Goal: Task Accomplishment & Management: Complete application form

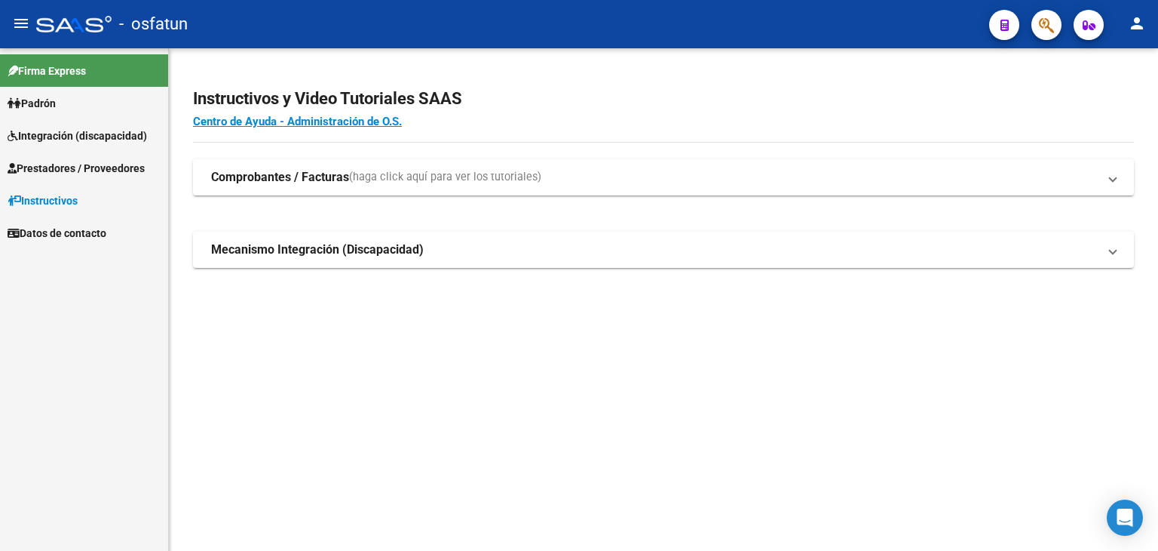
click at [93, 153] on link "Prestadores / Proveedores" at bounding box center [84, 168] width 168 height 32
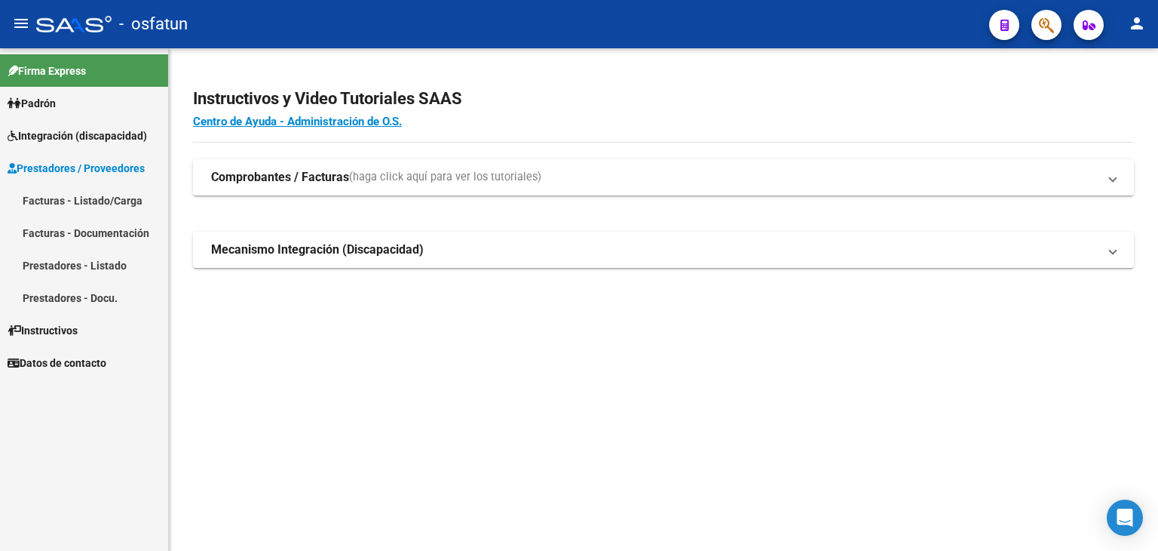
click at [94, 212] on link "Facturas - Listado/Carga" at bounding box center [84, 200] width 168 height 32
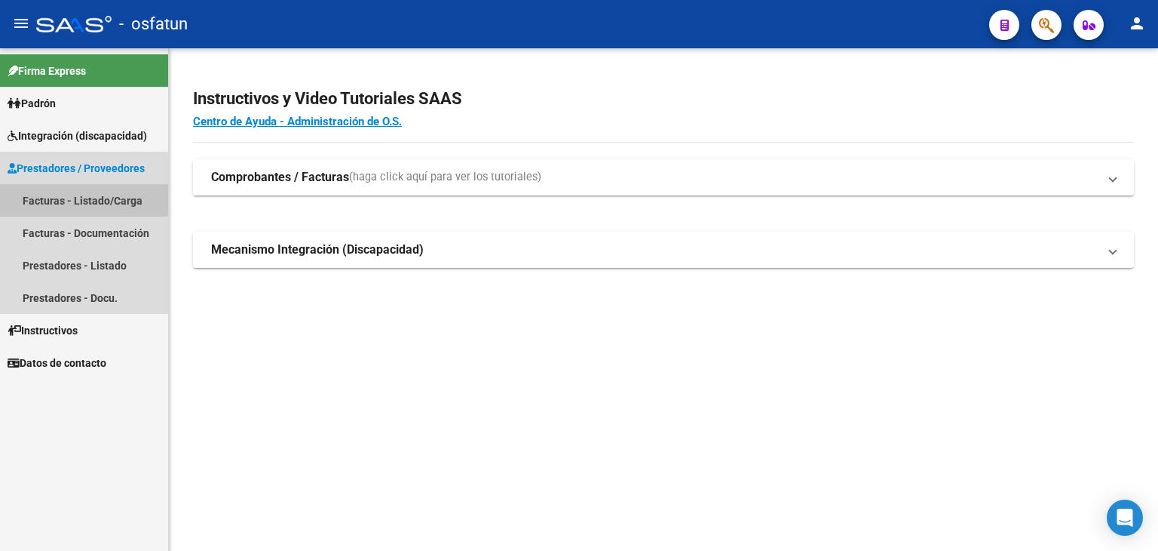
click at [112, 208] on link "Facturas - Listado/Carga" at bounding box center [84, 200] width 168 height 32
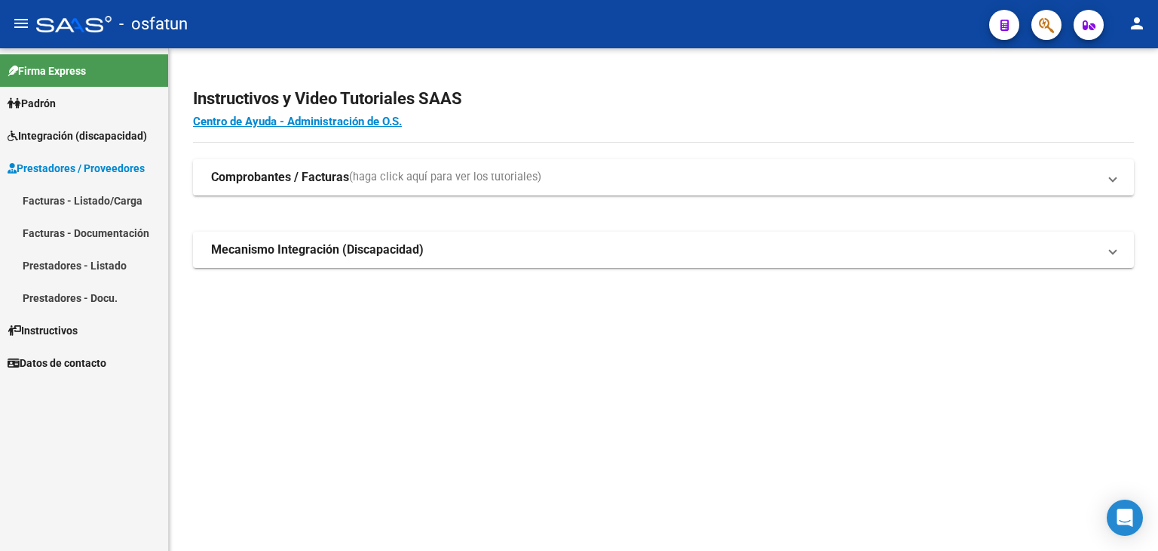
click at [93, 194] on link "Facturas - Listado/Carga" at bounding box center [84, 200] width 168 height 32
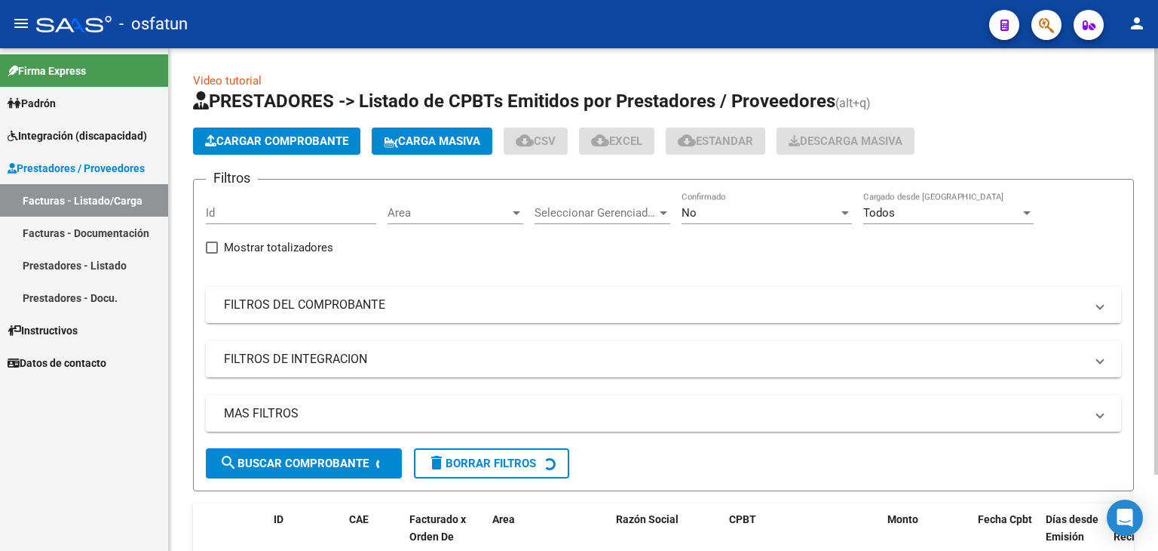
click at [309, 143] on span "Cargar Comprobante" at bounding box center [276, 141] width 143 height 14
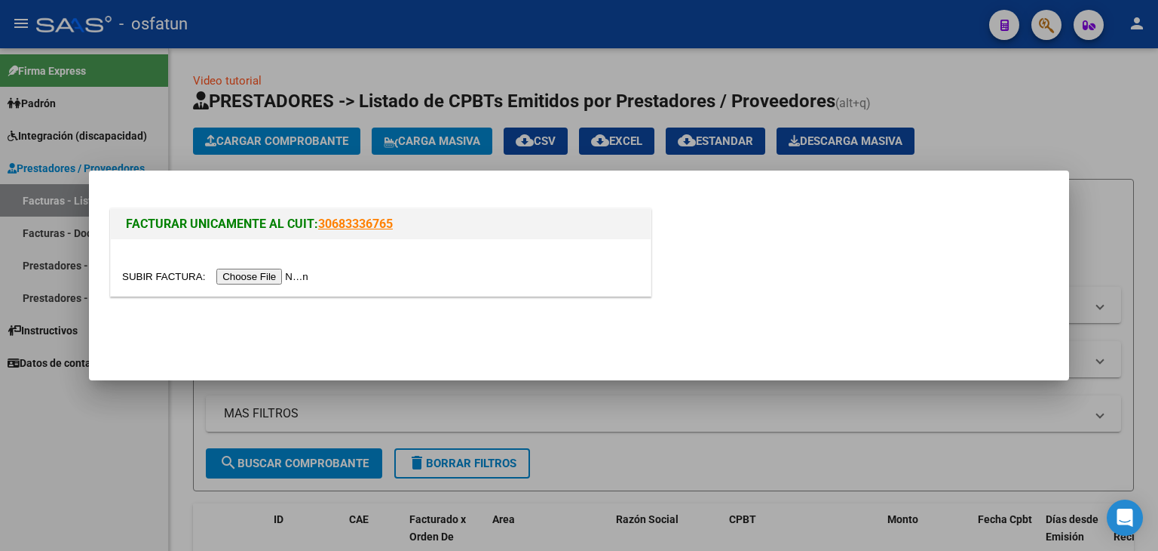
click at [258, 279] on input "file" at bounding box center [217, 277] width 191 height 16
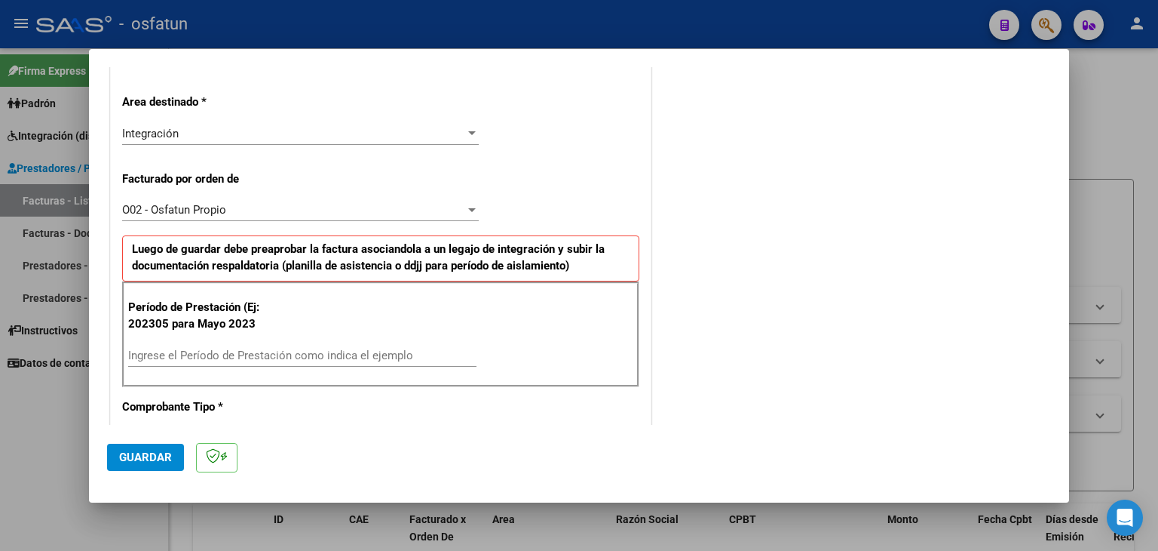
scroll to position [377, 0]
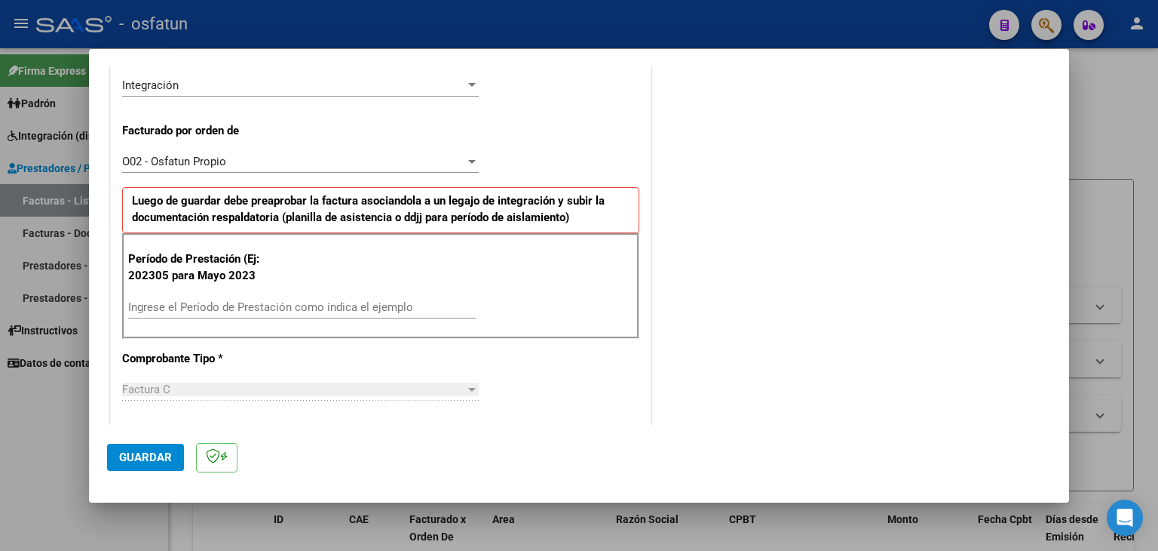
click at [211, 343] on div "CUIT * 30-71637219-3 Ingresar CUIT ANALISIS PRESTADOR EUTERPE SOCIEDAD POR ACCI…" at bounding box center [381, 527] width 540 height 1297
click at [247, 313] on div "Ingrese el Período de Prestación como indica el ejemplo" at bounding box center [302, 307] width 348 height 23
click at [247, 305] on input "Ingrese el Período de Prestación como indica el ejemplo" at bounding box center [302, 307] width 348 height 14
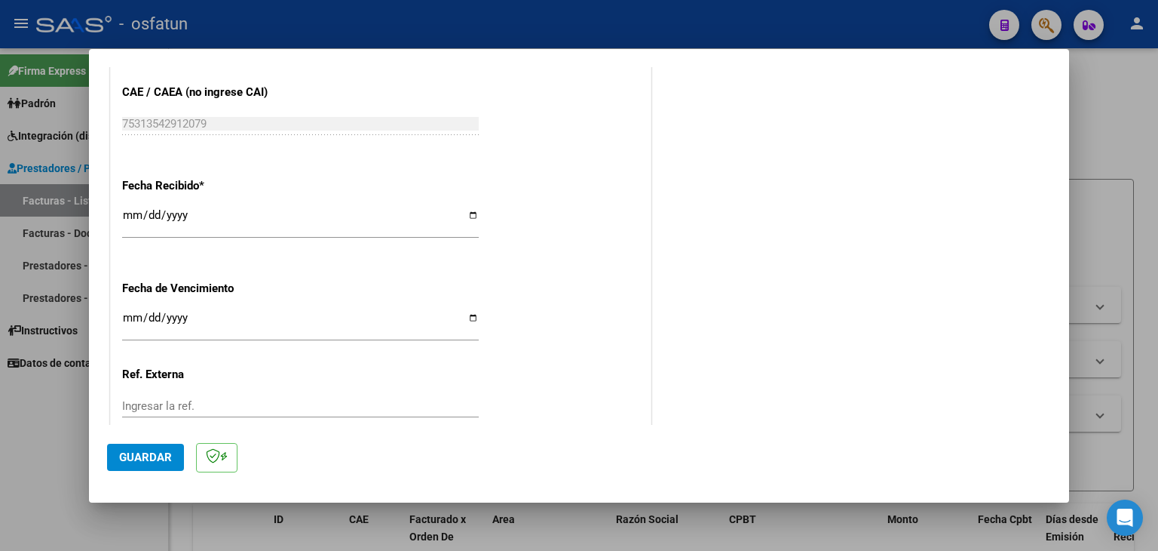
scroll to position [1056, 0]
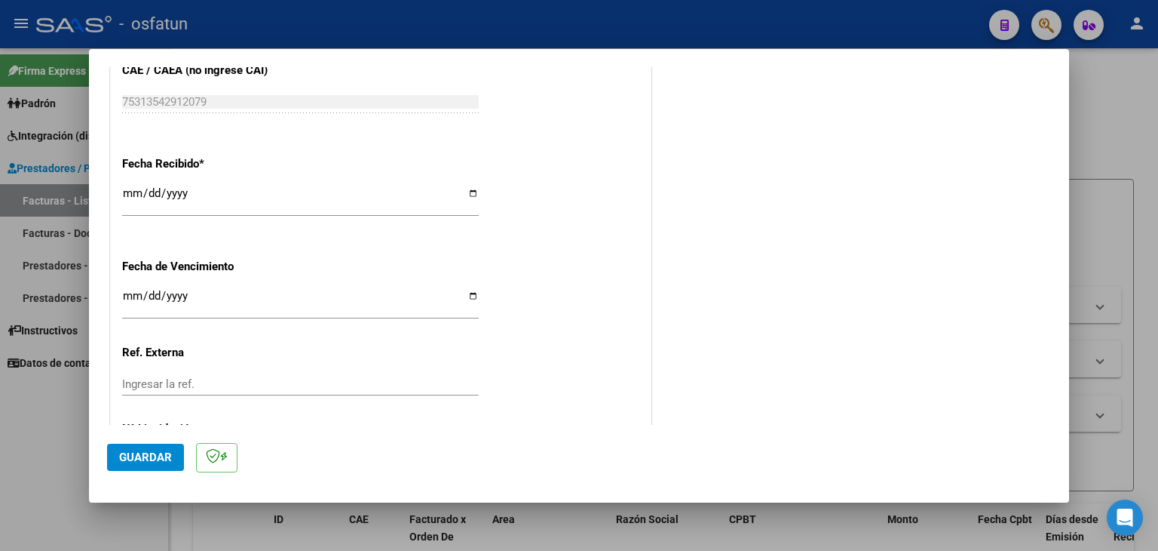
type input "202507"
click at [141, 454] on span "Guardar" at bounding box center [145, 457] width 53 height 14
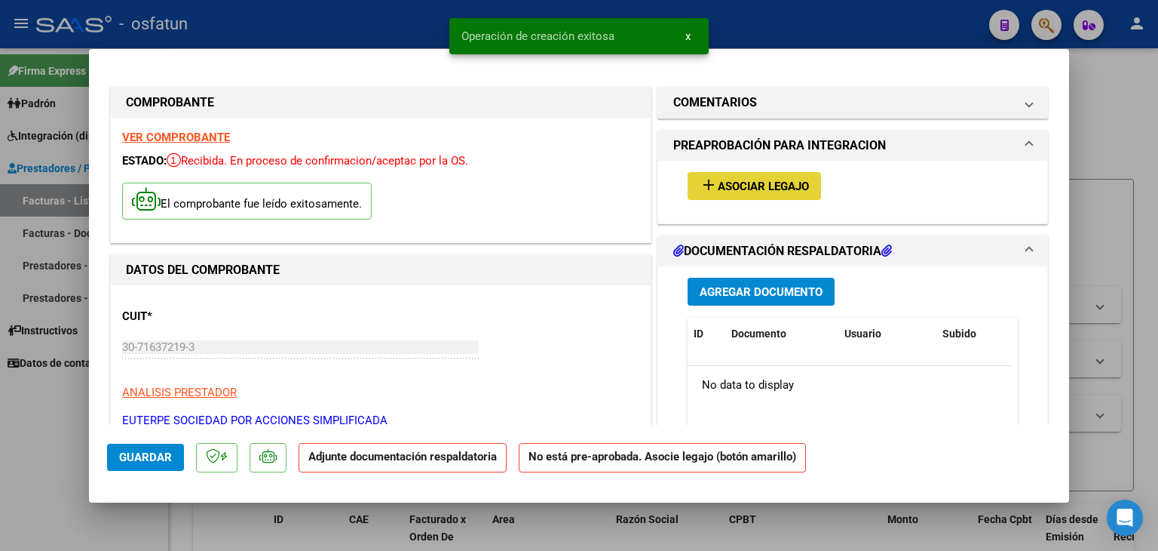
click at [760, 187] on span "Asociar Legajo" at bounding box center [763, 187] width 91 height 14
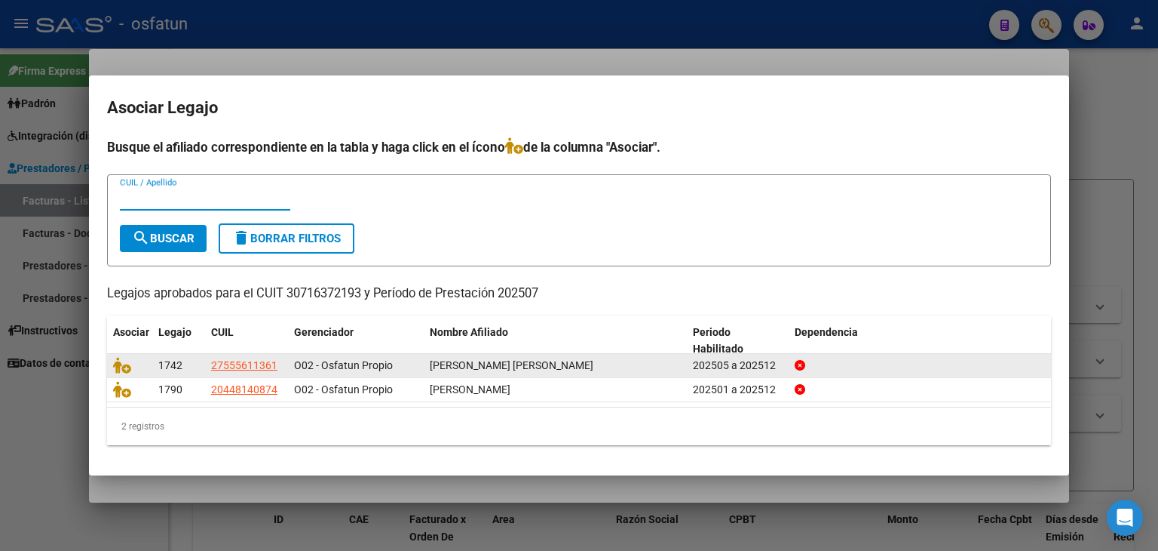
click at [112, 367] on datatable-body-cell at bounding box center [129, 365] width 45 height 23
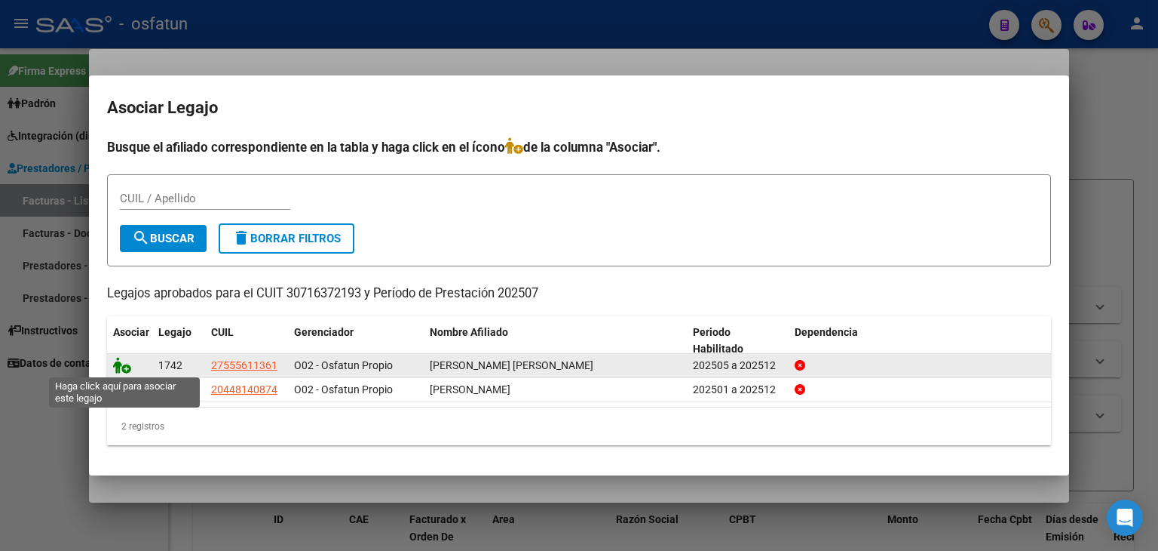
click at [119, 370] on icon at bounding box center [122, 365] width 18 height 17
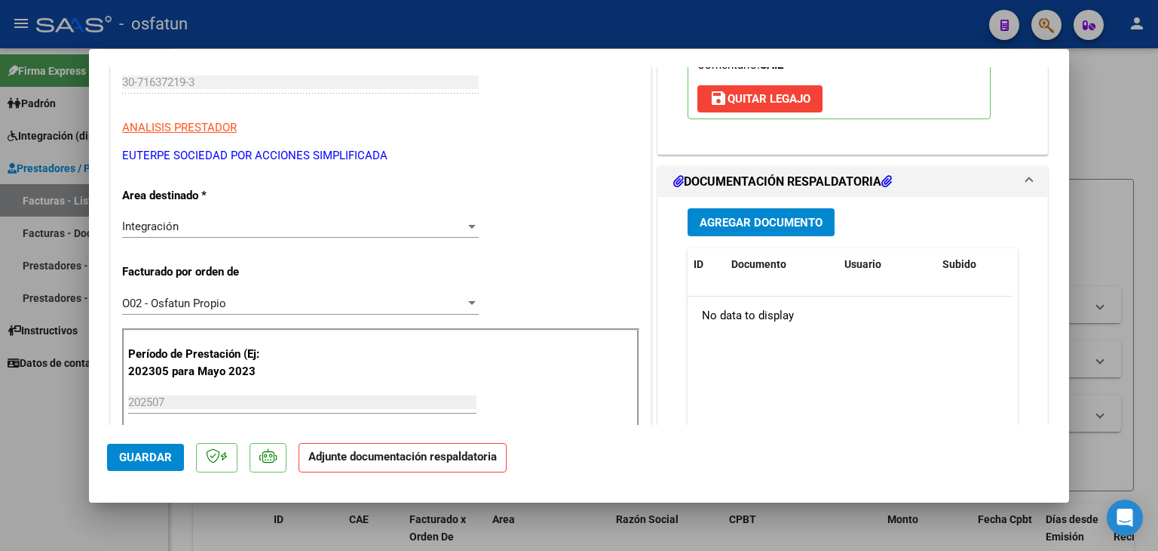
scroll to position [302, 0]
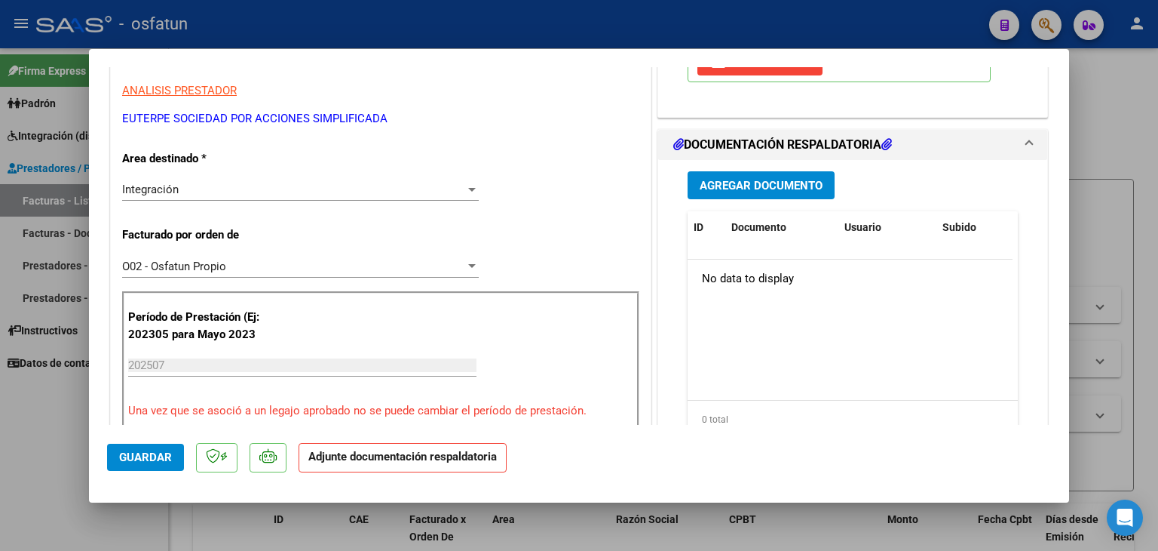
click at [753, 181] on span "Agregar Documento" at bounding box center [761, 186] width 123 height 14
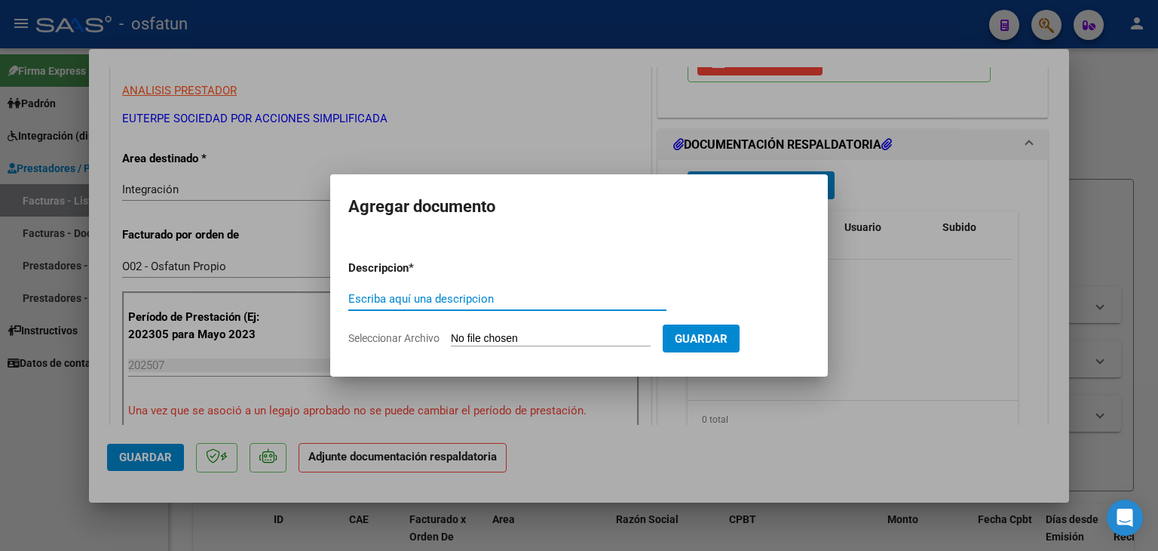
click at [479, 290] on div "Escriba aquí una descripcion" at bounding box center [507, 298] width 318 height 23
type input "ASISTENCIA"
click at [510, 331] on app-file-uploader "Seleccionar Archivo" at bounding box center [505, 338] width 315 height 14
click at [522, 342] on input "Seleccionar Archivo" at bounding box center [551, 339] width 200 height 14
type input "C:\fakepath\PLANILLA ASISTENCIA - MOD INT ESC - [DATE].pdf"
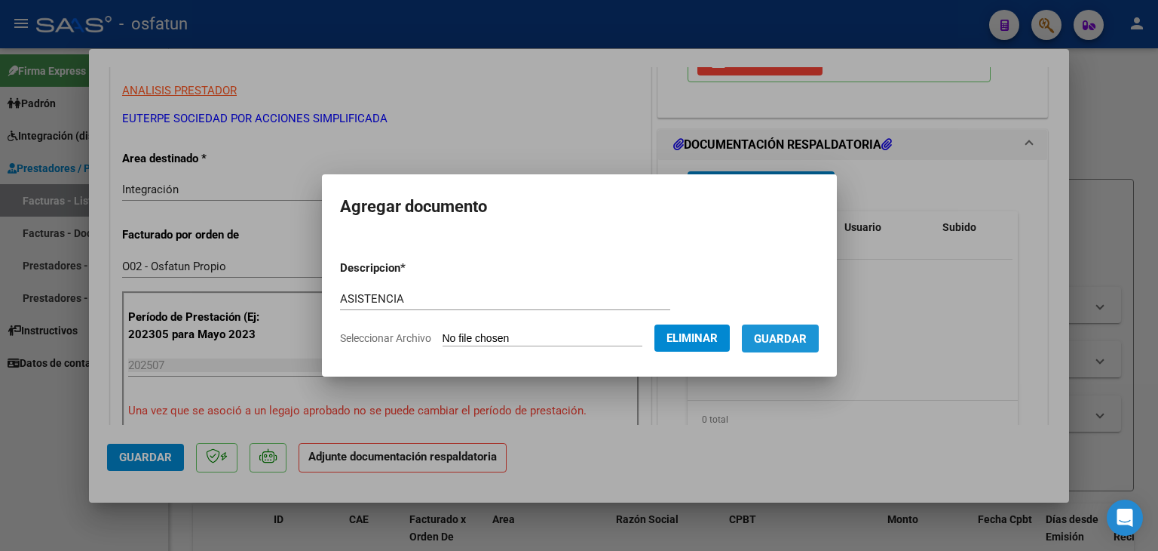
click at [793, 330] on button "Guardar" at bounding box center [780, 338] width 77 height 28
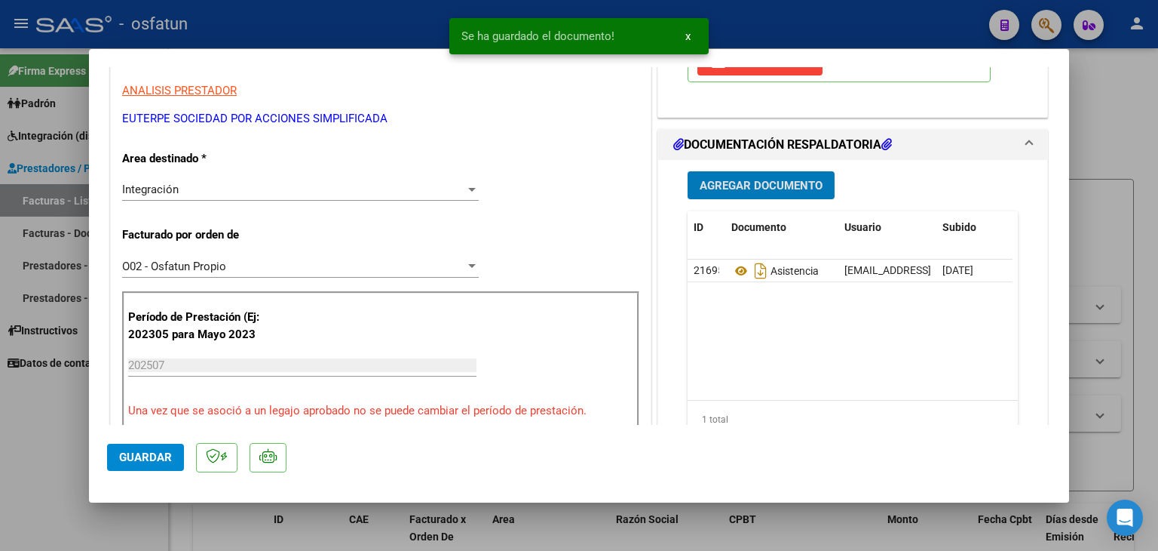
click at [772, 174] on button "Agregar Documento" at bounding box center [761, 185] width 147 height 28
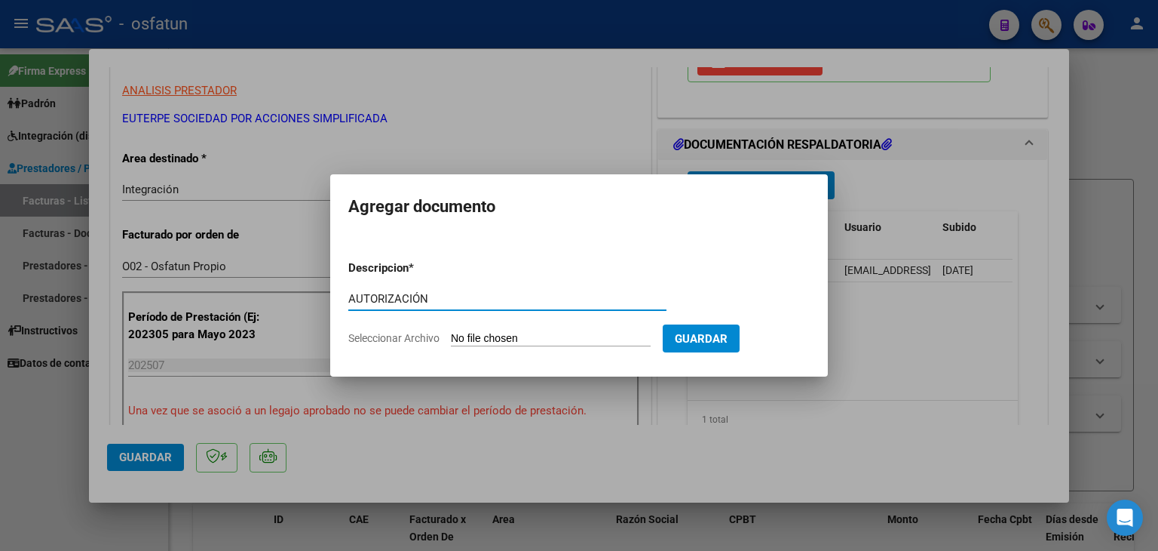
type input "AUTORIZACIÓN"
click at [503, 332] on input "Seleccionar Archivo" at bounding box center [551, 339] width 200 height 14
type input "C:\fakepath\PRESUPUESTO AUTORIZADO - MOD INT ESC - 2025.pdf"
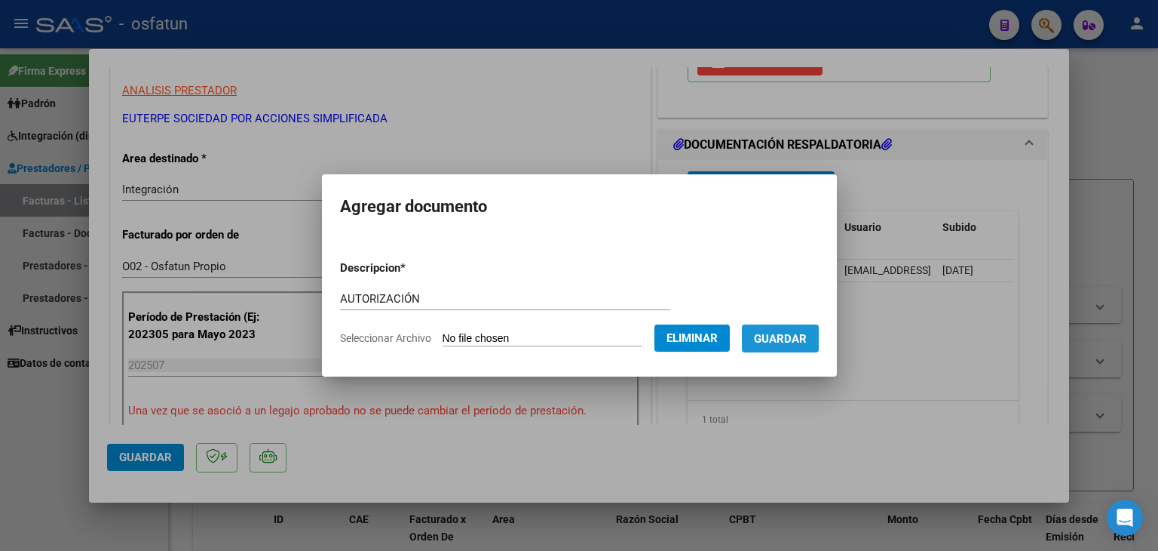
click at [787, 342] on span "Guardar" at bounding box center [780, 339] width 53 height 14
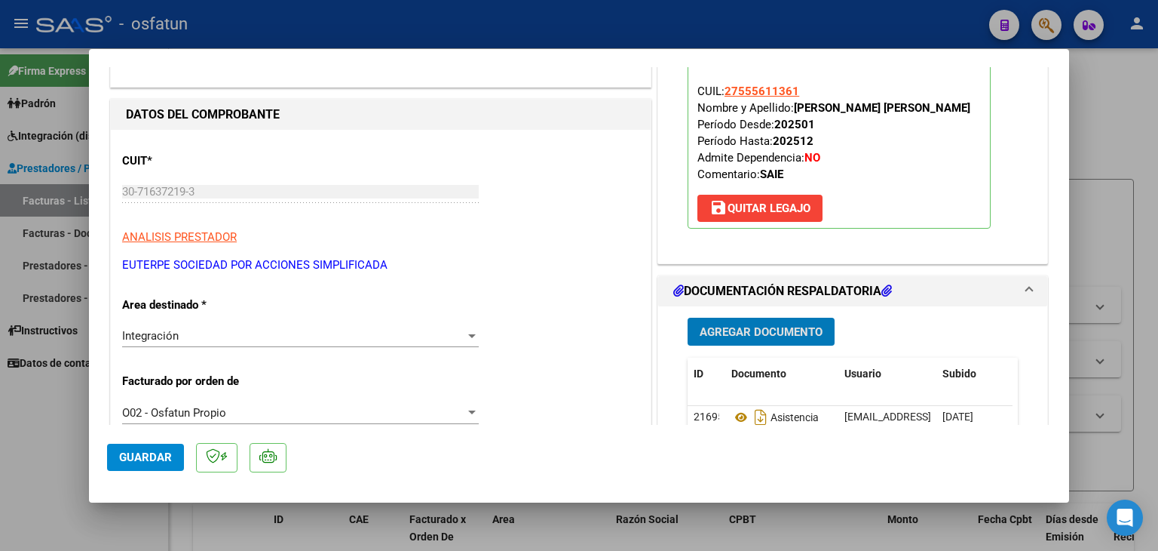
scroll to position [151, 0]
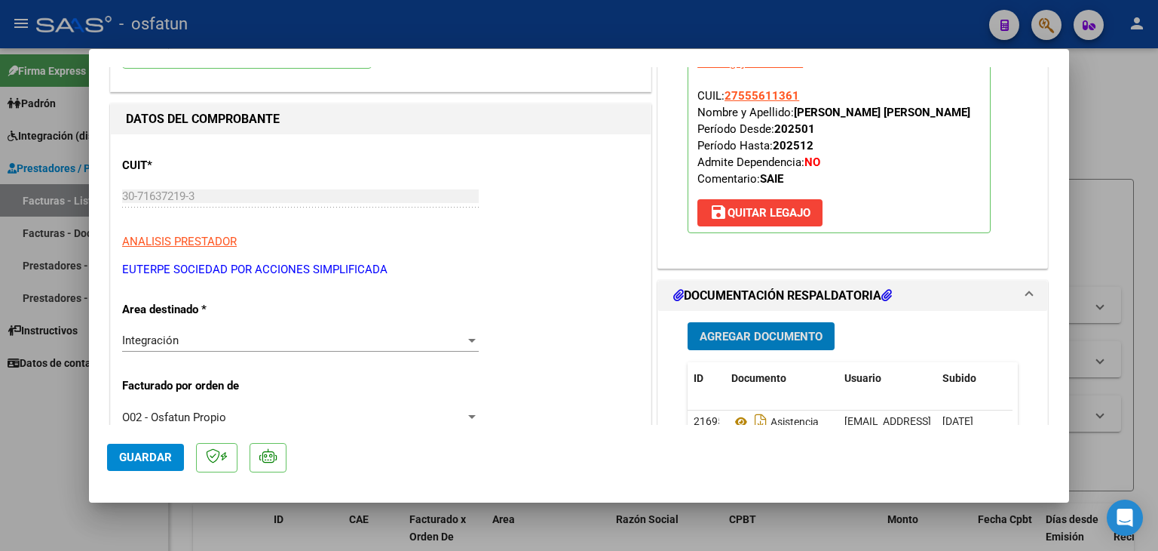
click at [727, 335] on span "Agregar Documento" at bounding box center [761, 337] width 123 height 14
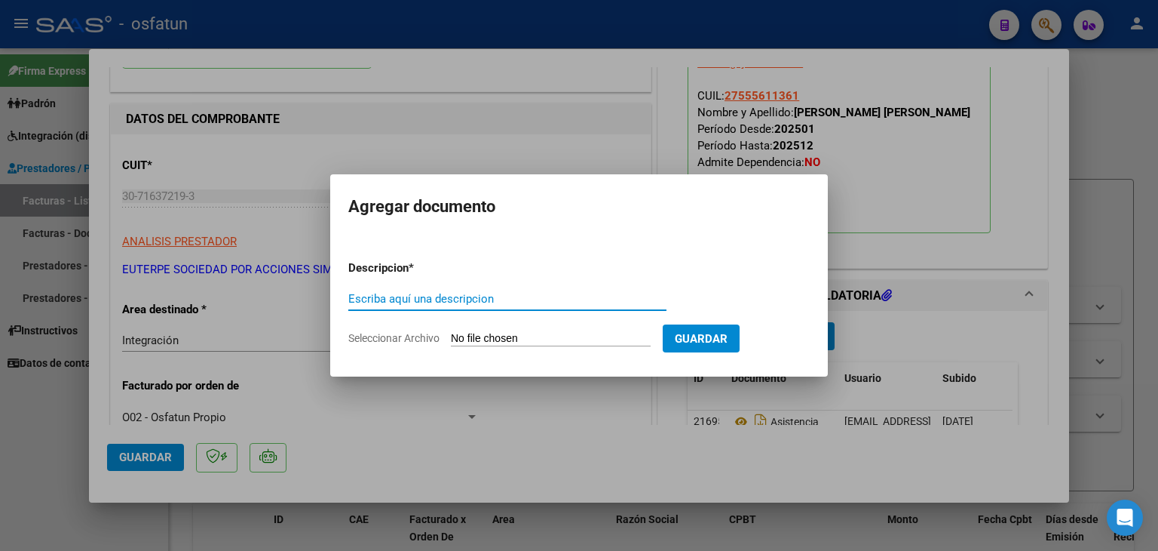
click at [497, 295] on input "Escriba aquí una descripcion" at bounding box center [507, 299] width 318 height 14
type input "EVOLUCIÓN"
click at [528, 335] on input "Seleccionar Archivo" at bounding box center [551, 339] width 200 height 14
type input "C:\fakepath\EVOLUCIÓN - MOD INT ESC - [DATE].pdf"
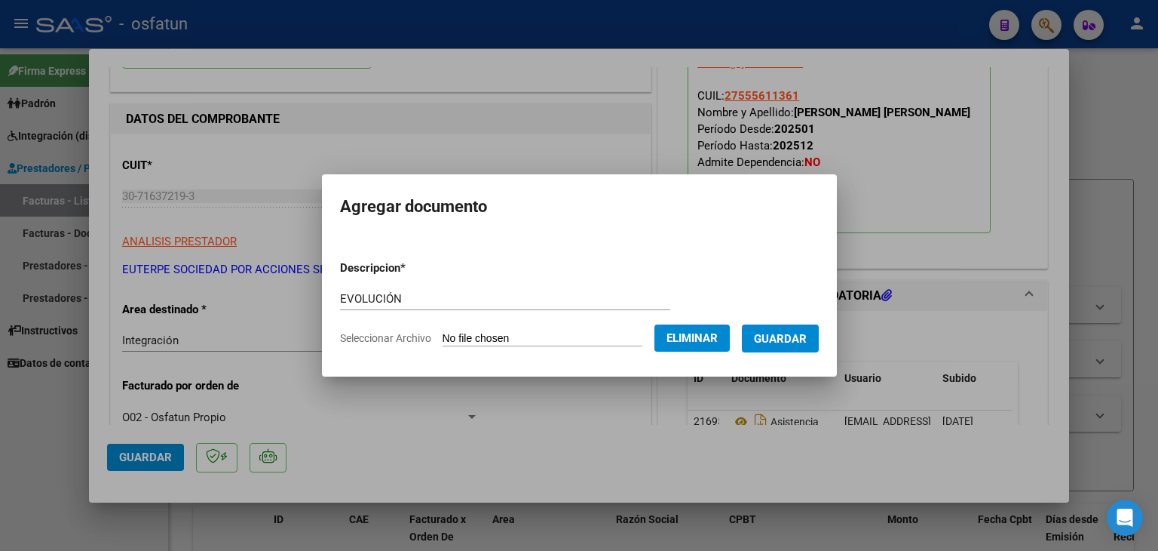
click at [807, 334] on span "Guardar" at bounding box center [780, 339] width 53 height 14
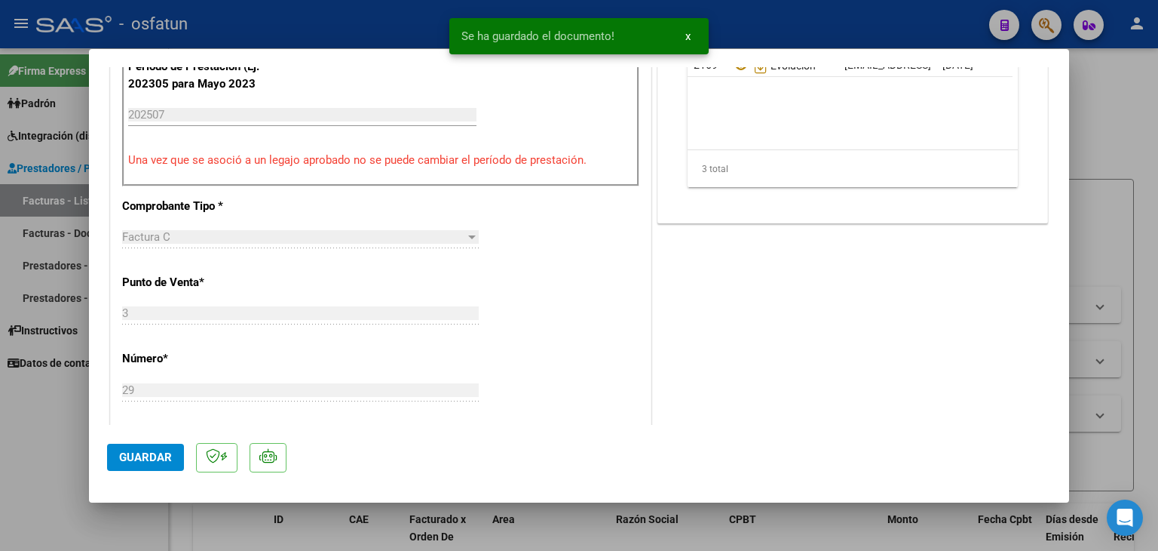
scroll to position [603, 0]
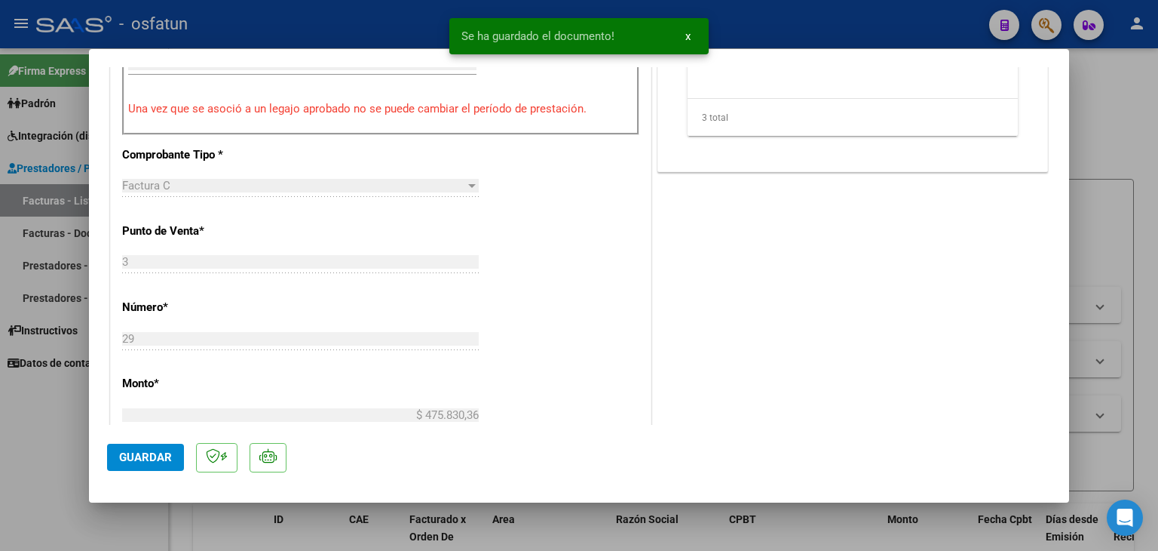
click at [137, 468] on mat-dialog-actions "Guardar" at bounding box center [579, 455] width 944 height 60
click at [142, 459] on span "Guardar" at bounding box center [145, 457] width 53 height 14
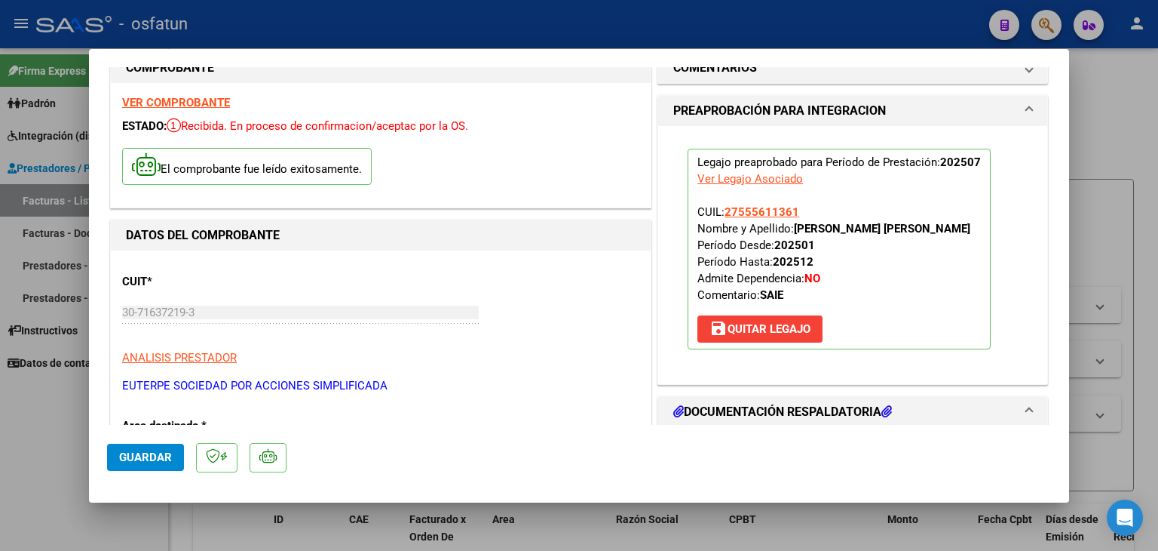
scroll to position [0, 0]
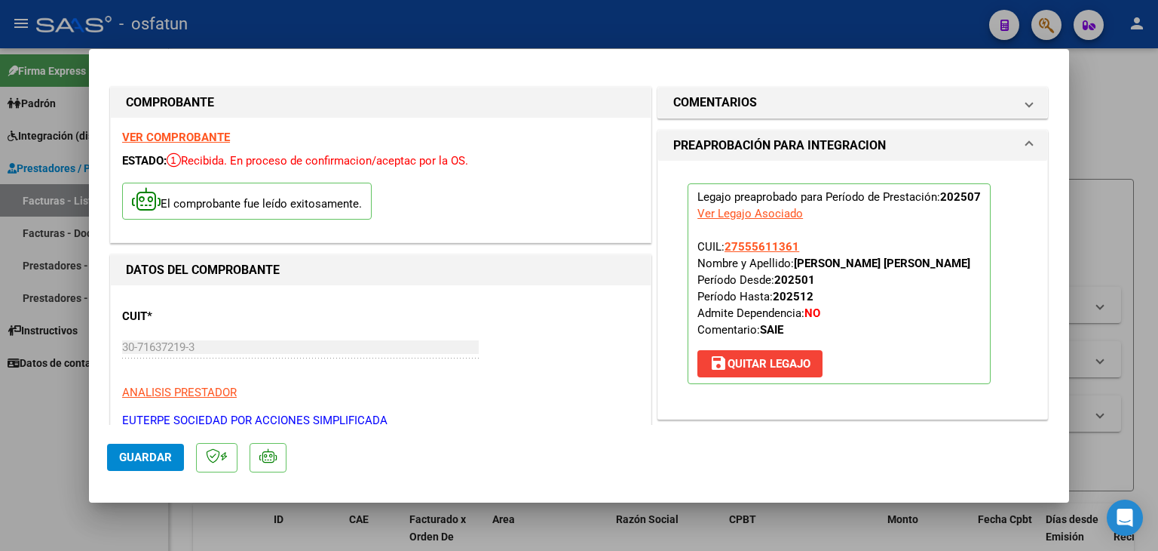
click at [493, 25] on div at bounding box center [579, 275] width 1158 height 551
type input "$ 0,00"
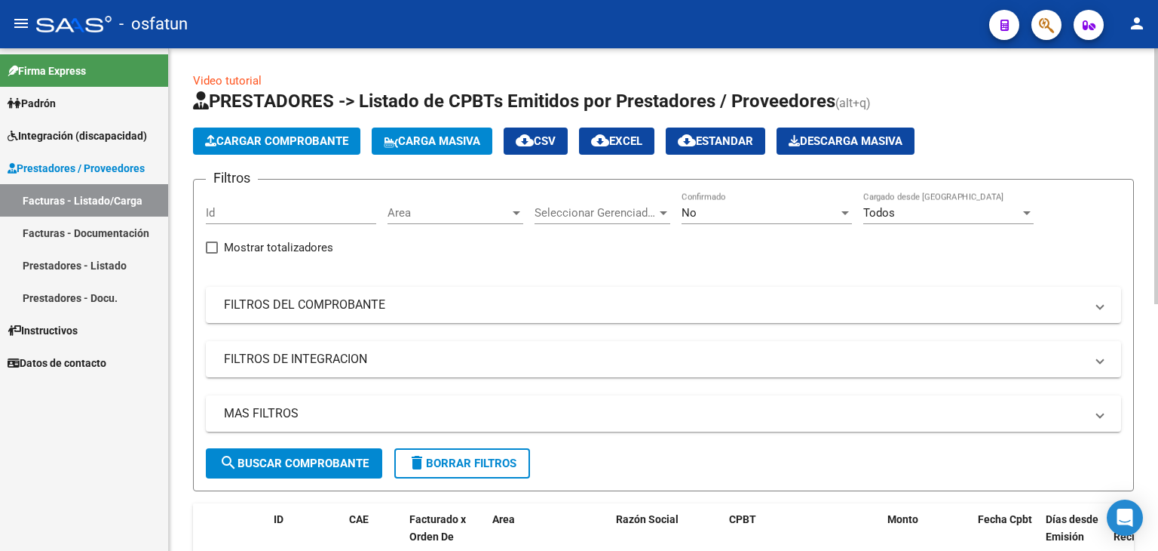
click at [311, 143] on span "Cargar Comprobante" at bounding box center [276, 141] width 143 height 14
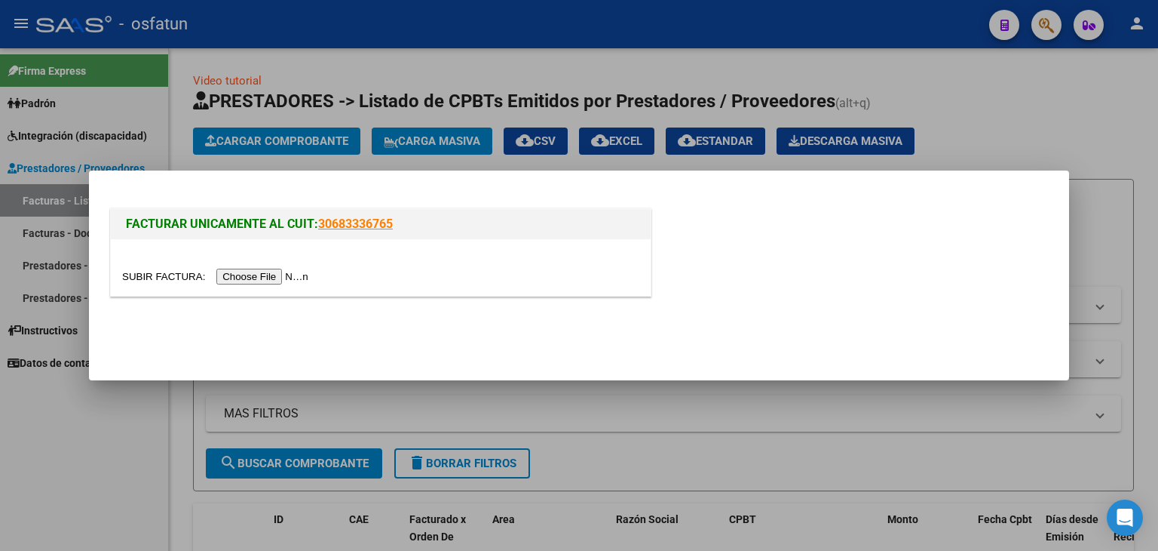
click at [293, 276] on input "file" at bounding box center [217, 277] width 191 height 16
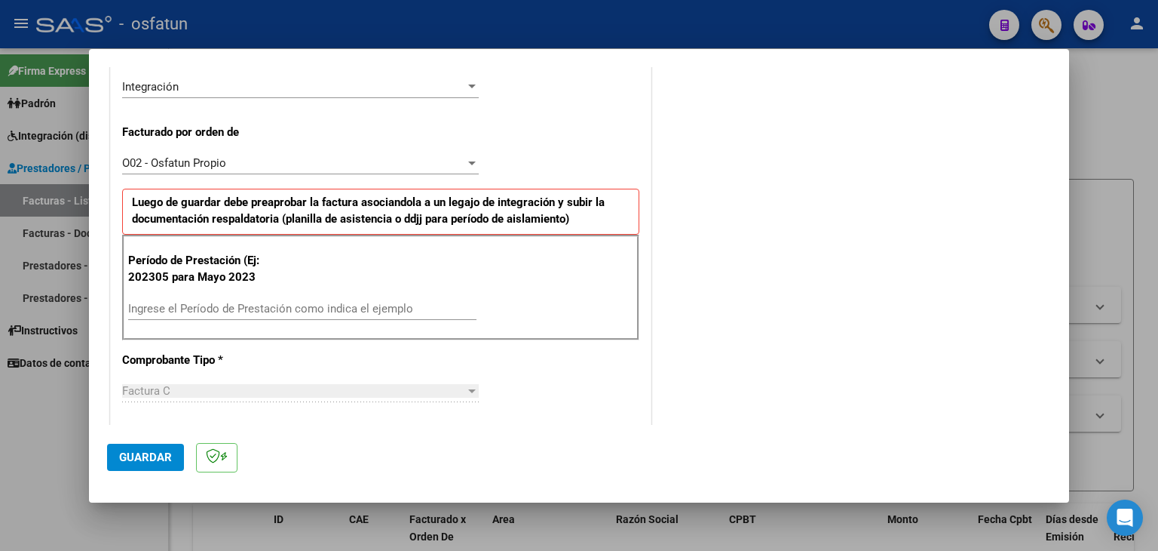
scroll to position [377, 0]
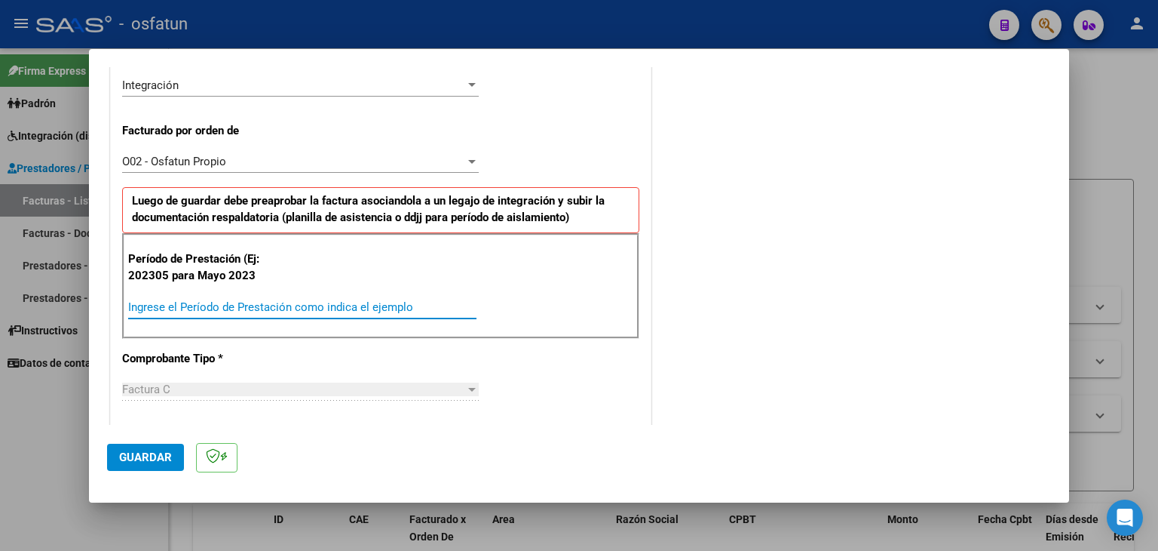
click at [244, 306] on input "Ingrese el Período de Prestación como indica el ejemplo" at bounding box center [302, 307] width 348 height 14
type input "202507"
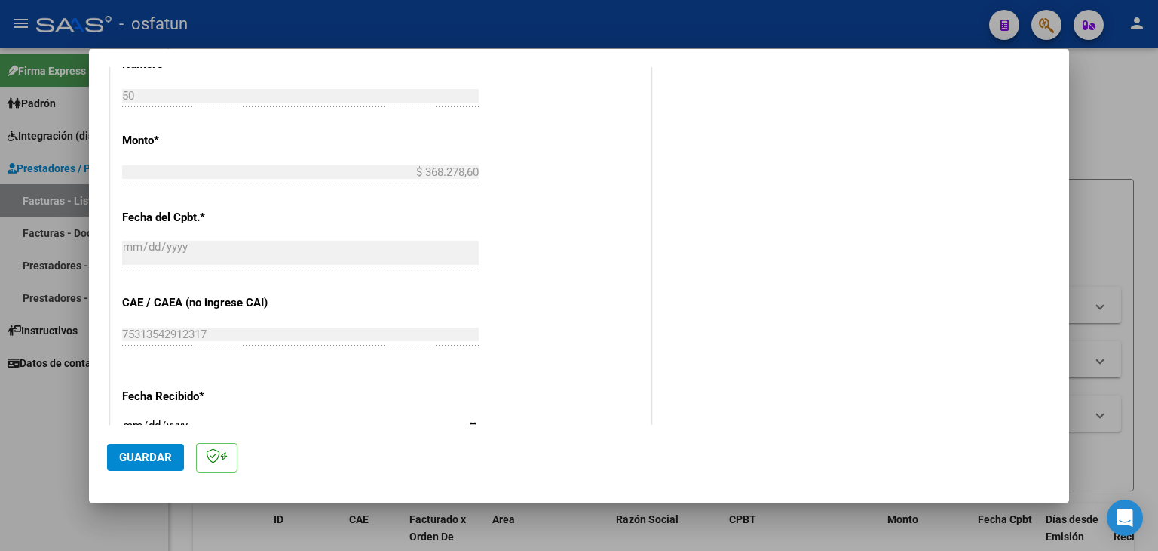
scroll to position [830, 0]
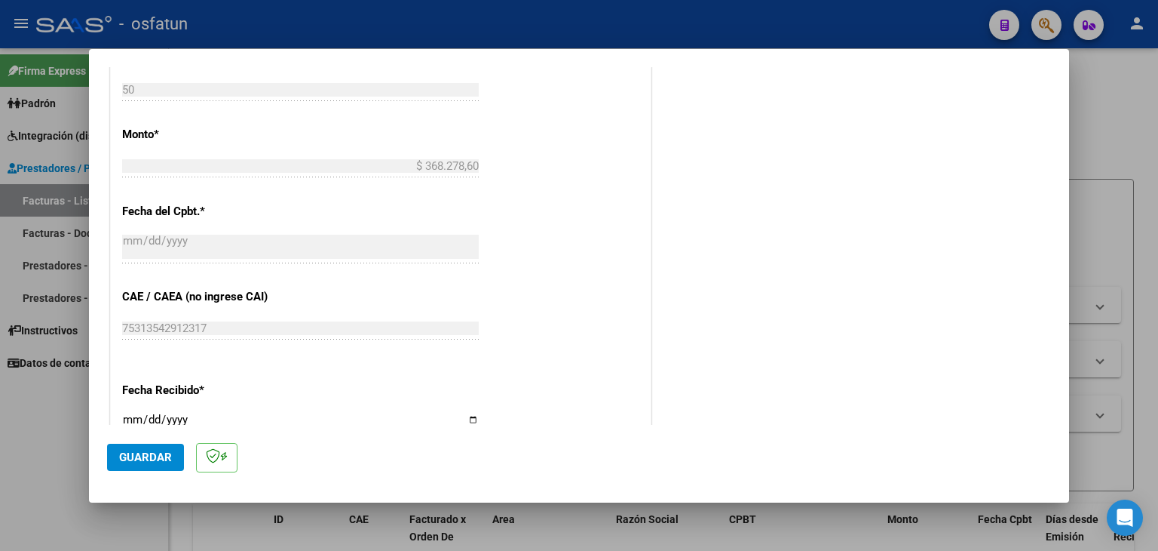
click at [148, 467] on button "Guardar" at bounding box center [145, 456] width 77 height 27
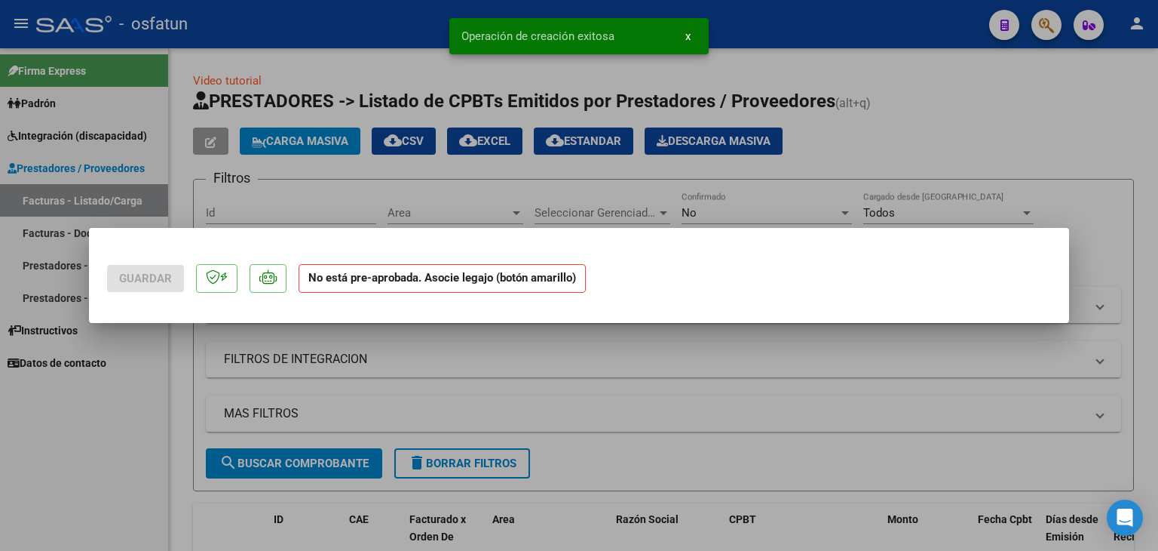
scroll to position [0, 0]
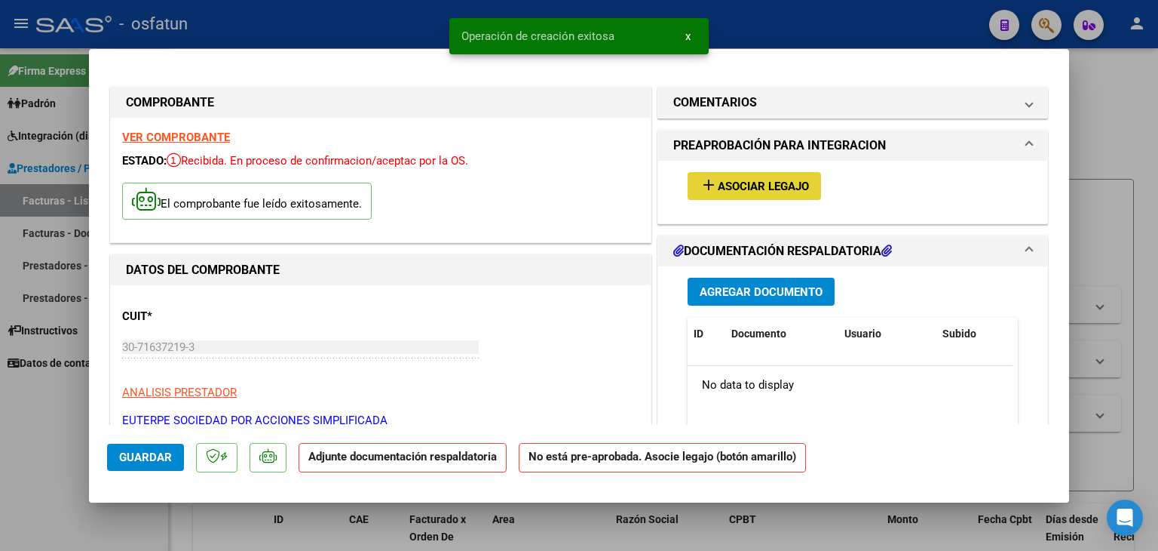
click at [796, 177] on button "add Asociar Legajo" at bounding box center [754, 186] width 133 height 28
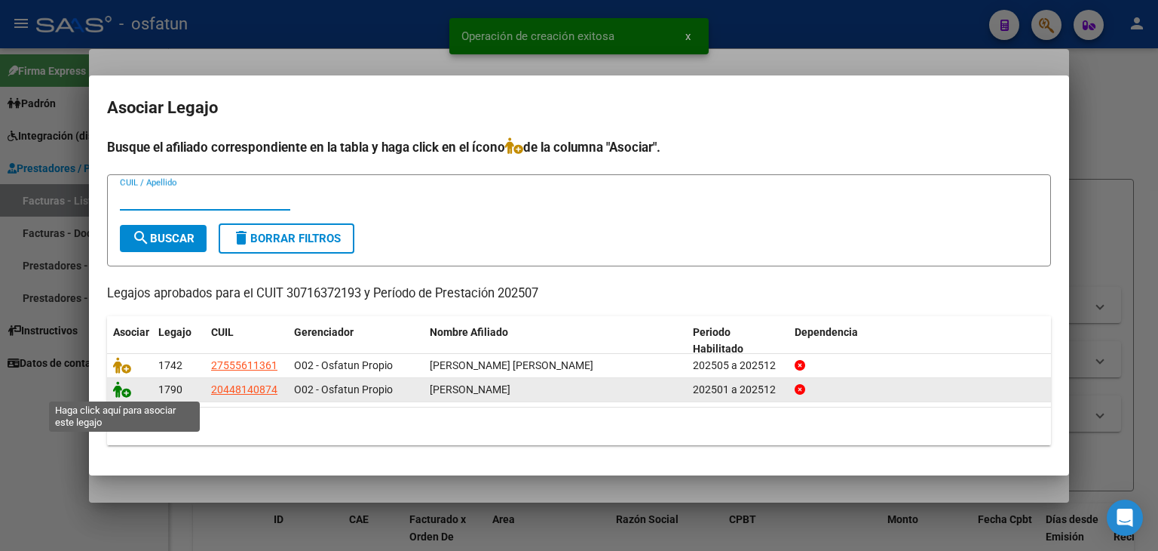
click at [118, 390] on icon at bounding box center [122, 389] width 18 height 17
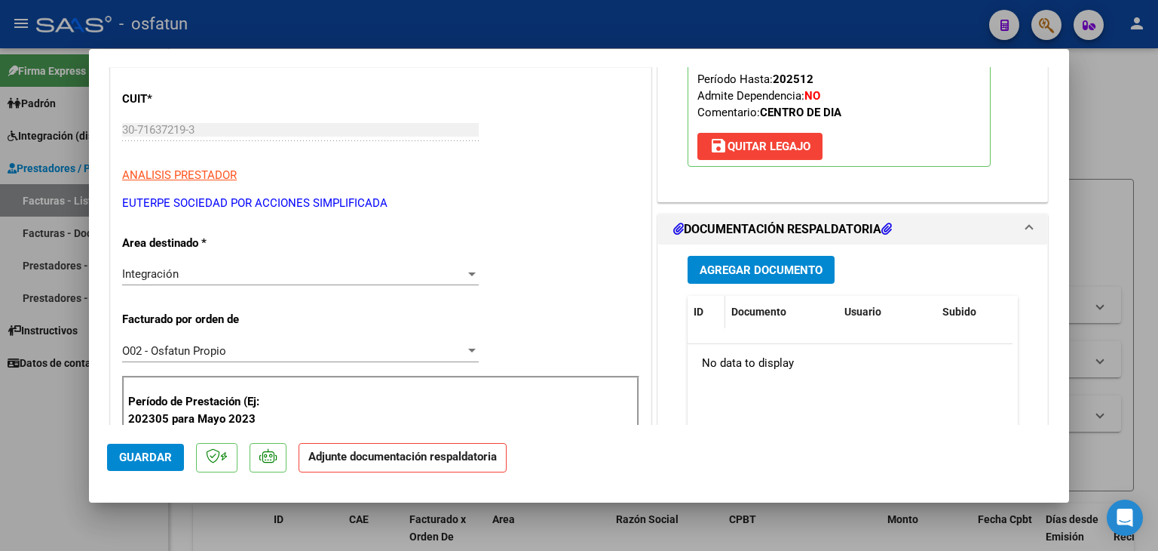
scroll to position [226, 0]
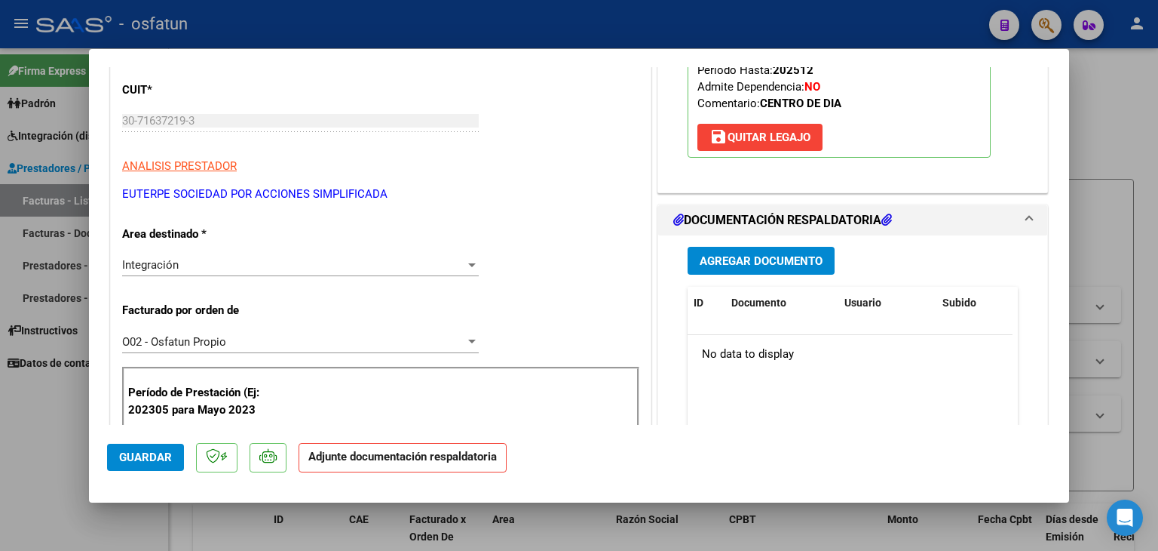
click at [714, 265] on span "Agregar Documento" at bounding box center [761, 261] width 123 height 14
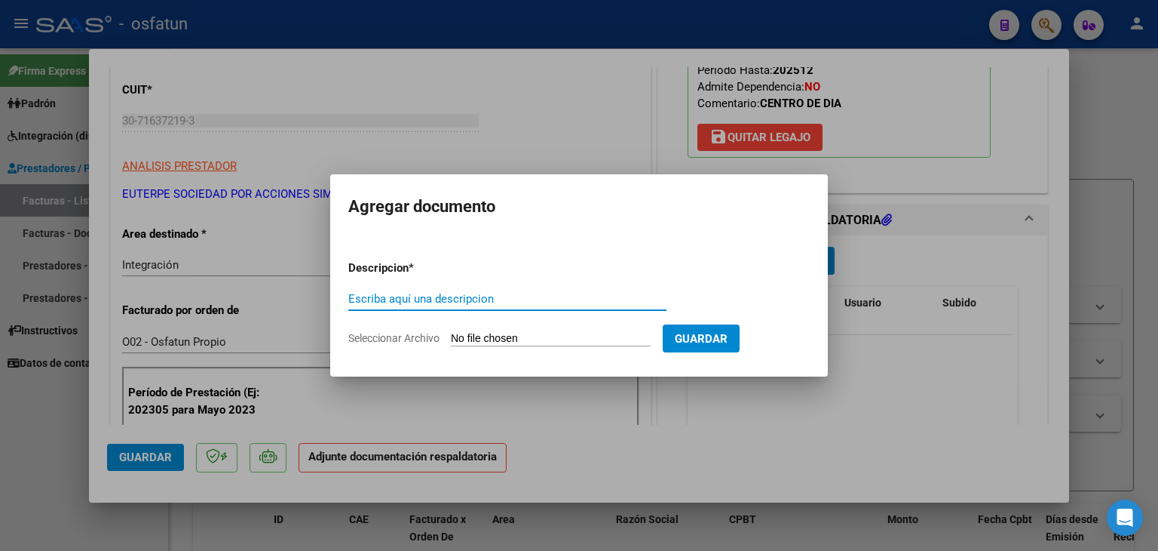
click at [396, 296] on input "Escriba aquí una descripcion" at bounding box center [507, 299] width 318 height 14
type input "ASISTENCIA"
click at [540, 331] on app-file-uploader "Seleccionar Archivo" at bounding box center [505, 338] width 315 height 14
click at [538, 341] on input "Seleccionar Archivo" at bounding box center [551, 339] width 200 height 14
type input "C:\fakepath\PLANILLA ASISTENCIA - JORNADA SIMPLE - [DATE].pdf"
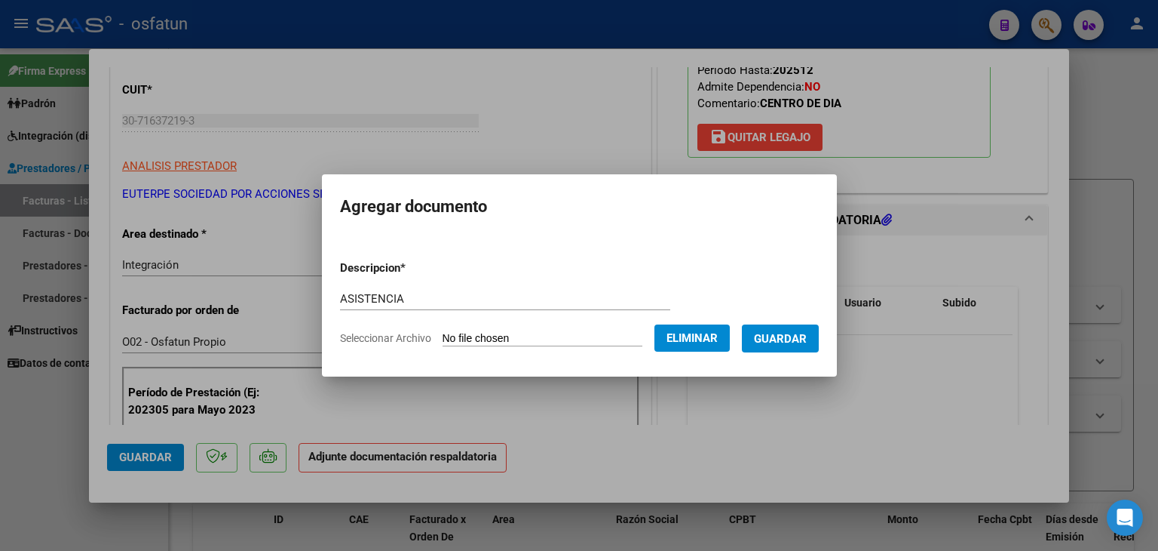
click at [796, 346] on button "Guardar" at bounding box center [780, 338] width 77 height 28
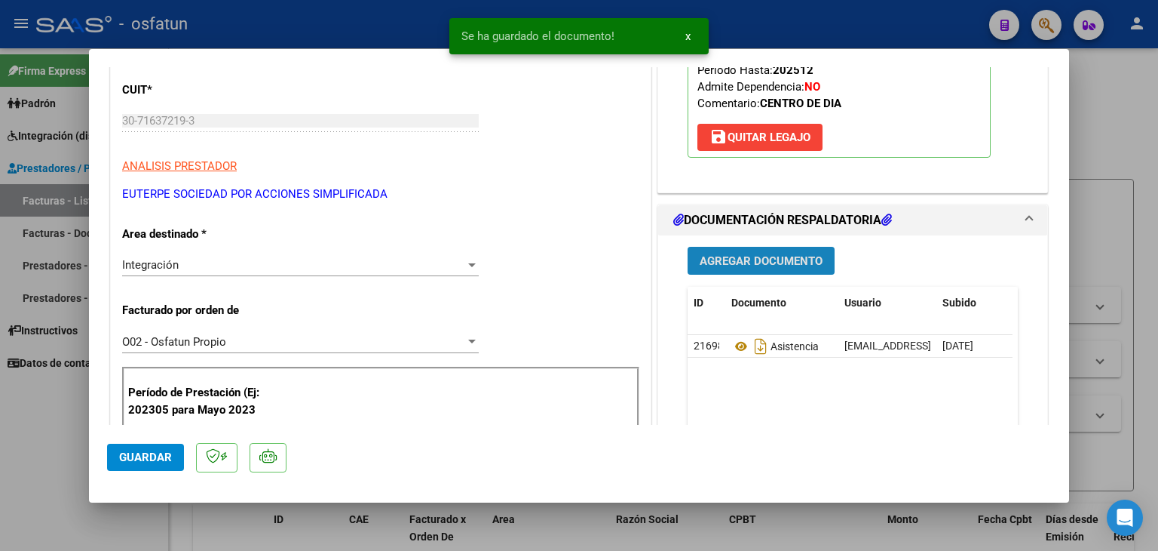
click at [750, 260] on span "Agregar Documento" at bounding box center [761, 261] width 123 height 14
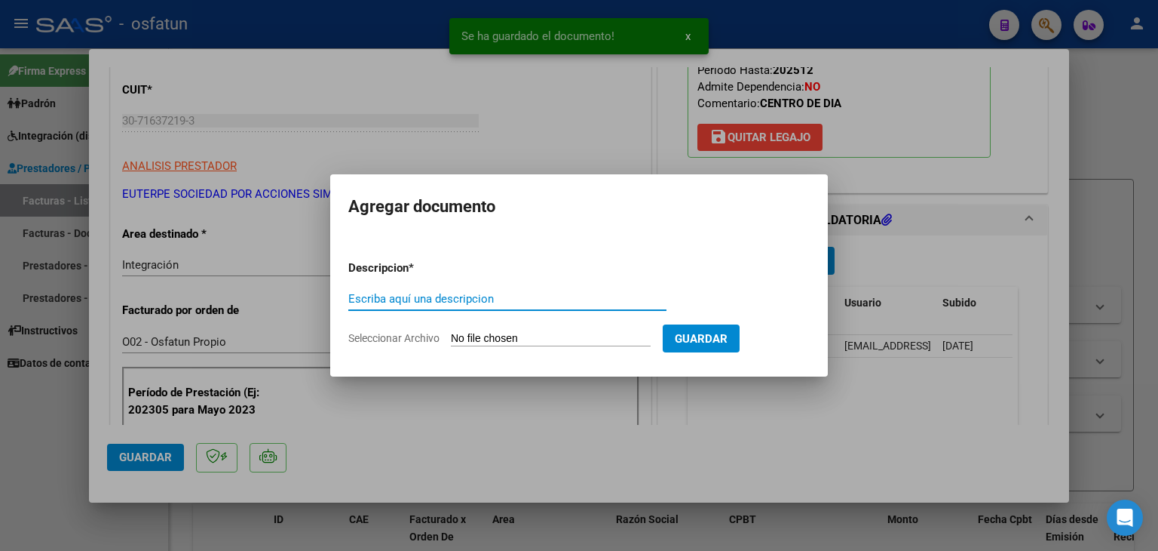
click at [419, 299] on input "Escriba aquí una descripcion" at bounding box center [507, 299] width 318 height 14
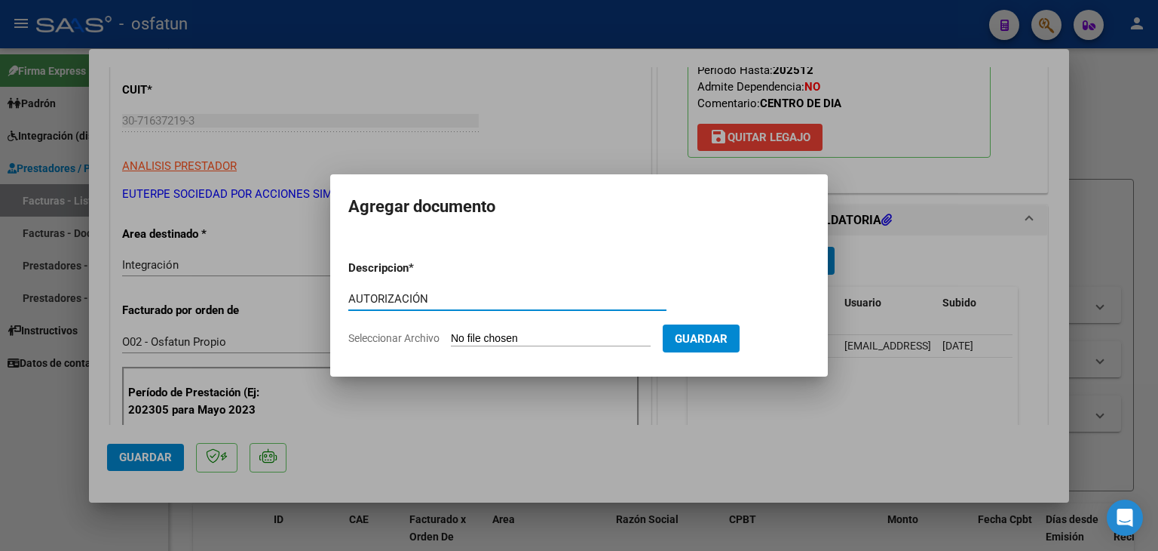
type input "AUTORIZACIÓN"
click at [527, 333] on input "Seleccionar Archivo" at bounding box center [551, 339] width 200 height 14
type input "C:\fakepath\PRESUPUESTO AUTORIZADO - JORNADA SIMPLE - 2025.pdf"
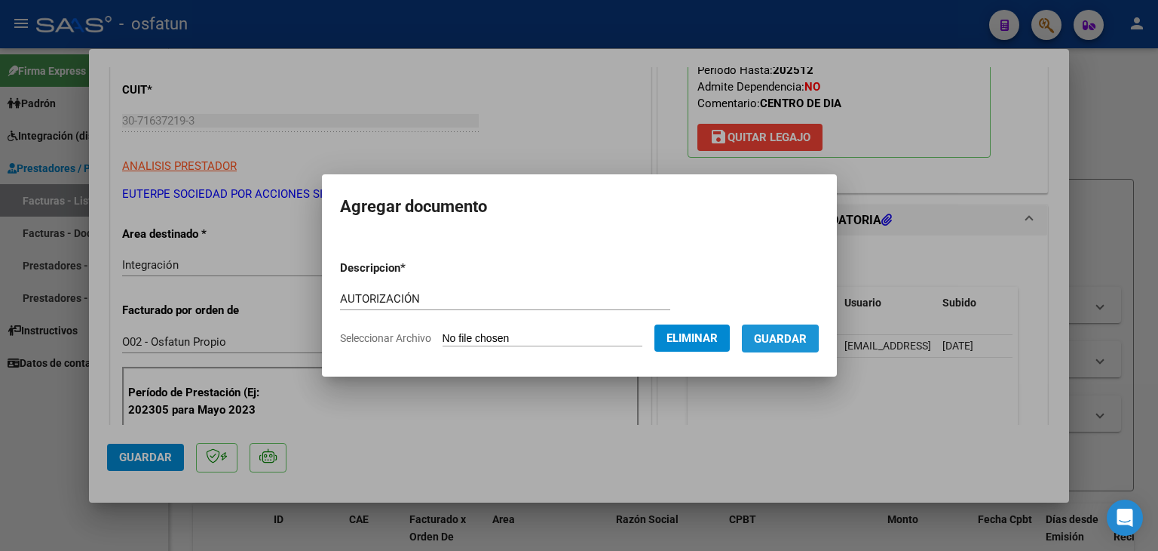
click at [775, 339] on span "Guardar" at bounding box center [780, 339] width 53 height 14
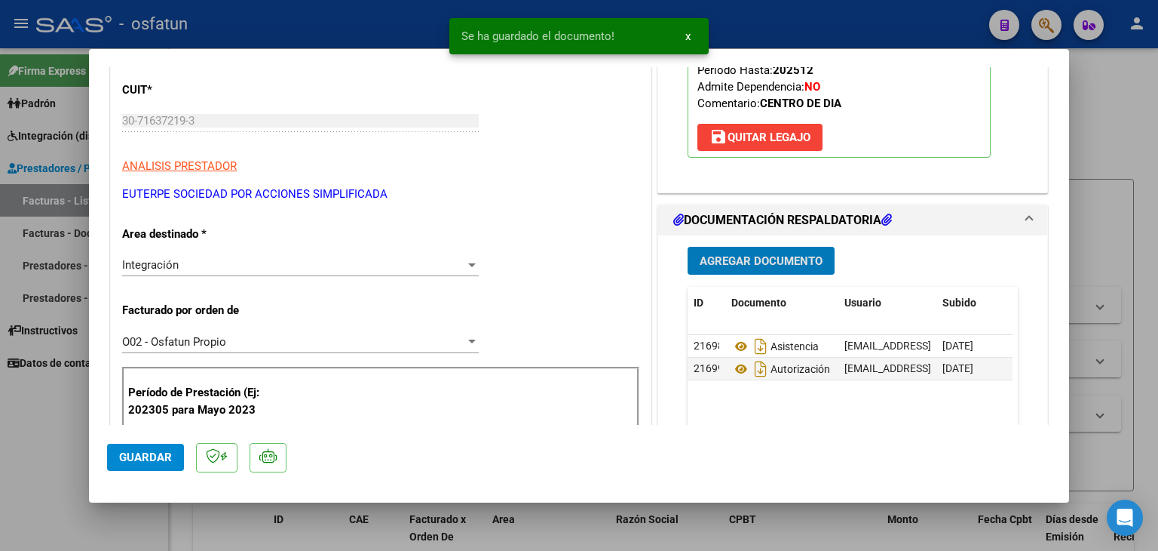
click at [751, 260] on span "Agregar Documento" at bounding box center [761, 261] width 123 height 14
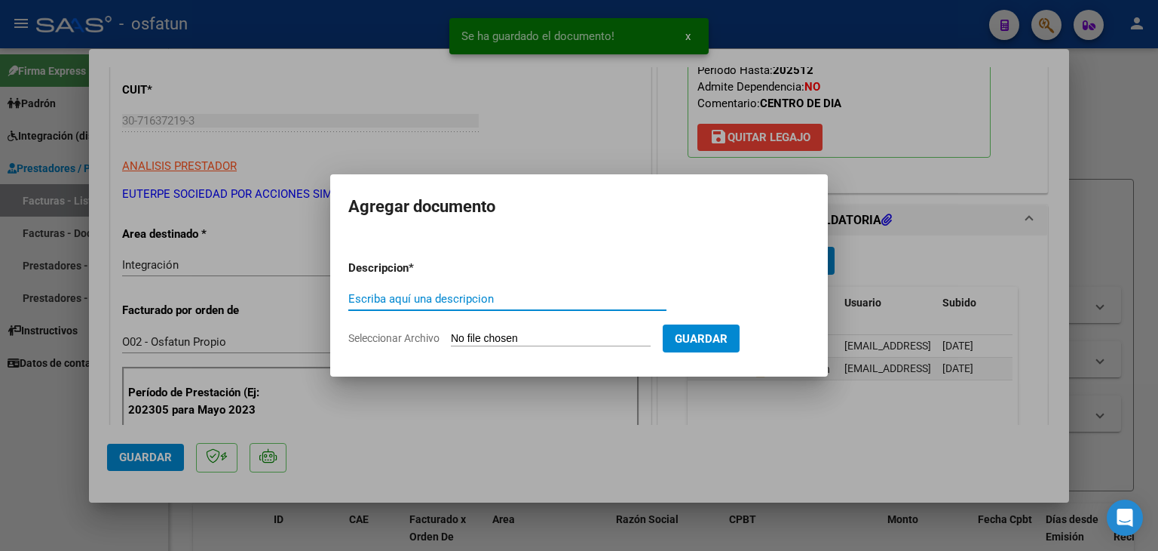
click at [487, 298] on input "Escriba aquí una descripcion" at bounding box center [507, 299] width 318 height 14
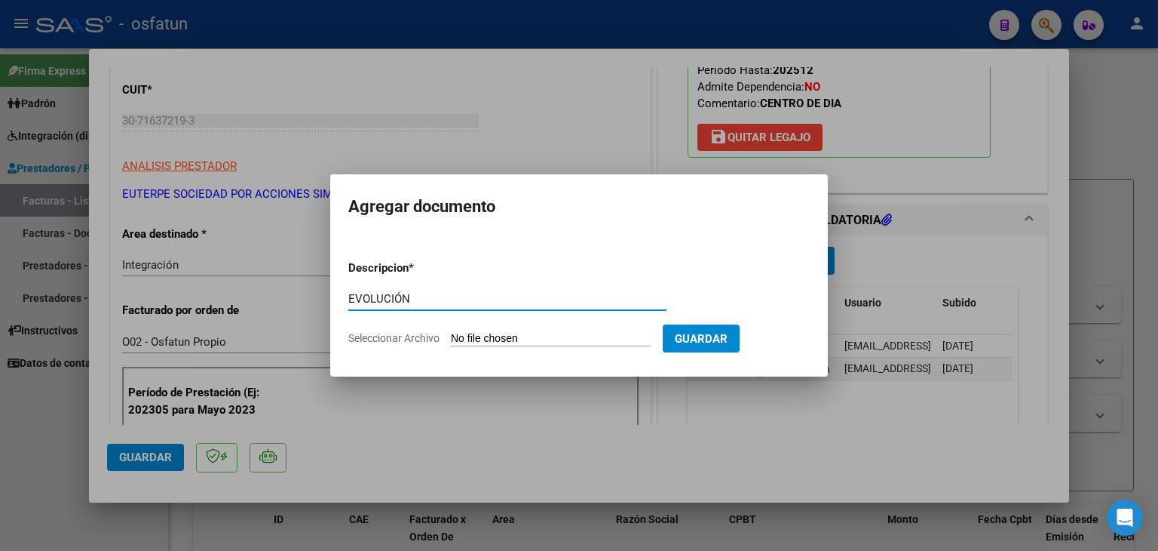
type input "EVOLUCIÓN"
click at [504, 343] on input "Seleccionar Archivo" at bounding box center [551, 339] width 200 height 14
type input "C:\fakepath\EVOLUCIÓN - JORNADA SIMPLE - [DATE].pdf"
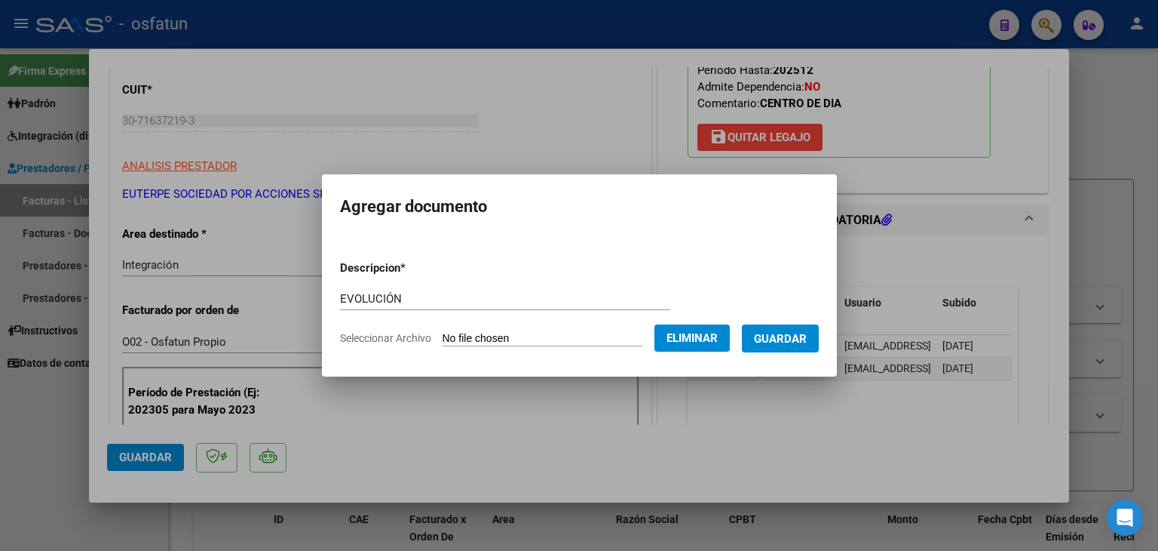
click at [784, 339] on span "Guardar" at bounding box center [780, 339] width 53 height 14
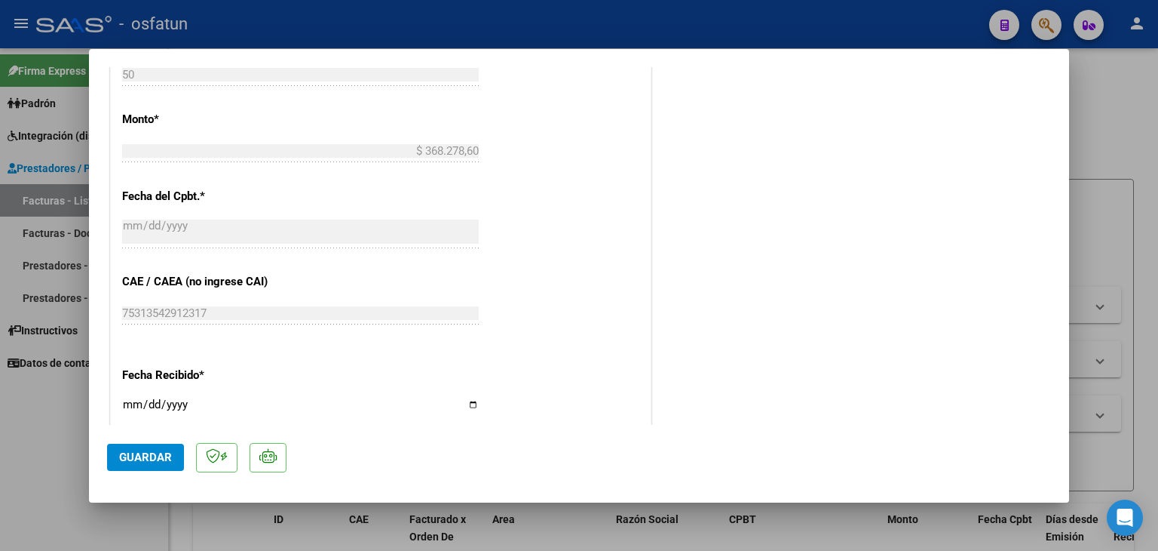
scroll to position [980, 0]
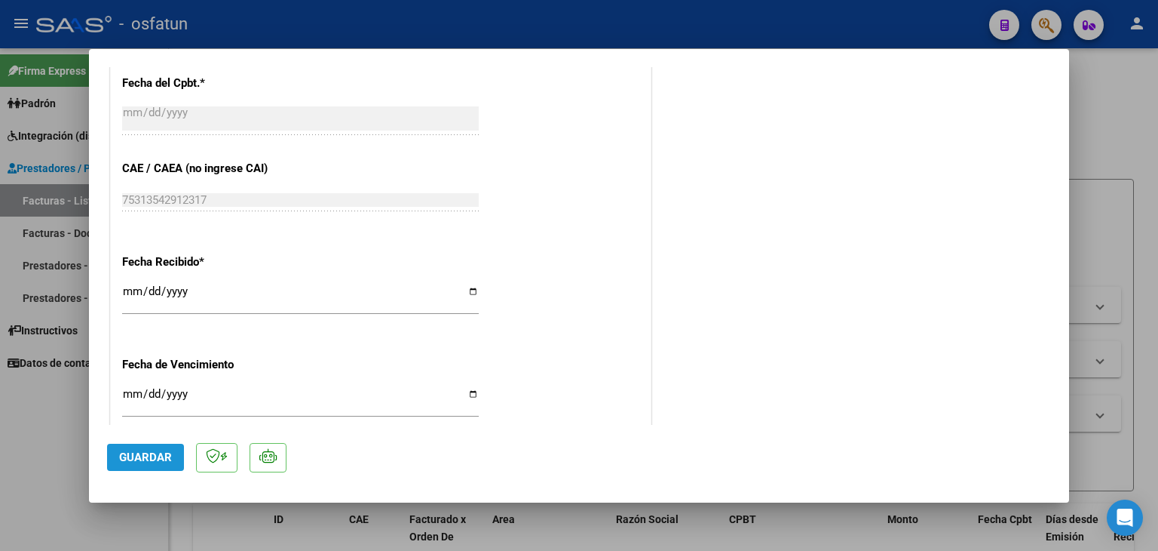
click at [156, 449] on button "Guardar" at bounding box center [145, 456] width 77 height 27
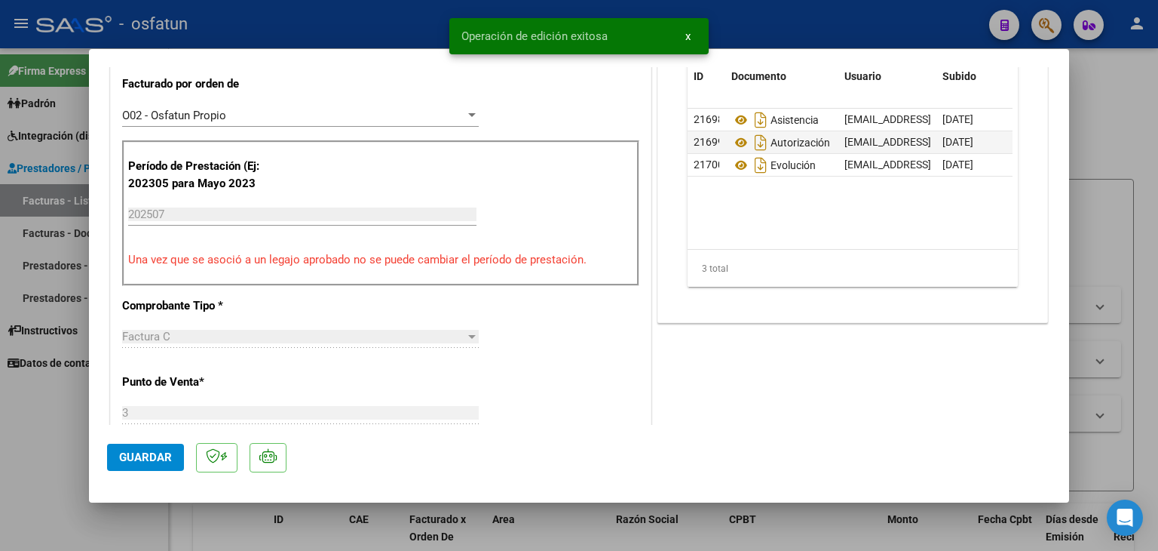
click at [794, 32] on div at bounding box center [579, 275] width 1158 height 551
type input "$ 0,00"
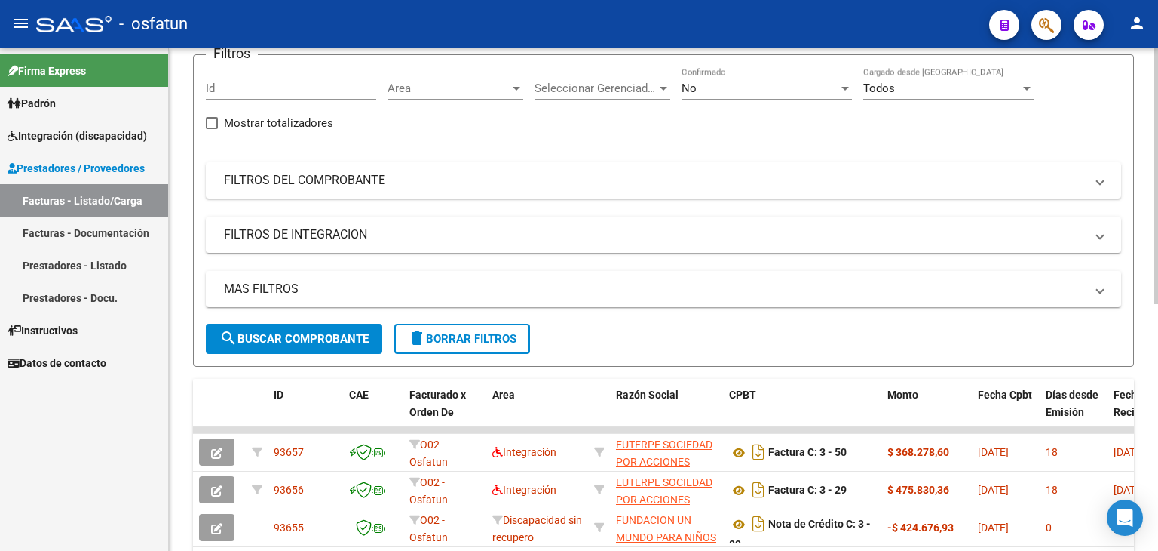
scroll to position [0, 0]
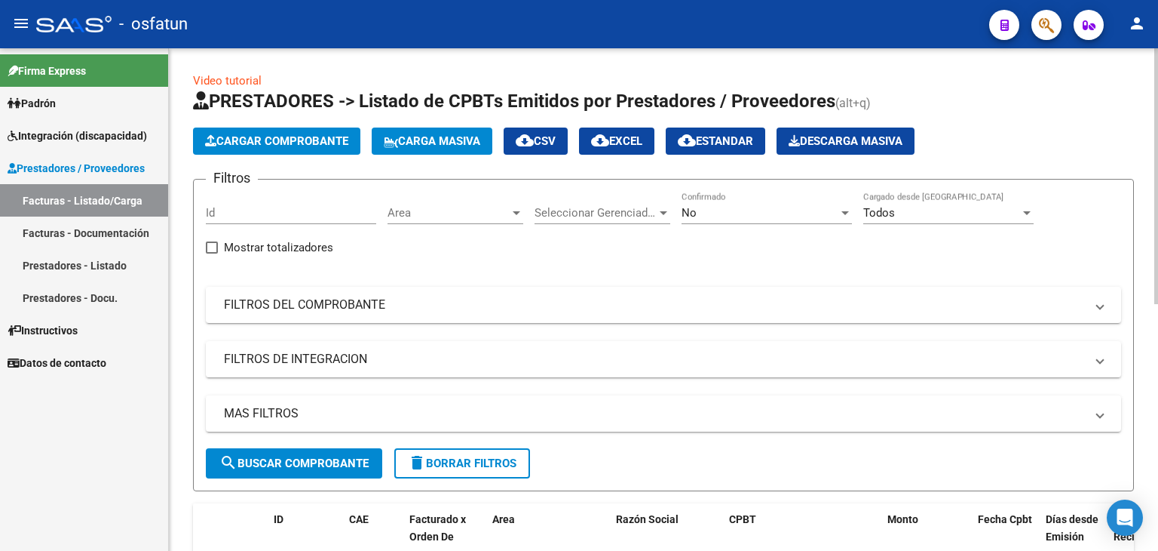
click at [296, 134] on span "Cargar Comprobante" at bounding box center [276, 141] width 143 height 14
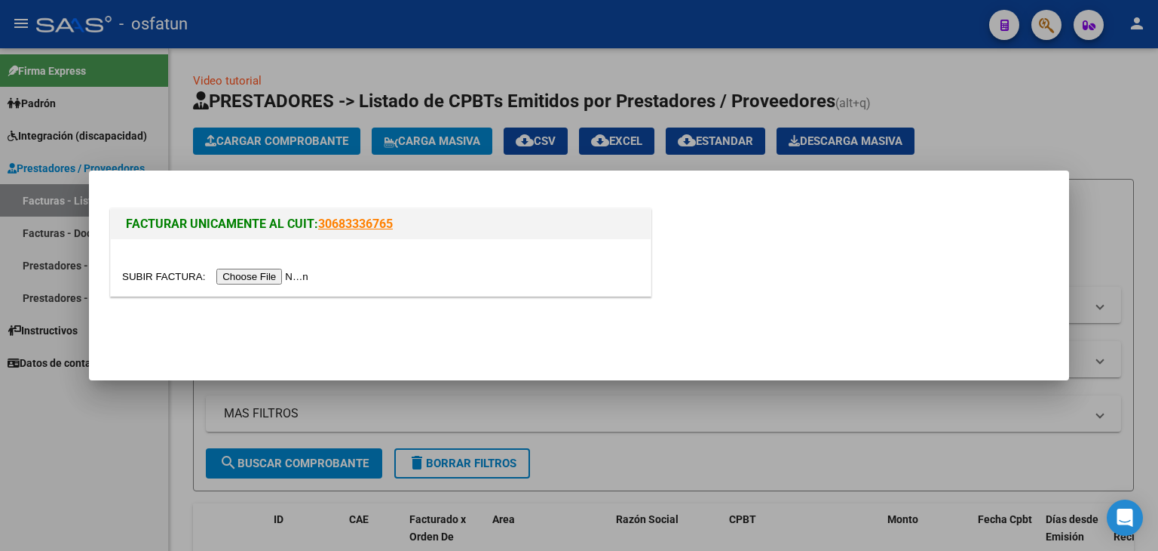
click at [256, 272] on input "file" at bounding box center [217, 277] width 191 height 16
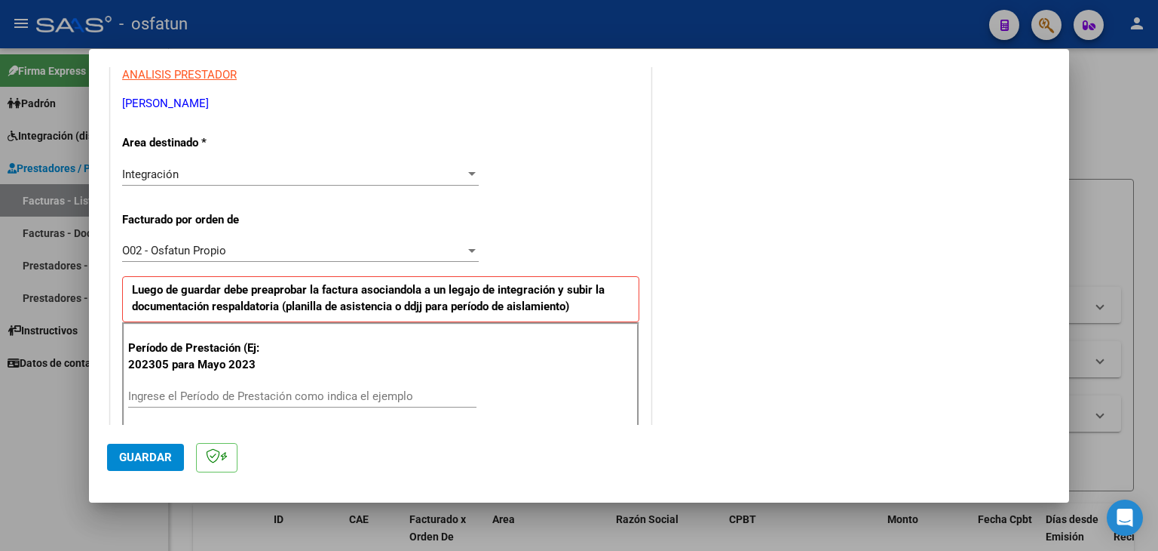
scroll to position [377, 0]
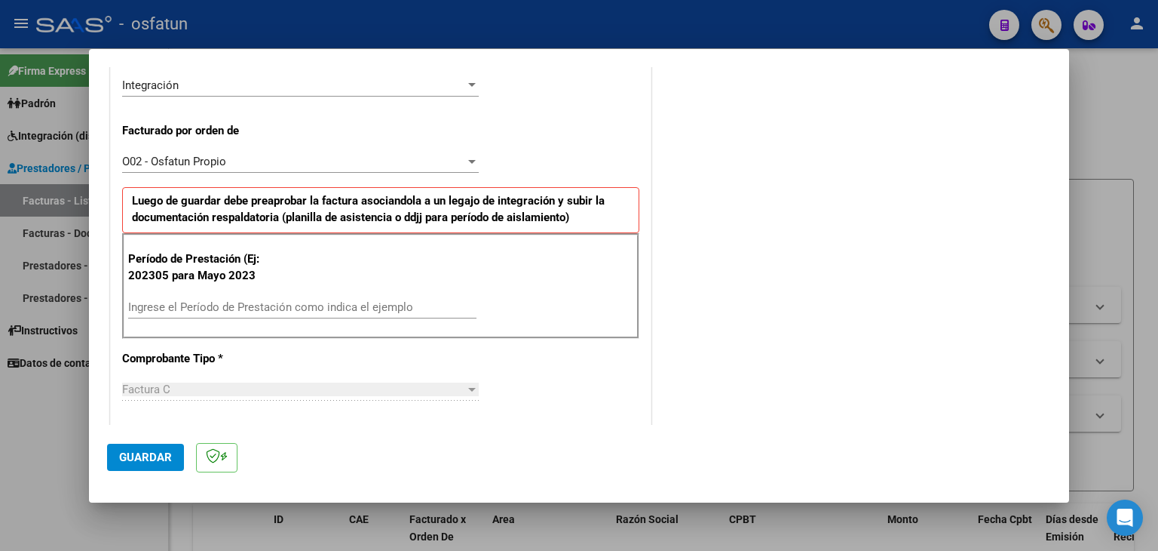
click at [287, 308] on input "Ingrese el Período de Prestación como indica el ejemplo" at bounding box center [302, 307] width 348 height 14
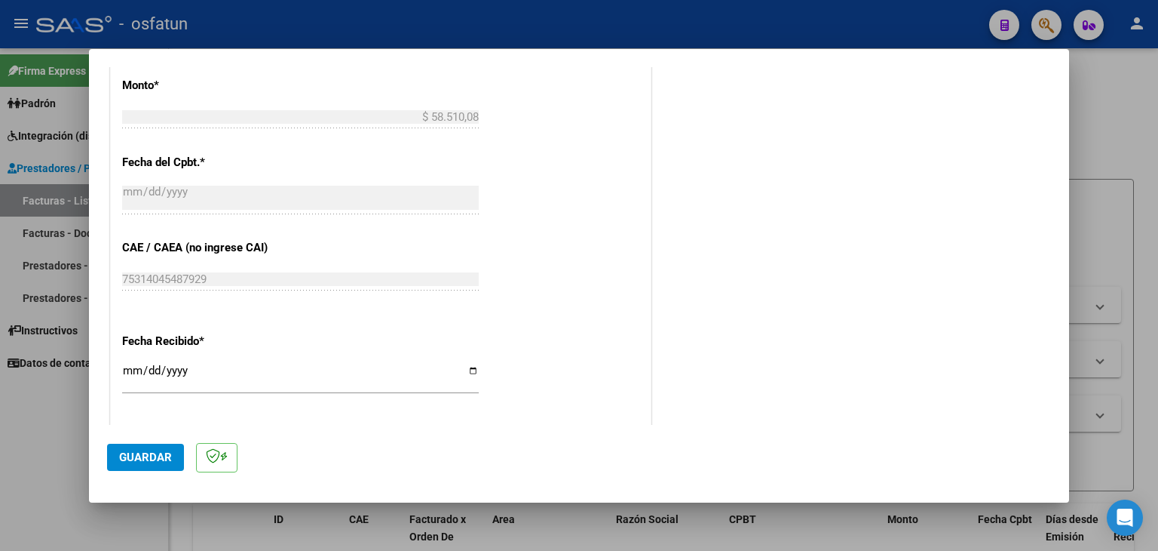
scroll to position [905, 0]
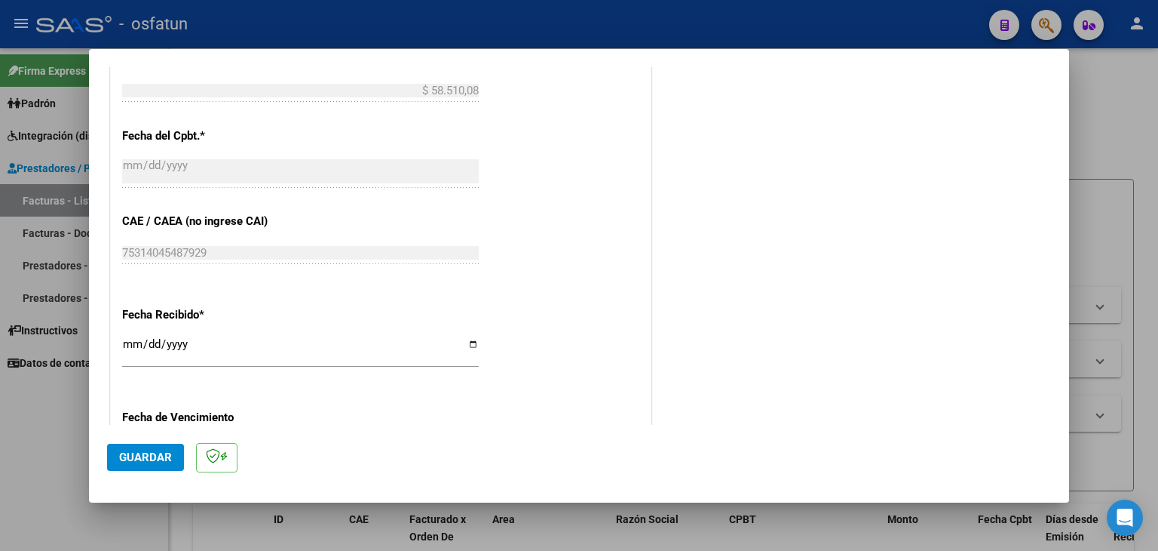
type input "202507"
drag, startPoint x: 156, startPoint y: 453, endPoint x: 511, endPoint y: 247, distance: 410.3
click at [157, 453] on span "Guardar" at bounding box center [145, 457] width 53 height 14
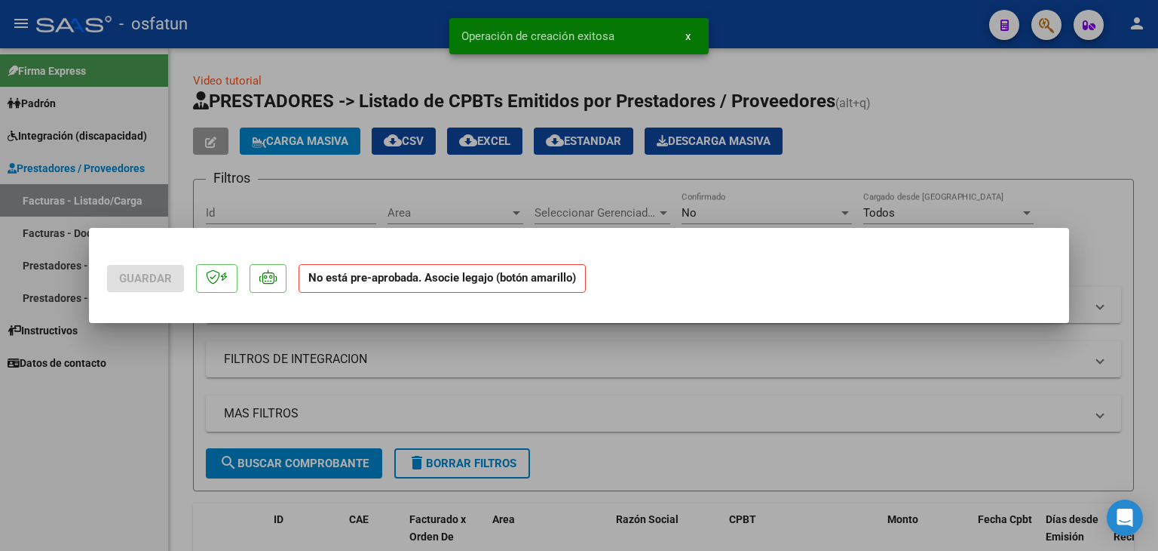
scroll to position [0, 0]
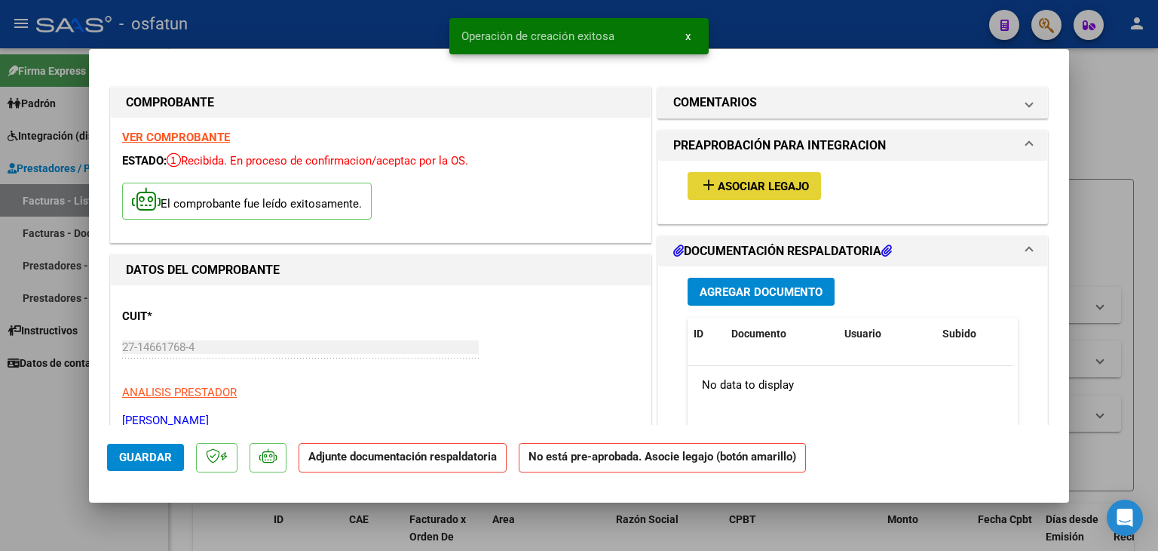
click at [756, 185] on span "Asociar Legajo" at bounding box center [763, 187] width 91 height 14
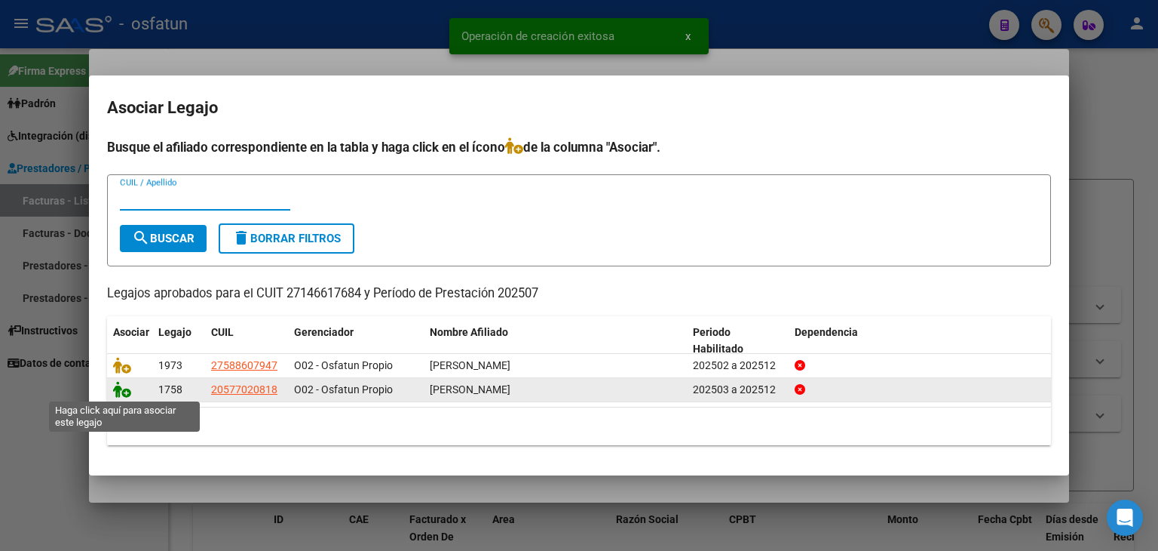
click at [123, 394] on icon at bounding box center [122, 389] width 18 height 17
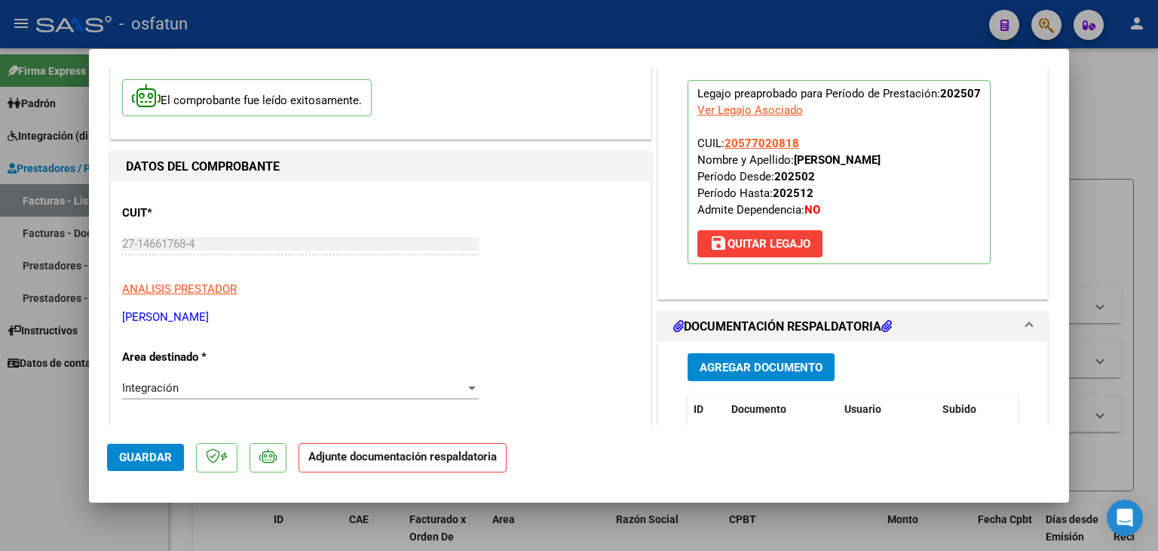
scroll to position [226, 0]
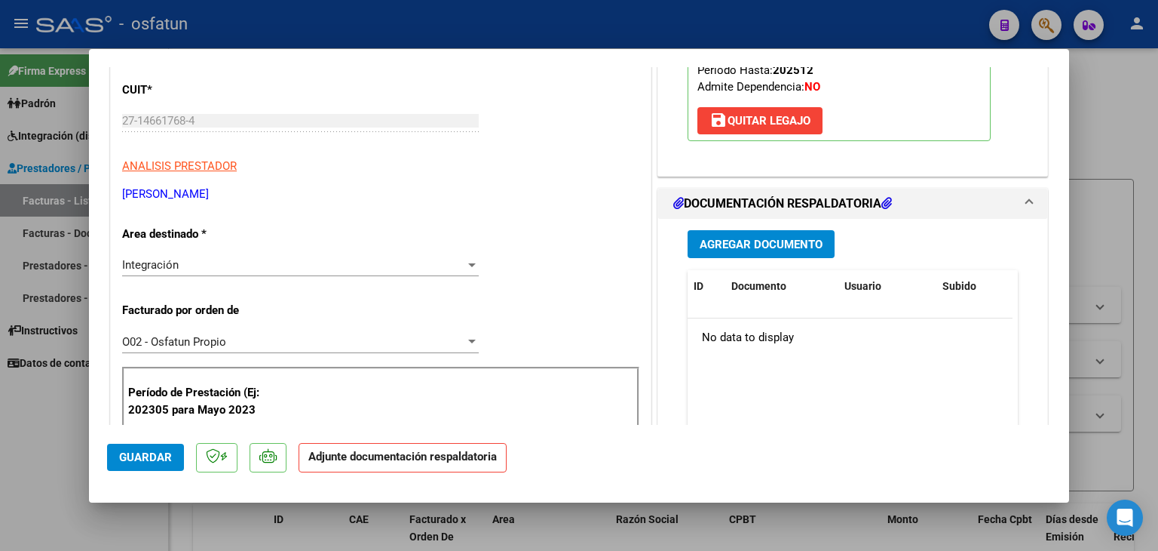
click at [724, 239] on span "Agregar Documento" at bounding box center [761, 245] width 123 height 14
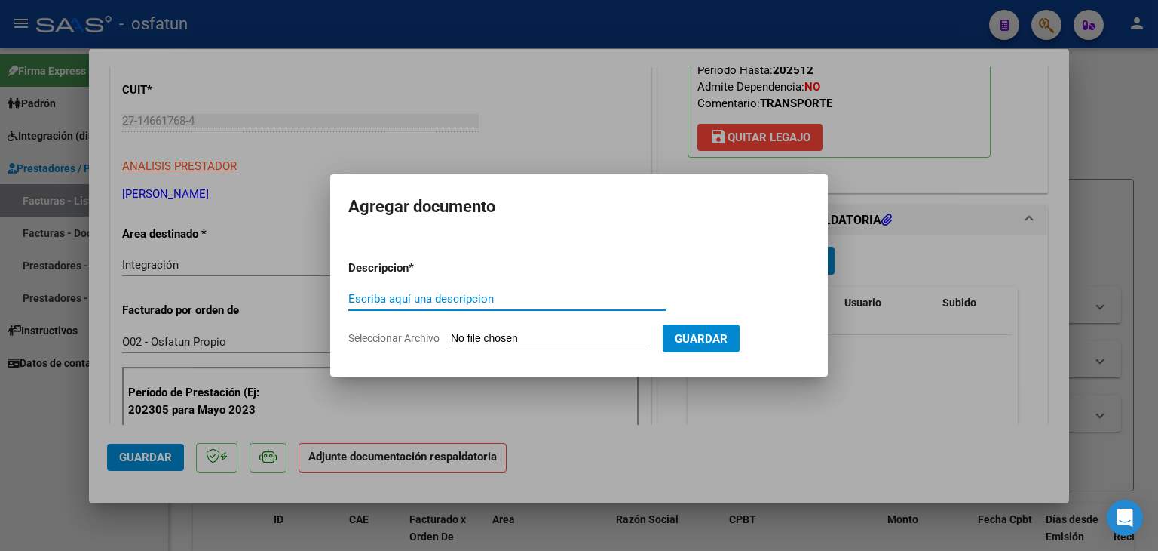
click at [392, 304] on input "Escriba aquí una descripcion" at bounding box center [507, 299] width 318 height 14
type input "ASISTENCIA"
click at [510, 341] on input "Seleccionar Archivo" at bounding box center [551, 339] width 200 height 14
type input "C:\fakepath\PLANILLA ASISTENCIA - TRANSP A TERAPIA - [DATE].pdf"
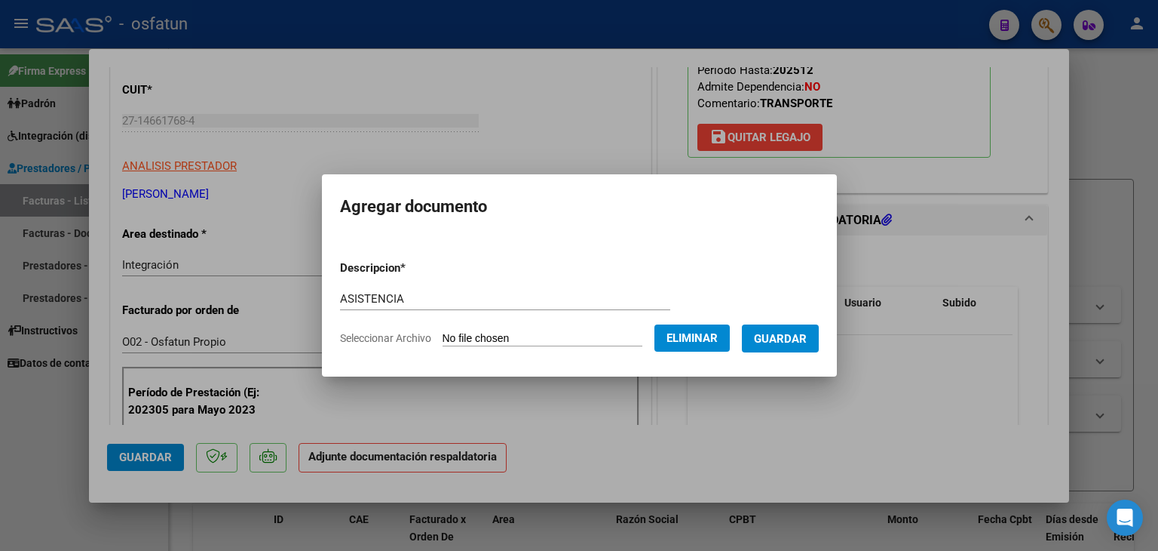
click at [806, 349] on button "Guardar" at bounding box center [780, 338] width 77 height 28
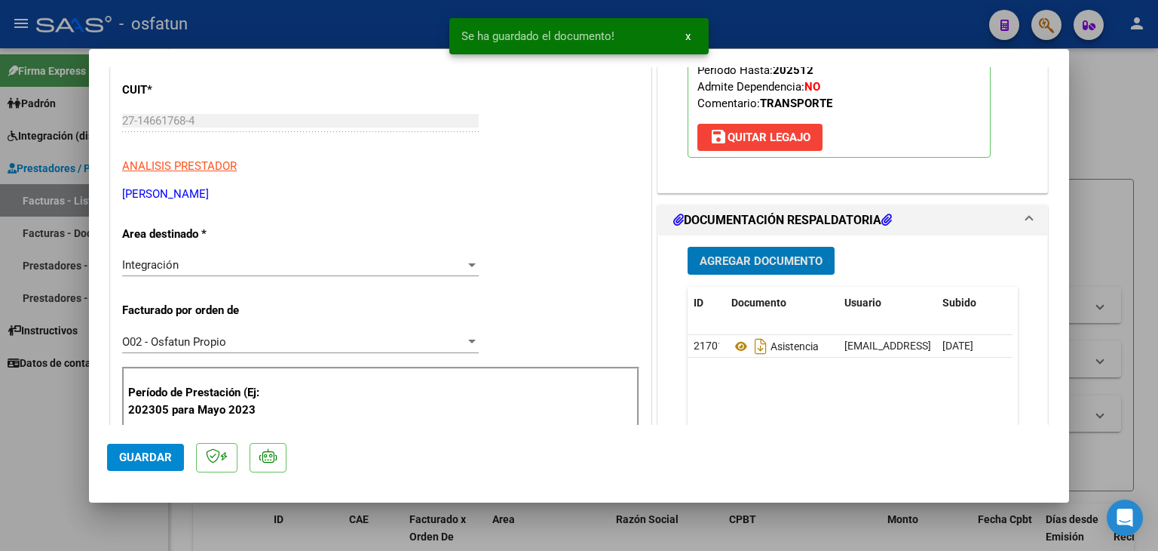
click at [760, 262] on span "Agregar Documento" at bounding box center [761, 261] width 123 height 14
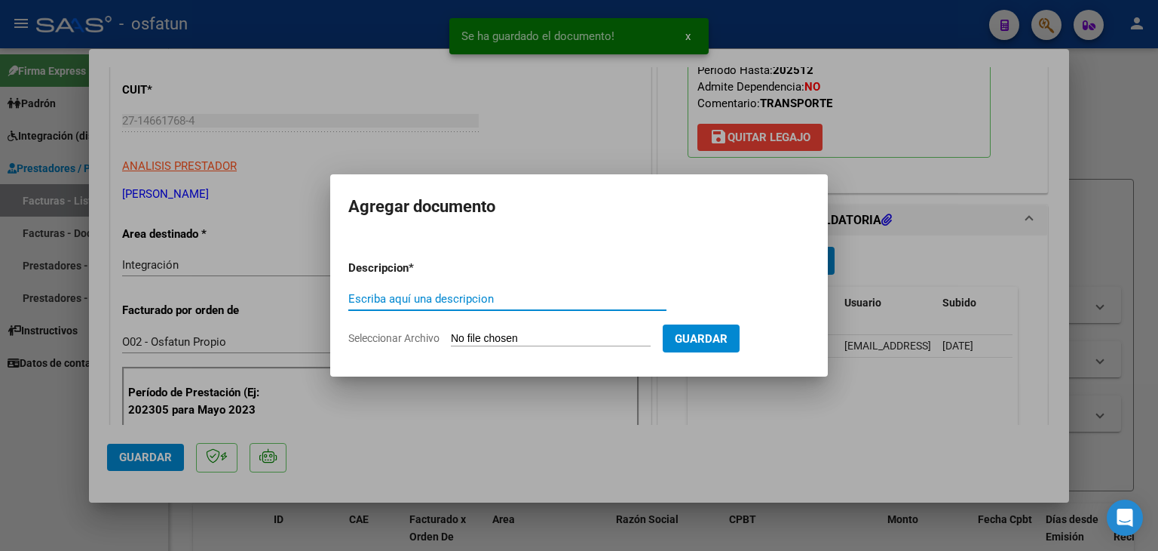
click at [574, 295] on input "Escriba aquí una descripcion" at bounding box center [507, 299] width 318 height 14
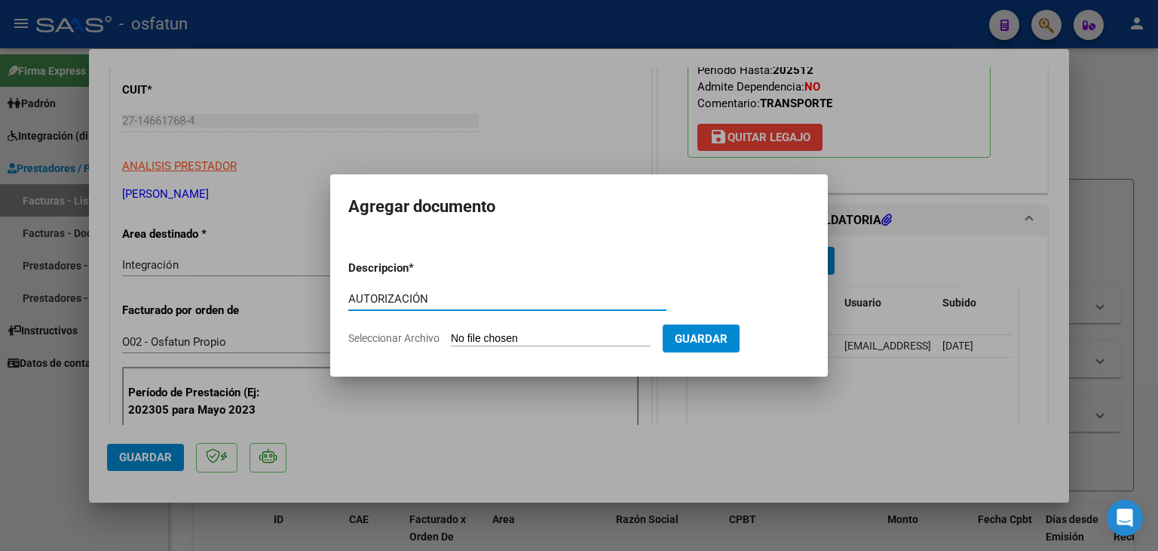
type input "AUTORIZACIÓN"
click at [529, 339] on input "Seleccionar Archivo" at bounding box center [551, 339] width 200 height 14
type input "C:\fakepath\PRESUPUESTO AUTORIZADO - TRANSP A TERAPIA - 2025.pdf"
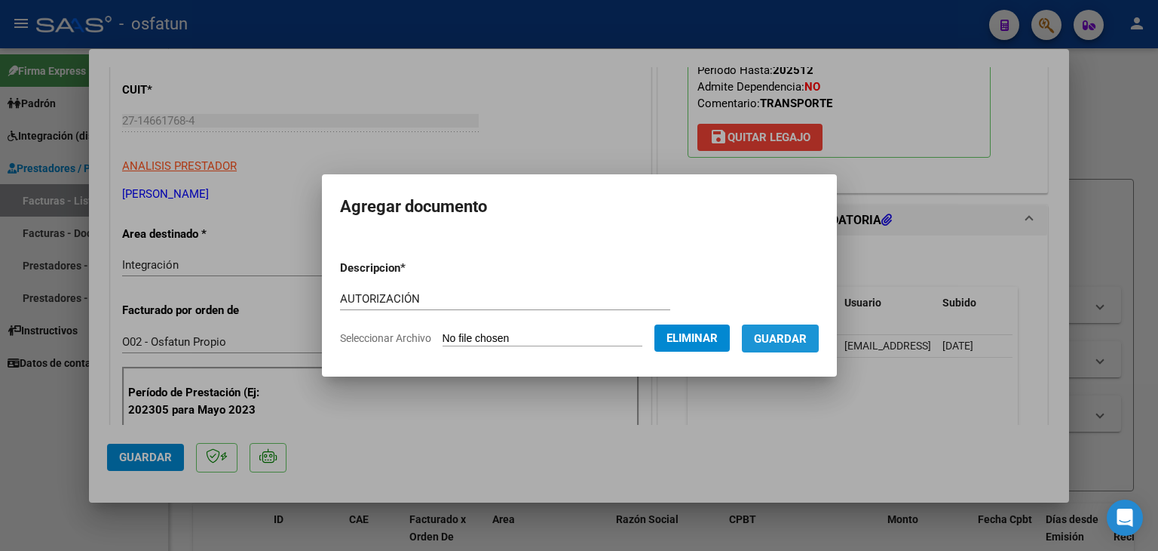
click at [806, 342] on span "Guardar" at bounding box center [780, 339] width 53 height 14
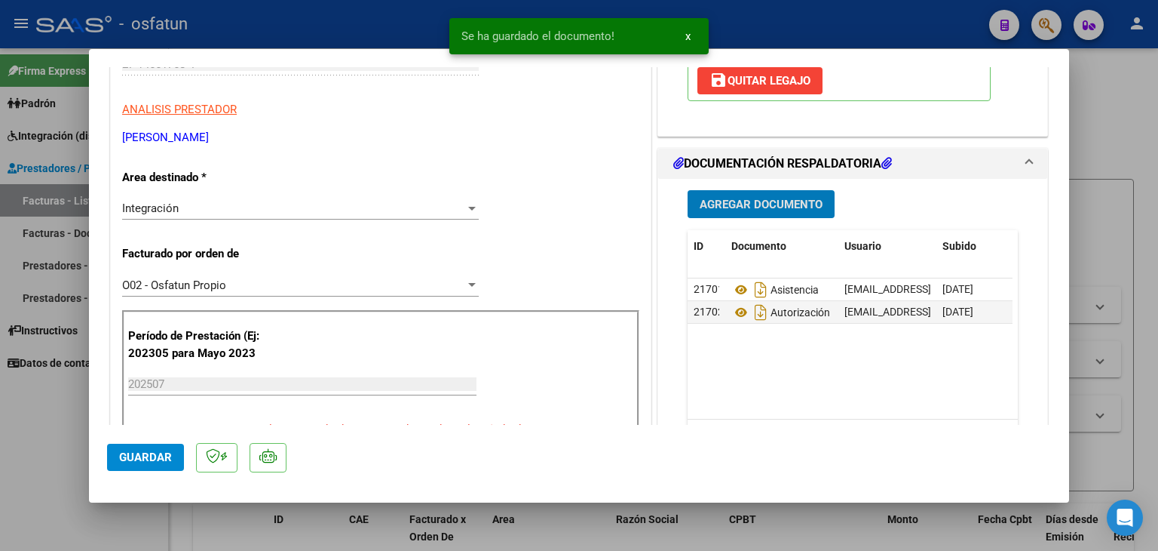
scroll to position [377, 0]
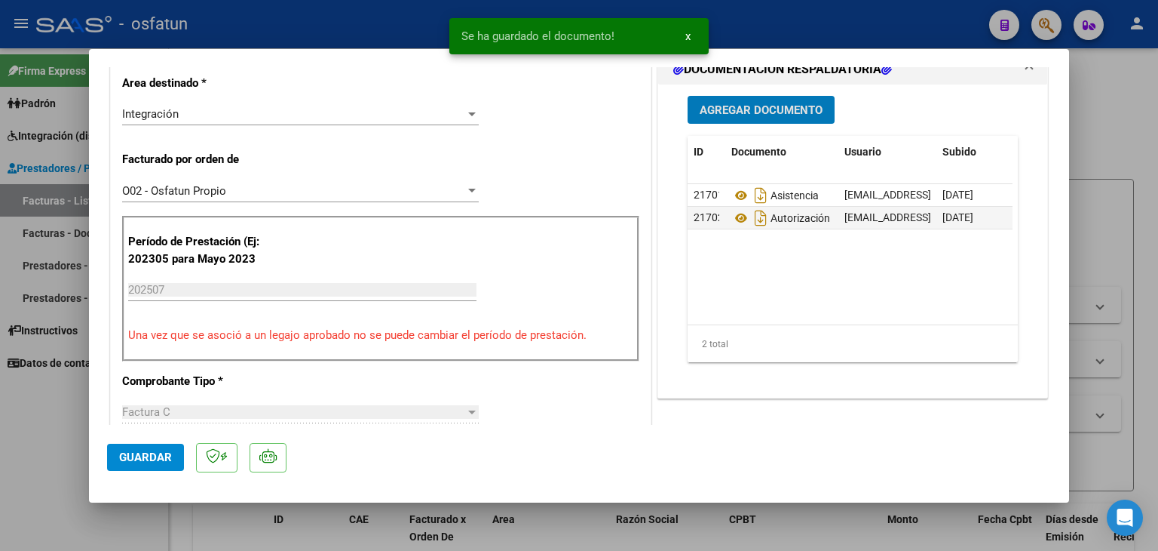
click at [721, 109] on span "Agregar Documento" at bounding box center [761, 110] width 123 height 14
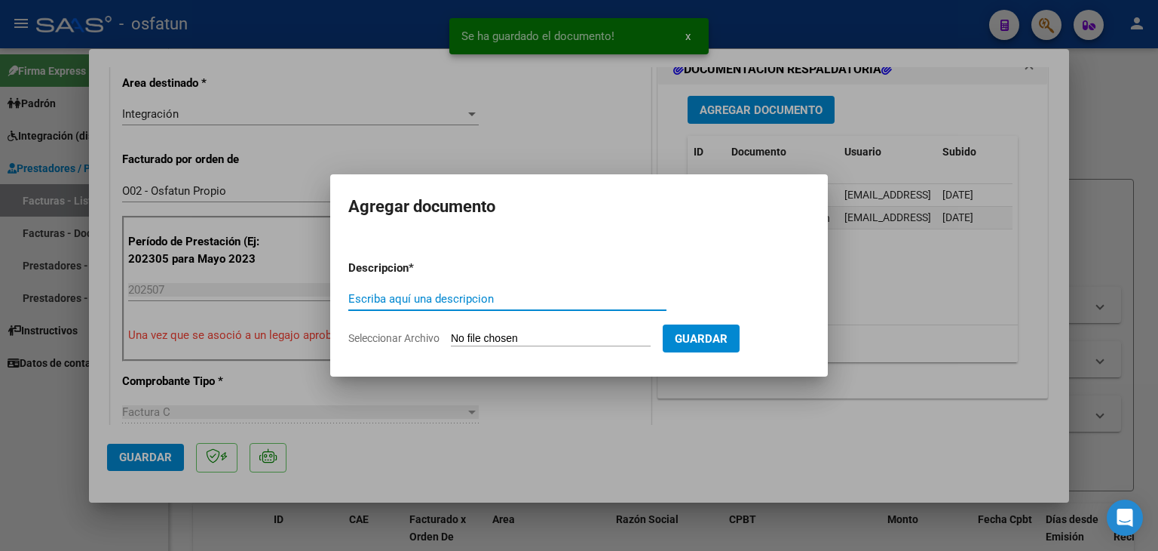
click at [642, 130] on div at bounding box center [579, 275] width 1158 height 551
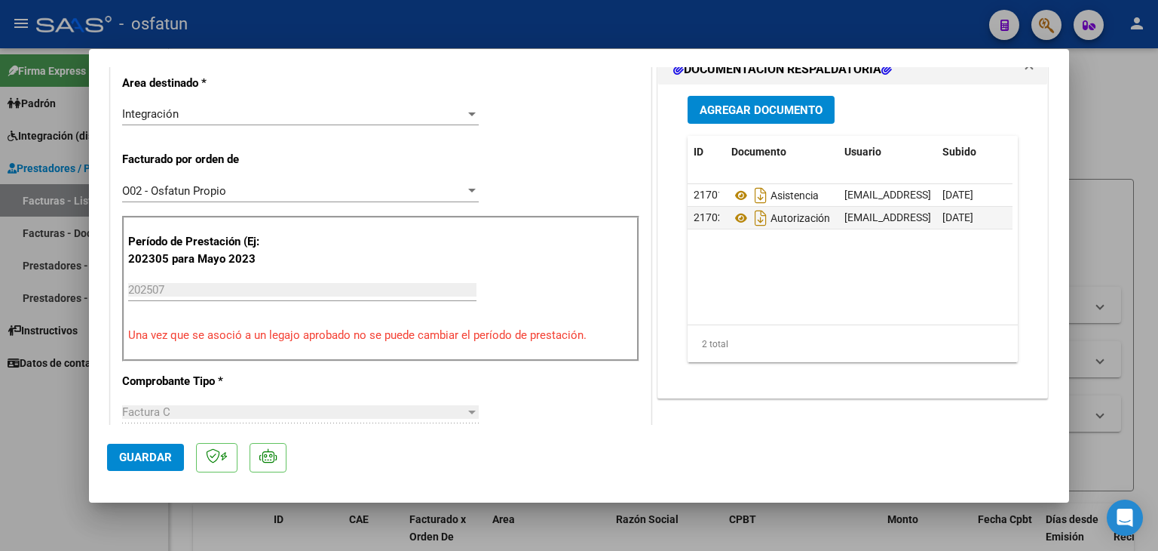
click at [643, 32] on div at bounding box center [579, 275] width 1158 height 551
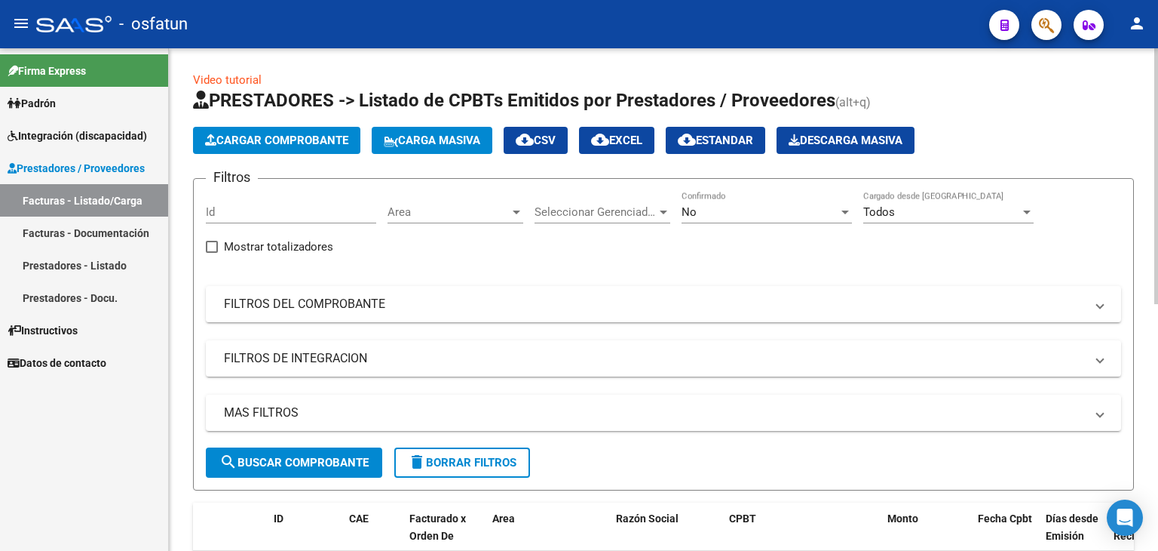
scroll to position [0, 0]
click at [270, 127] on button "Cargar Comprobante" at bounding box center [276, 140] width 167 height 27
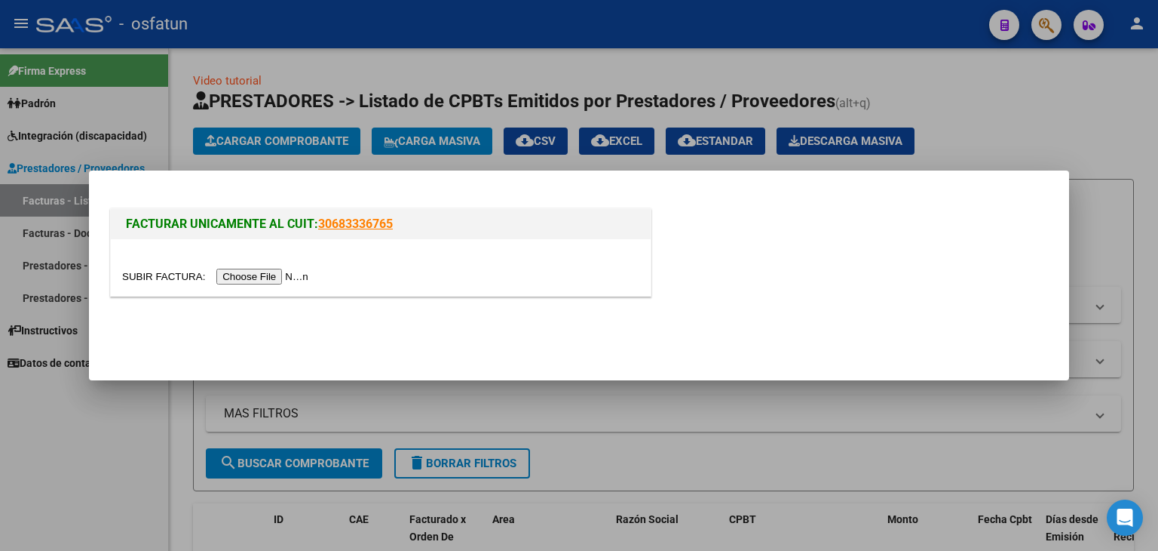
click at [258, 272] on input "file" at bounding box center [217, 277] width 191 height 16
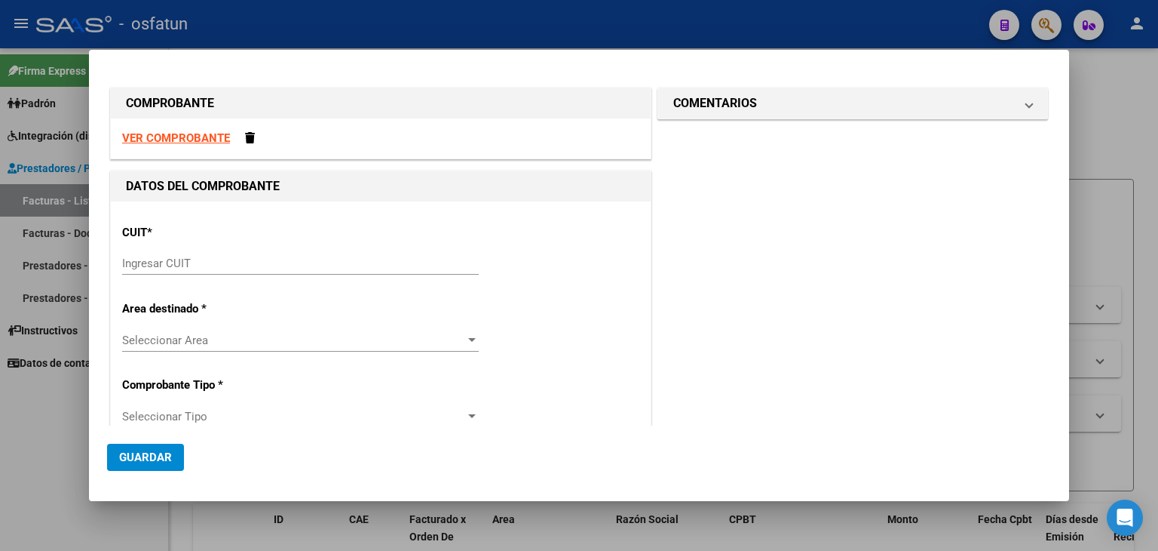
click at [199, 133] on strong "VER COMPROBANTE" at bounding box center [176, 138] width 108 height 14
click at [354, 32] on div at bounding box center [579, 275] width 1158 height 551
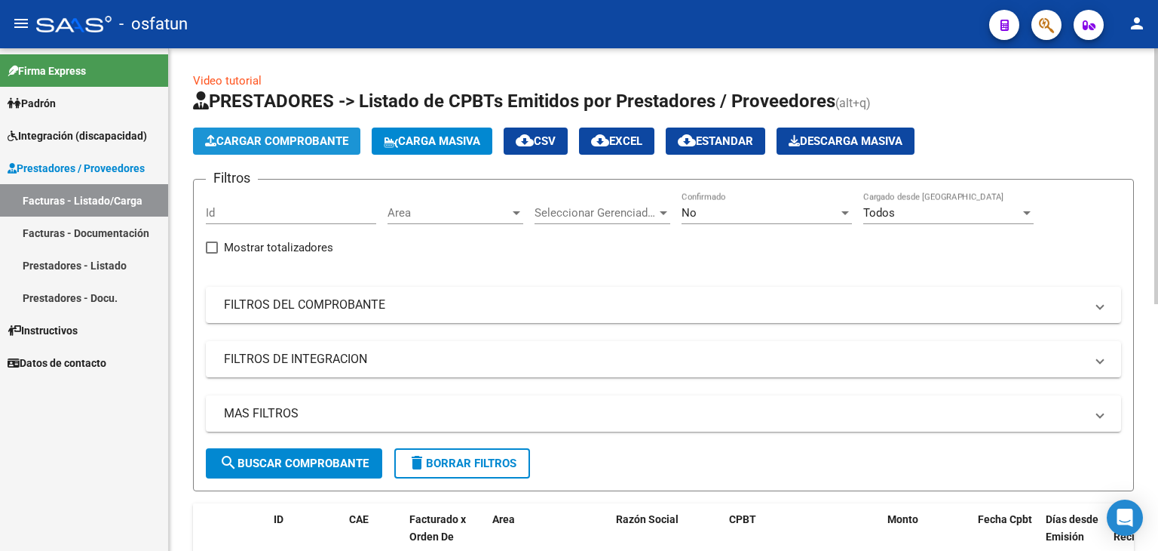
click at [281, 137] on span "Cargar Comprobante" at bounding box center [276, 141] width 143 height 14
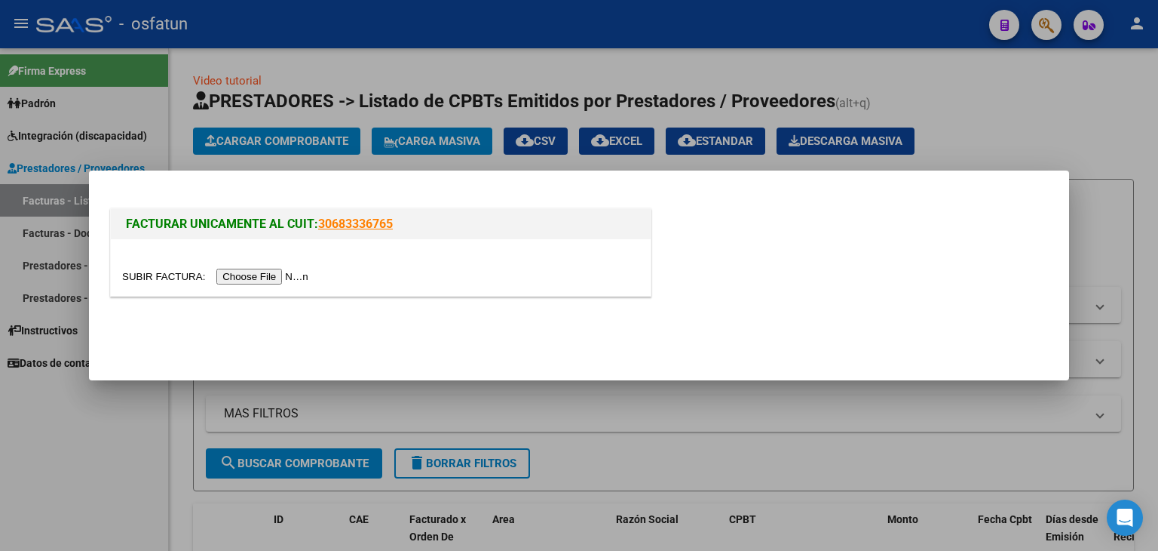
click at [302, 279] on input "file" at bounding box center [217, 277] width 191 height 16
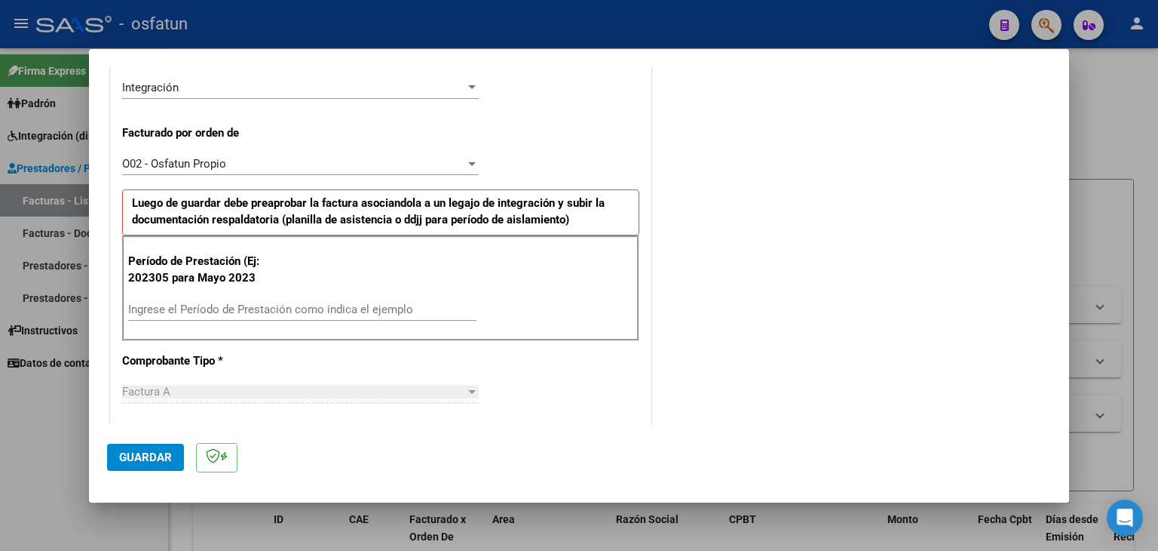
scroll to position [377, 0]
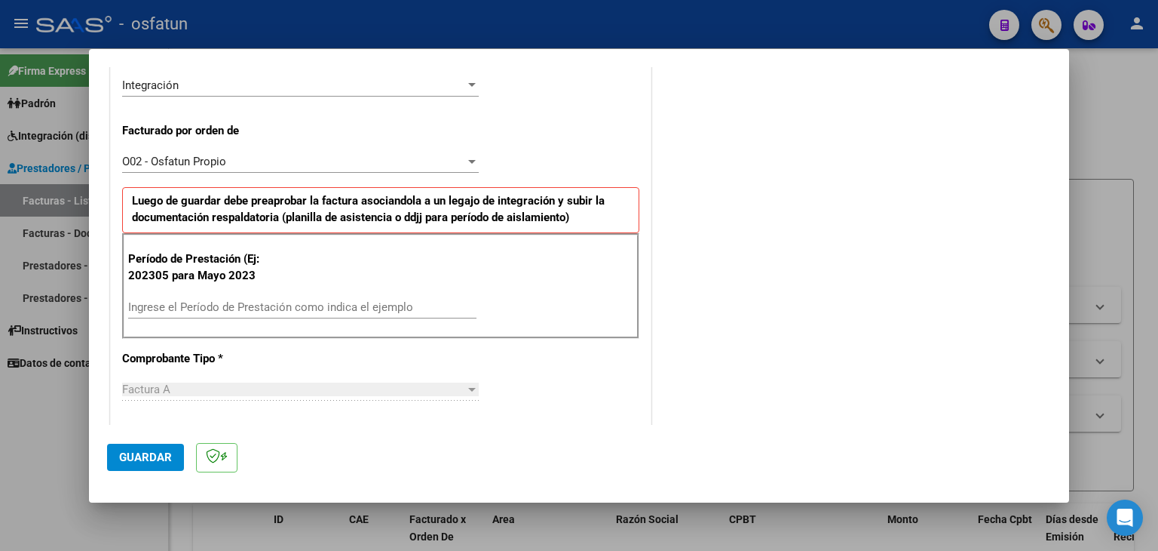
click at [274, 302] on input "Ingrese el Período de Prestación como indica el ejemplo" at bounding box center [302, 307] width 348 height 14
type input "202507"
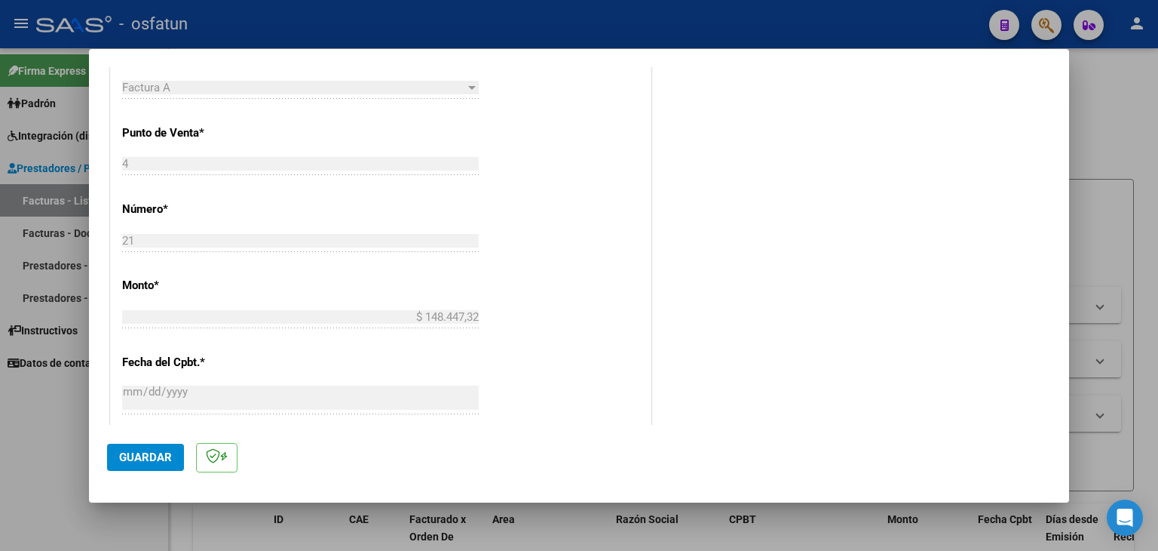
click at [149, 456] on span "Guardar" at bounding box center [145, 457] width 53 height 14
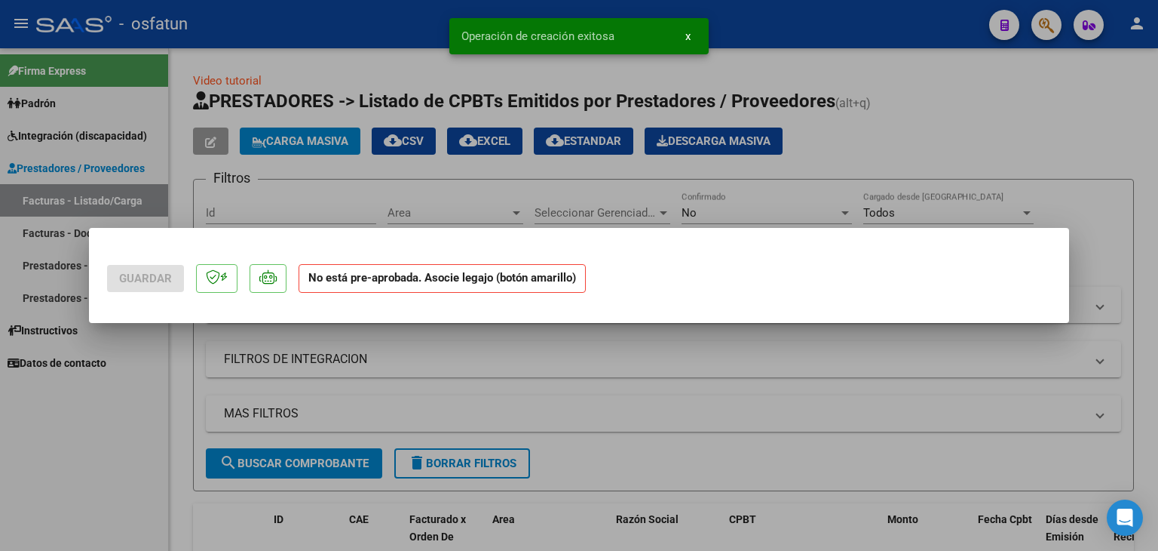
scroll to position [0, 0]
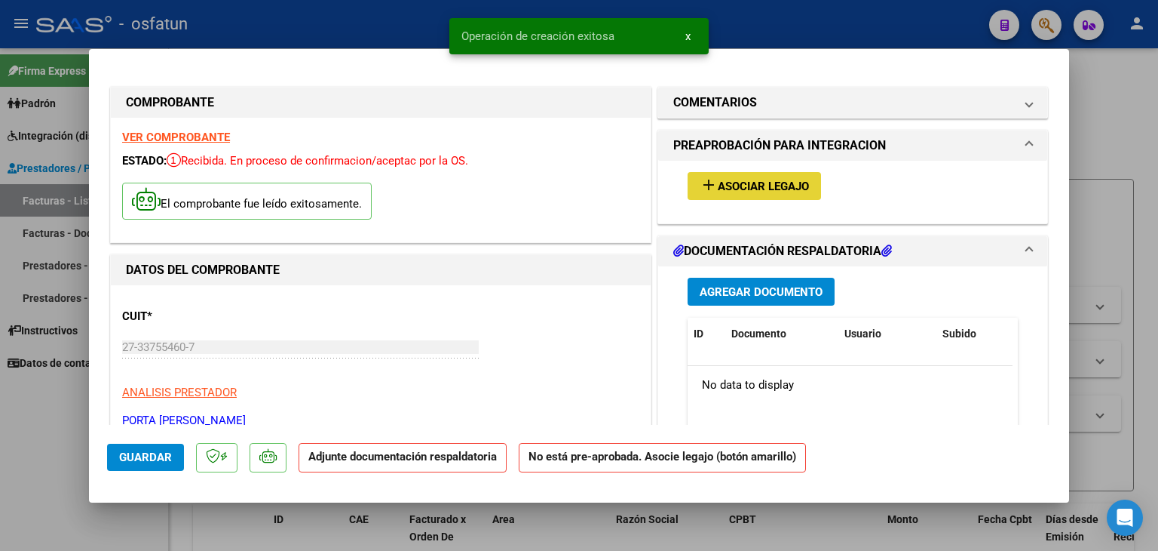
click at [766, 186] on span "Asociar Legajo" at bounding box center [763, 187] width 91 height 14
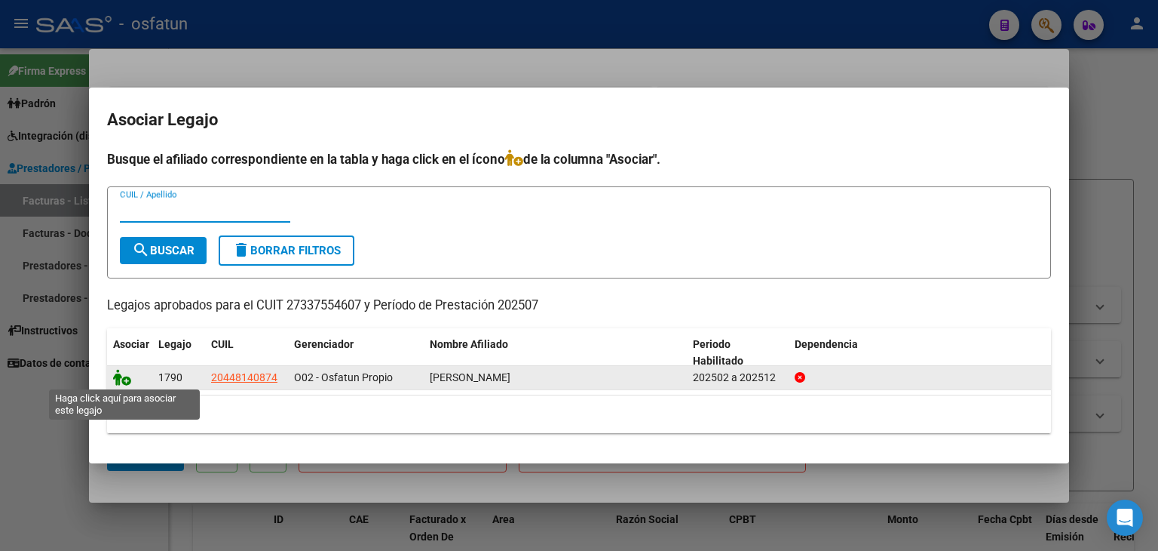
click at [121, 371] on icon at bounding box center [122, 377] width 18 height 17
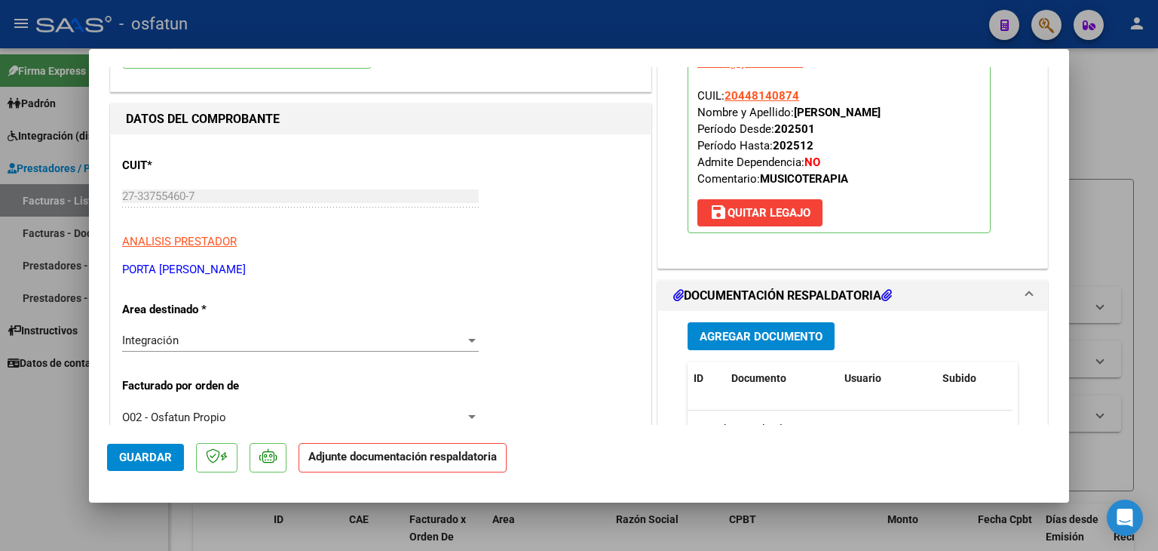
scroll to position [226, 0]
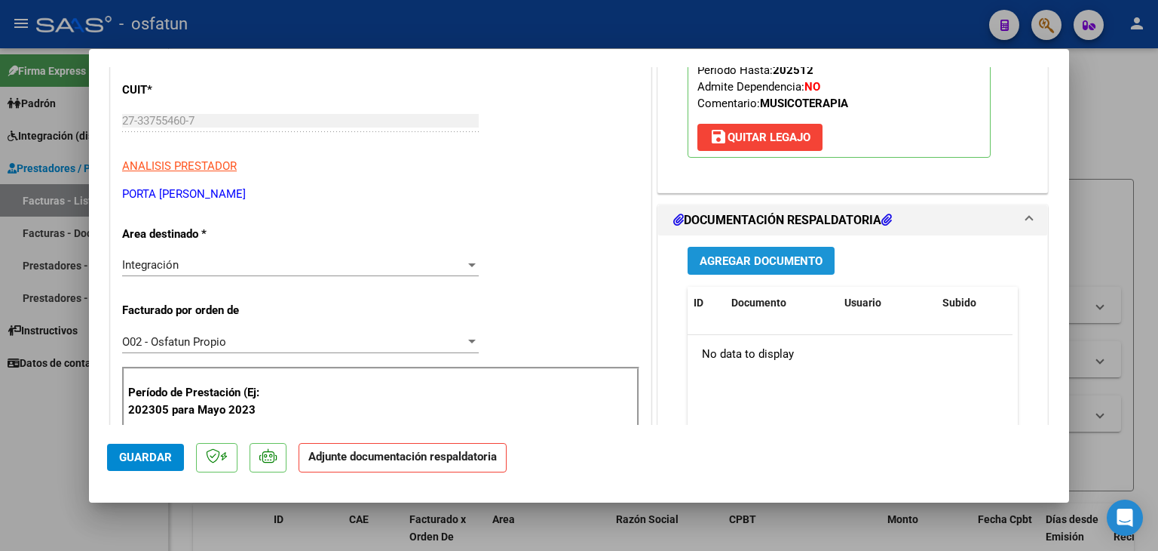
click at [758, 267] on button "Agregar Documento" at bounding box center [761, 261] width 147 height 28
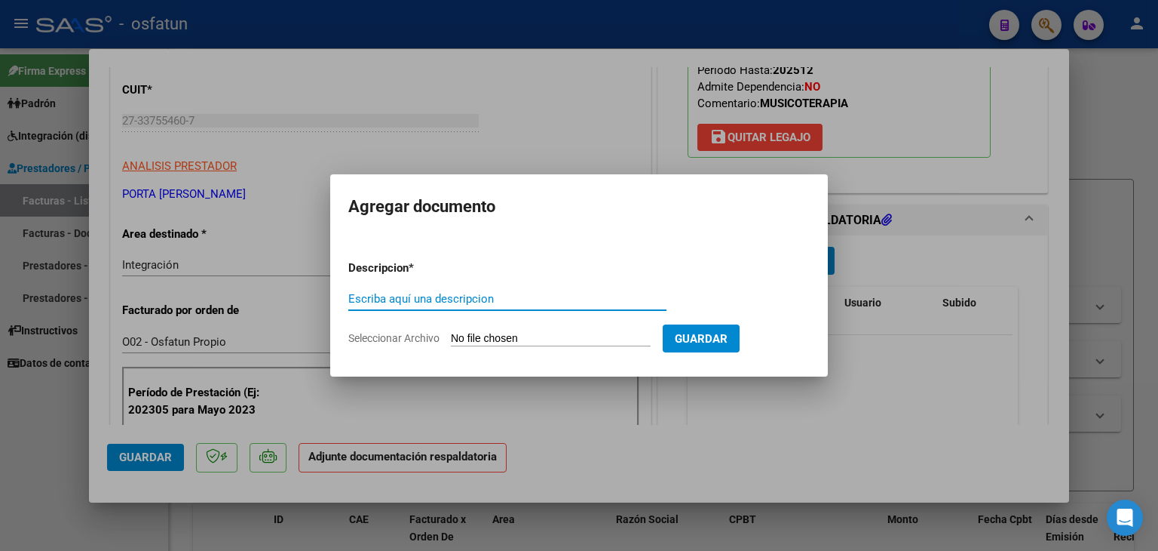
click at [443, 290] on div "Escriba aquí una descripcion" at bounding box center [507, 298] width 318 height 23
type input "ASISTENCIA"
click at [564, 341] on input "Seleccionar Archivo" at bounding box center [551, 339] width 200 height 14
type input "C:\fakepath\PLANILLA ASISTENCIA - [MEDICAL_DATA] - [DATE].pdf"
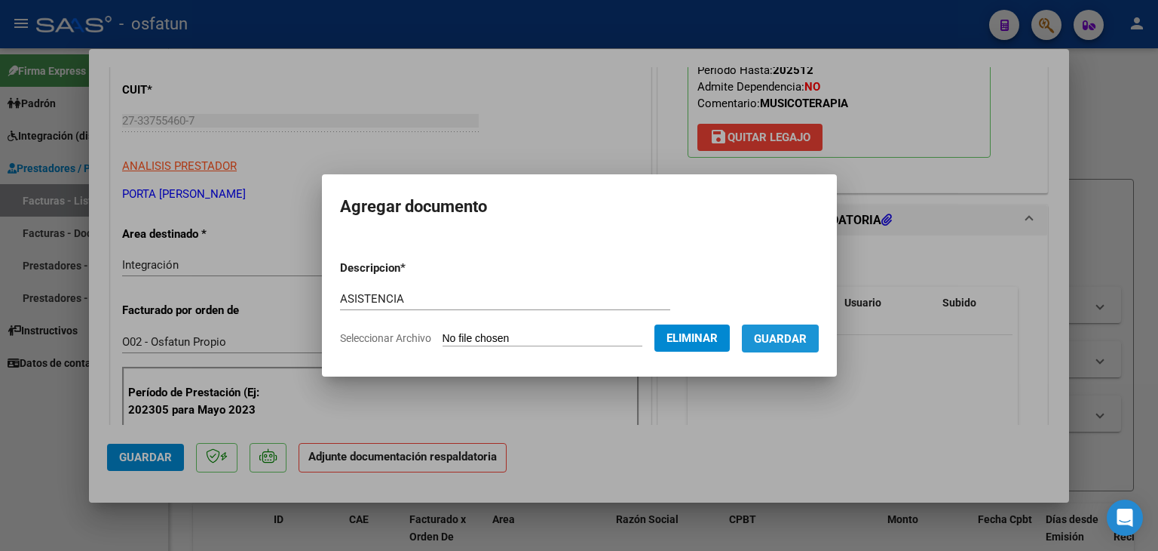
drag, startPoint x: 787, startPoint y: 339, endPoint x: 718, endPoint y: 340, distance: 69.4
click at [787, 339] on span "Guardar" at bounding box center [780, 339] width 53 height 14
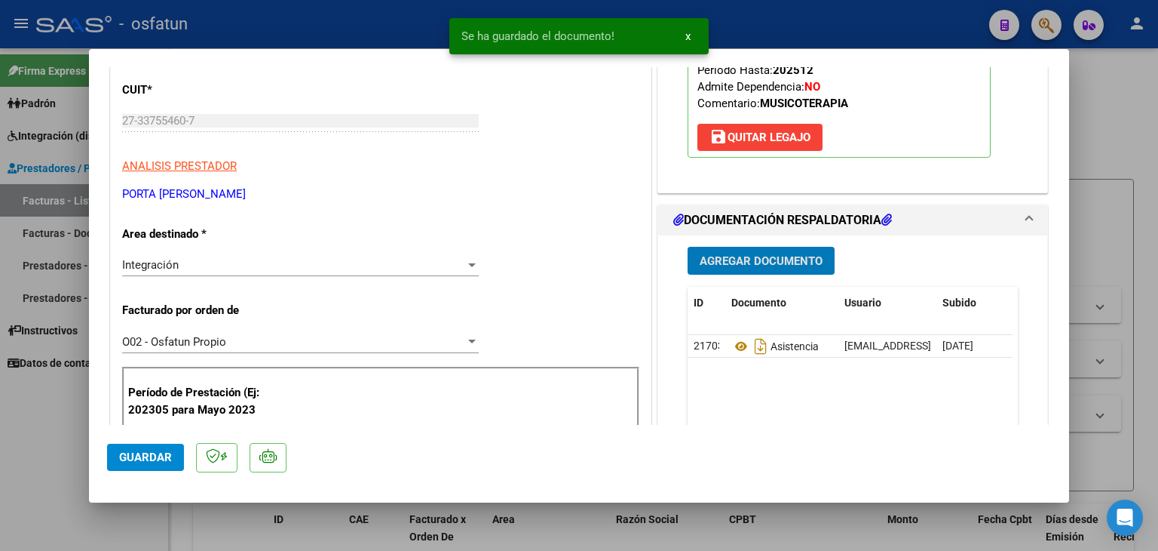
click at [738, 254] on span "Agregar Documento" at bounding box center [761, 261] width 123 height 14
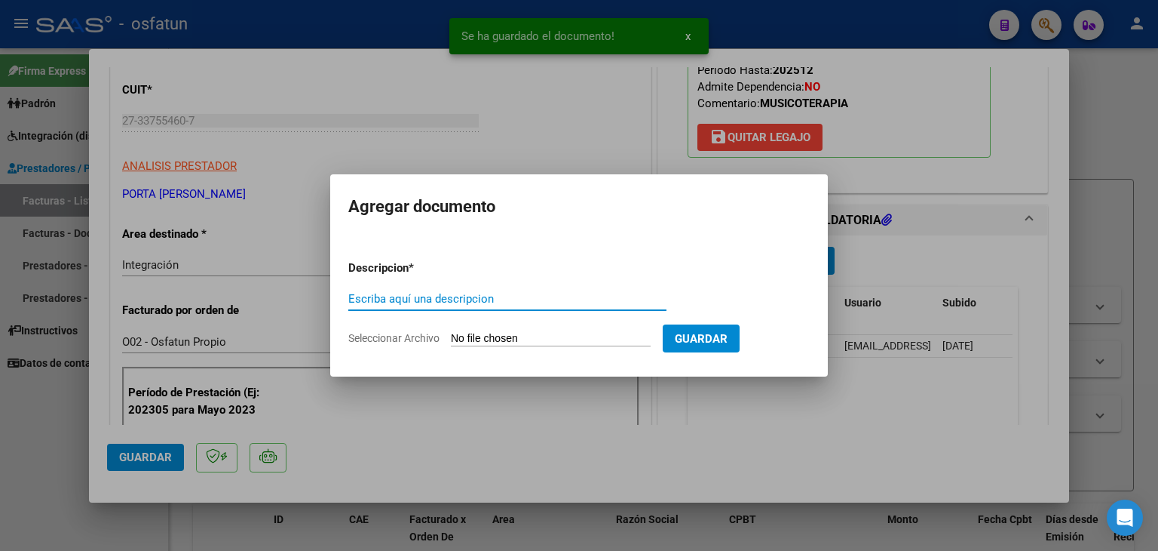
click at [490, 299] on input "Escriba aquí una descripcion" at bounding box center [507, 299] width 318 height 14
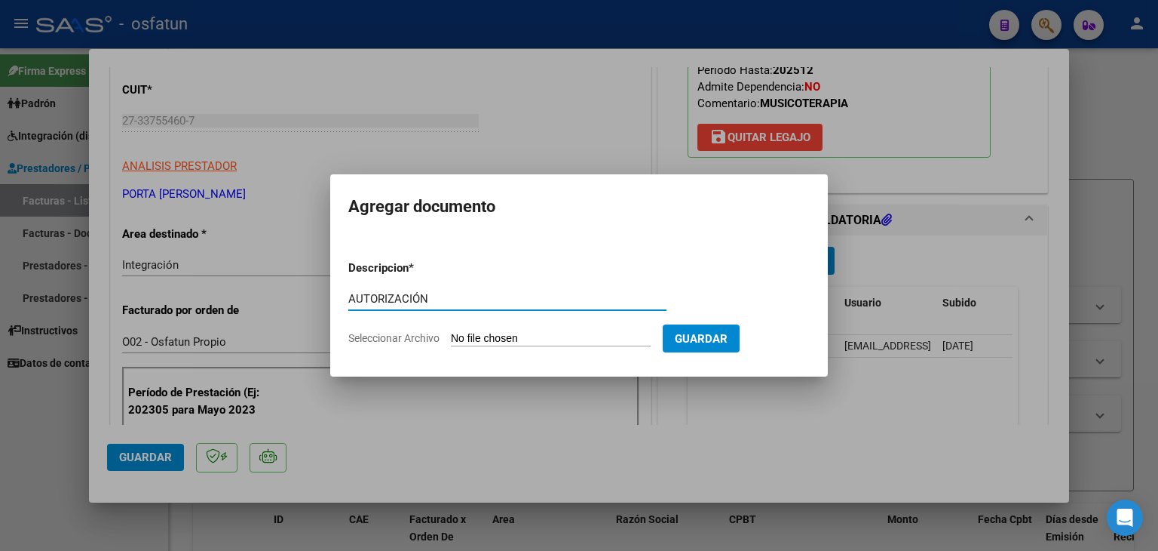
type input "AUTORIZACIÓN"
click at [512, 333] on input "Seleccionar Archivo" at bounding box center [551, 339] width 200 height 14
type input "C:\fakepath\PRESUPUESTO AUTORIZADO - [MEDICAL_DATA] - 2025.pdf"
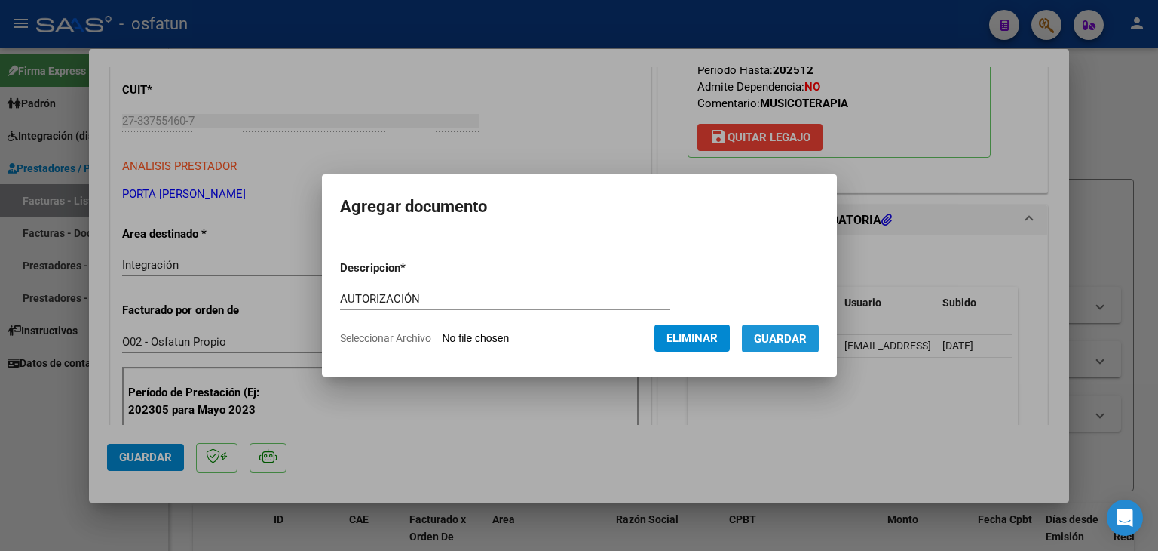
click at [807, 332] on span "Guardar" at bounding box center [780, 339] width 53 height 14
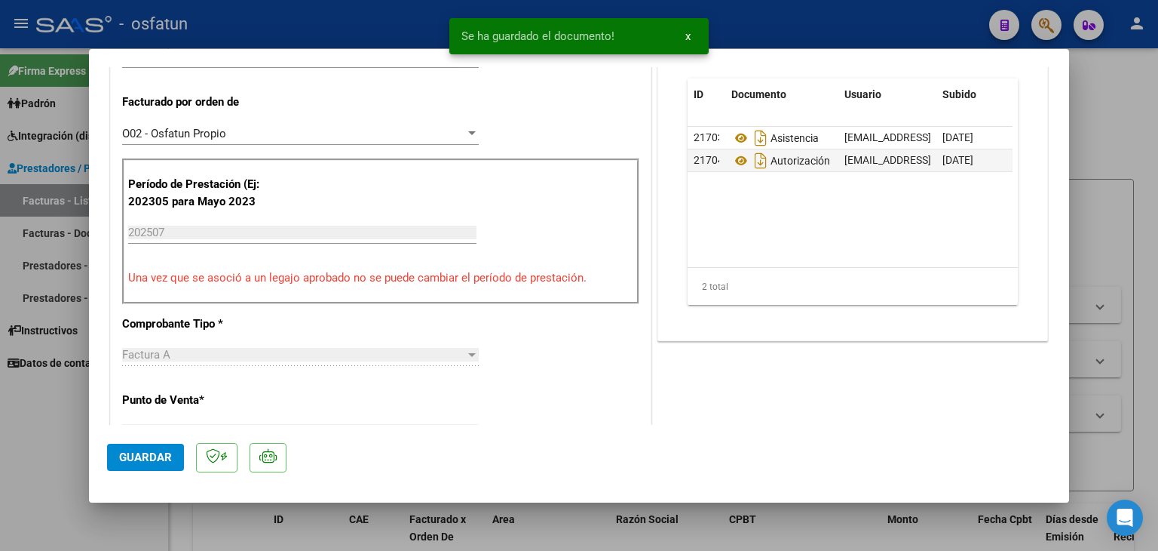
scroll to position [453, 0]
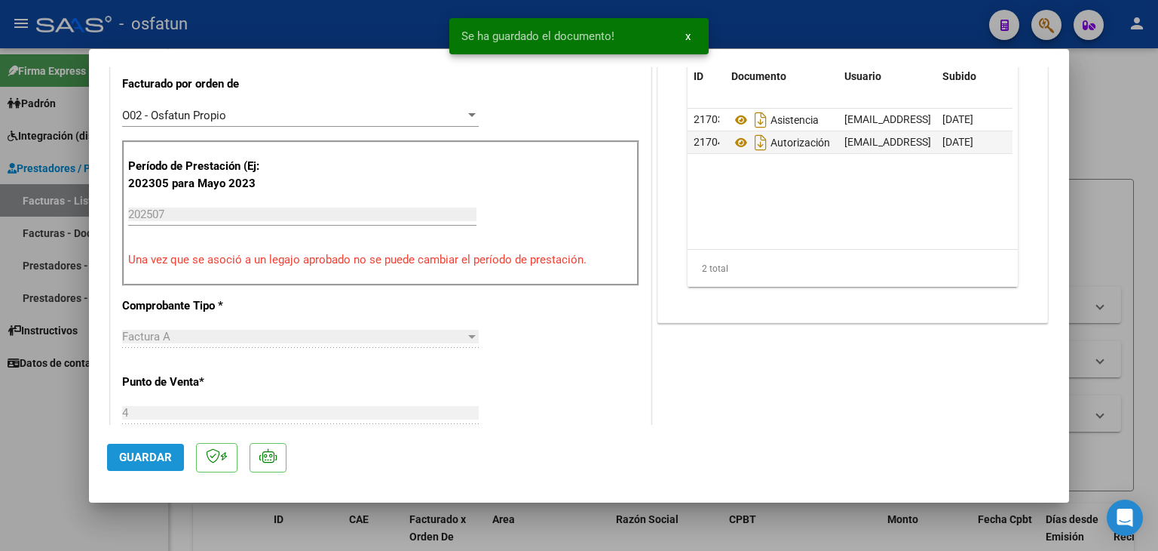
click at [127, 449] on button "Guardar" at bounding box center [145, 456] width 77 height 27
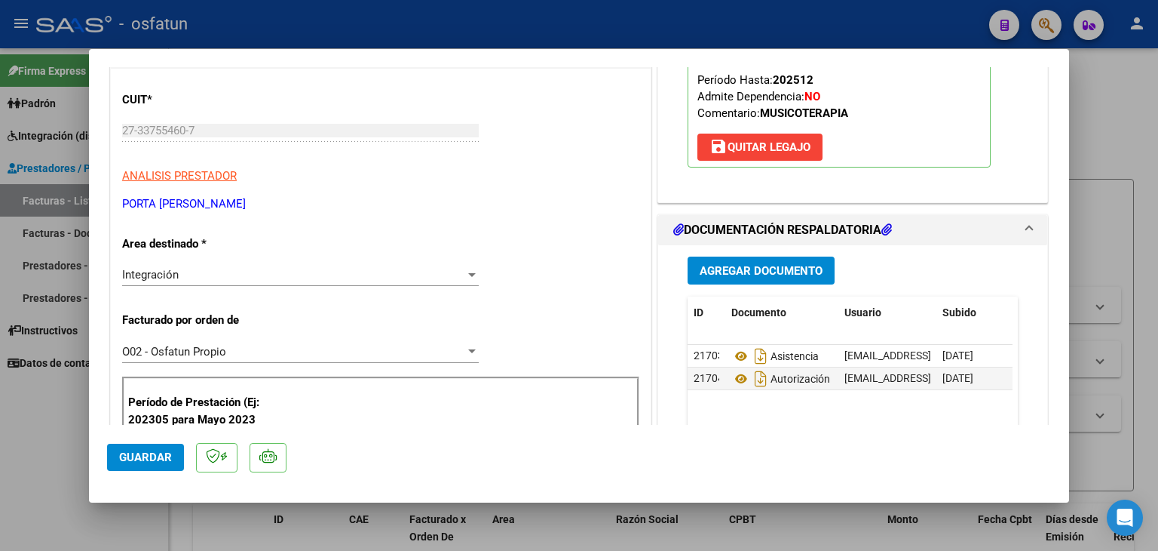
scroll to position [151, 0]
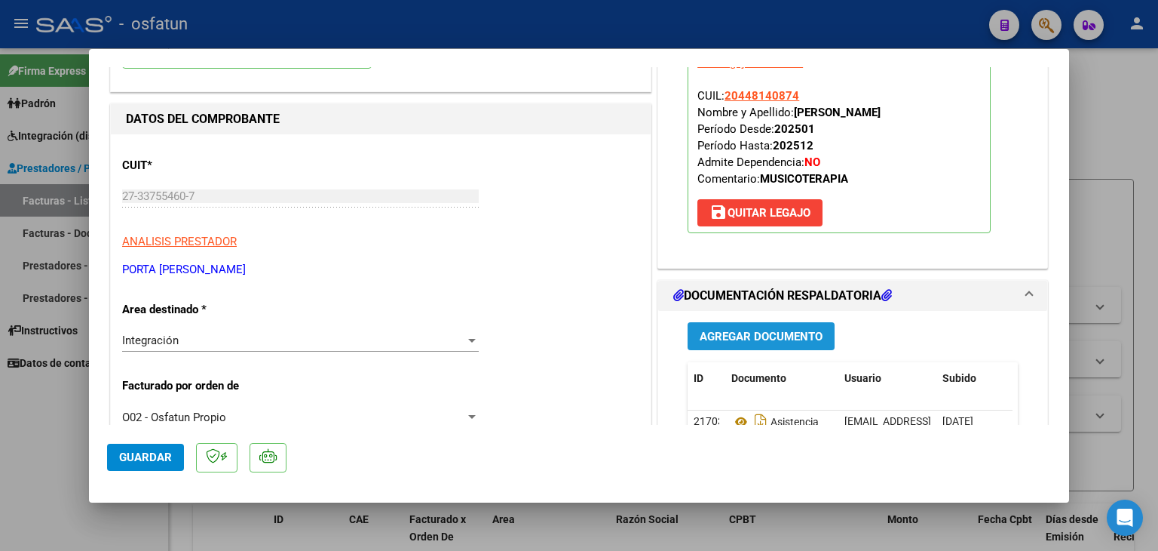
click at [729, 345] on button "Agregar Documento" at bounding box center [761, 336] width 147 height 28
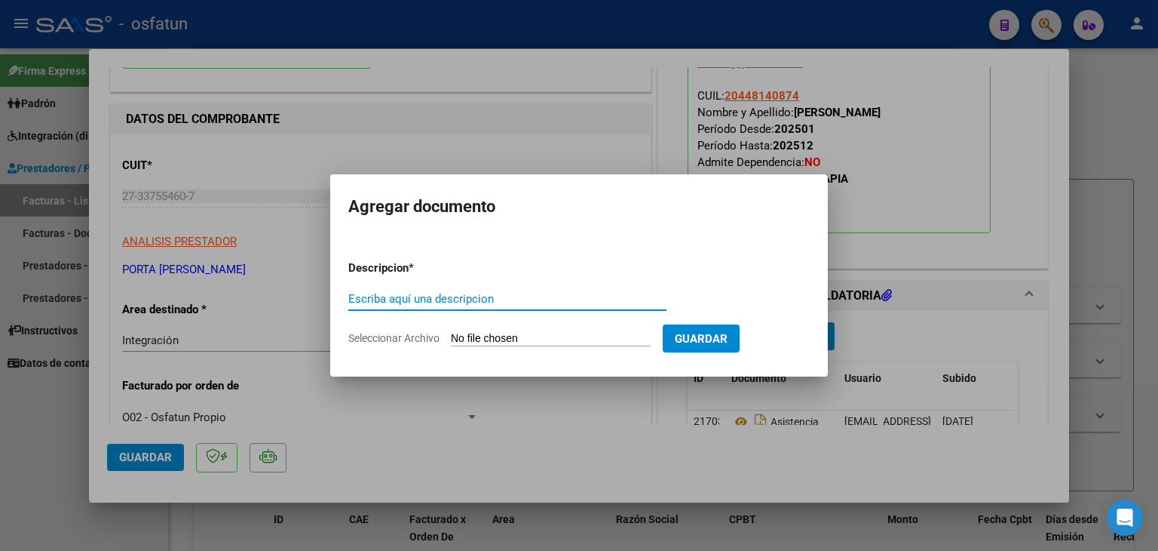
click at [450, 294] on input "Escriba aquí una descripcion" at bounding box center [507, 299] width 318 height 14
type input "EVOLUCION"
click at [545, 337] on input "Seleccionar Archivo" at bounding box center [551, 339] width 200 height 14
type input "C:\fakepath\EVOLUCIÓN - [MEDICAL_DATA] - [DATE].pdf"
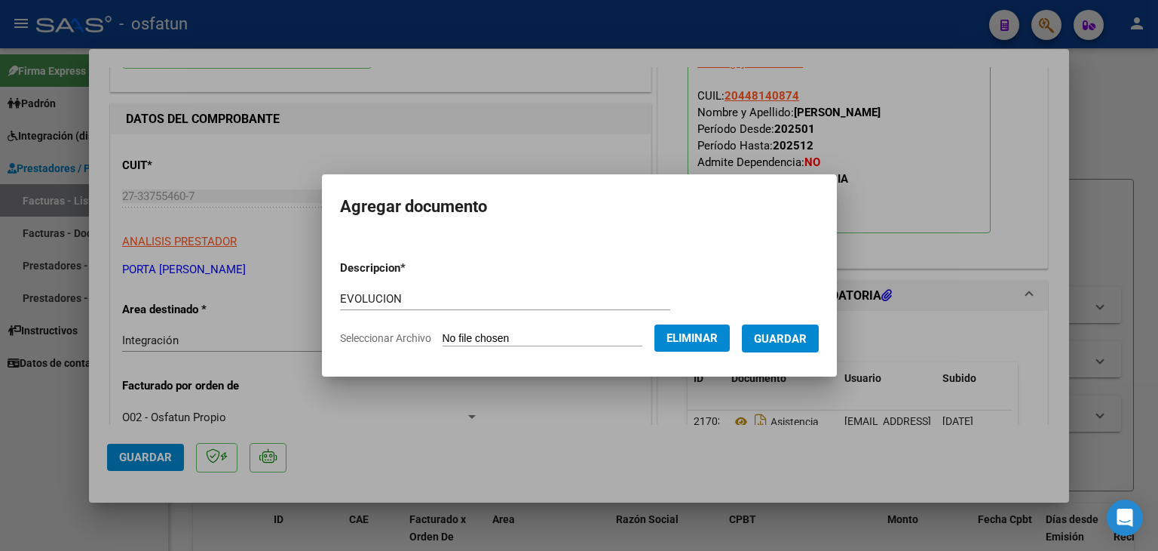
click at [777, 327] on button "Guardar" at bounding box center [780, 338] width 77 height 28
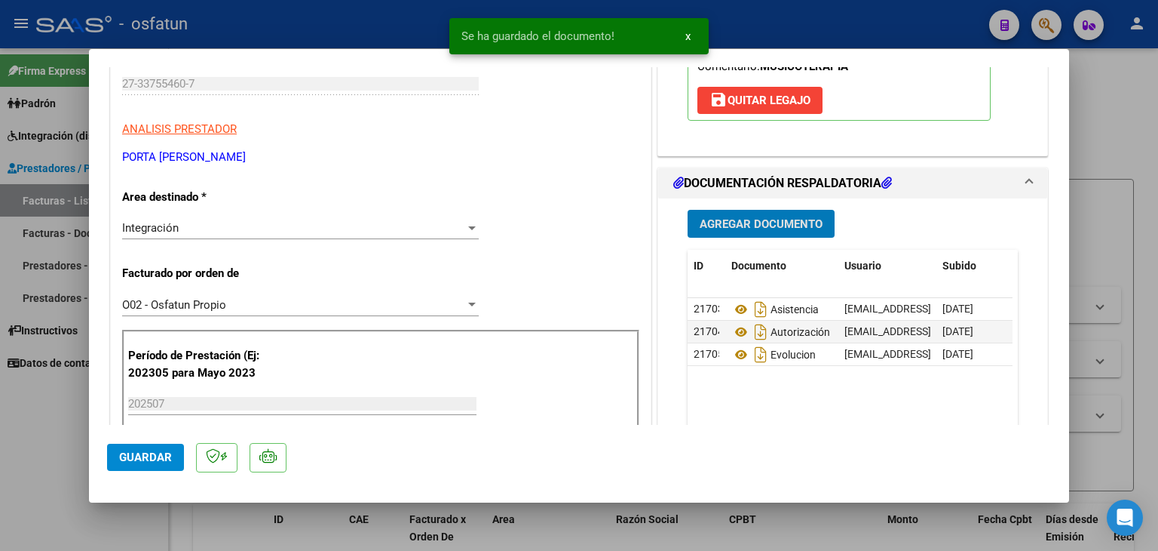
scroll to position [302, 0]
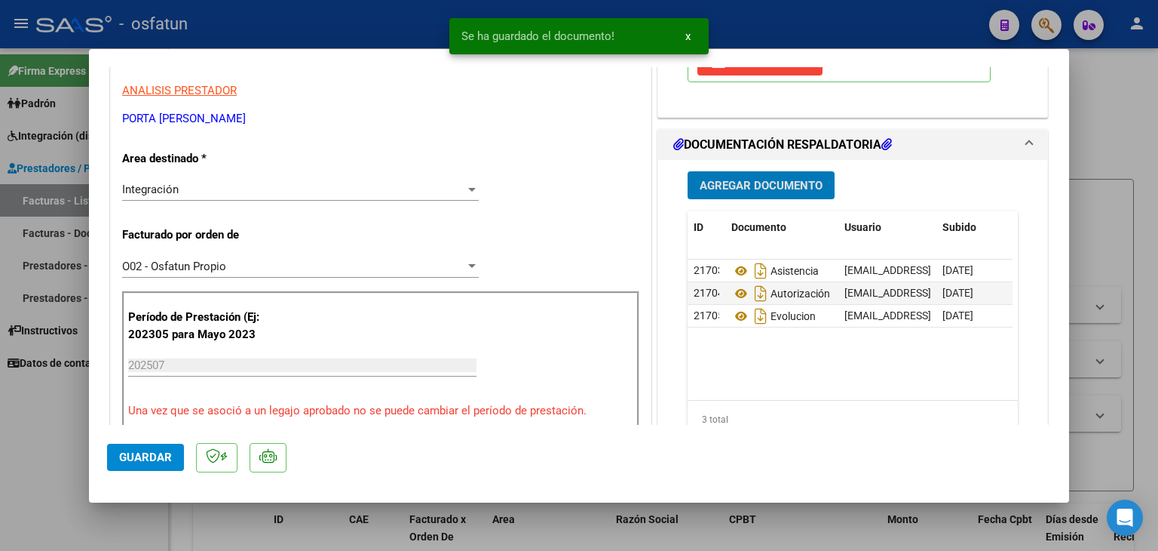
click at [154, 457] on span "Guardar" at bounding box center [145, 457] width 53 height 14
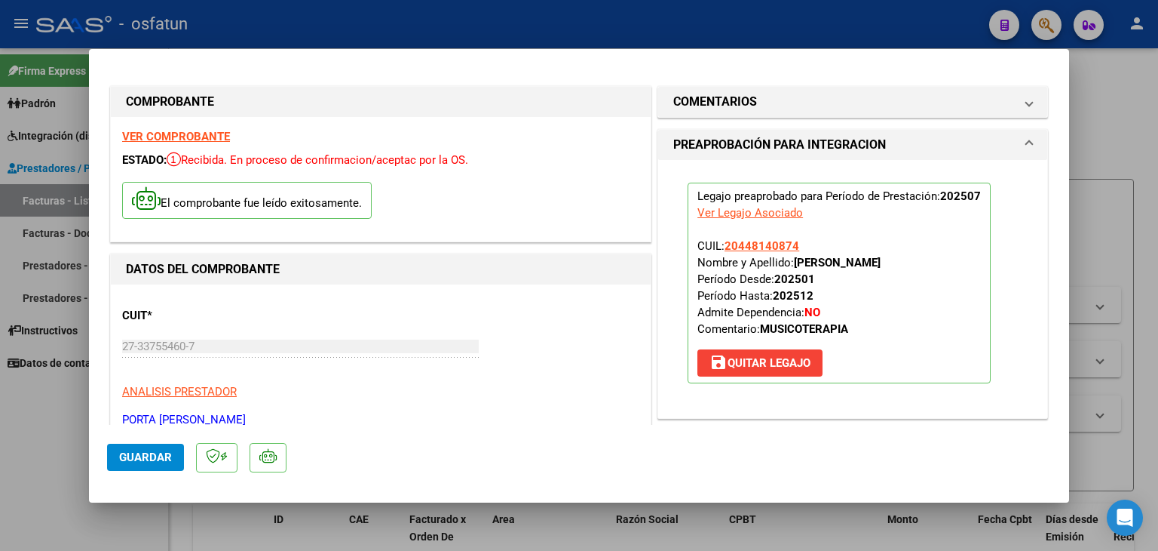
scroll to position [0, 0]
click at [128, 455] on span "Guardar" at bounding box center [145, 457] width 53 height 14
click at [640, 30] on div at bounding box center [579, 275] width 1158 height 551
type input "$ 0,00"
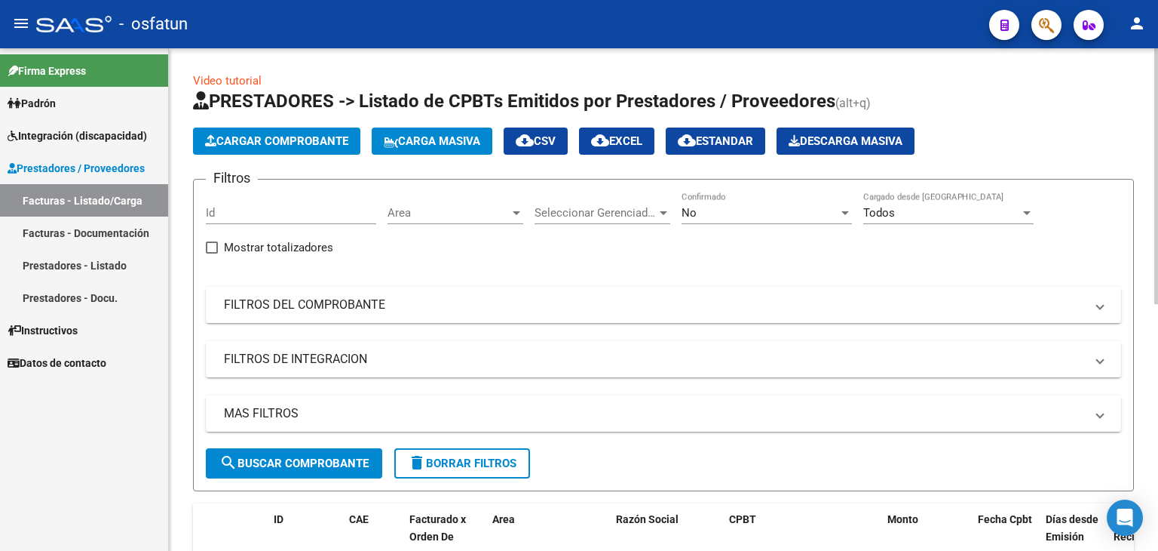
scroll to position [75, 0]
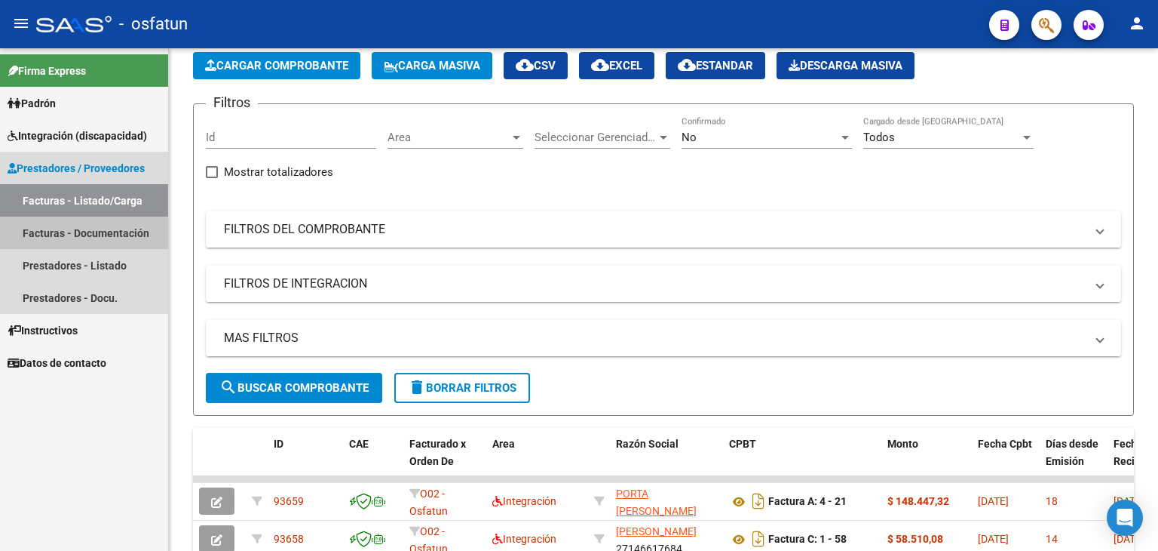
click at [54, 236] on link "Facturas - Documentación" at bounding box center [84, 232] width 168 height 32
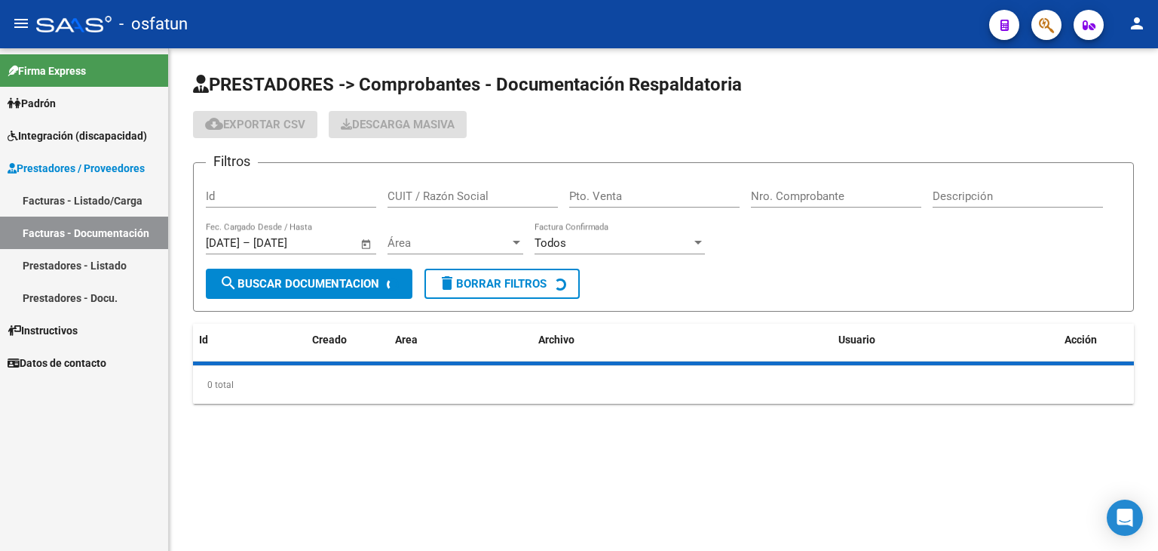
click at [591, 198] on input "Pto. Venta" at bounding box center [654, 196] width 170 height 14
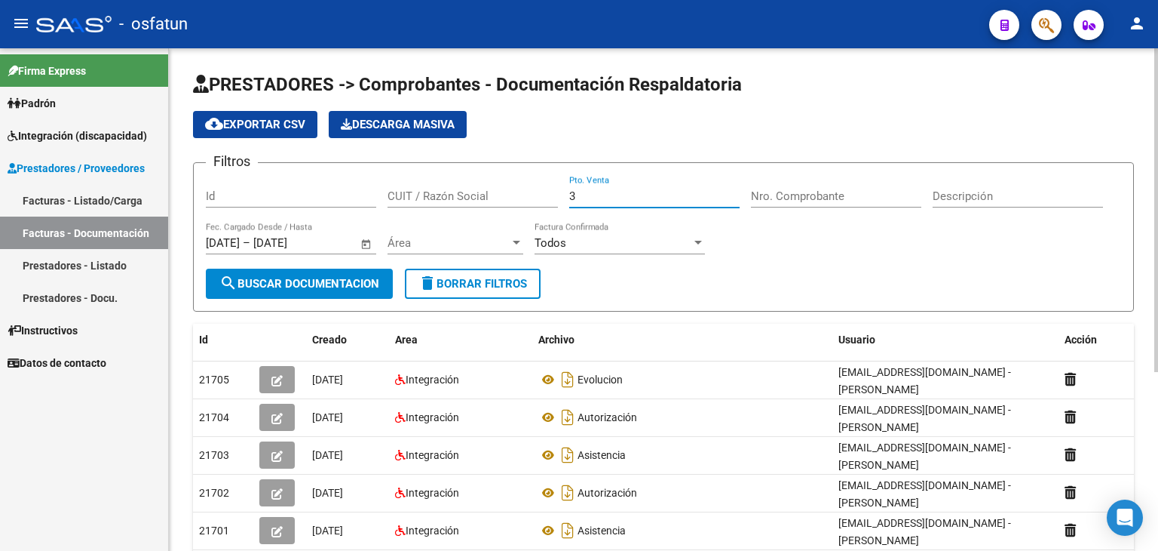
type input "3"
click at [837, 201] on input "Nro. Comprobante" at bounding box center [836, 196] width 170 height 14
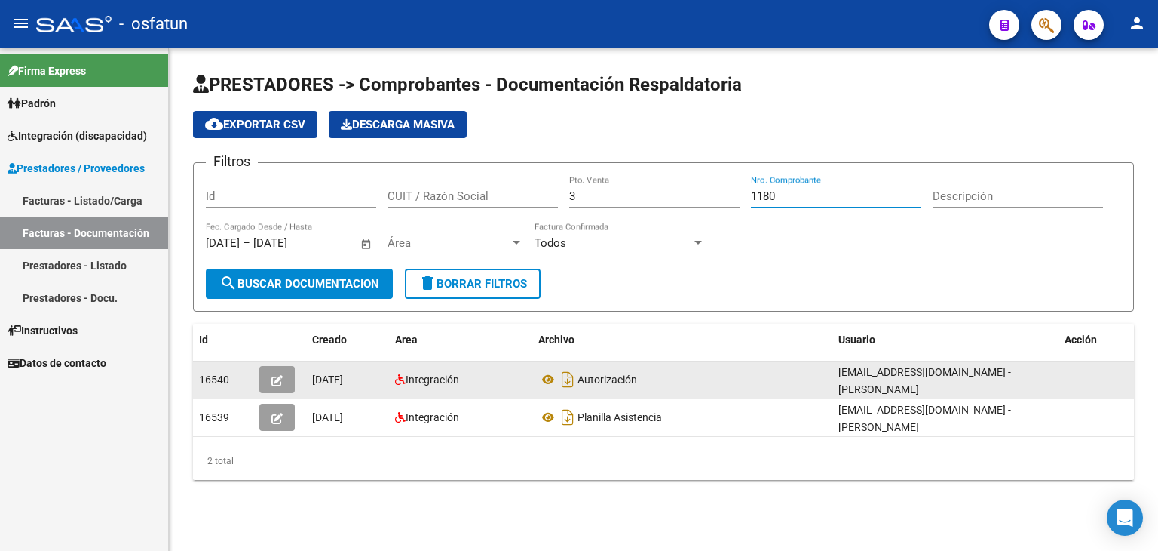
type input "1180"
click at [264, 372] on button "button" at bounding box center [276, 379] width 35 height 27
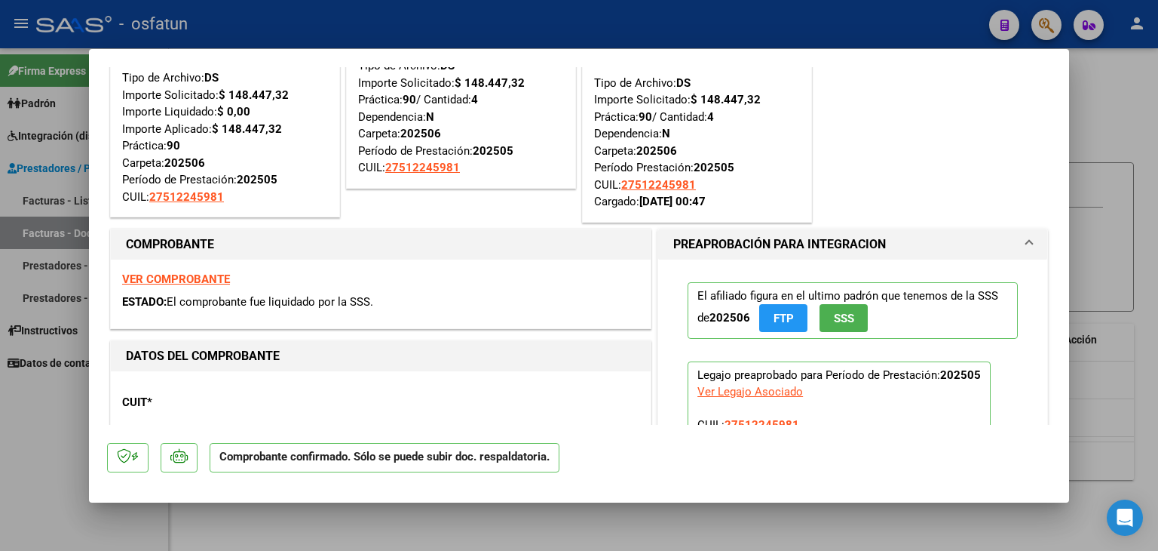
scroll to position [151, 0]
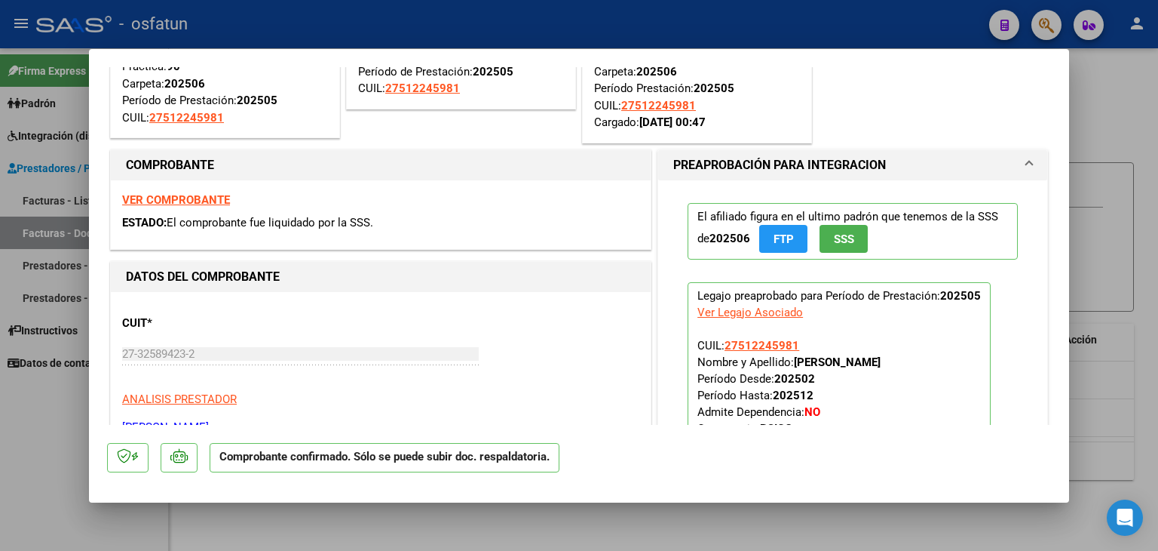
click at [409, 32] on div at bounding box center [579, 275] width 1158 height 551
type input "$ 0,00"
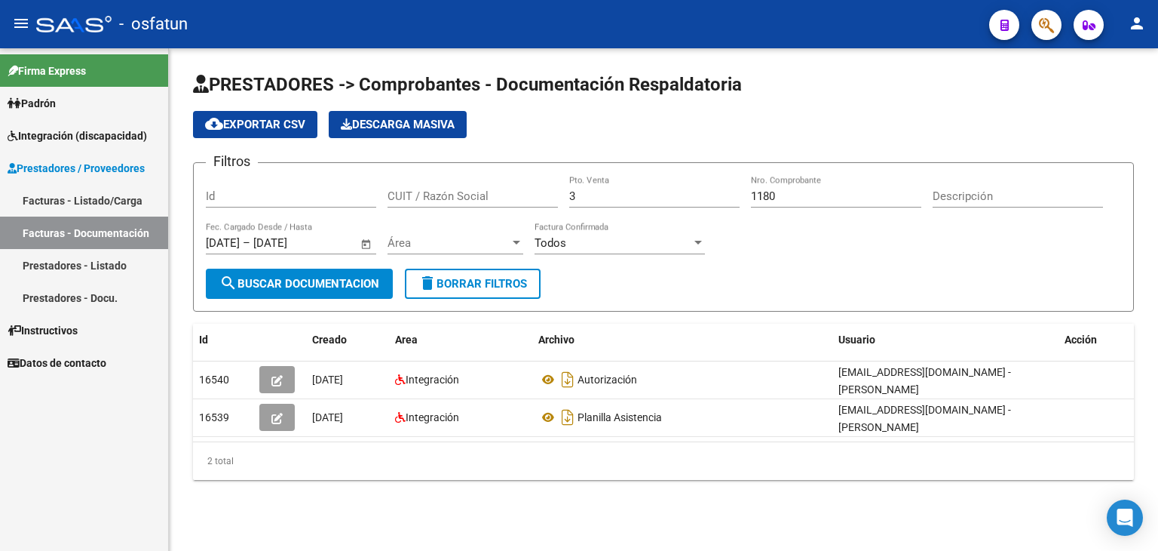
click at [109, 199] on link "Facturas - Listado/Carga" at bounding box center [84, 200] width 168 height 32
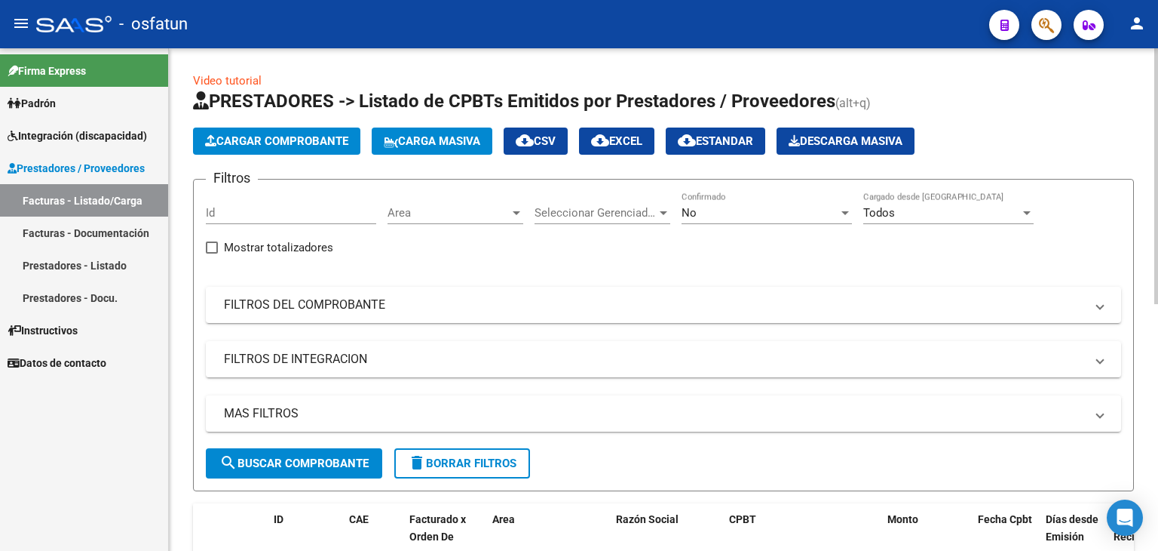
drag, startPoint x: 290, startPoint y: 133, endPoint x: 288, endPoint y: 140, distance: 7.7
click at [288, 140] on button "Cargar Comprobante" at bounding box center [276, 140] width 167 height 27
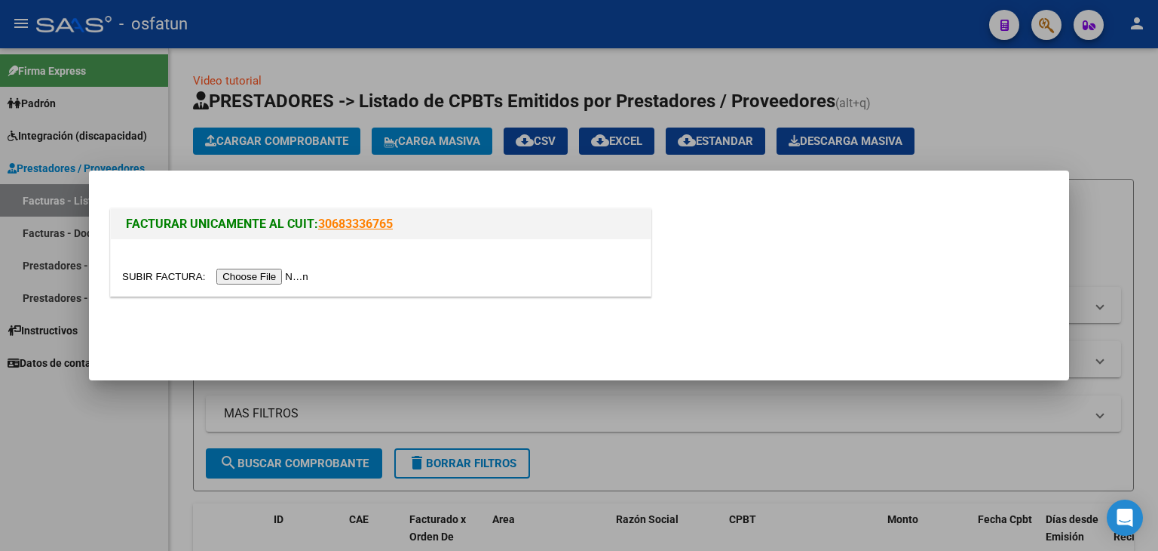
click at [276, 278] on input "file" at bounding box center [217, 277] width 191 height 16
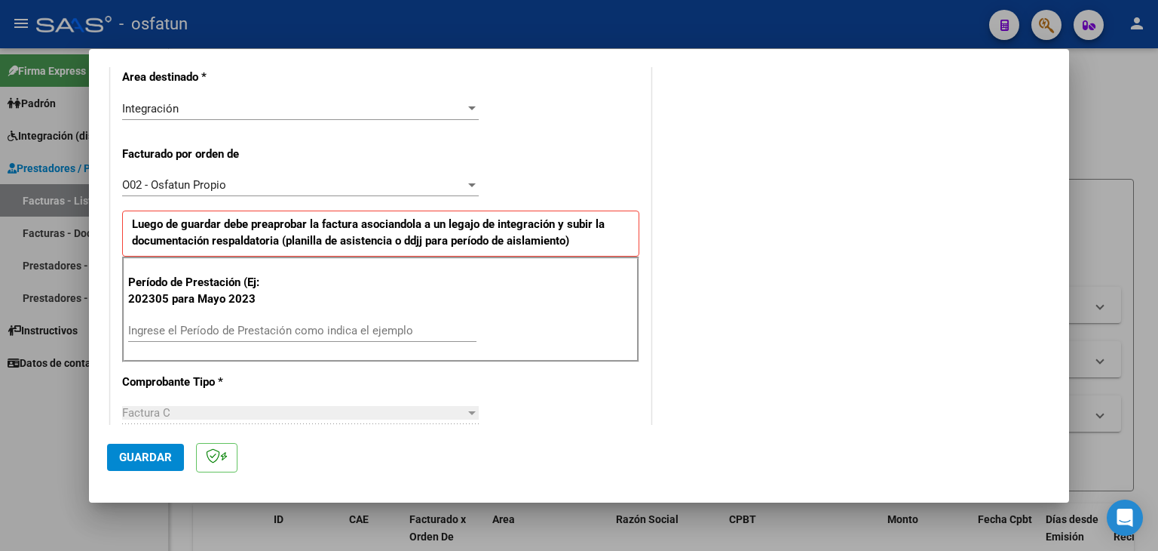
scroll to position [453, 0]
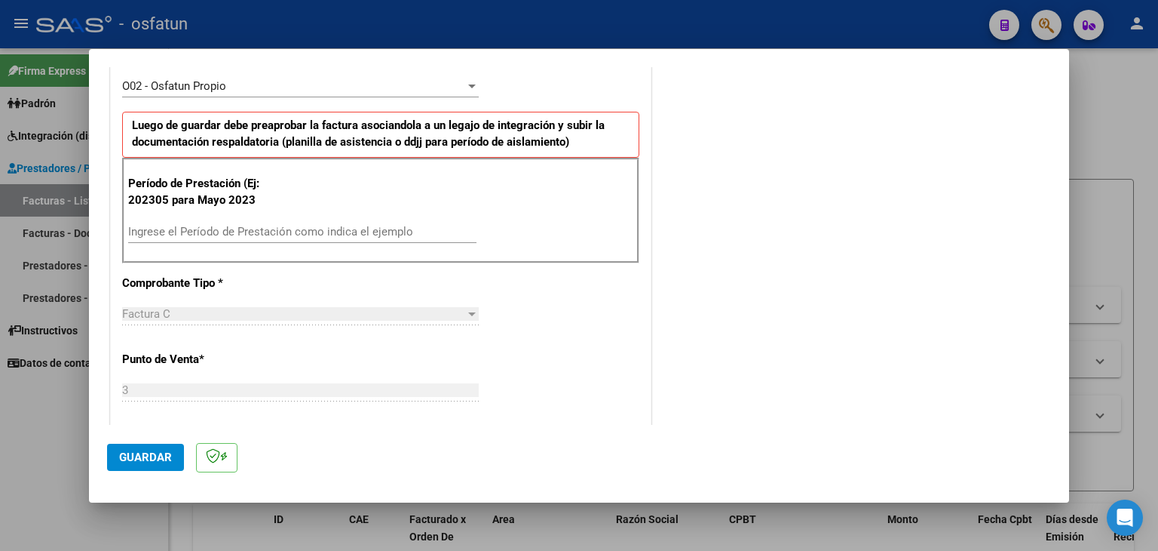
drag, startPoint x: 273, startPoint y: 230, endPoint x: 303, endPoint y: 212, distance: 35.2
click at [284, 225] on input "Ingrese el Período de Prestación como indica el ejemplo" at bounding box center [302, 232] width 348 height 14
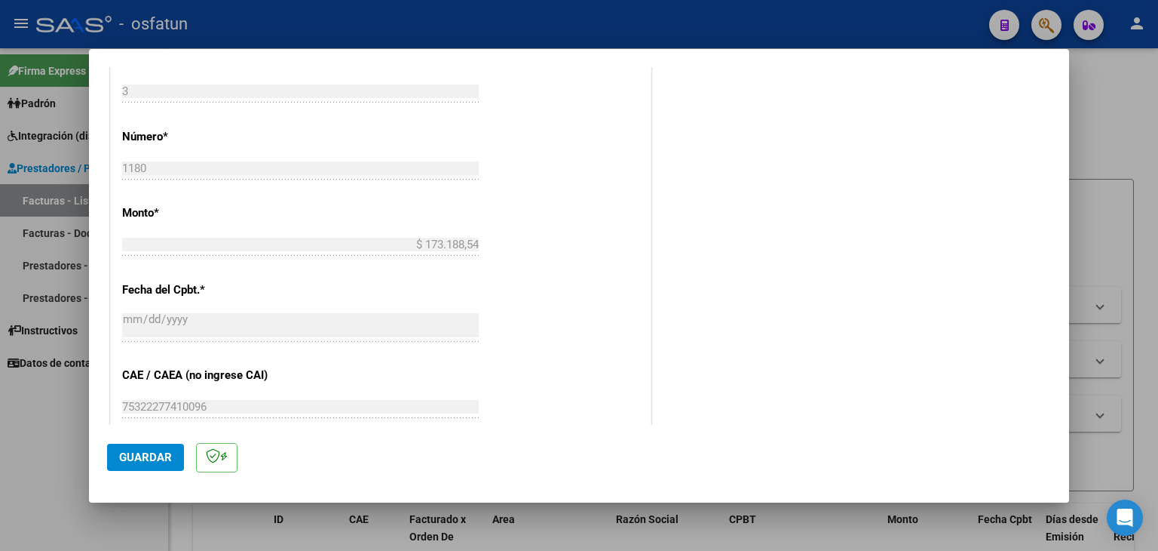
scroll to position [754, 0]
type input "202507"
click at [148, 462] on span "Guardar" at bounding box center [145, 457] width 53 height 14
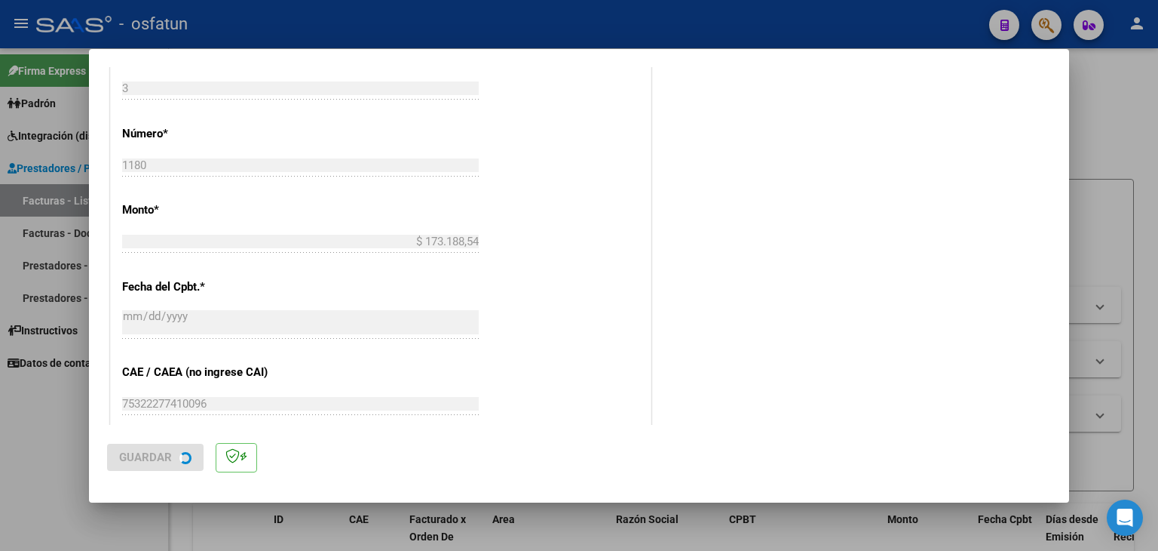
scroll to position [0, 0]
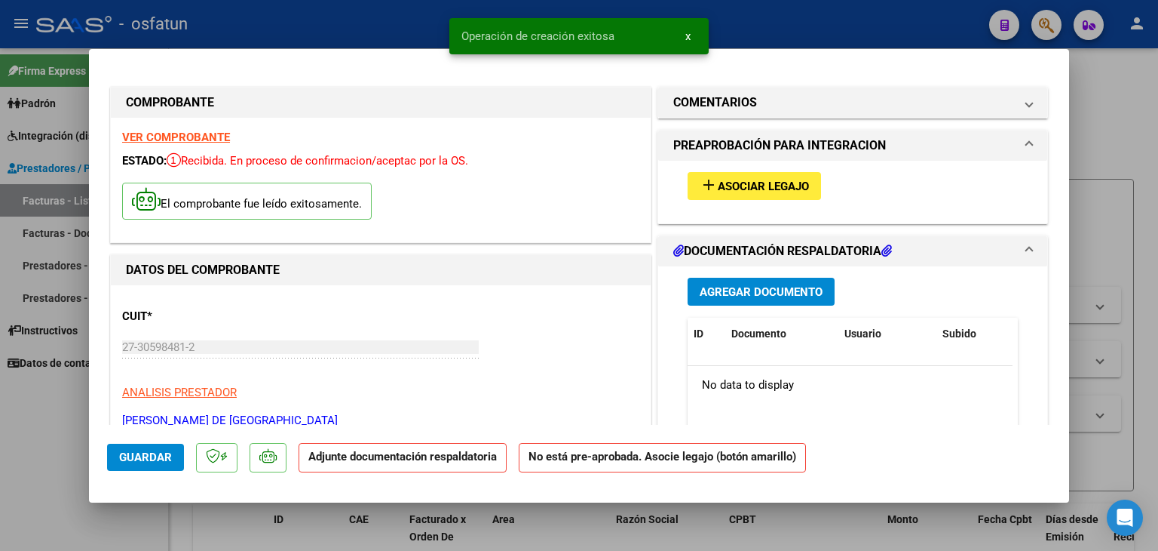
click at [736, 188] on span "Asociar Legajo" at bounding box center [763, 187] width 91 height 14
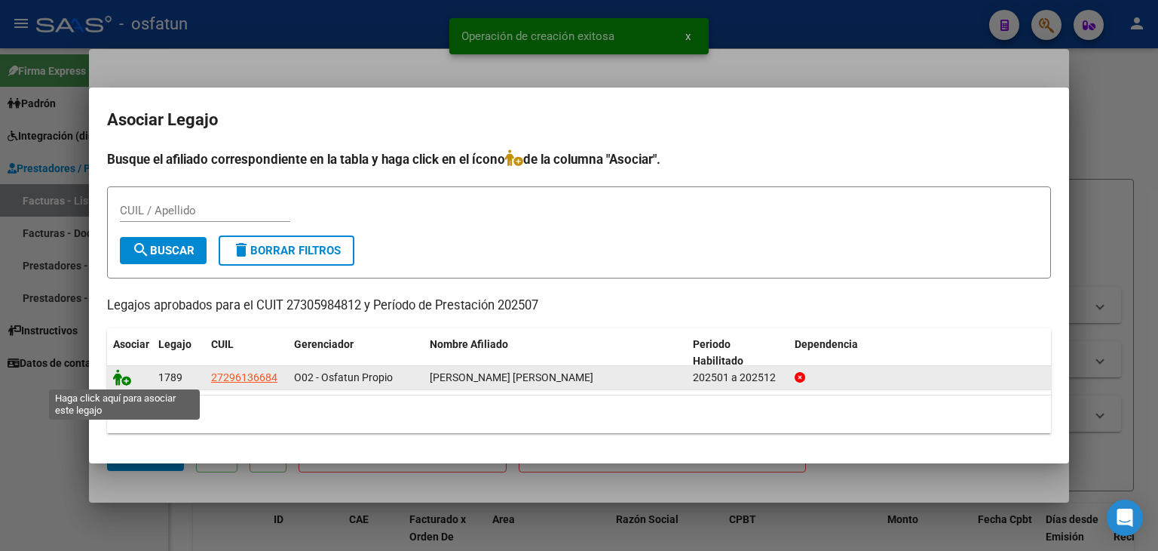
click at [124, 379] on icon at bounding box center [122, 377] width 18 height 17
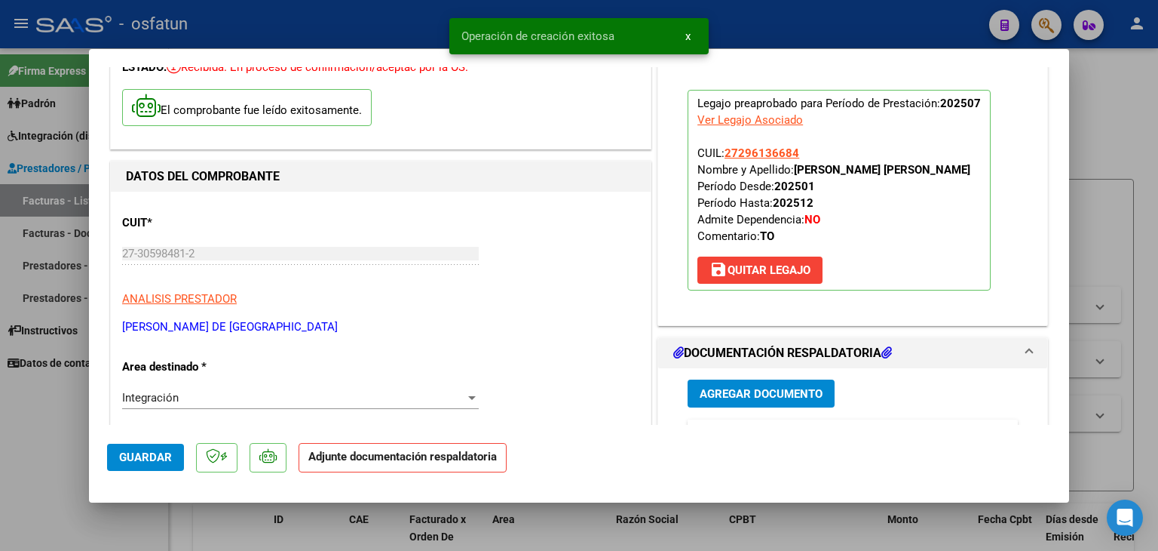
scroll to position [302, 0]
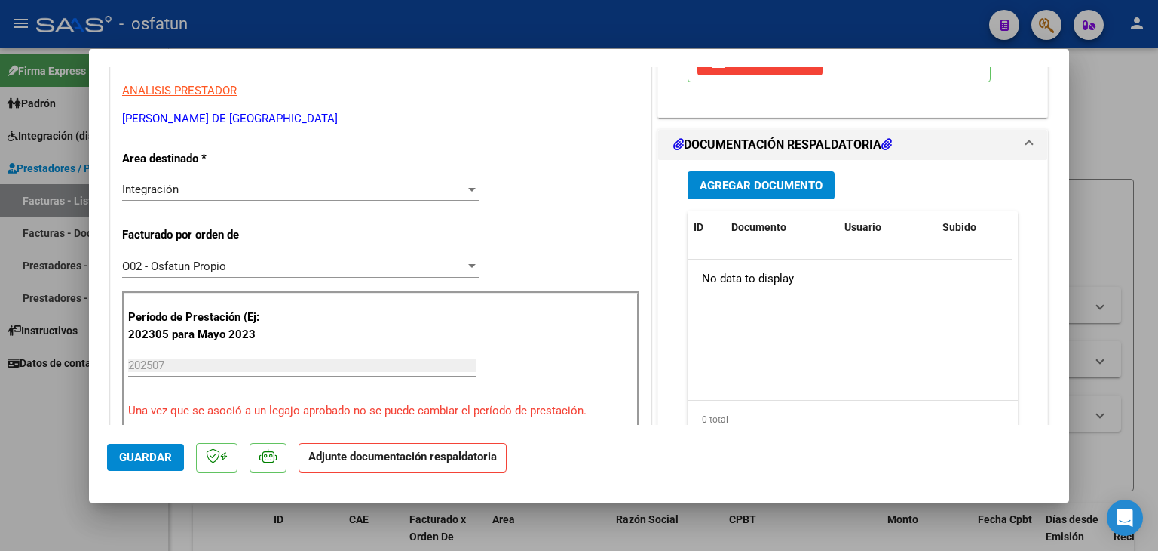
click at [760, 194] on button "Agregar Documento" at bounding box center [761, 185] width 147 height 28
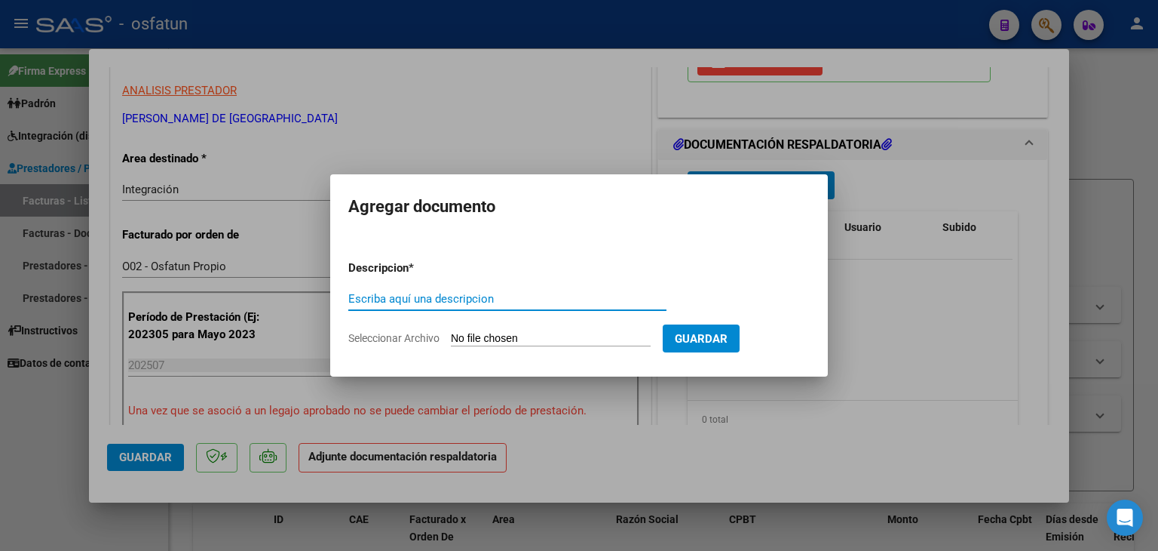
click at [450, 304] on input "Escriba aquí una descripcion" at bounding box center [507, 299] width 318 height 14
type input "ASISTENCIA"
click at [474, 342] on input "Seleccionar Archivo" at bounding box center [551, 339] width 200 height 14
click at [591, 133] on div at bounding box center [579, 275] width 1158 height 551
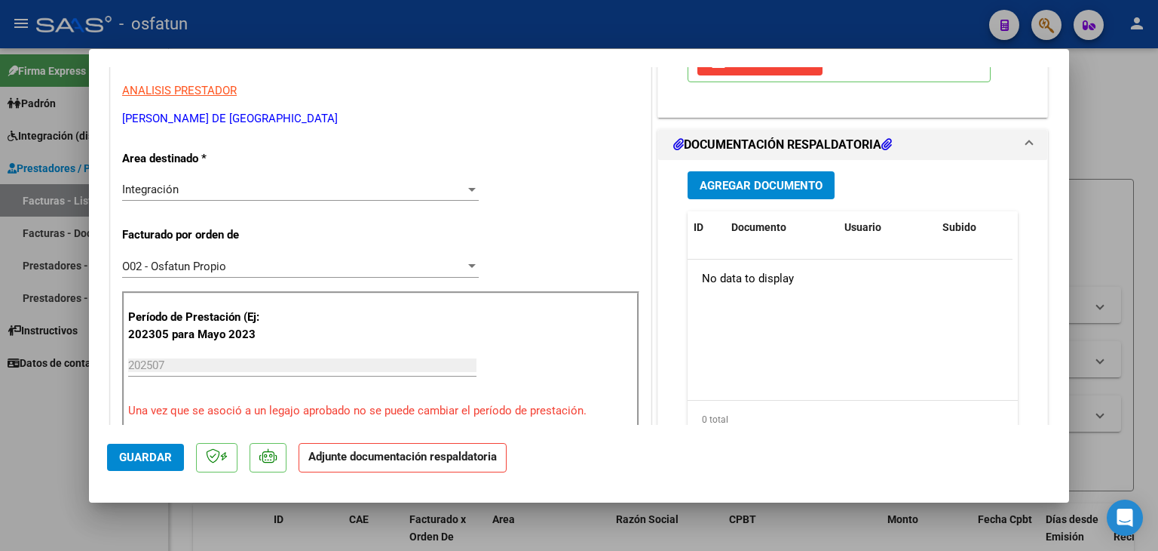
click at [752, 183] on span "Agregar Documento" at bounding box center [761, 186] width 123 height 14
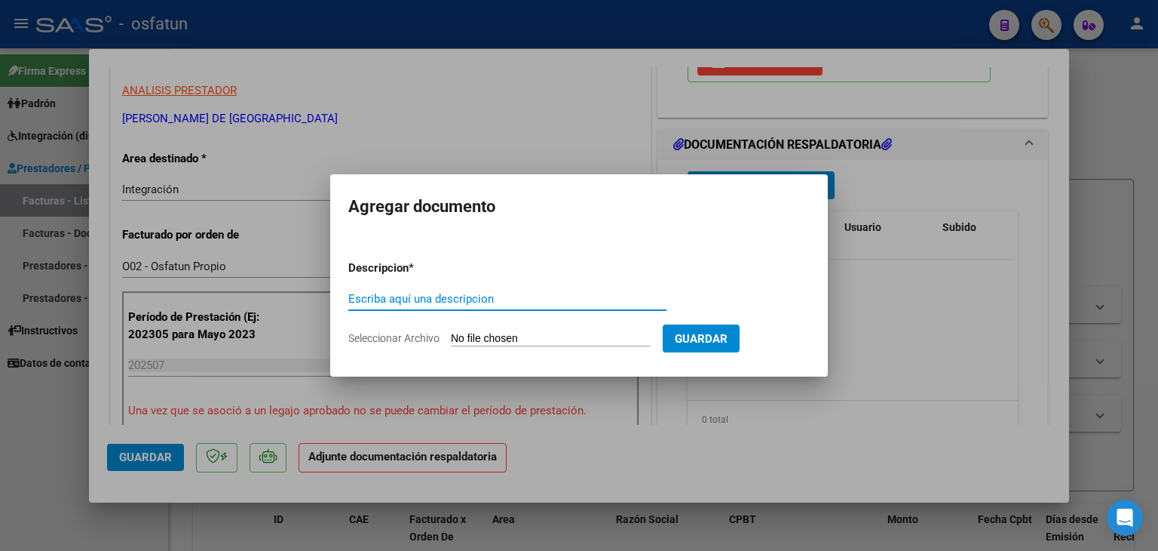
click at [492, 297] on input "Escriba aquí una descripcion" at bounding box center [507, 299] width 318 height 14
type input "ASISTENCIA"
click at [506, 331] on app-file-uploader "Seleccionar Archivo" at bounding box center [505, 338] width 315 height 14
click at [538, 345] on input "Seleccionar Archivo" at bounding box center [551, 339] width 200 height 14
type input "C:\fakepath\PLANILLA ASISTENCIA - TERAPIA OC - [DATE].pdf"
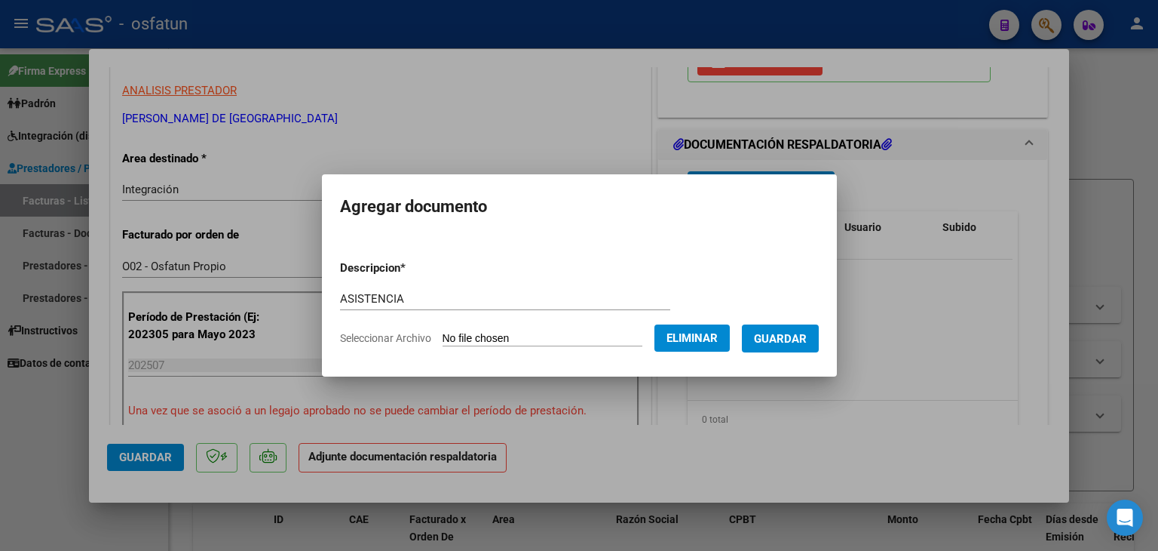
click at [819, 355] on form "Descripcion * ASISTENCIA Escriba aquí una descripcion Seleccionar Archivo Elimi…" at bounding box center [579, 303] width 479 height 110
click at [808, 354] on form "Descripcion * ASISTENCIA Escriba aquí una descripcion Seleccionar Archivo Elimi…" at bounding box center [579, 303] width 479 height 110
click at [807, 339] on span "Guardar" at bounding box center [780, 339] width 53 height 14
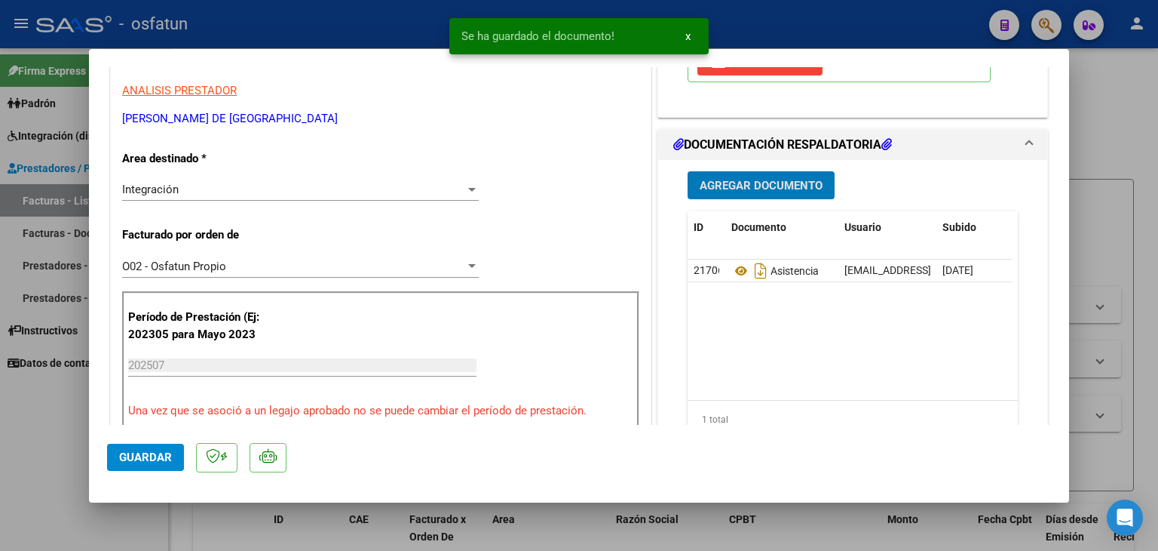
click at [742, 167] on div "Agregar Documento ID Documento Usuario Subido Acción 21706 Asistencia [EMAIL_AD…" at bounding box center [853, 310] width 353 height 301
click at [734, 189] on span "Agregar Documento" at bounding box center [761, 186] width 123 height 14
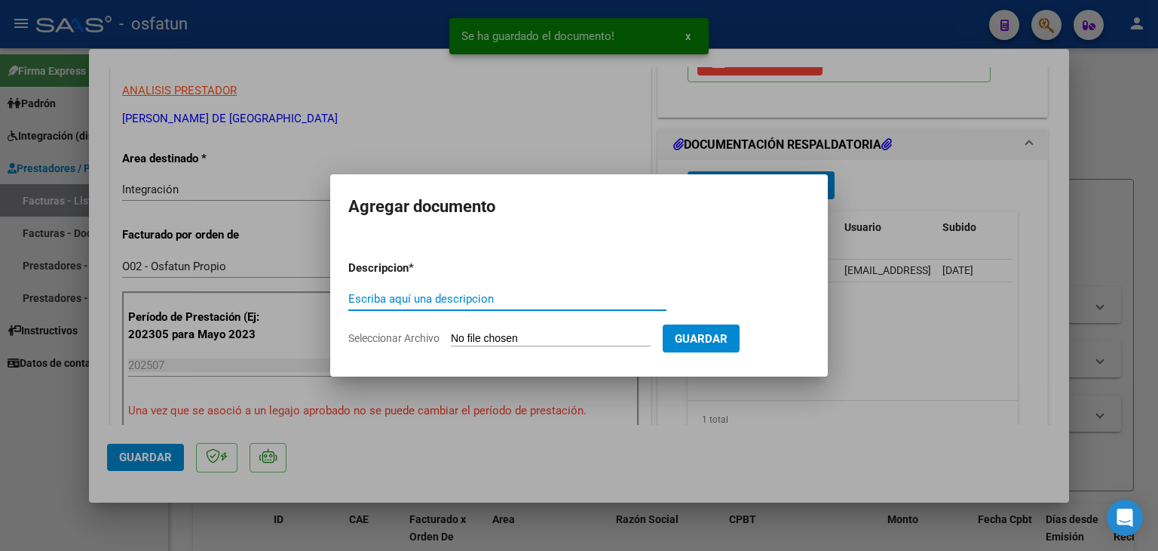
drag, startPoint x: 469, startPoint y: 302, endPoint x: 468, endPoint y: 315, distance: 12.9
click at [468, 315] on div "Escriba aquí una descripcion" at bounding box center [507, 305] width 318 height 37
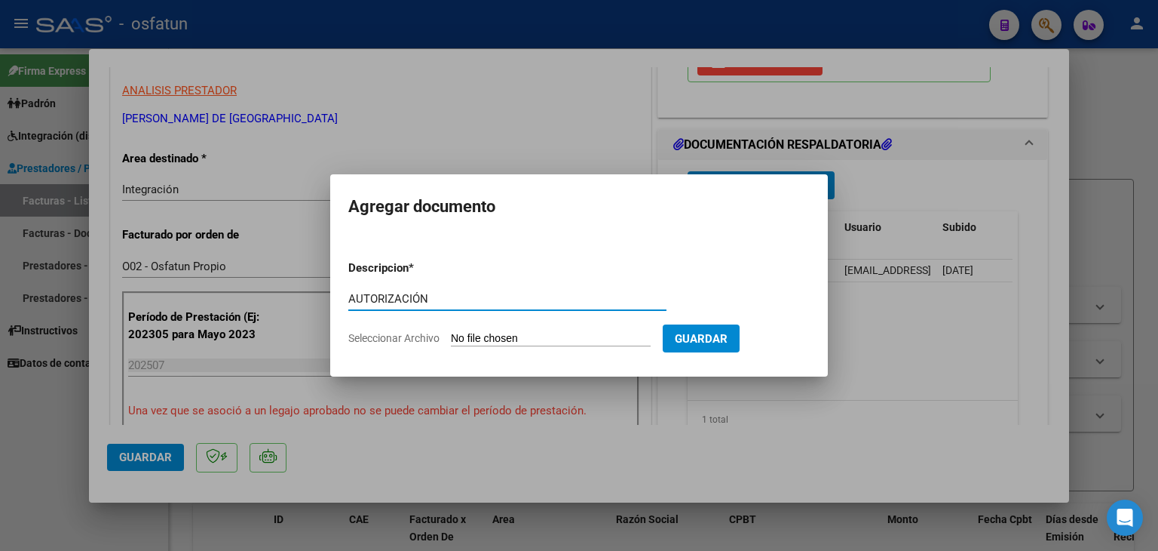
type input "AUTORIZACIÓN"
click at [542, 332] on input "Seleccionar Archivo" at bounding box center [551, 339] width 200 height 14
type input "C:\fakepath\PRESUPUESTO AUTORIZADO - TERAPIA OC - 2025.pdf"
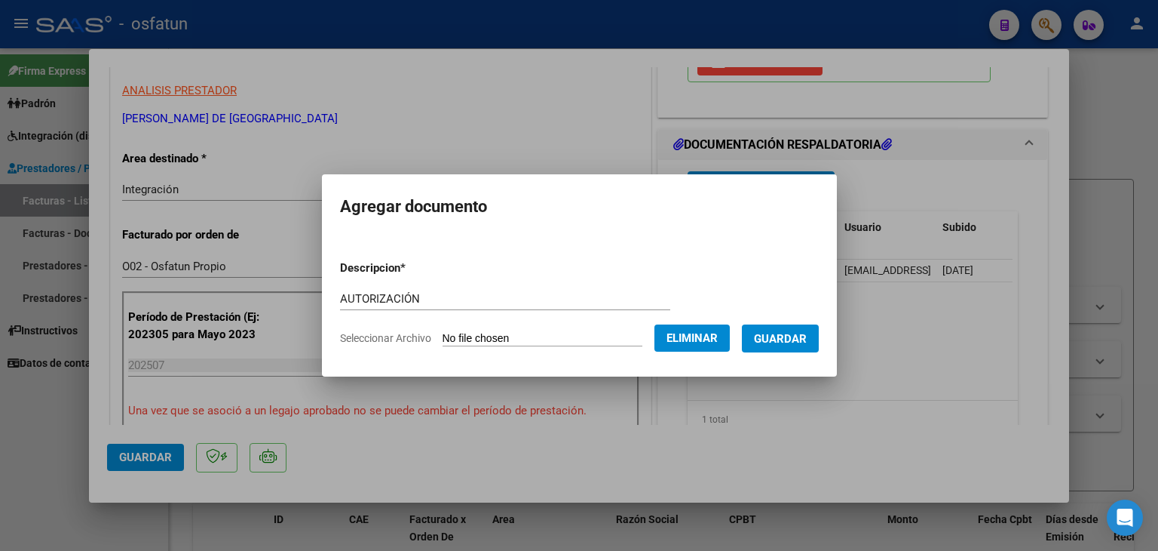
click at [773, 339] on span "Guardar" at bounding box center [780, 339] width 53 height 14
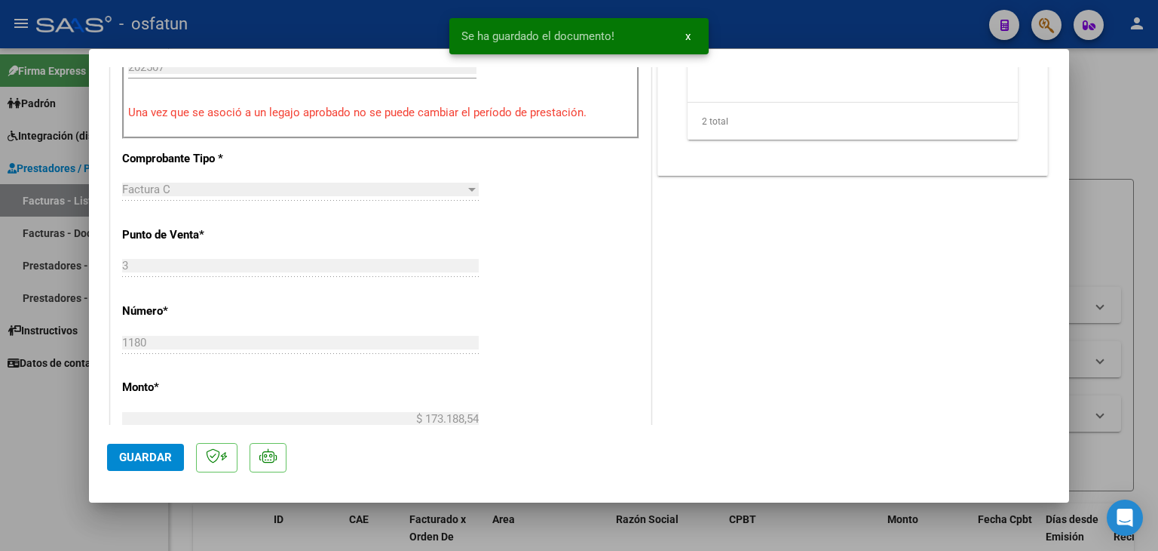
scroll to position [603, 0]
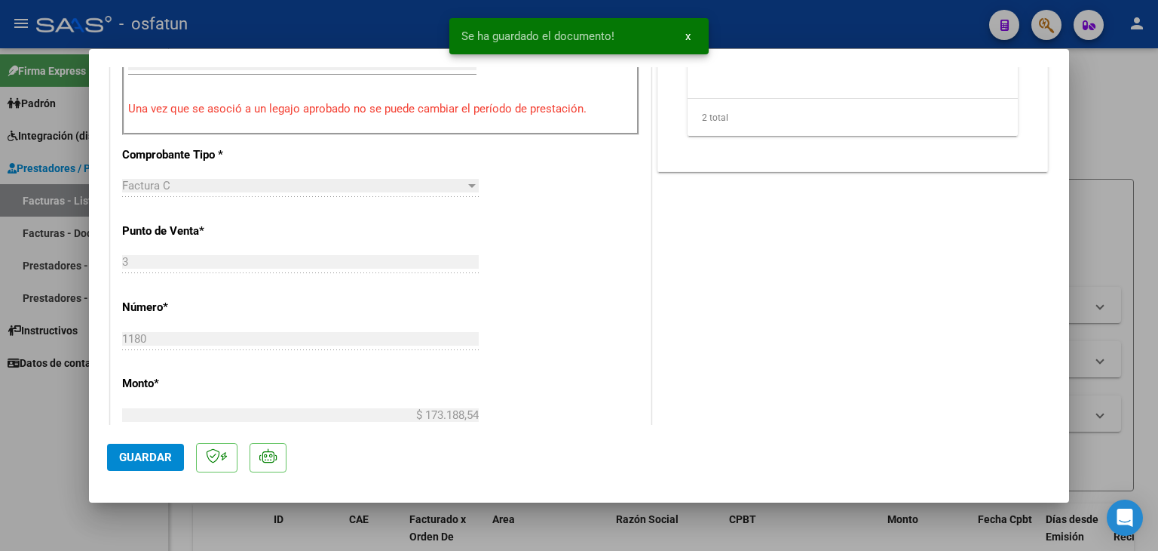
click at [180, 453] on button "Guardar" at bounding box center [145, 456] width 77 height 27
click at [381, 17] on div at bounding box center [579, 275] width 1158 height 551
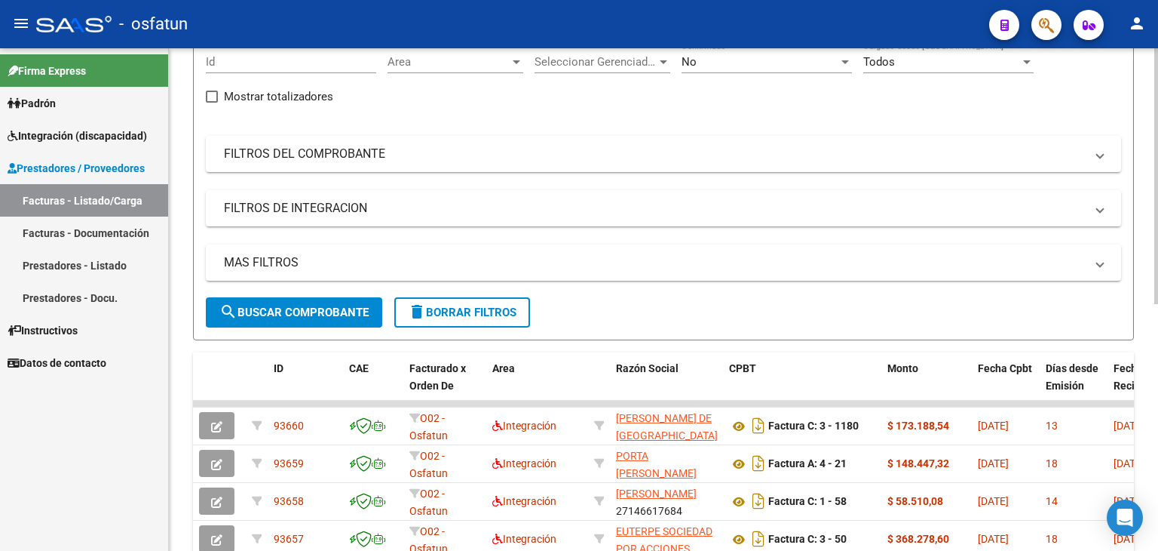
scroll to position [486, 0]
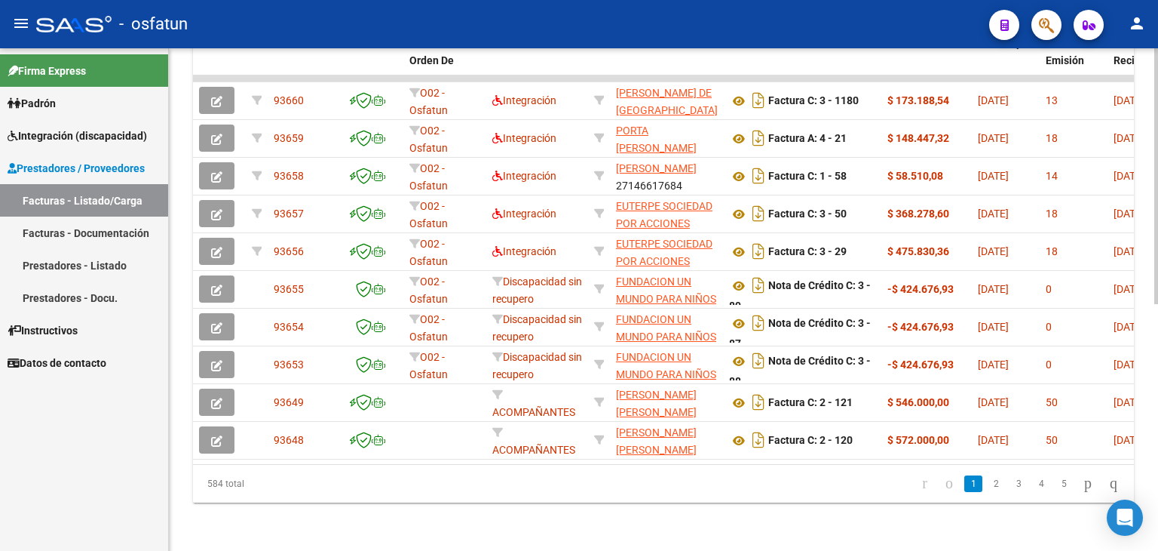
click at [1155, 411] on div at bounding box center [1157, 299] width 4 height 502
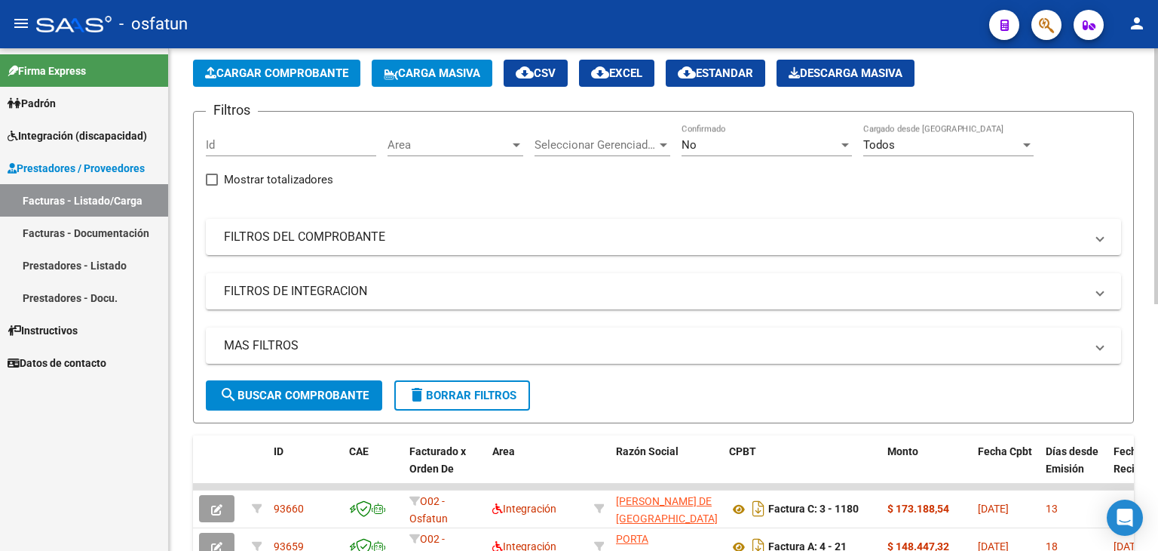
scroll to position [33, 0]
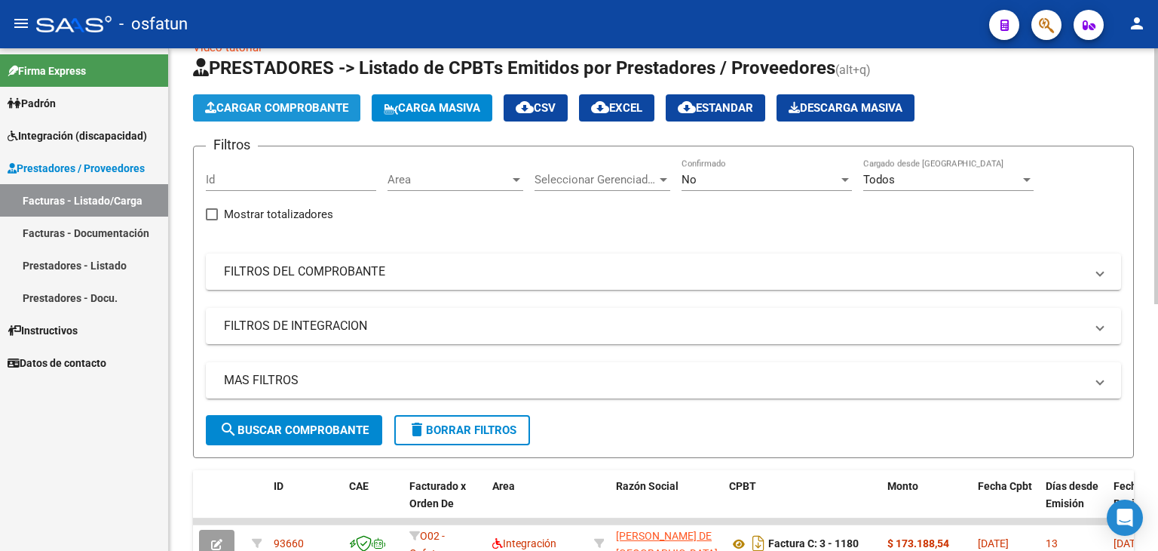
click at [329, 101] on span "Cargar Comprobante" at bounding box center [276, 108] width 143 height 14
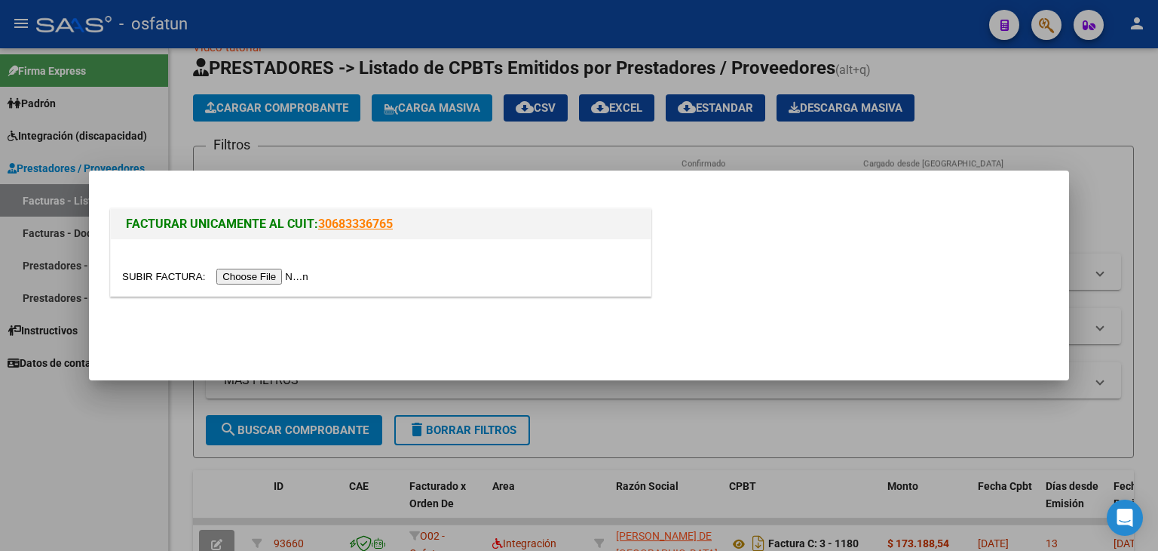
click at [274, 278] on input "file" at bounding box center [217, 277] width 191 height 16
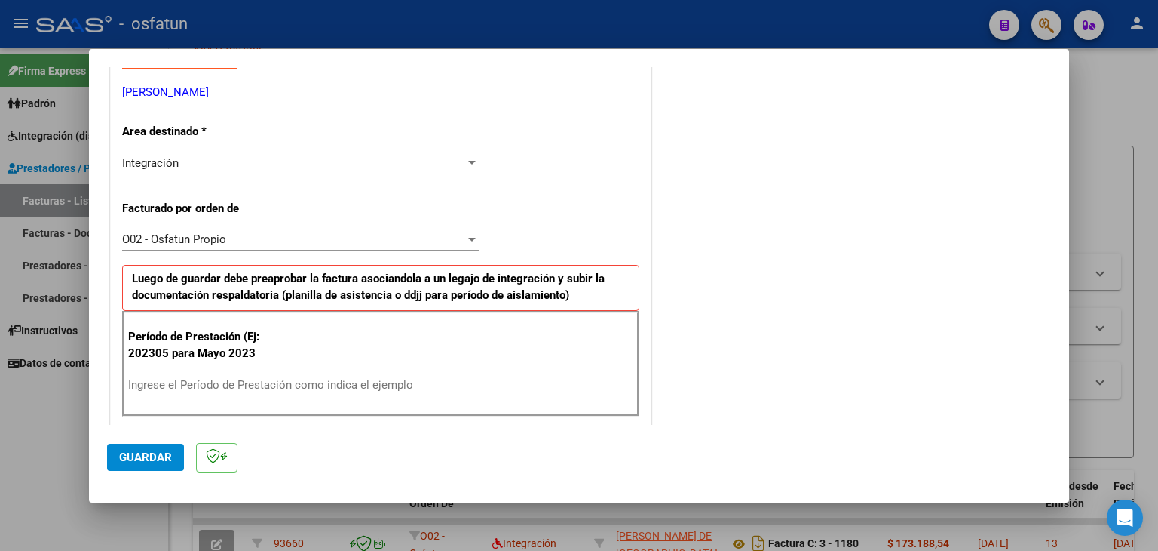
scroll to position [302, 0]
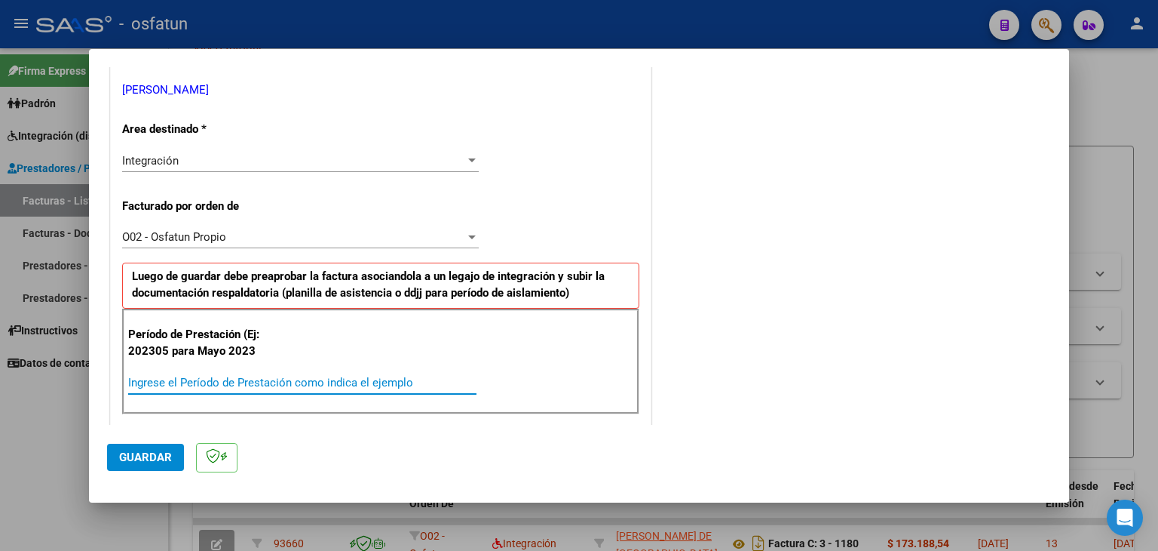
click at [198, 378] on input "Ingrese el Período de Prestación como indica el ejemplo" at bounding box center [302, 383] width 348 height 14
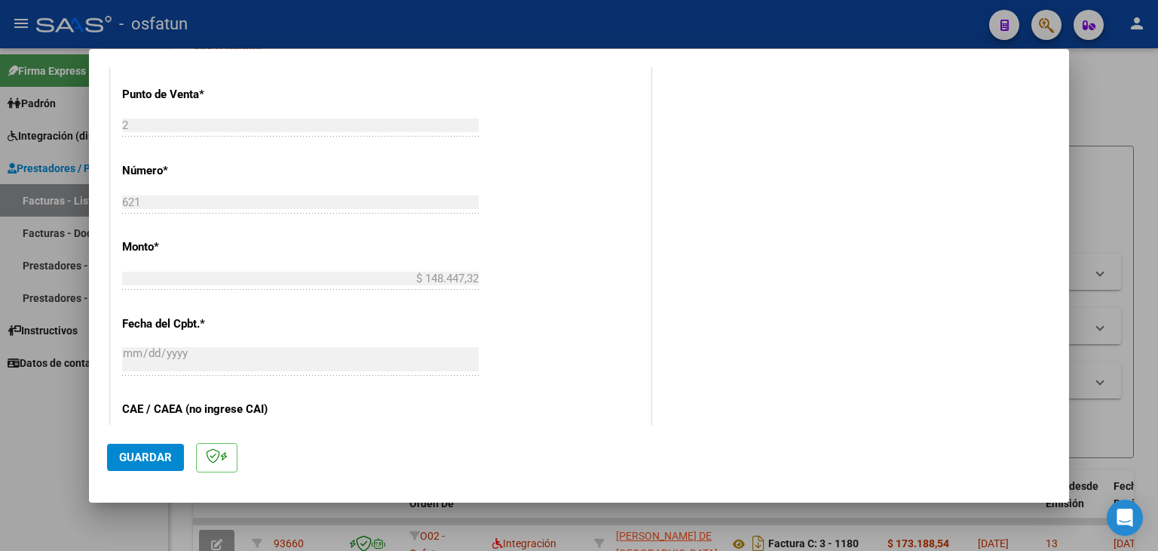
scroll to position [754, 0]
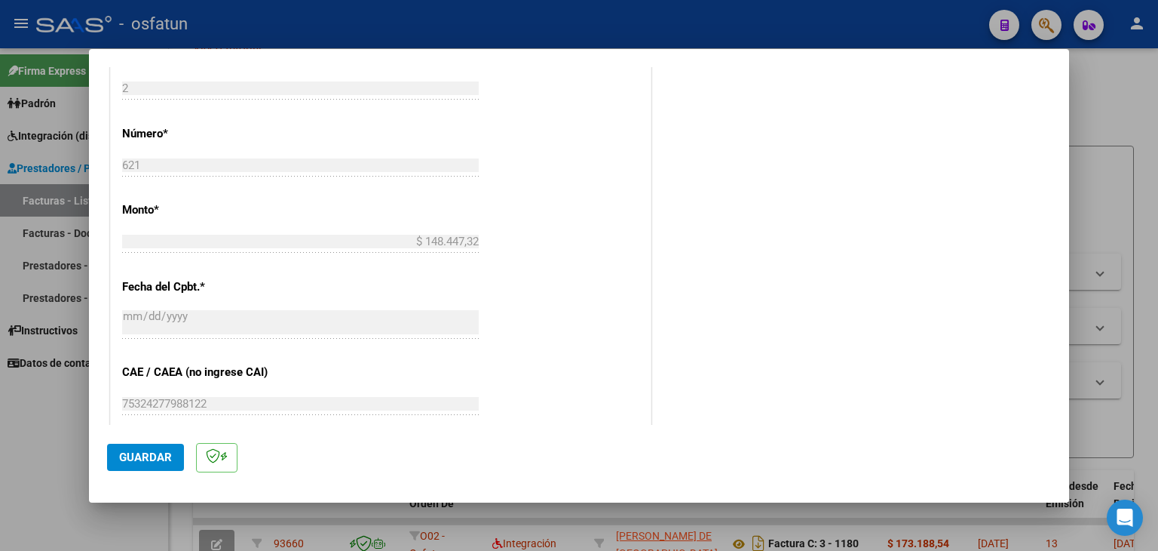
type input "202507"
drag, startPoint x: 162, startPoint y: 459, endPoint x: 194, endPoint y: 444, distance: 35.1
click at [162, 459] on span "Guardar" at bounding box center [145, 457] width 53 height 14
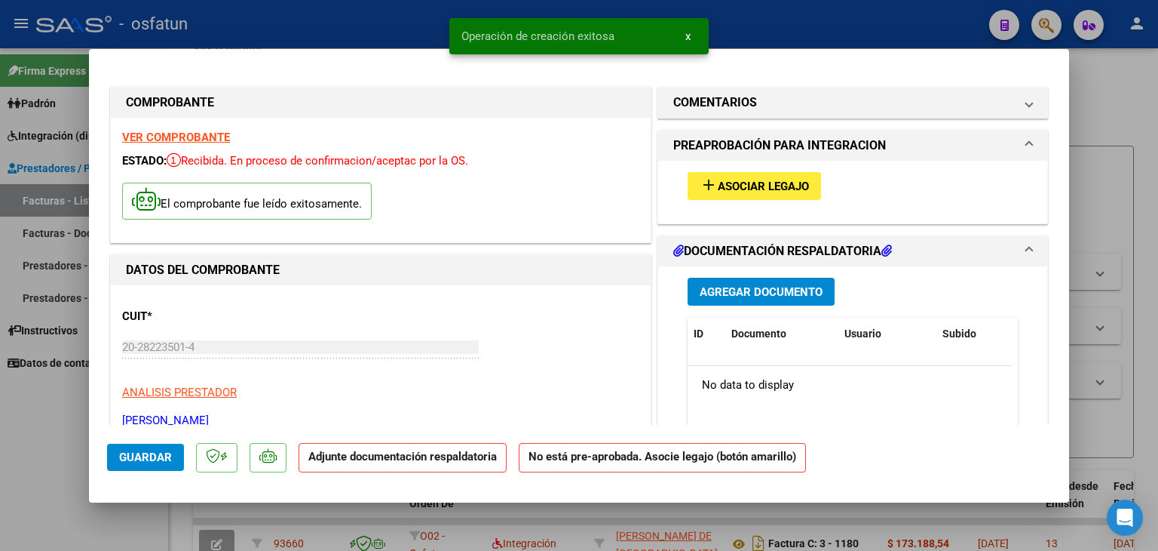
click at [719, 189] on span "Asociar Legajo" at bounding box center [763, 187] width 91 height 14
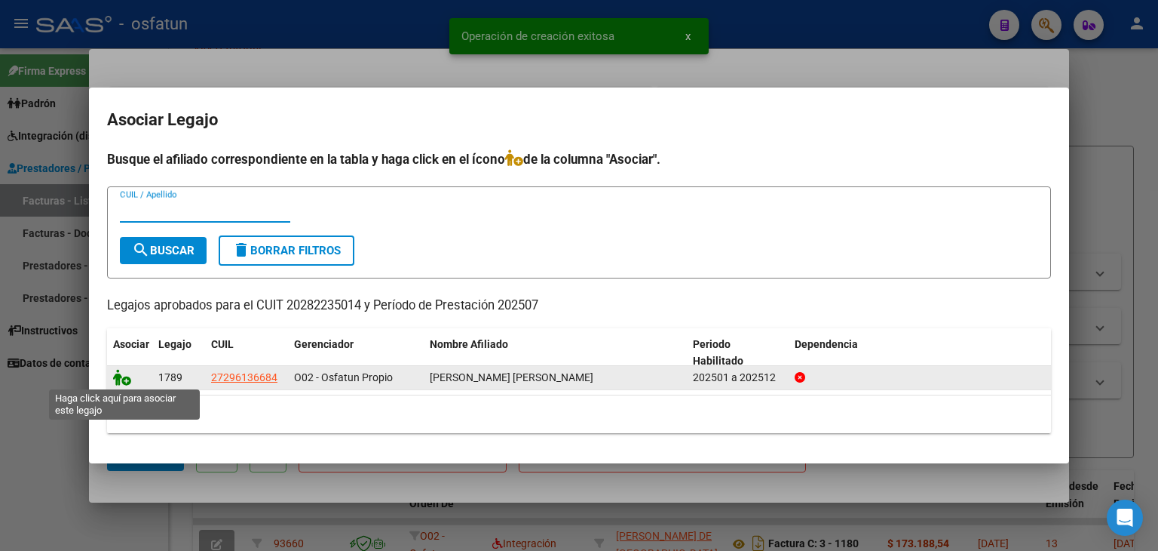
click at [119, 369] on icon at bounding box center [122, 377] width 18 height 17
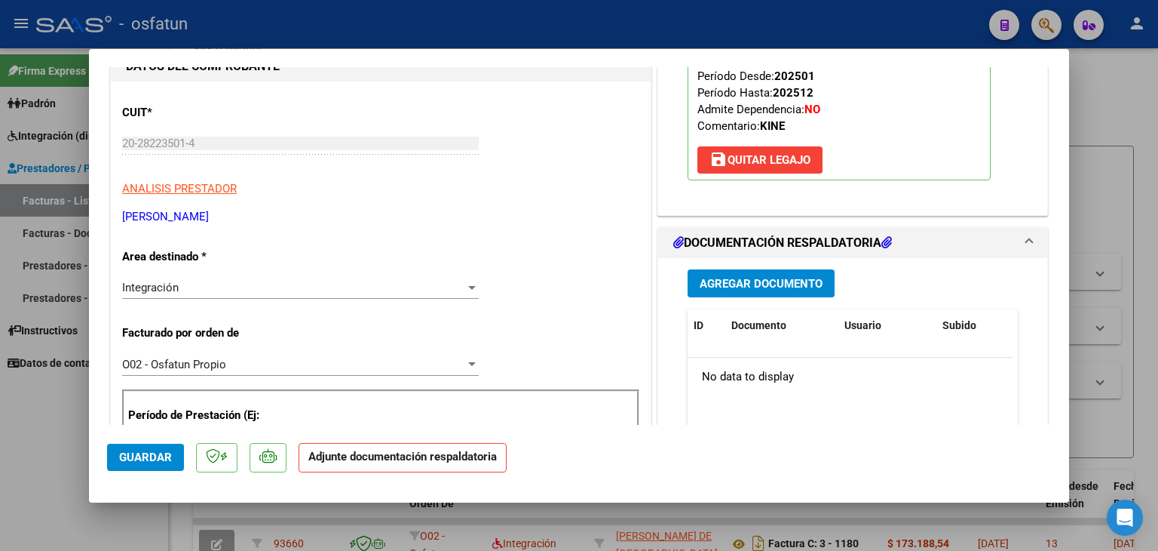
scroll to position [226, 0]
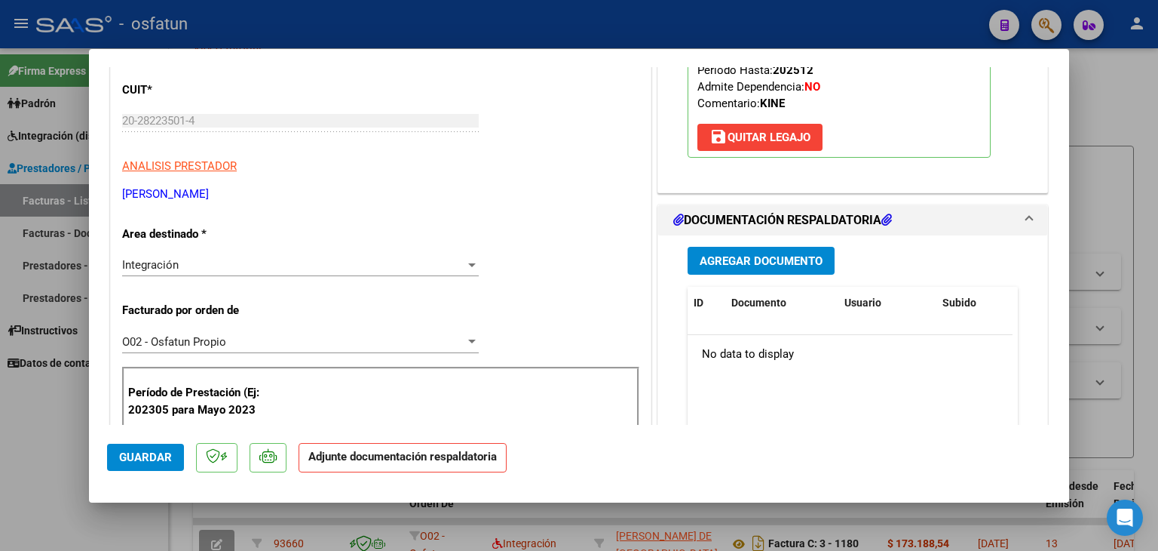
click at [750, 269] on button "Agregar Documento" at bounding box center [761, 261] width 147 height 28
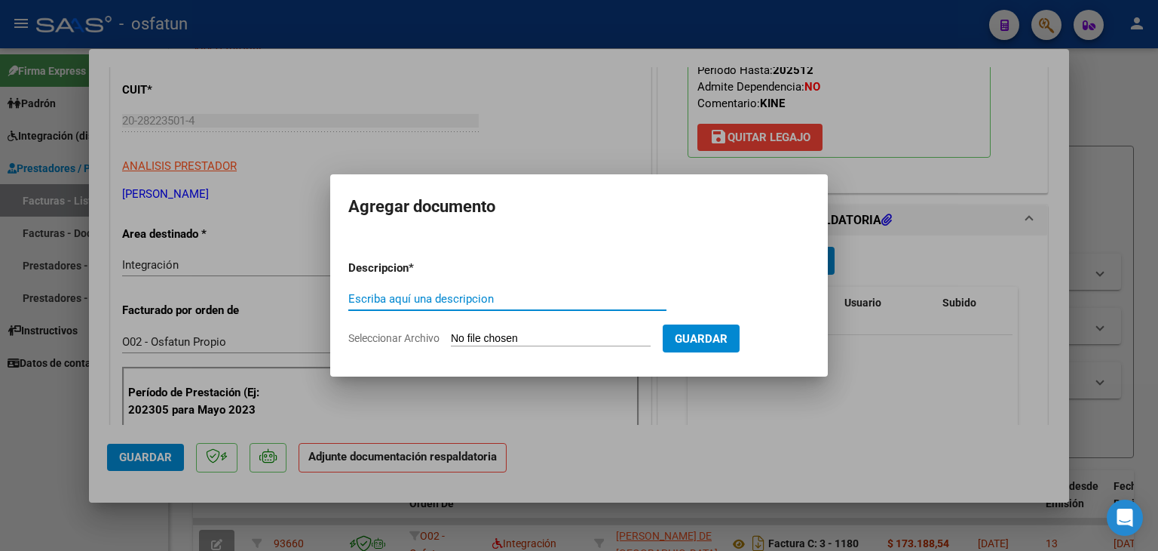
click at [508, 300] on input "Escriba aquí una descripcion" at bounding box center [507, 299] width 318 height 14
type input "P"
type input "ASISTENCIA"
click at [555, 339] on input "Seleccionar Archivo" at bounding box center [551, 339] width 200 height 14
type input "C:\fakepath\PLANILLA ASISTENCIA - NEUROKINESIO - [DATE].pdf"
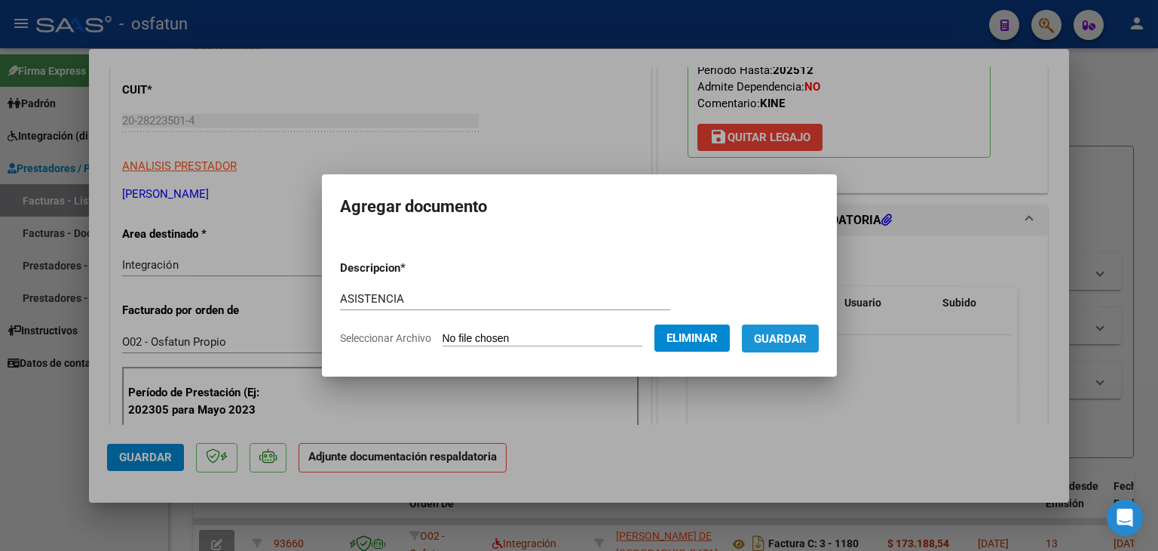
click at [776, 351] on button "Guardar" at bounding box center [780, 338] width 77 height 28
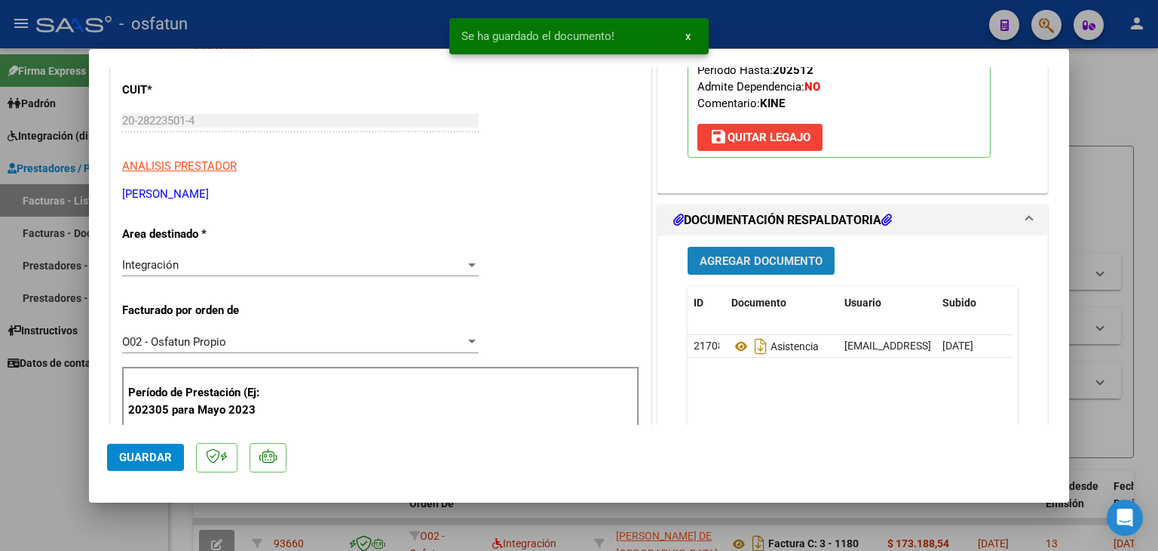
click at [747, 253] on span "Agregar Documento" at bounding box center [761, 260] width 123 height 14
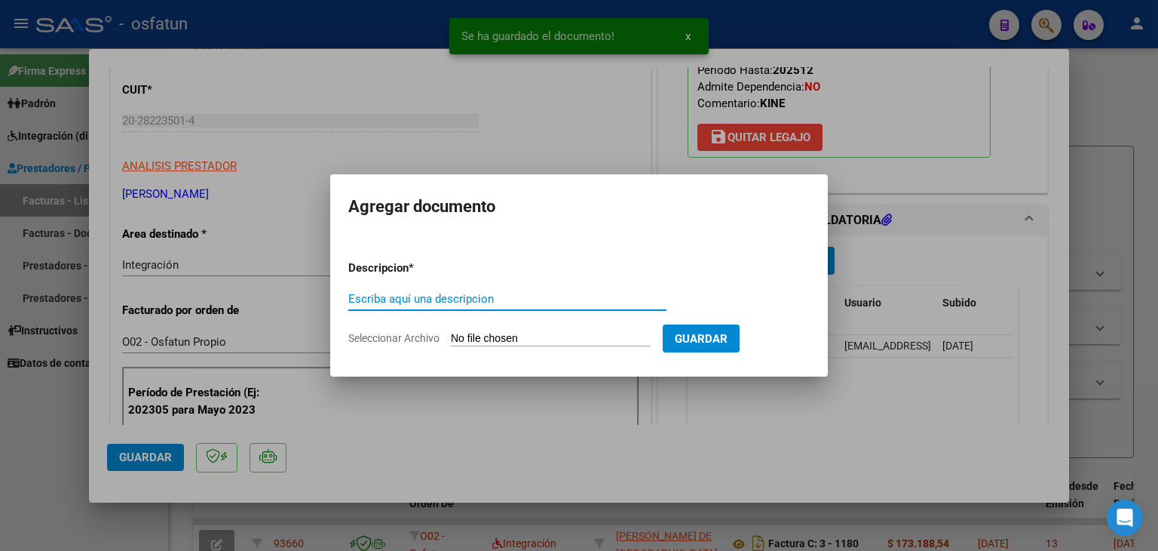
click at [511, 303] on input "Escriba aquí una descripcion" at bounding box center [507, 299] width 318 height 14
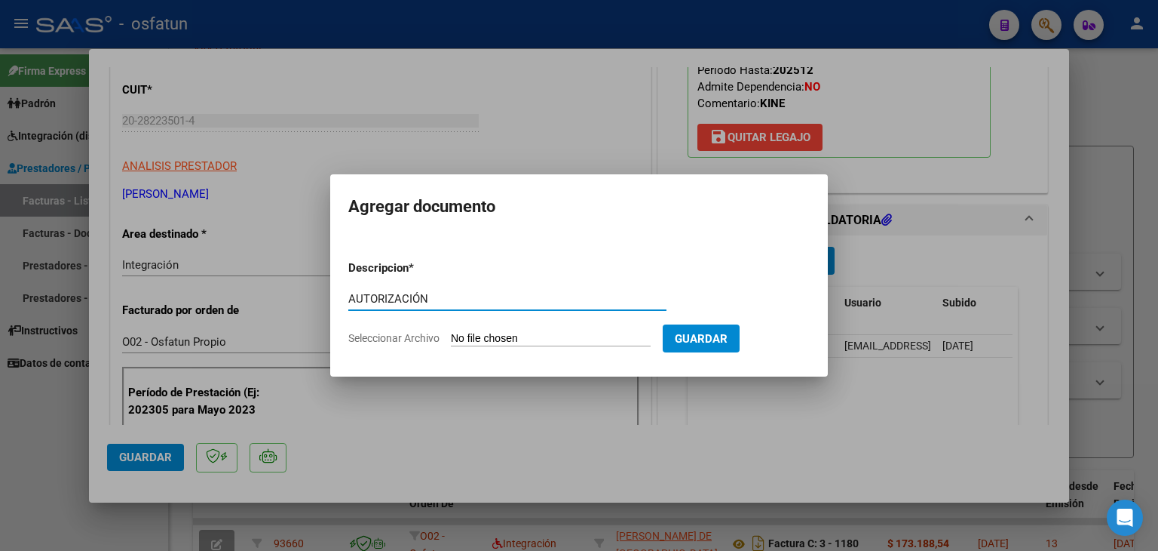
type input "AUTORIZACIÓN"
click at [537, 335] on input "Seleccionar Archivo" at bounding box center [551, 339] width 200 height 14
type input "C:\fakepath\PRESUPUESTO AUTORIZADO - NEUROKINESIO - 2025.pdf"
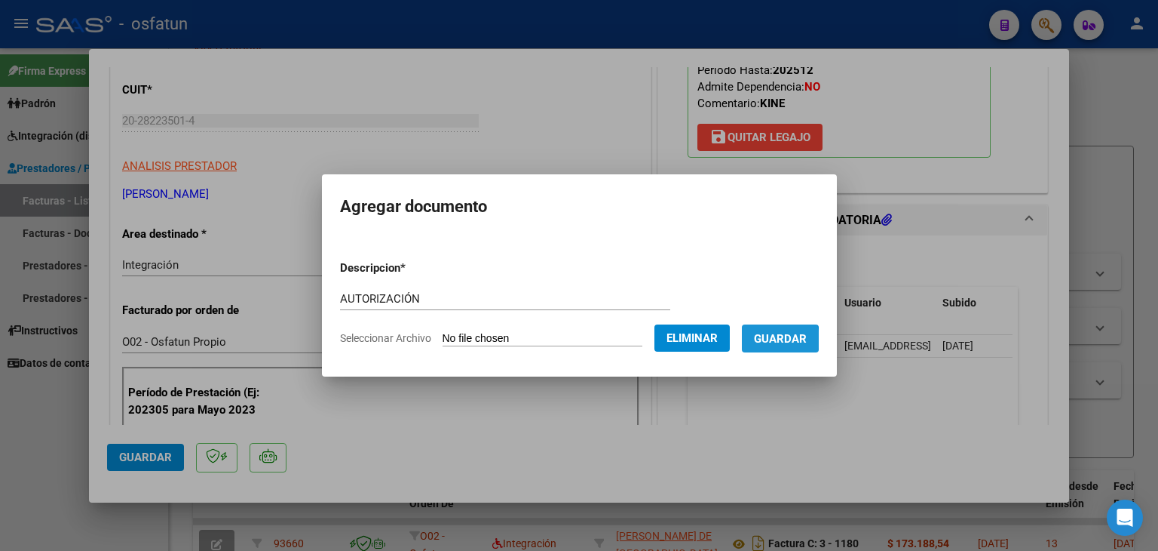
click at [781, 339] on span "Guardar" at bounding box center [780, 339] width 53 height 14
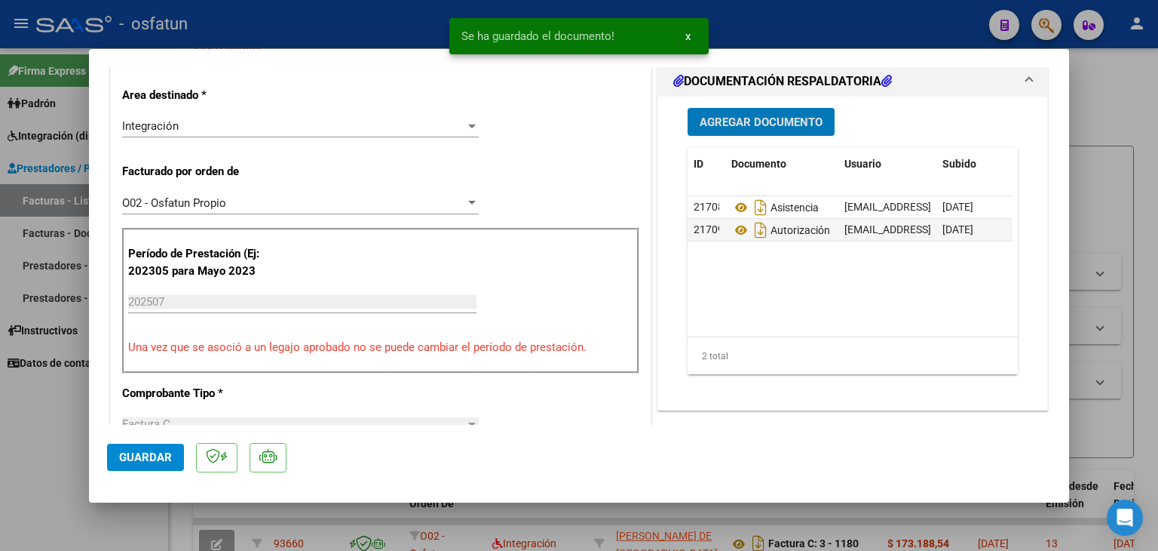
scroll to position [453, 0]
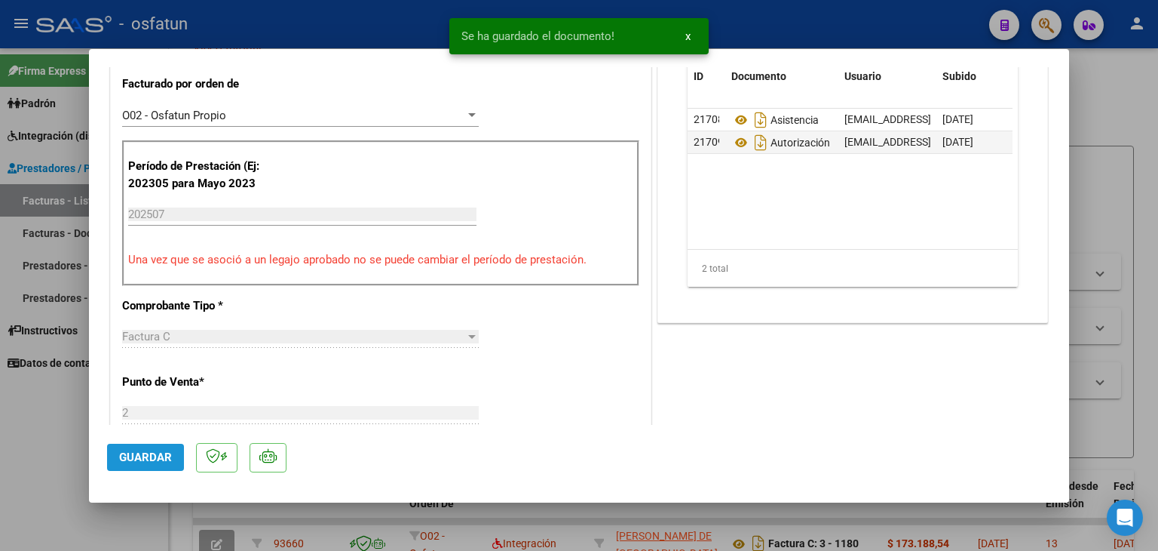
click at [151, 452] on span "Guardar" at bounding box center [145, 457] width 53 height 14
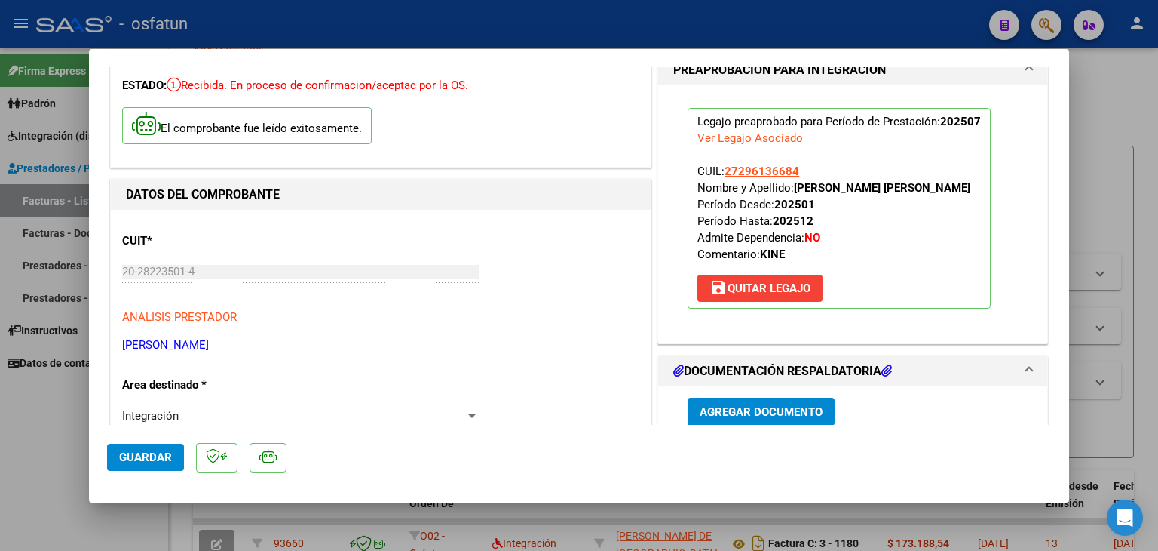
scroll to position [0, 0]
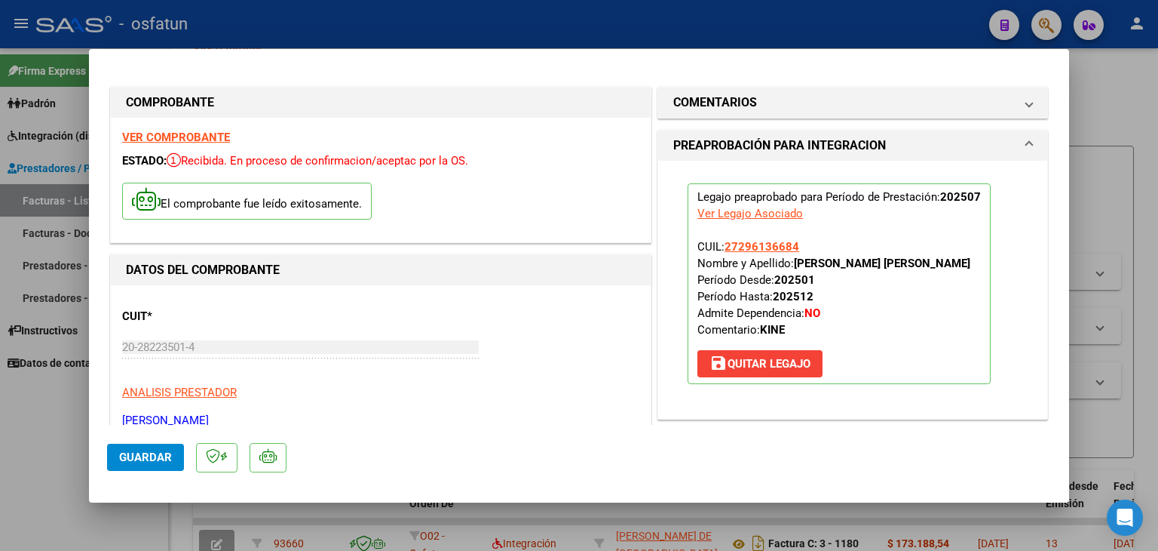
click at [561, 27] on div at bounding box center [579, 275] width 1158 height 551
type input "$ 0,00"
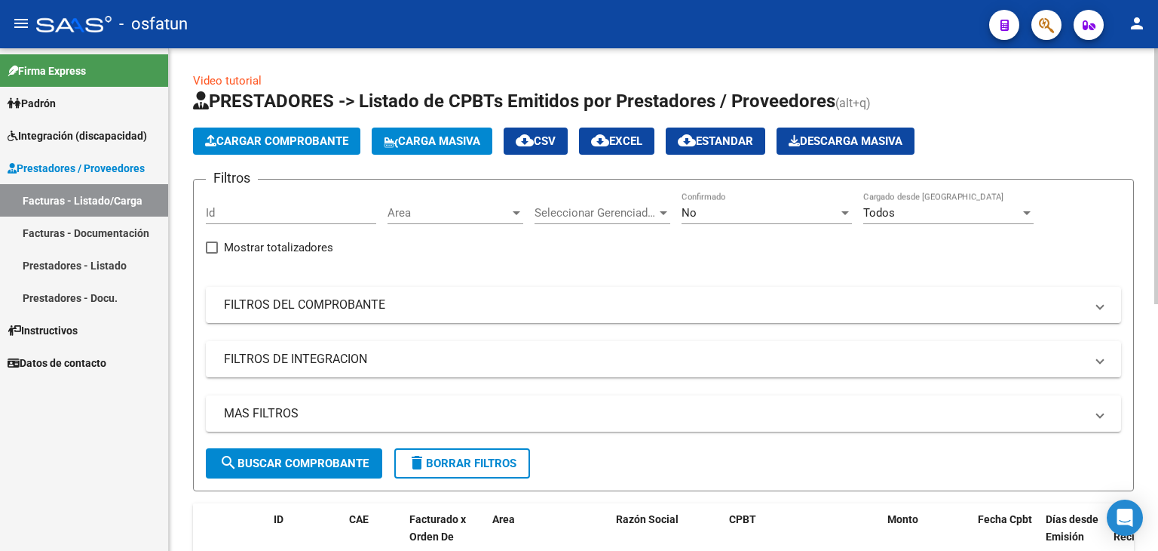
click at [278, 147] on button "Cargar Comprobante" at bounding box center [276, 140] width 167 height 27
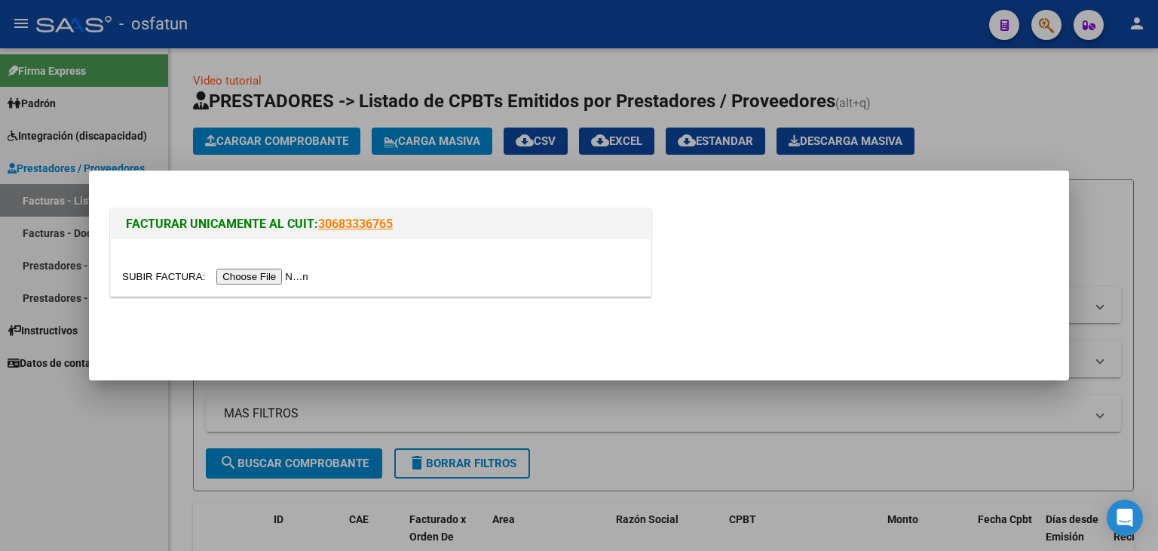
click at [271, 276] on input "file" at bounding box center [217, 277] width 191 height 16
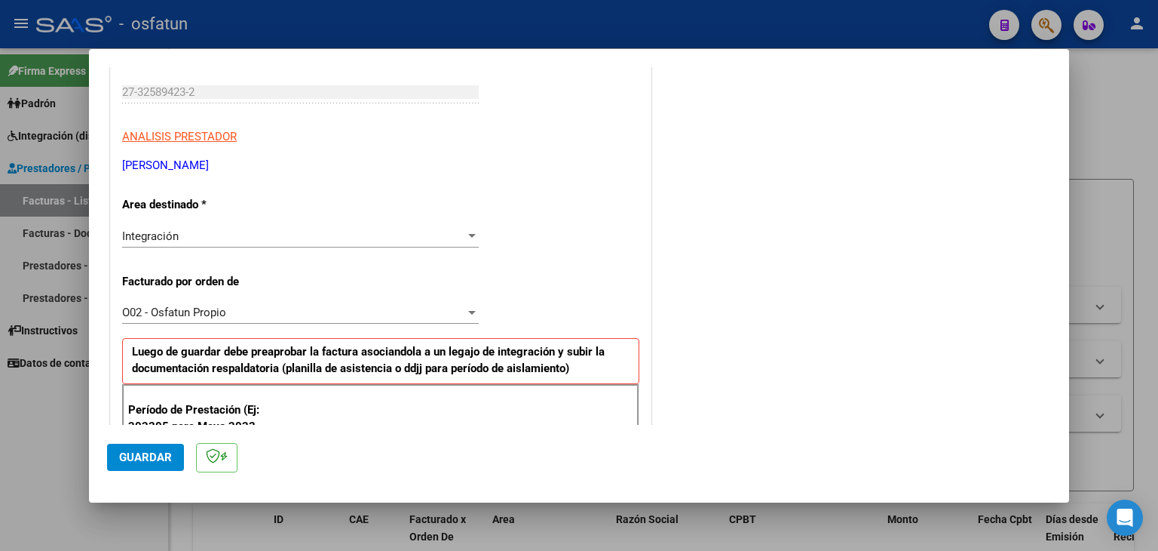
scroll to position [302, 0]
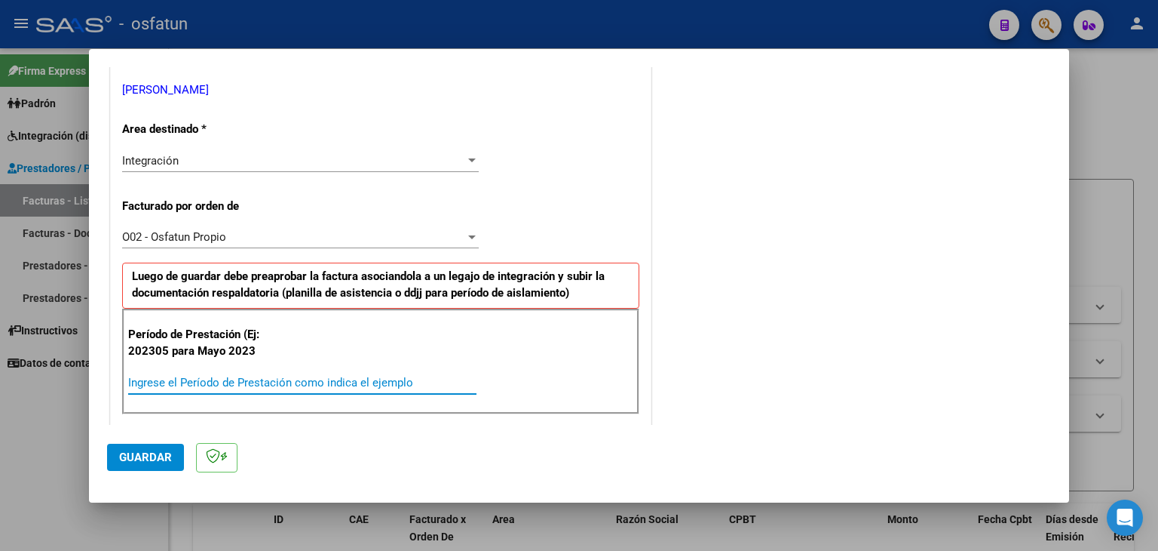
click at [229, 378] on input "Ingrese el Período de Prestación como indica el ejemplo" at bounding box center [302, 383] width 348 height 14
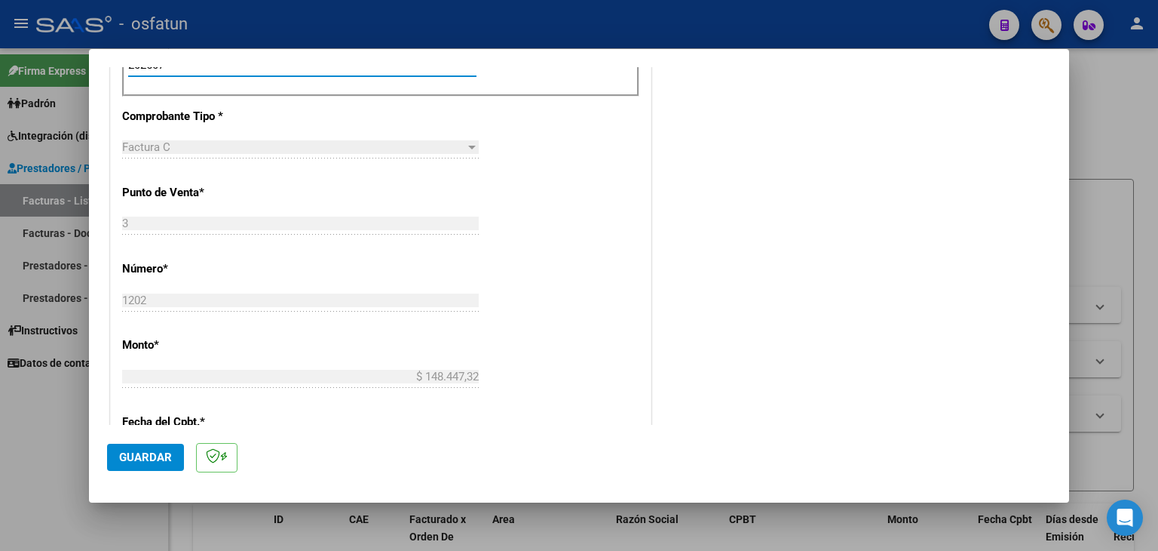
scroll to position [679, 0]
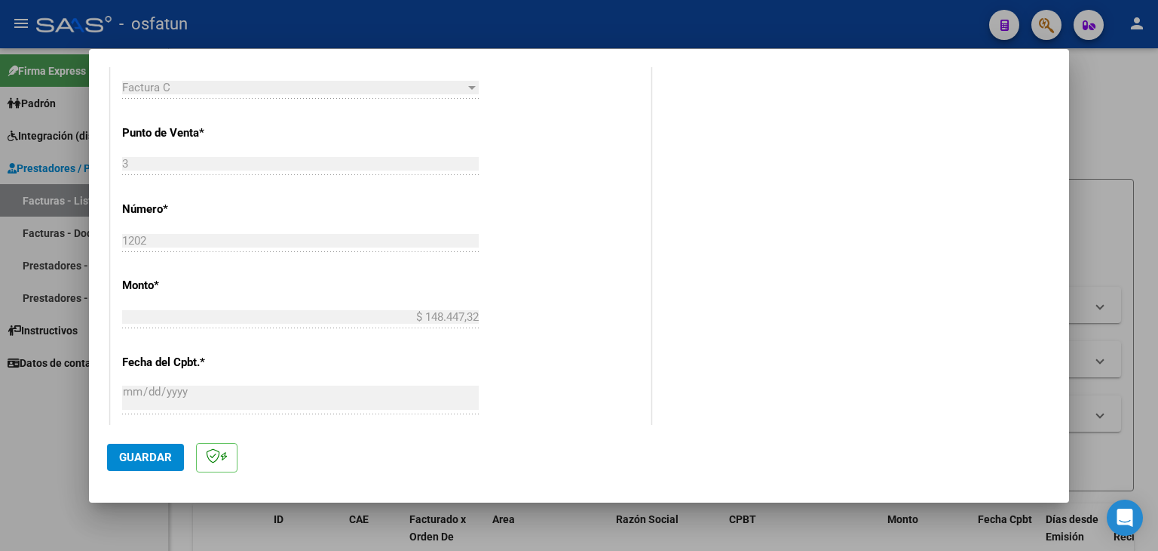
type input "202507"
click at [142, 458] on span "Guardar" at bounding box center [145, 457] width 53 height 14
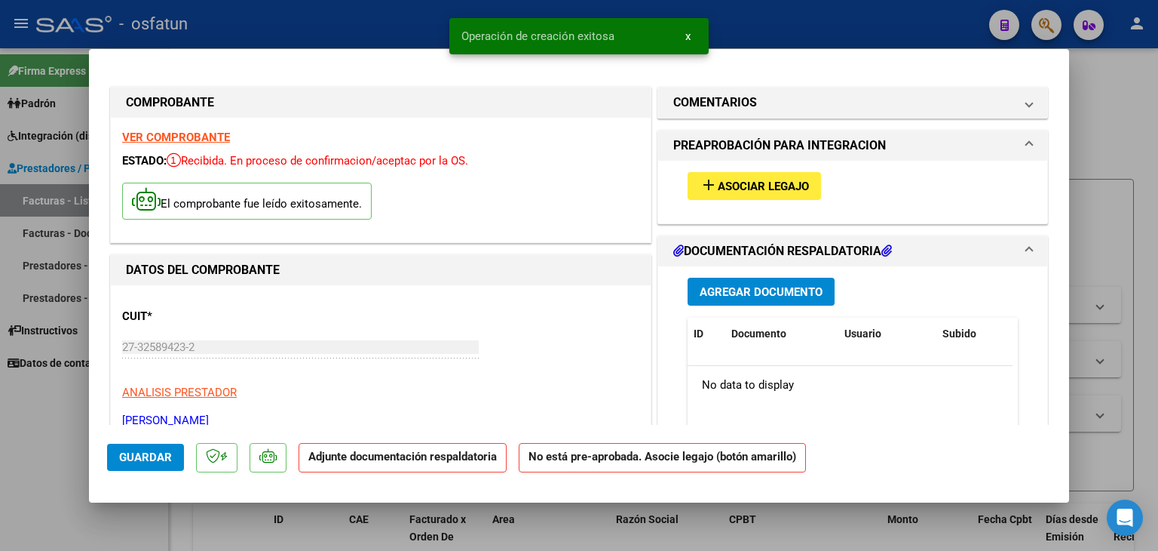
click at [744, 157] on mat-expansion-panel-header "PREAPROBACIÓN PARA INTEGRACION" at bounding box center [852, 145] width 389 height 30
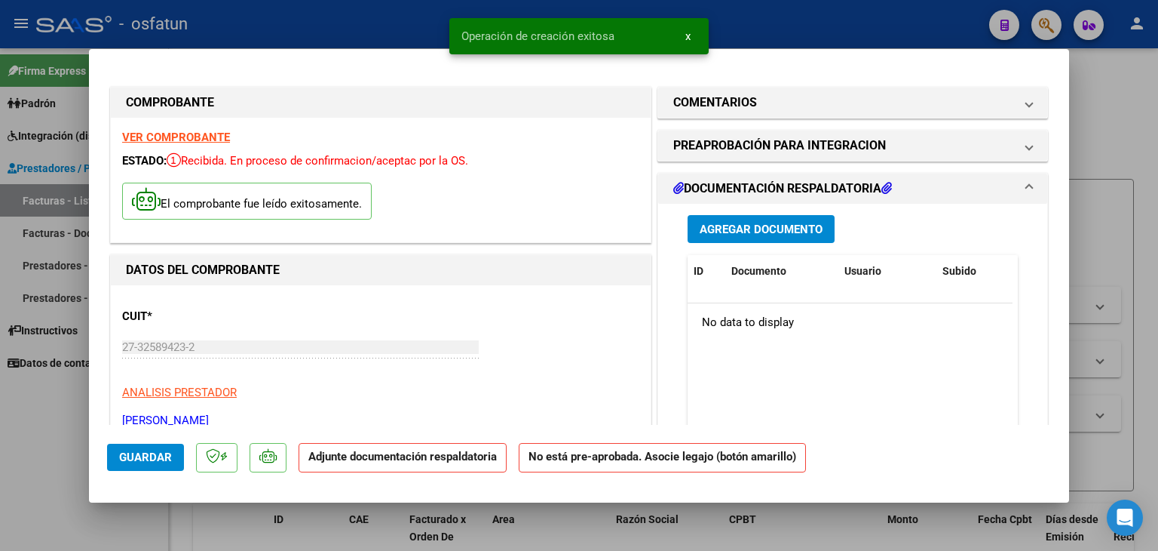
click at [741, 173] on mat-expansion-panel-header "DOCUMENTACIÓN RESPALDATORIA" at bounding box center [852, 188] width 389 height 30
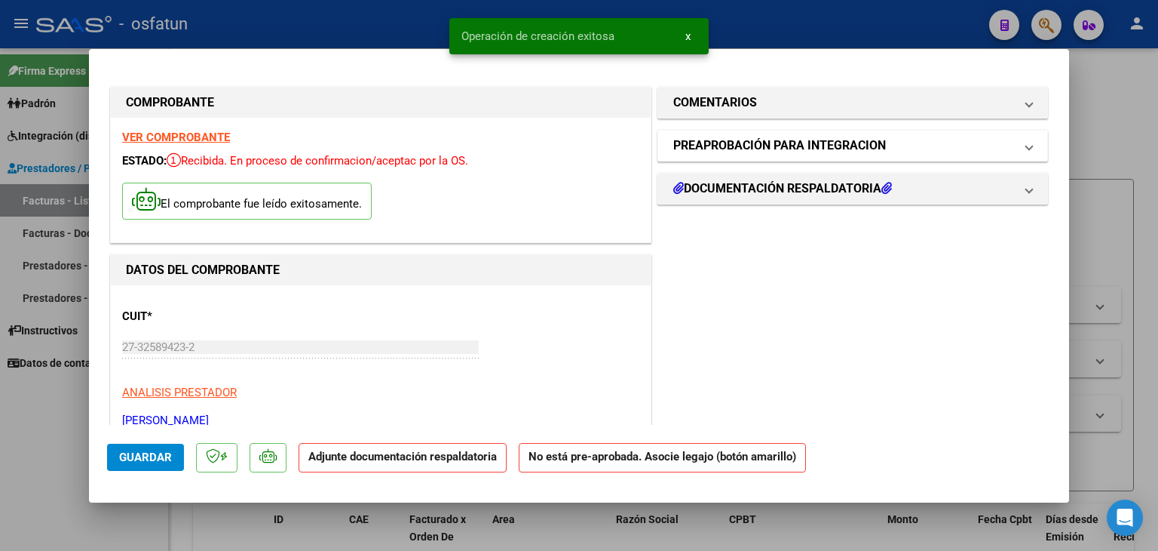
click at [753, 155] on mat-expansion-panel-header "PREAPROBACIÓN PARA INTEGRACION" at bounding box center [852, 145] width 389 height 30
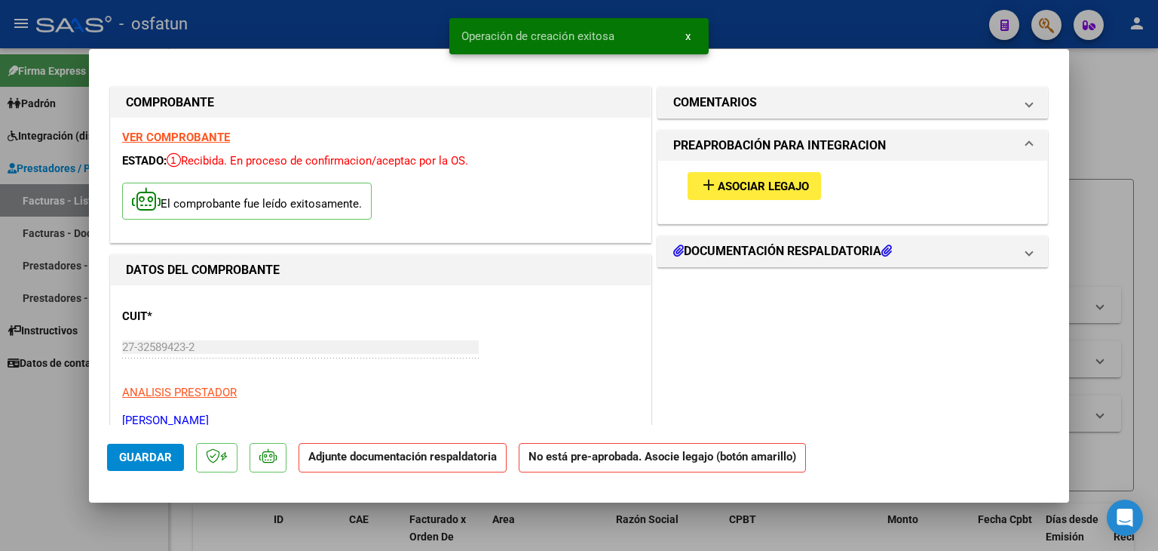
click at [735, 196] on button "add Asociar Legajo" at bounding box center [754, 186] width 133 height 28
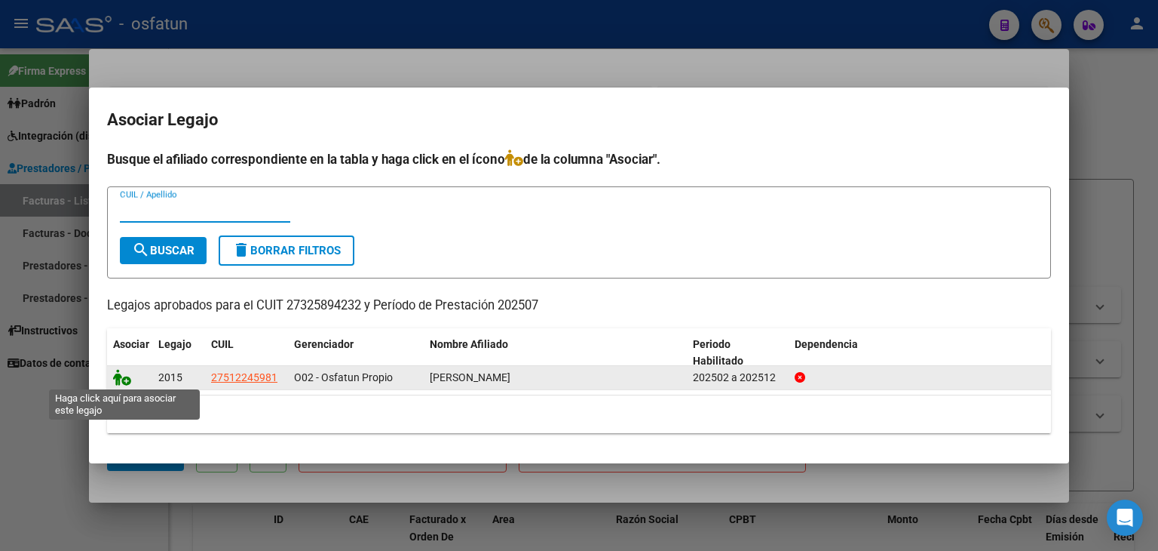
click at [115, 375] on icon at bounding box center [122, 377] width 18 height 17
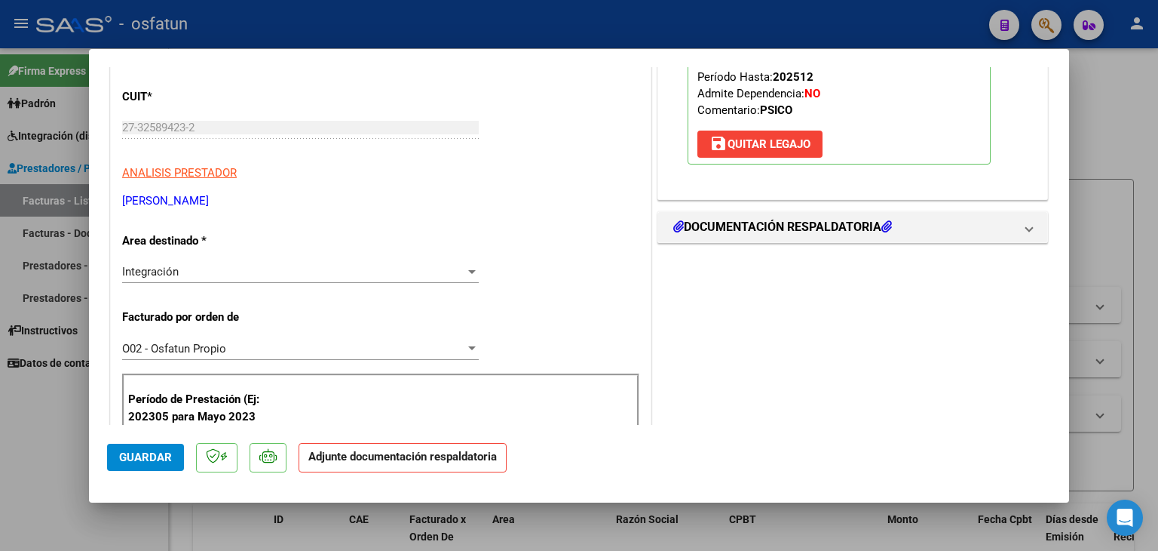
scroll to position [226, 0]
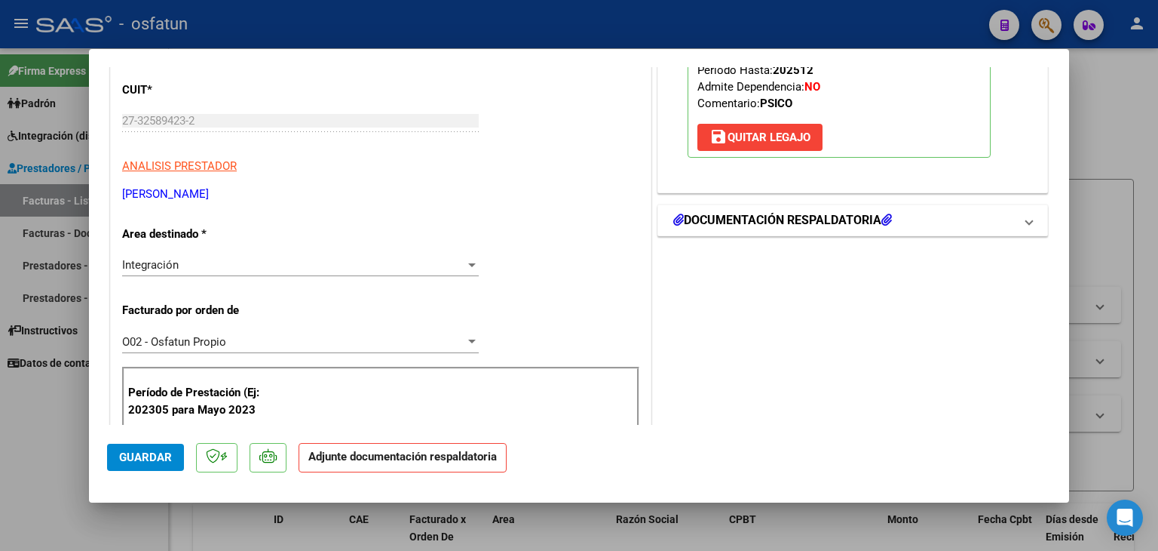
click at [776, 215] on h1 "DOCUMENTACIÓN RESPALDATORIA" at bounding box center [783, 220] width 219 height 18
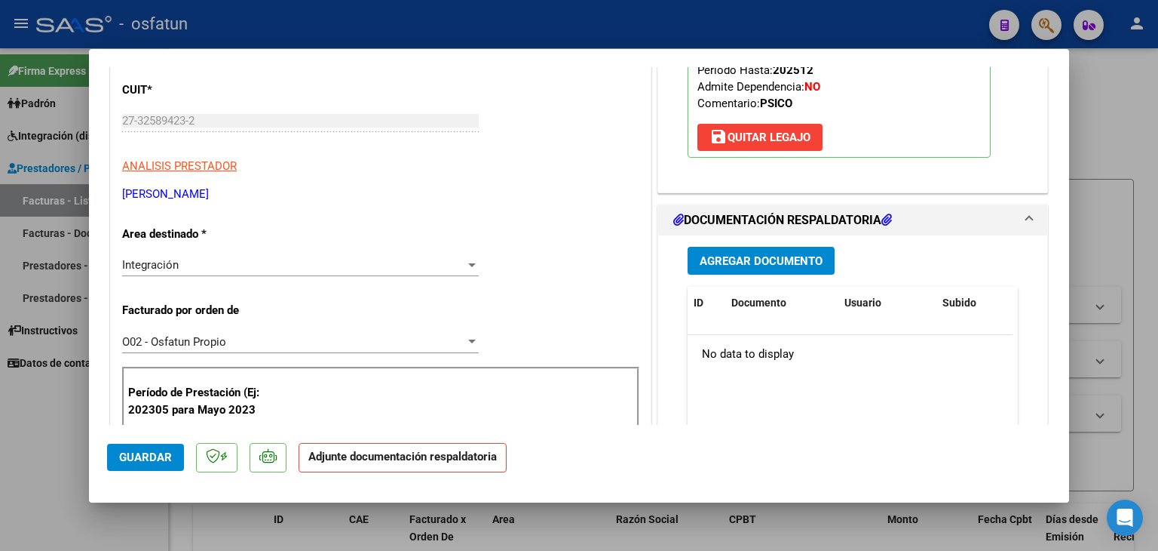
click at [758, 256] on span "Agregar Documento" at bounding box center [761, 261] width 123 height 14
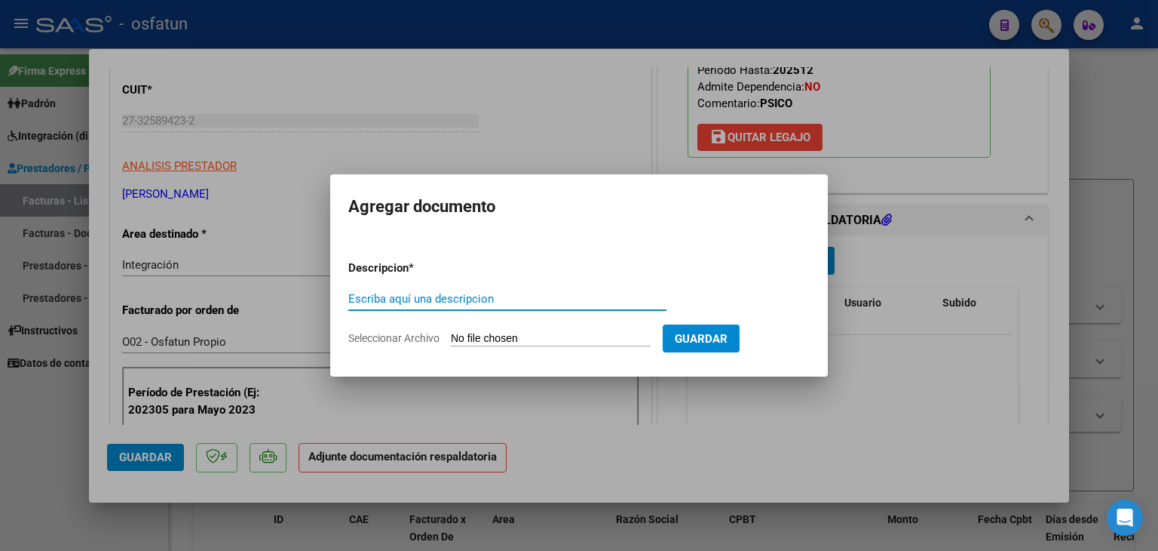
click at [462, 296] on input "Escriba aquí una descripcion" at bounding box center [507, 299] width 318 height 14
type input "ASISTENCIA"
click at [507, 340] on input "Seleccionar Archivo" at bounding box center [551, 339] width 200 height 14
type input "C:\fakepath\PLANILLA ASISTENCIA - PSICO - [DATE].jpeg"
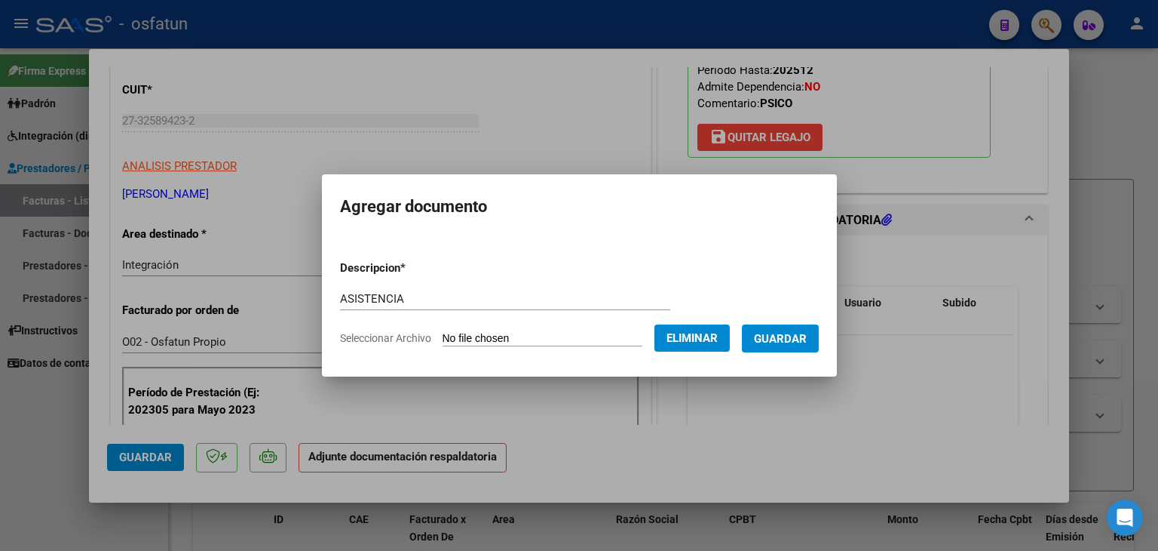
click at [772, 344] on span "Guardar" at bounding box center [780, 339] width 53 height 14
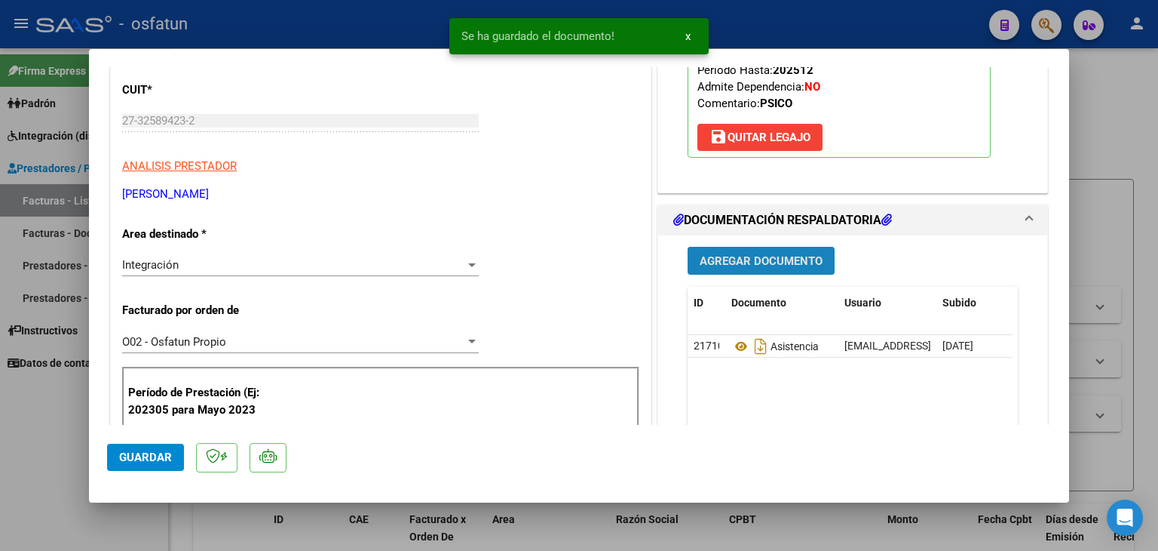
click at [769, 260] on span "Agregar Documento" at bounding box center [761, 261] width 123 height 14
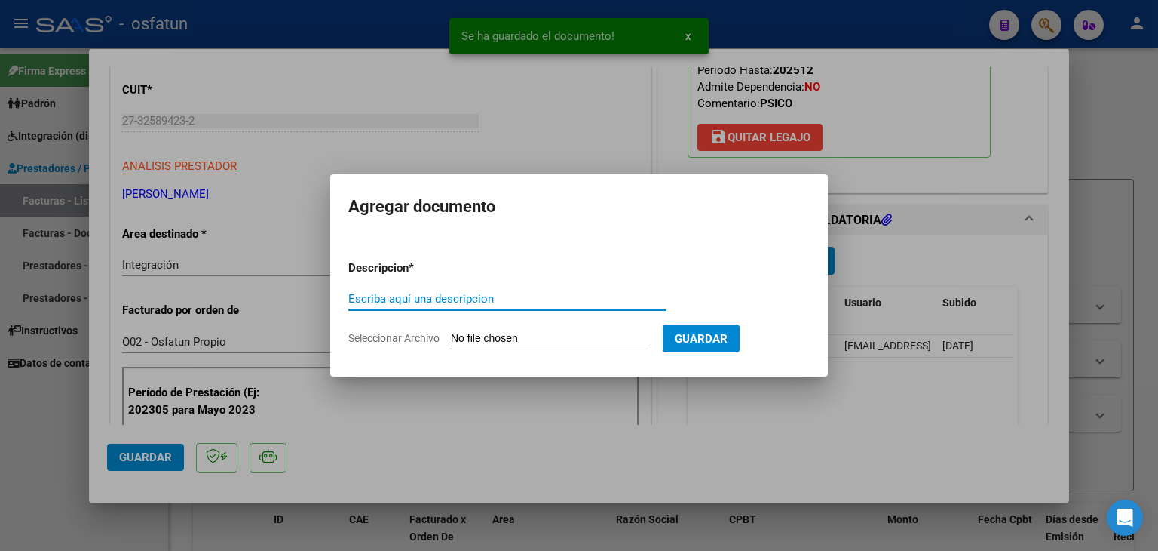
click at [450, 299] on input "Escriba aquí una descripcion" at bounding box center [507, 299] width 318 height 14
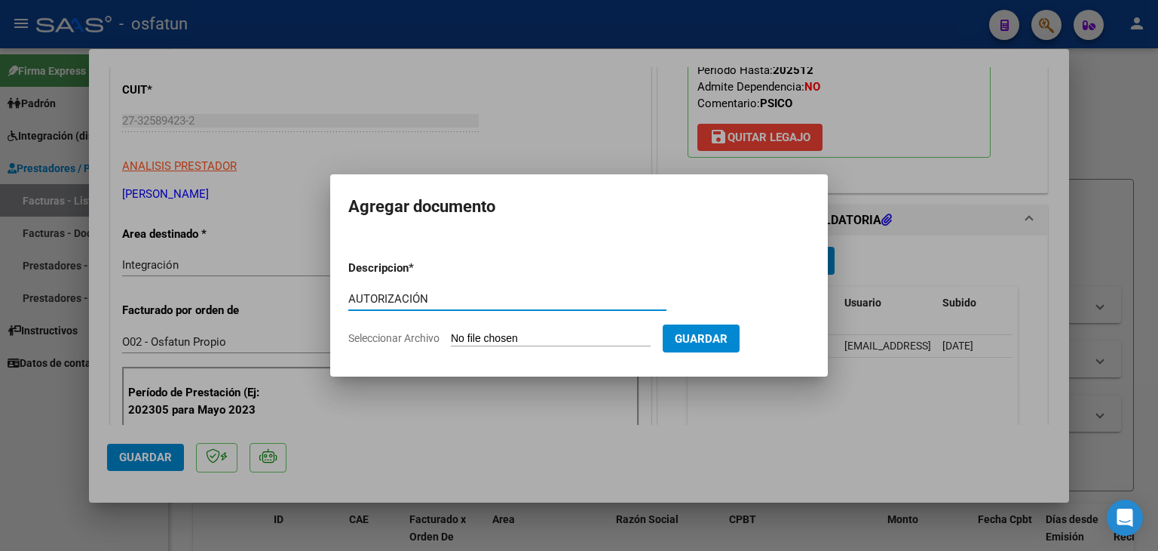
type input "AUTORIZACIÓN"
click at [486, 343] on input "Seleccionar Archivo" at bounding box center [551, 339] width 200 height 14
type input "C:\fakepath\PRESUPUESTO AUTORIZADO - PSICO - 2025.pdf"
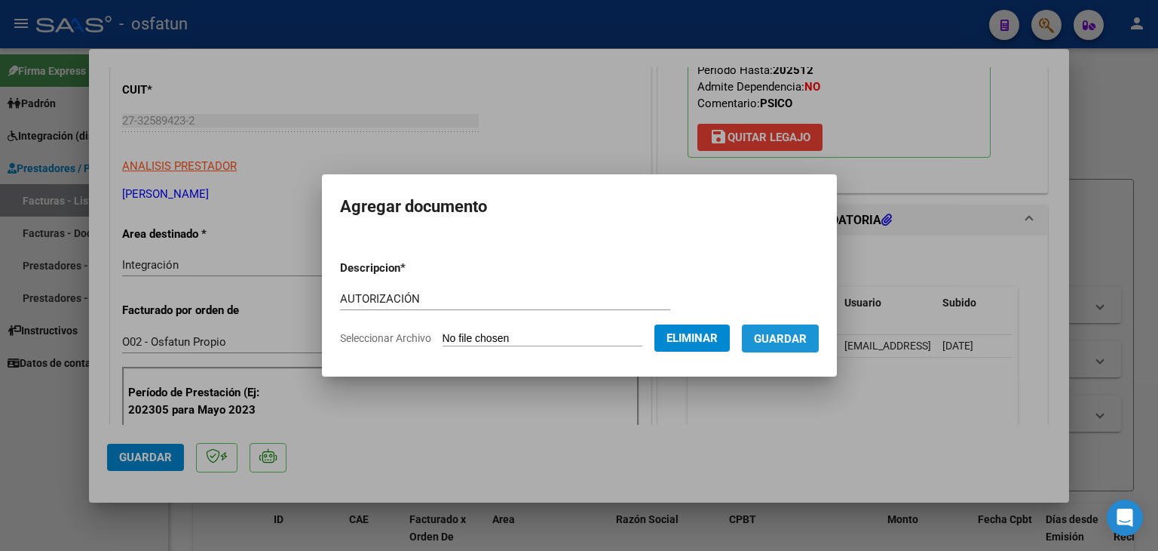
click at [783, 339] on span "Guardar" at bounding box center [780, 339] width 53 height 14
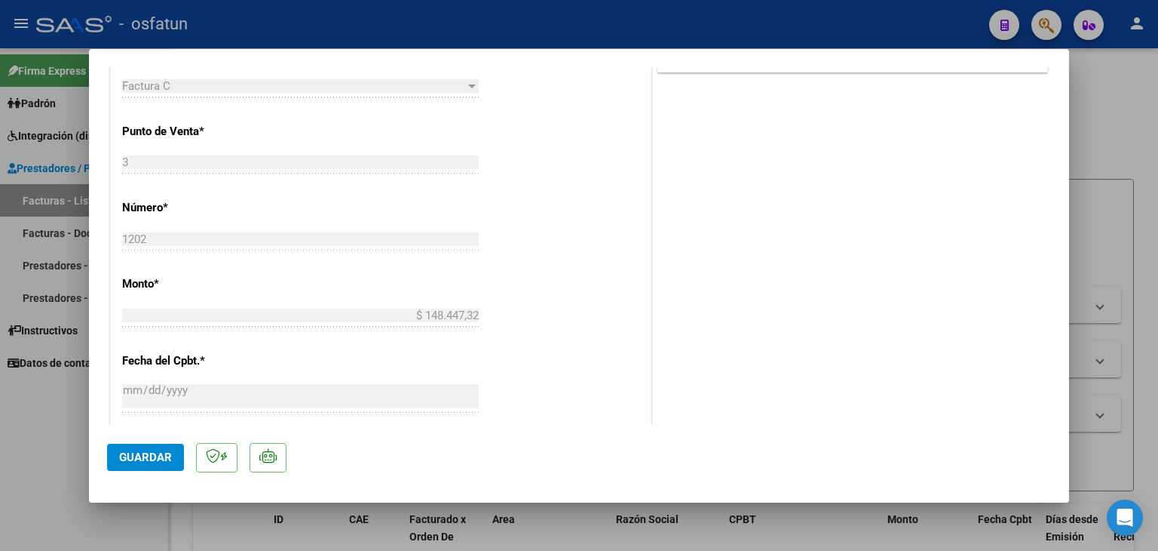
scroll to position [830, 0]
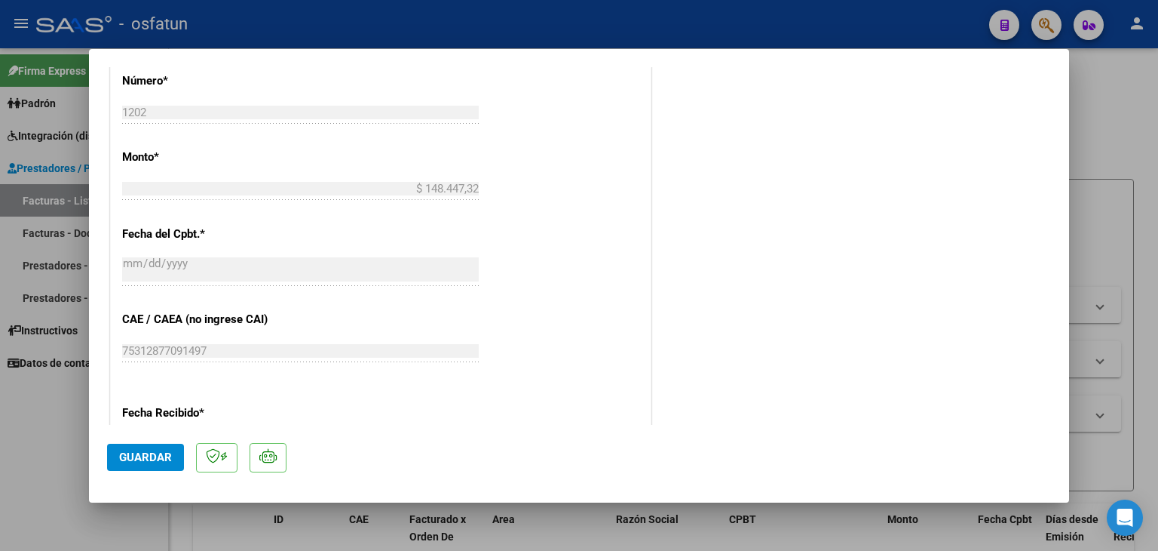
click at [167, 456] on span "Guardar" at bounding box center [145, 457] width 53 height 14
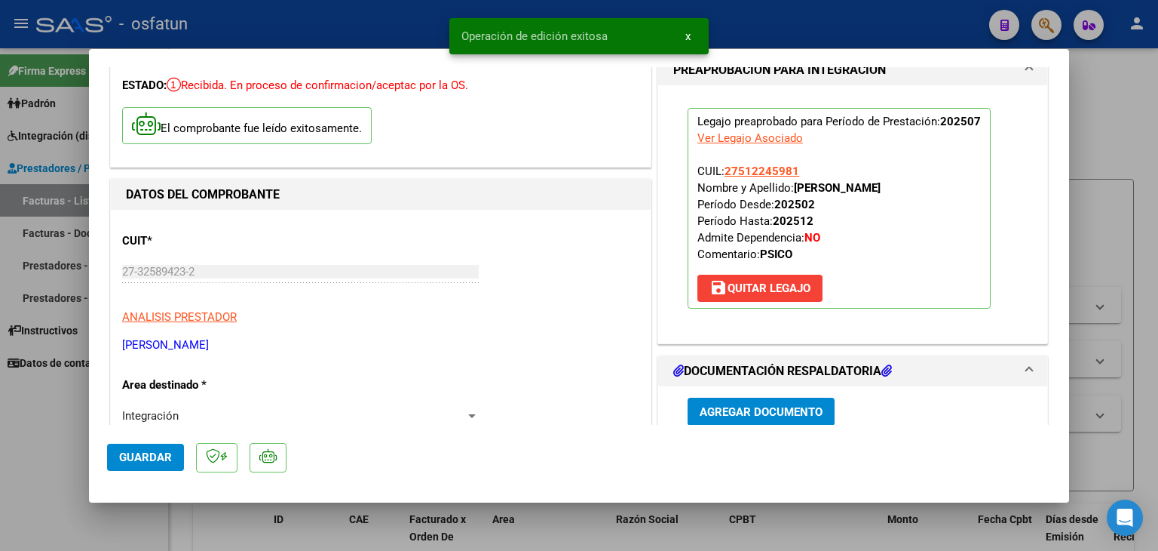
scroll to position [0, 0]
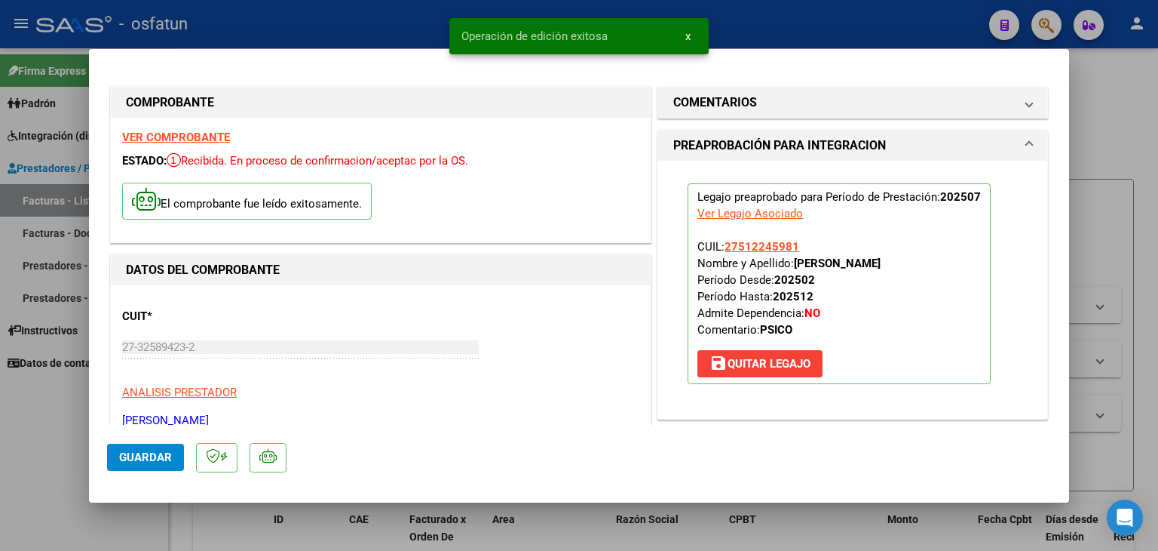
click at [756, 15] on div at bounding box center [579, 275] width 1158 height 551
type input "$ 0,00"
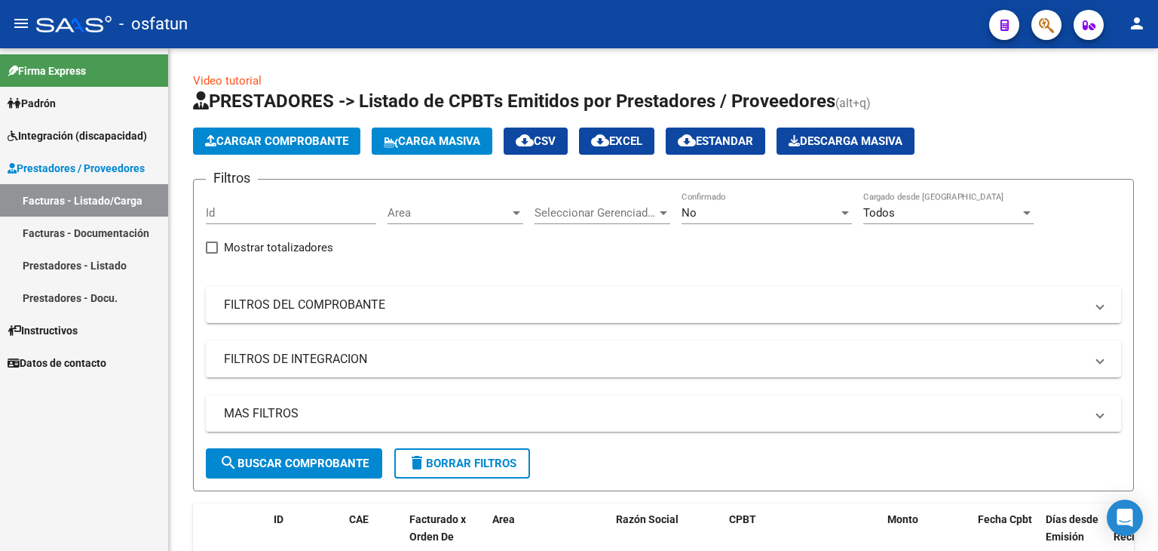
click at [122, 234] on link "Facturas - Documentación" at bounding box center [84, 232] width 168 height 32
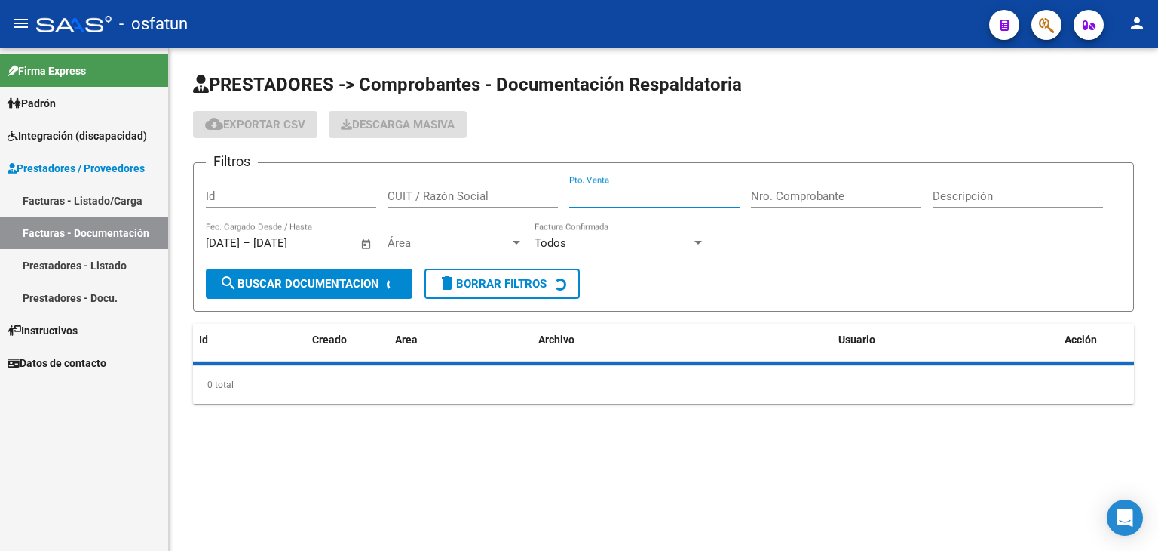
click at [585, 198] on input "Pto. Venta" at bounding box center [654, 196] width 170 height 14
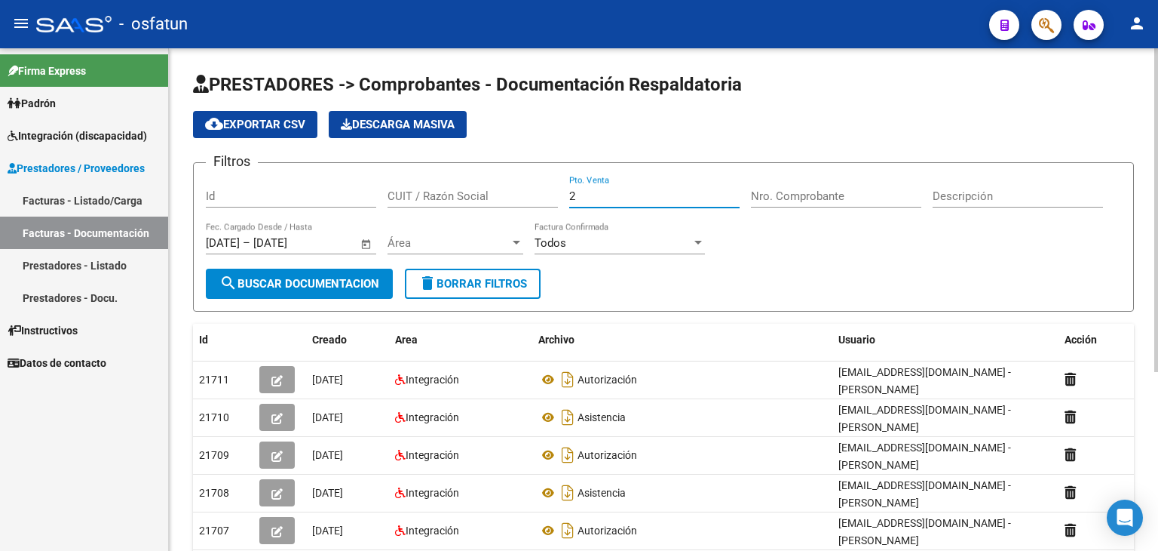
type input "2"
click at [795, 203] on div "Nro. Comprobante" at bounding box center [836, 191] width 170 height 32
type input "363"
click at [257, 287] on span "search Buscar Documentacion" at bounding box center [299, 284] width 160 height 14
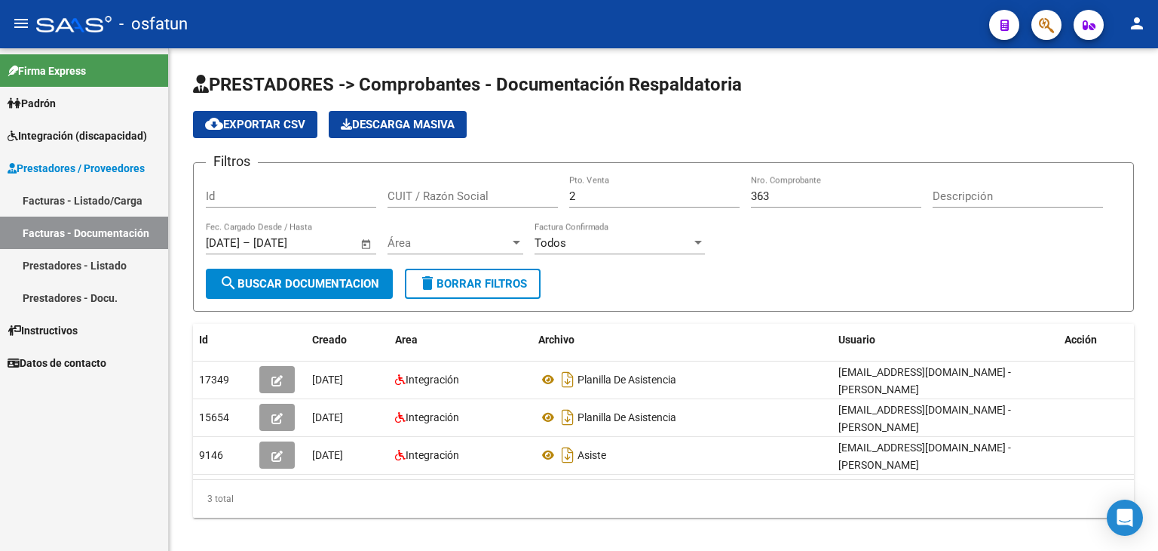
drag, startPoint x: 124, startPoint y: 197, endPoint x: 146, endPoint y: 194, distance: 22.1
click at [124, 197] on link "Facturas - Listado/Carga" at bounding box center [84, 200] width 168 height 32
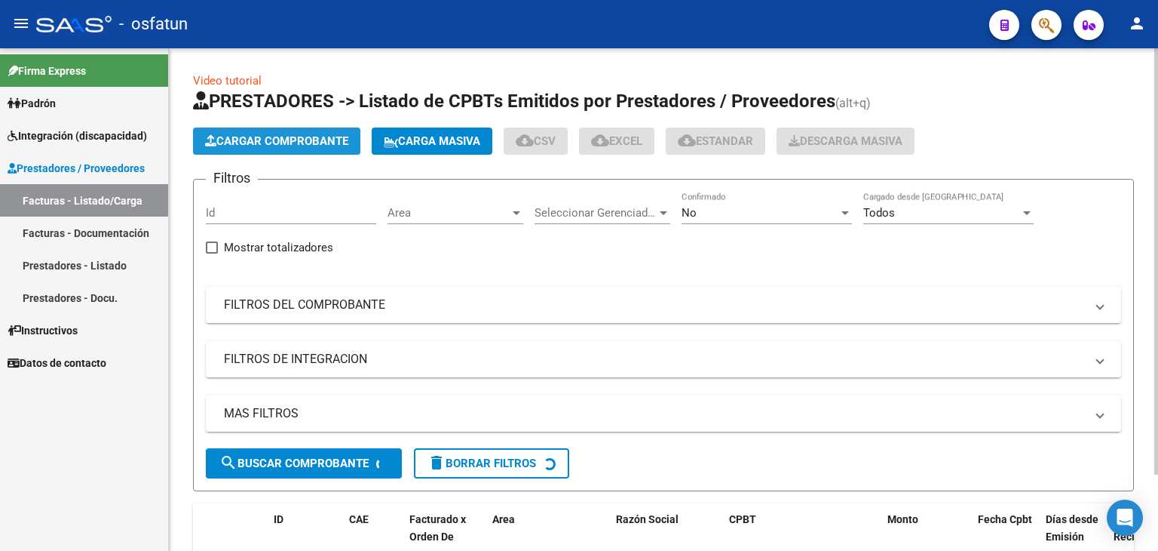
click at [311, 130] on button "Cargar Comprobante" at bounding box center [276, 140] width 167 height 27
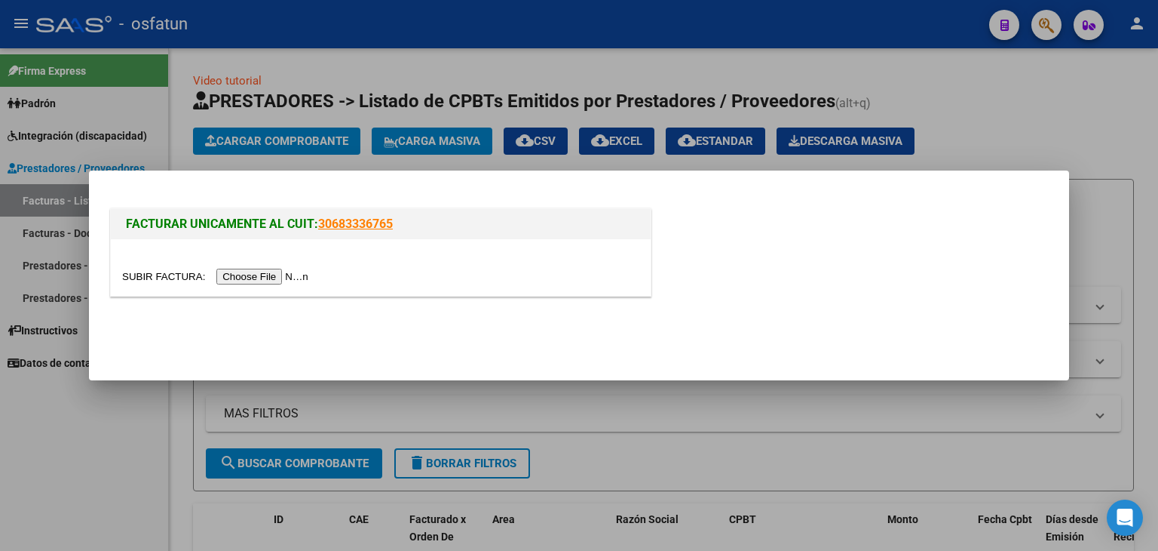
click at [291, 270] on input "file" at bounding box center [217, 277] width 191 height 16
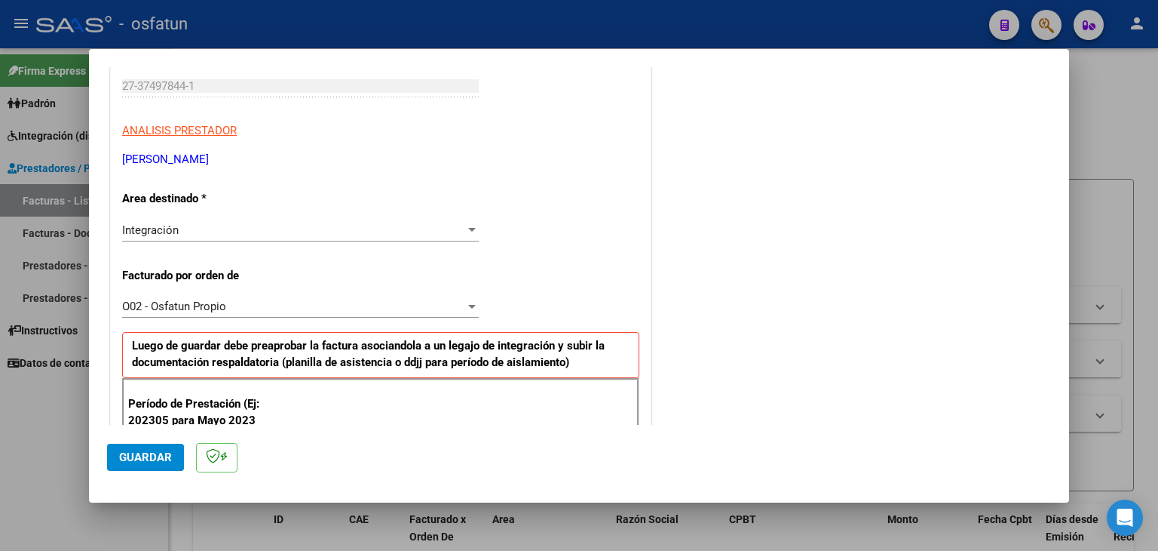
scroll to position [302, 0]
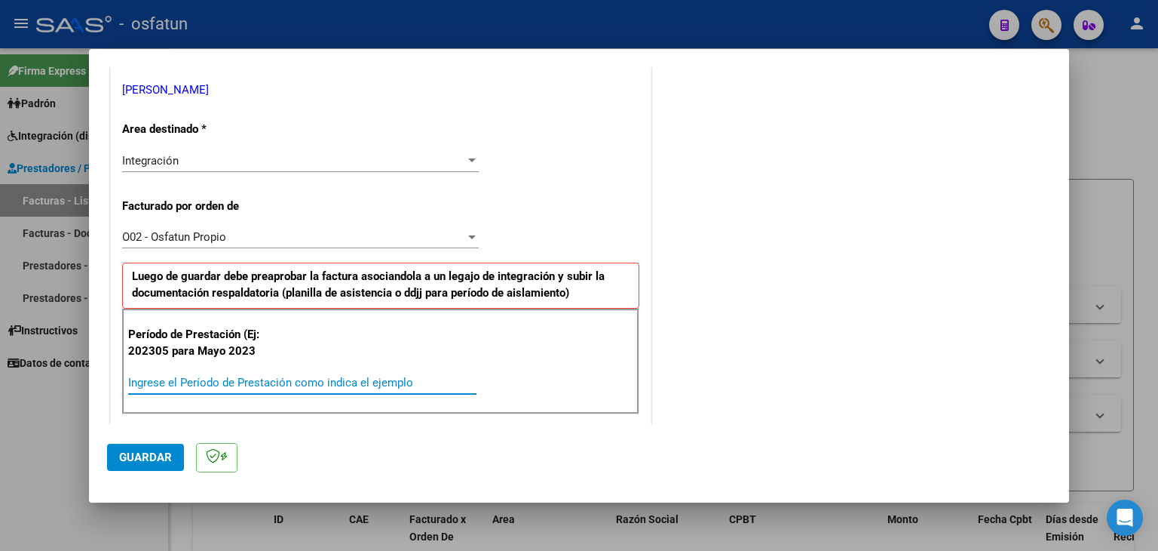
click at [250, 376] on input "Ingrese el Período de Prestación como indica el ejemplo" at bounding box center [302, 383] width 348 height 14
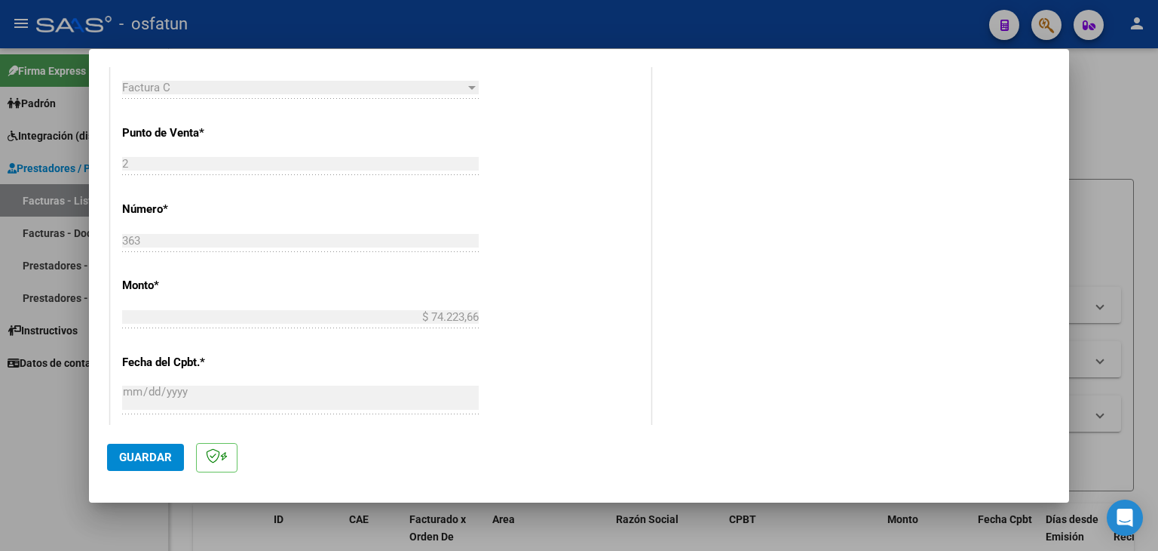
scroll to position [754, 0]
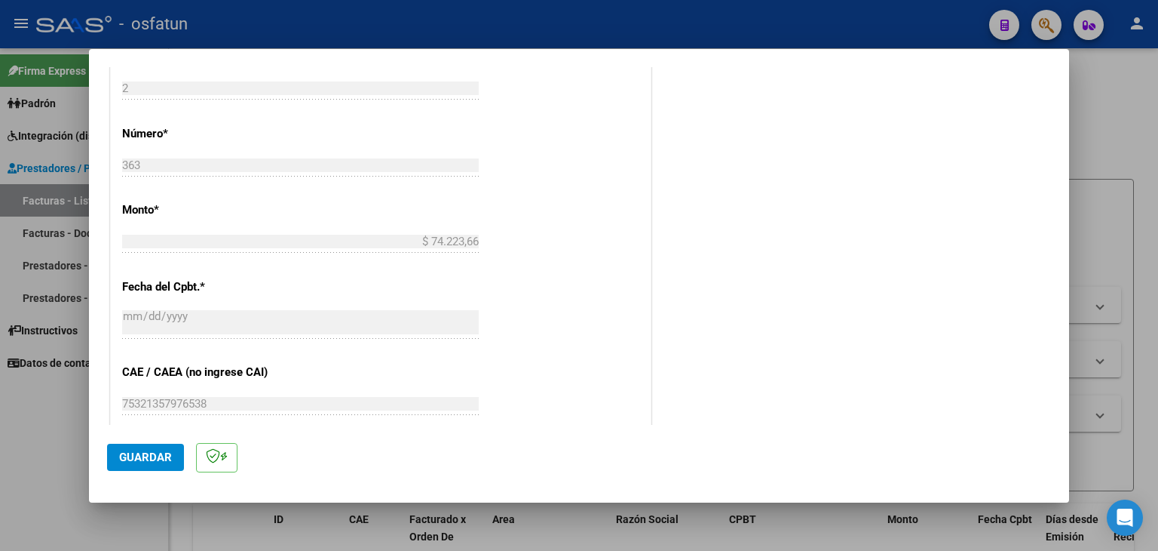
type input "202507"
click at [131, 458] on span "Guardar" at bounding box center [145, 457] width 53 height 14
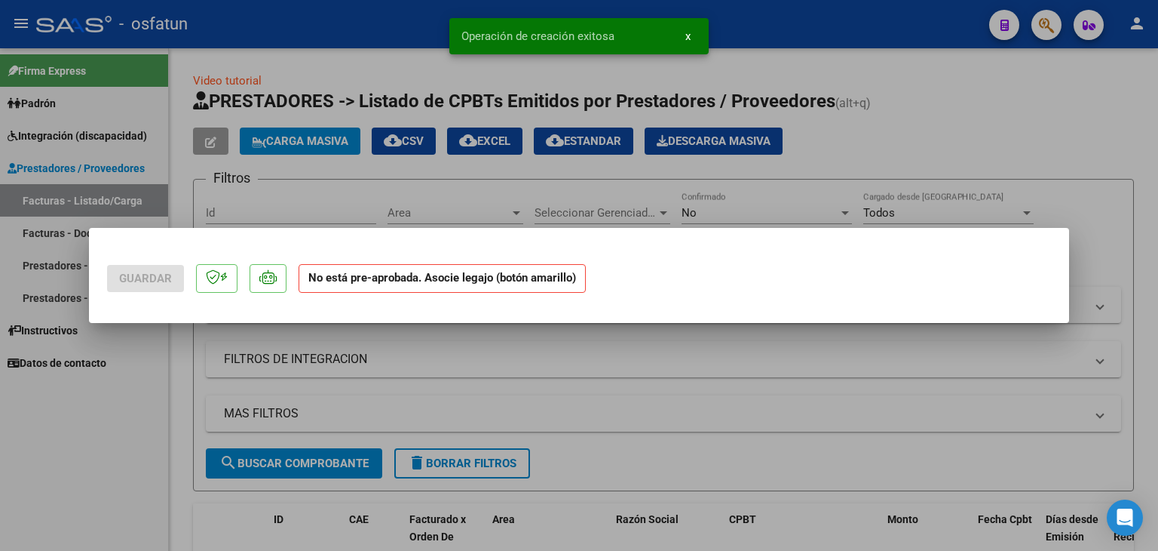
scroll to position [0, 0]
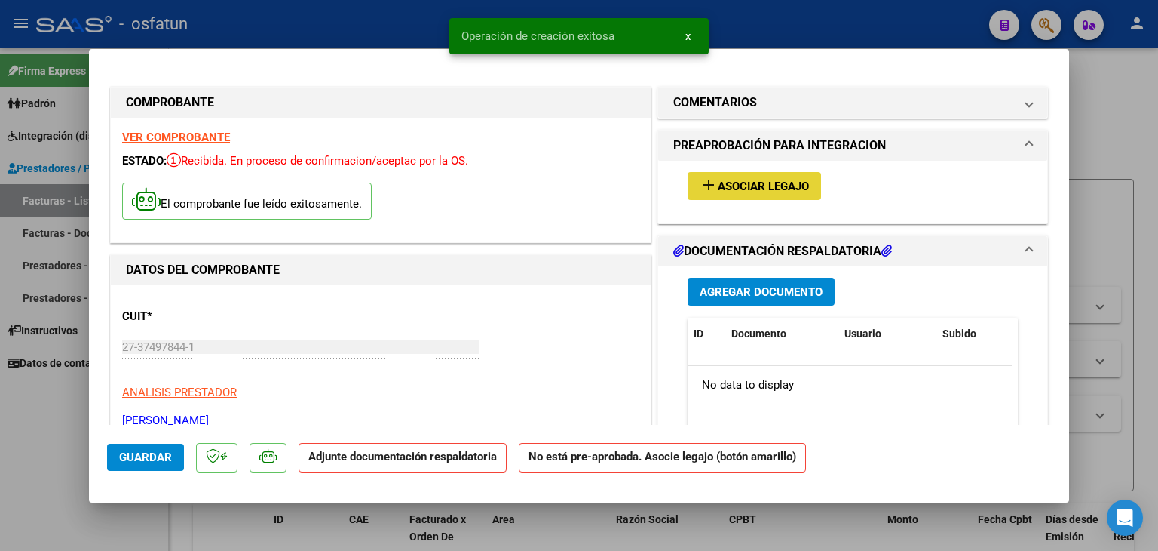
click at [747, 186] on span "Asociar Legajo" at bounding box center [763, 187] width 91 height 14
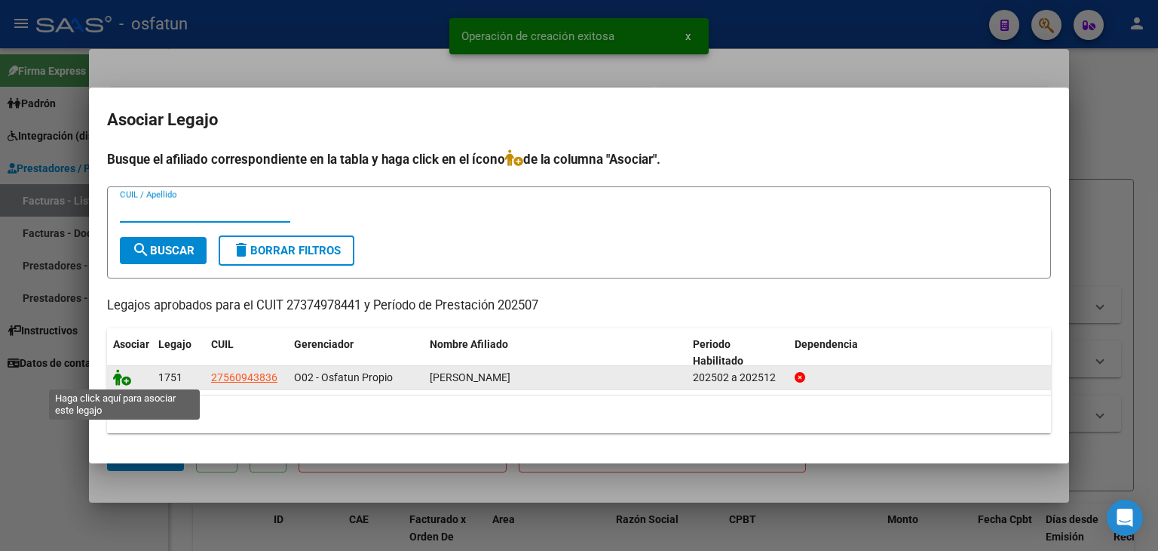
click at [121, 376] on icon at bounding box center [122, 377] width 18 height 17
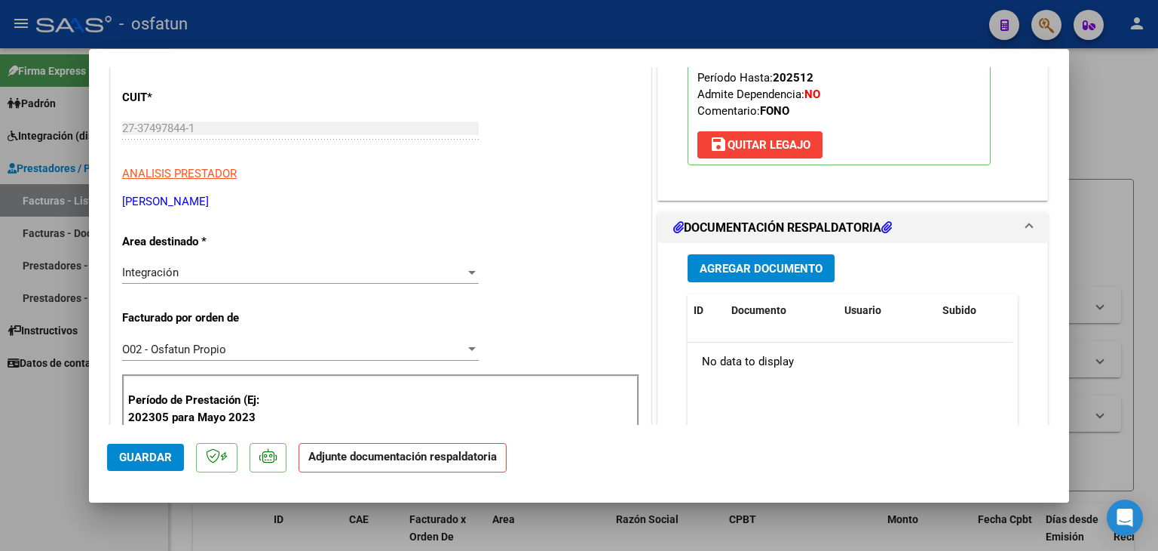
scroll to position [226, 0]
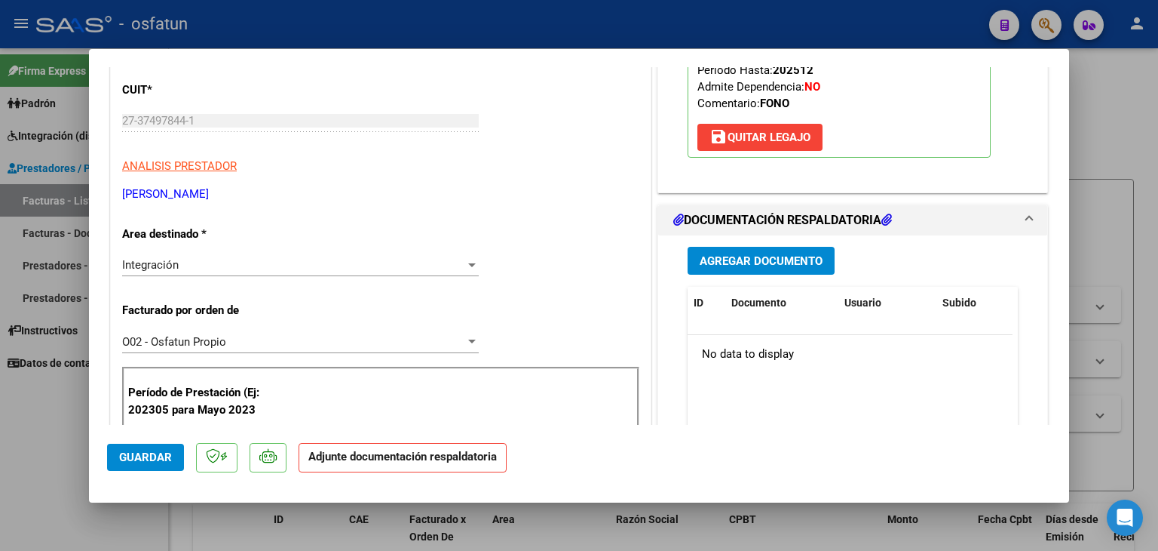
click at [766, 253] on span "Agregar Documento" at bounding box center [761, 260] width 123 height 14
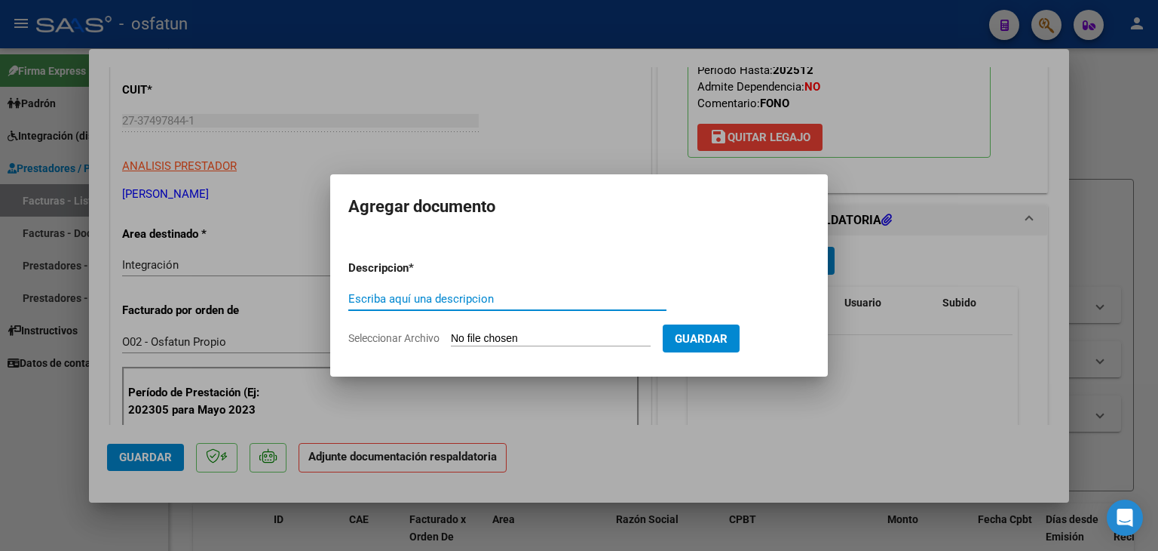
click at [364, 295] on input "Escriba aquí una descripcion" at bounding box center [507, 299] width 318 height 14
type input "ASISTENCIA"
click at [549, 338] on input "Seleccionar Archivo" at bounding box center [551, 339] width 200 height 14
type input "C:\fakepath\PLANILLA ASISTENCIA - FONO - [DATE].pdf"
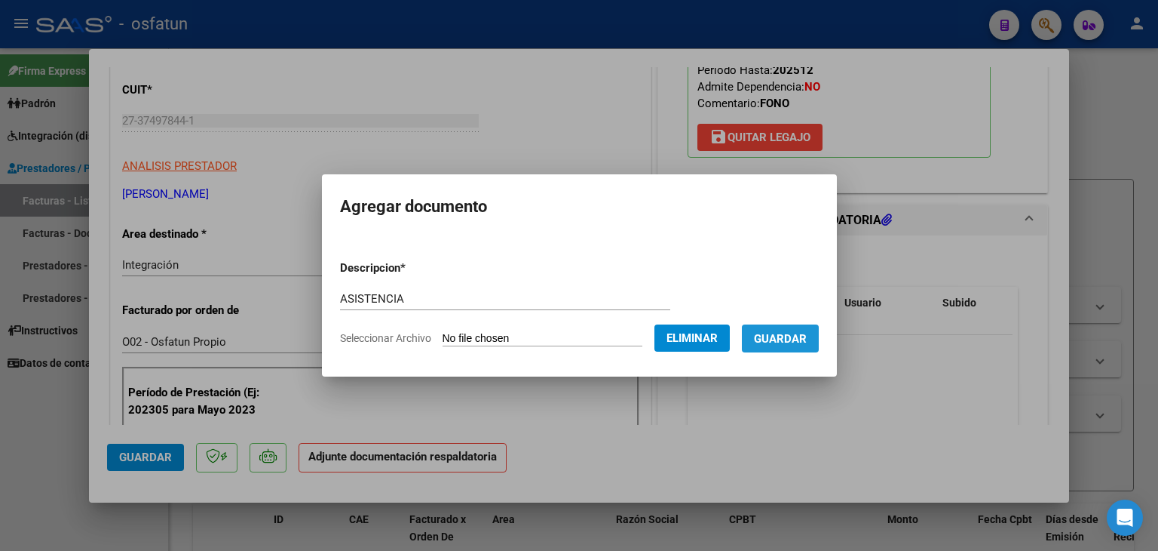
click at [793, 338] on span "Guardar" at bounding box center [780, 339] width 53 height 14
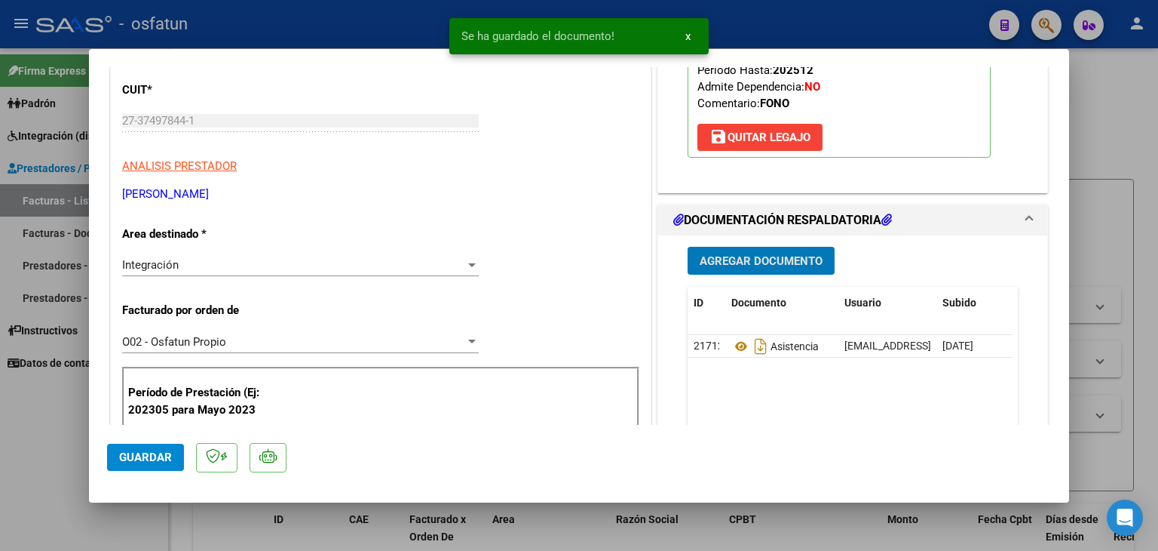
click at [716, 260] on span "Agregar Documento" at bounding box center [761, 261] width 123 height 14
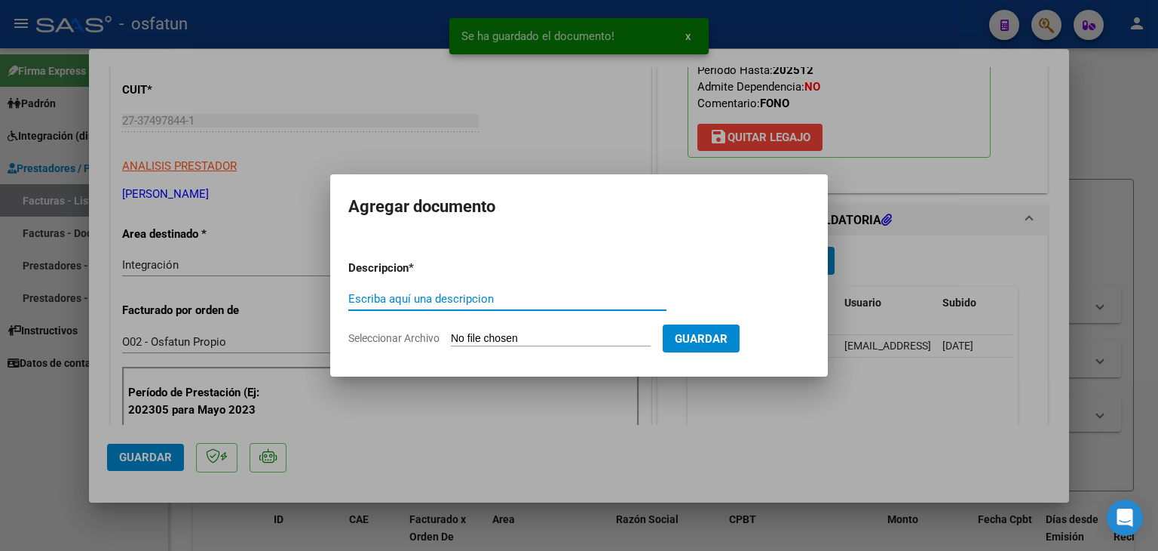
click at [483, 296] on input "Escriba aquí una descripcion" at bounding box center [507, 299] width 318 height 14
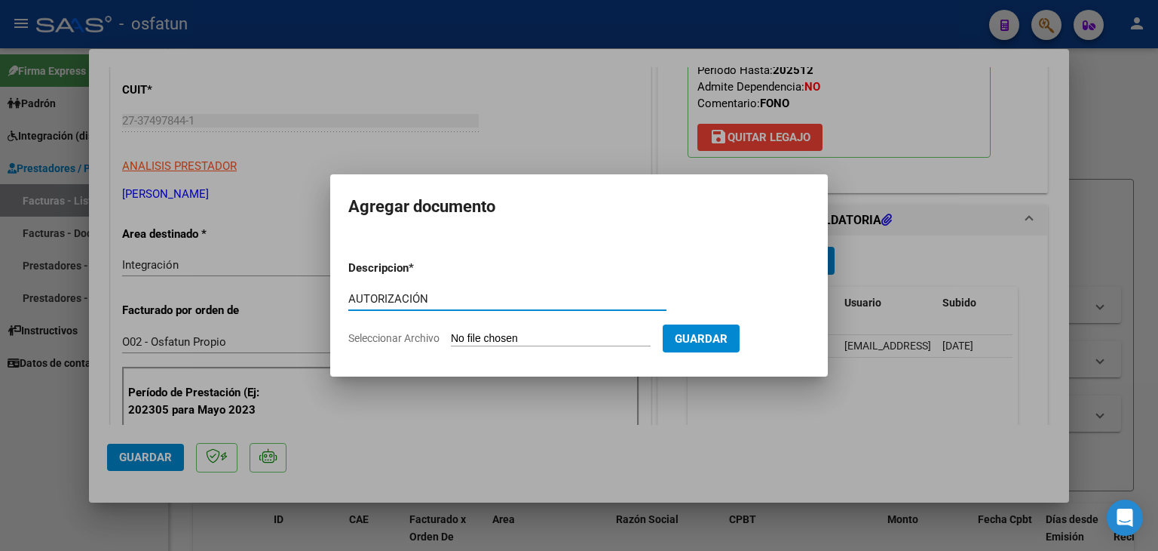
type input "AUTORIZACIÓN"
click at [549, 333] on input "Seleccionar Archivo" at bounding box center [551, 339] width 200 height 14
type input "C:\fakepath\PRESUPUESTO AUTORIZADO - FONO - 2025.pdf"
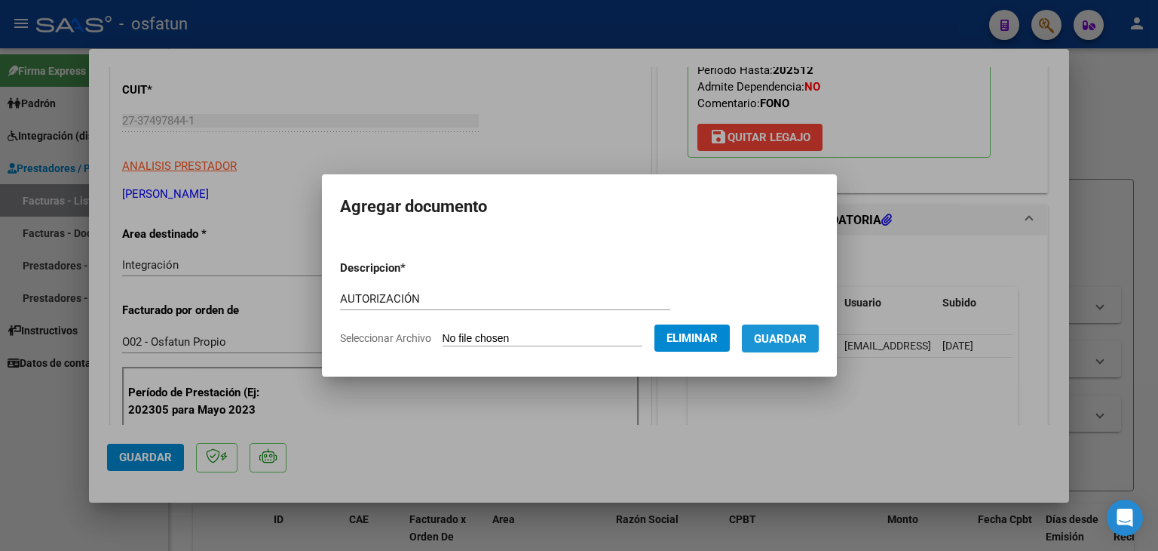
click at [807, 345] on span "Guardar" at bounding box center [780, 339] width 53 height 14
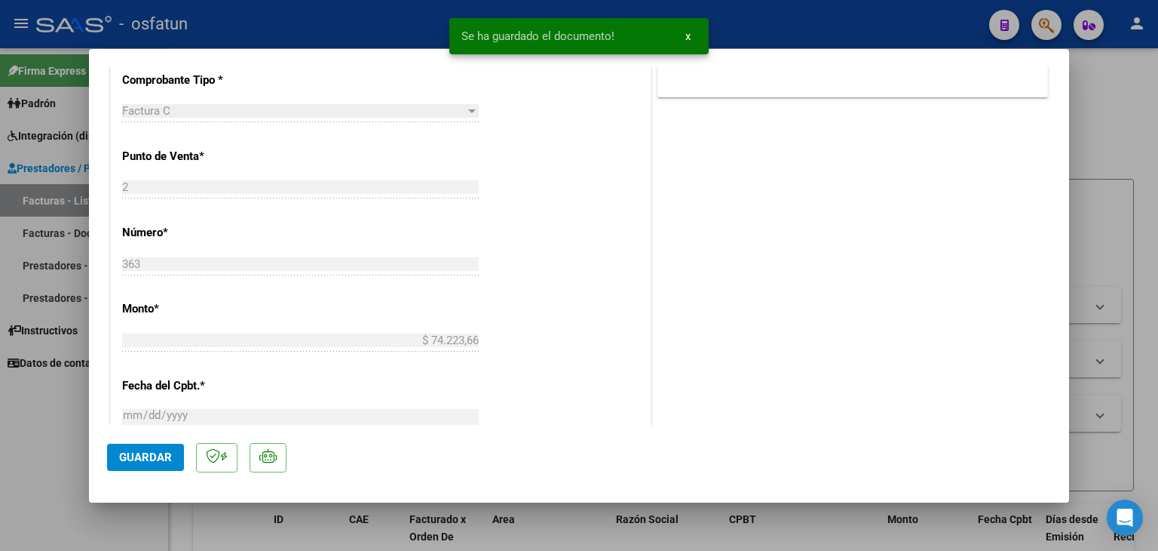
scroll to position [679, 0]
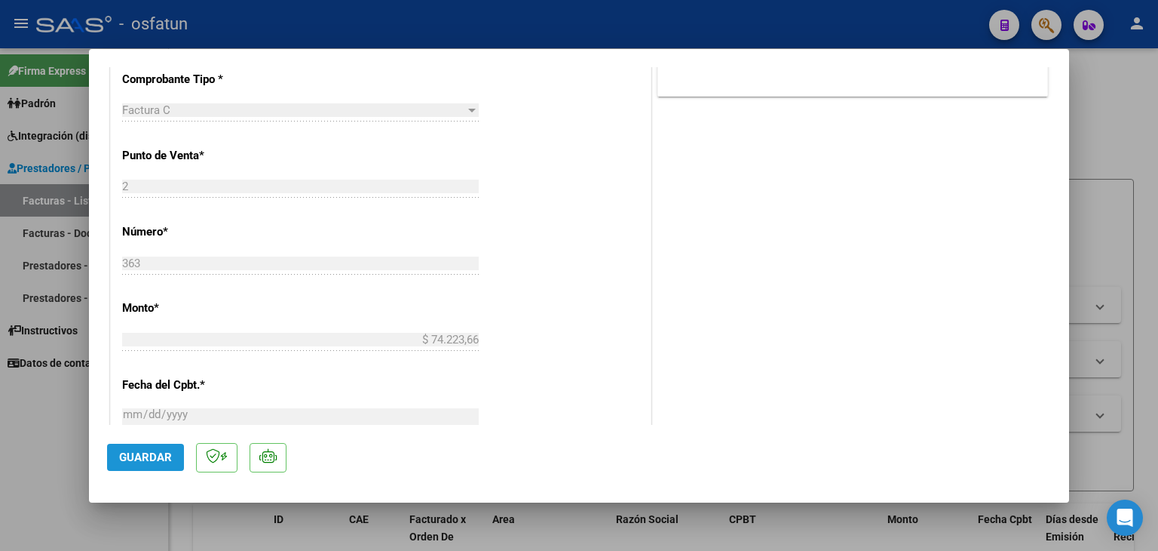
click at [137, 456] on span "Guardar" at bounding box center [145, 457] width 53 height 14
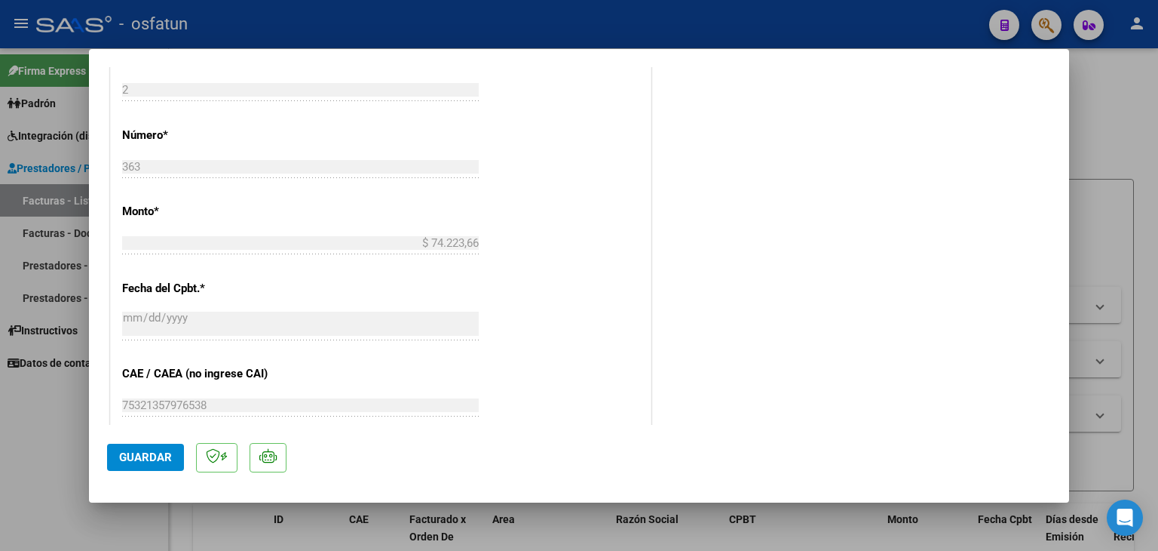
scroll to position [700, 0]
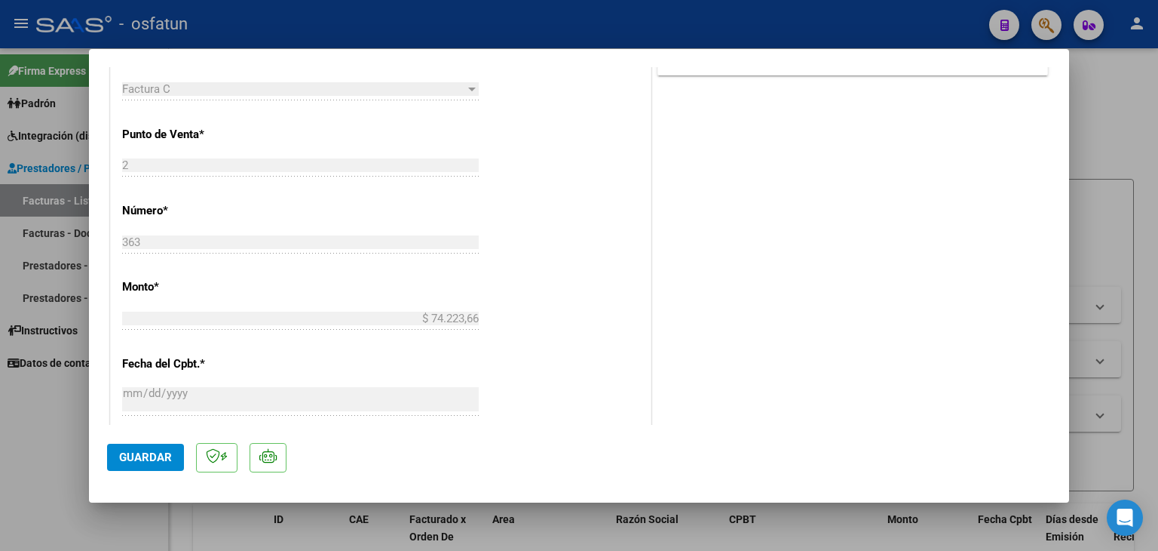
click at [573, 25] on div at bounding box center [579, 275] width 1158 height 551
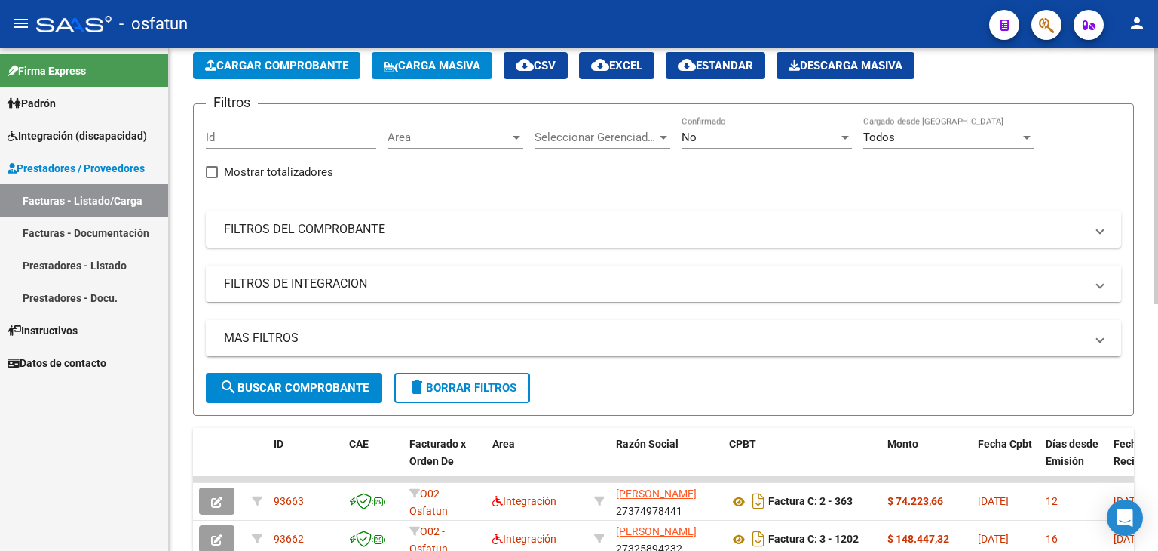
scroll to position [0, 0]
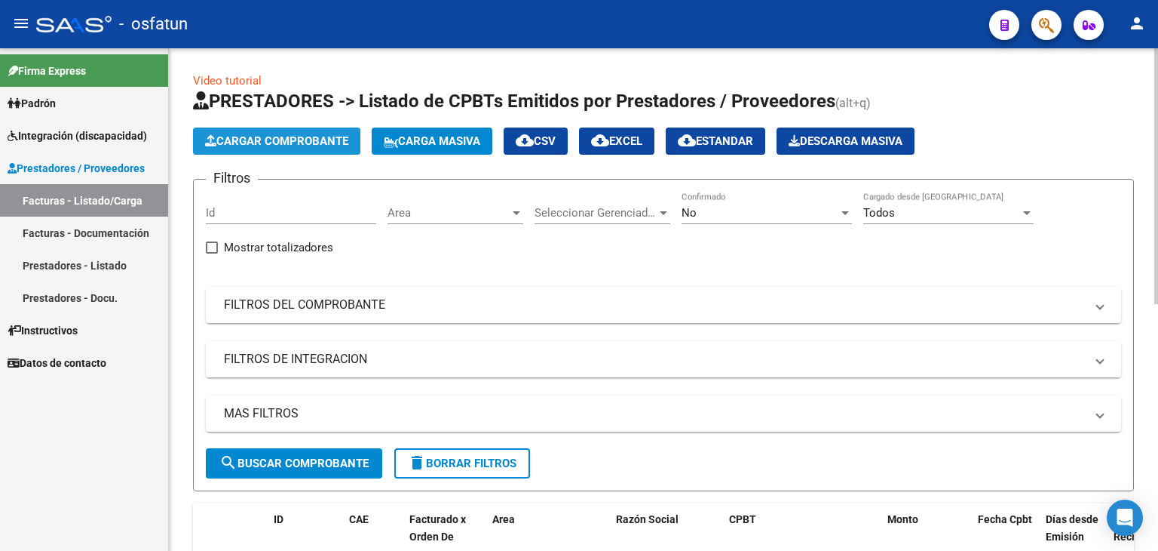
click at [292, 152] on button "Cargar Comprobante" at bounding box center [276, 140] width 167 height 27
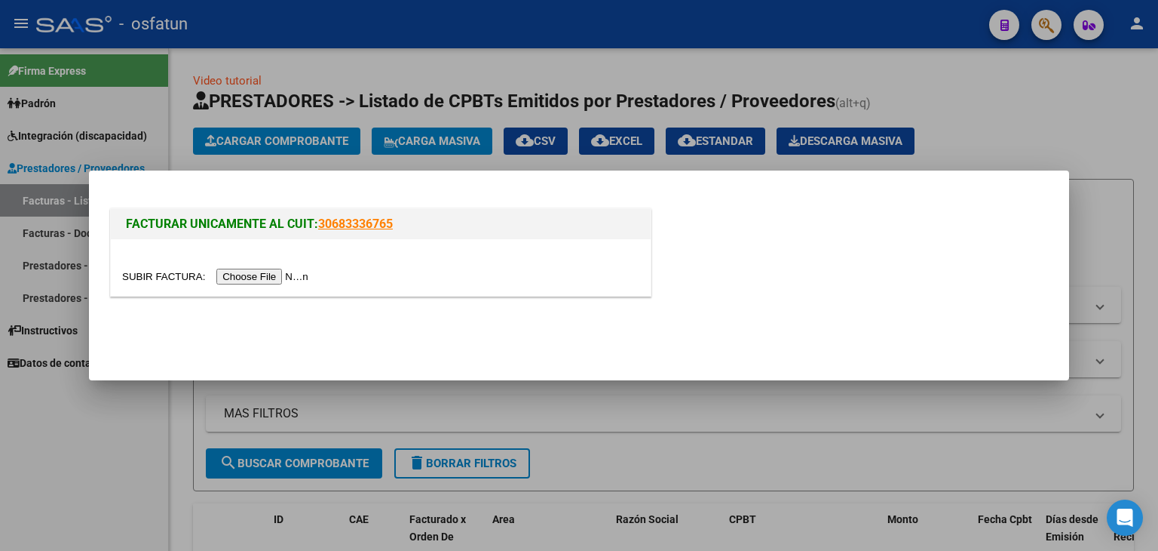
click at [287, 278] on input "file" at bounding box center [217, 277] width 191 height 16
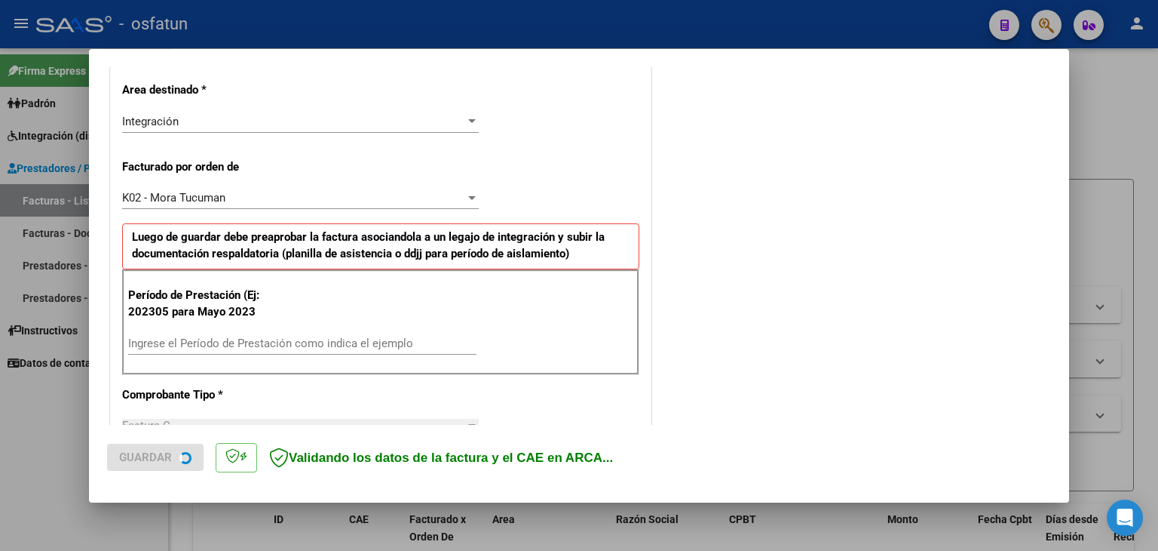
scroll to position [377, 0]
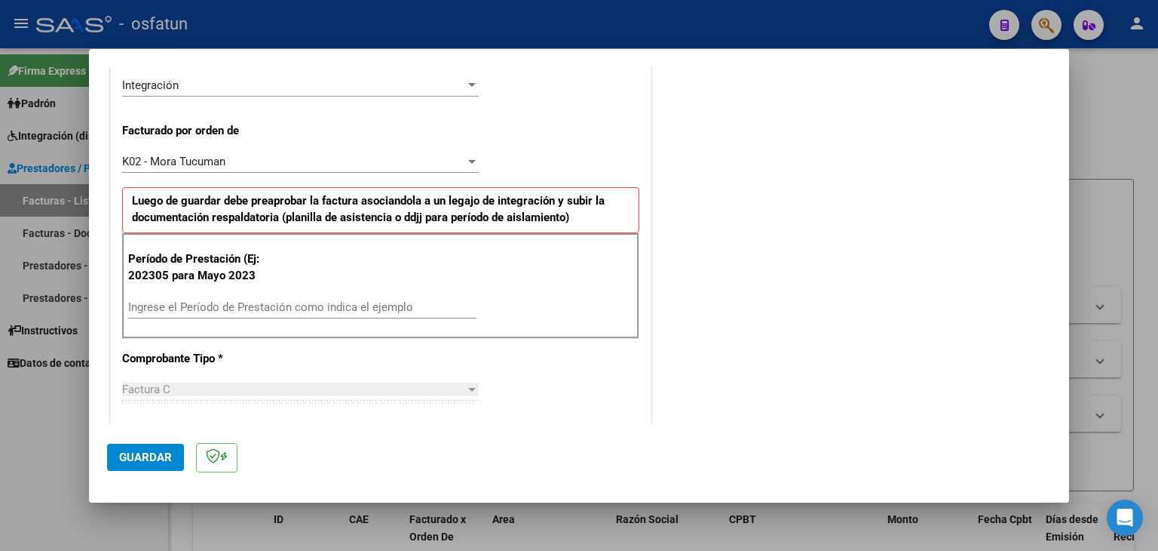
click at [253, 167] on div "K02 - Mora Tucuman" at bounding box center [293, 162] width 343 height 14
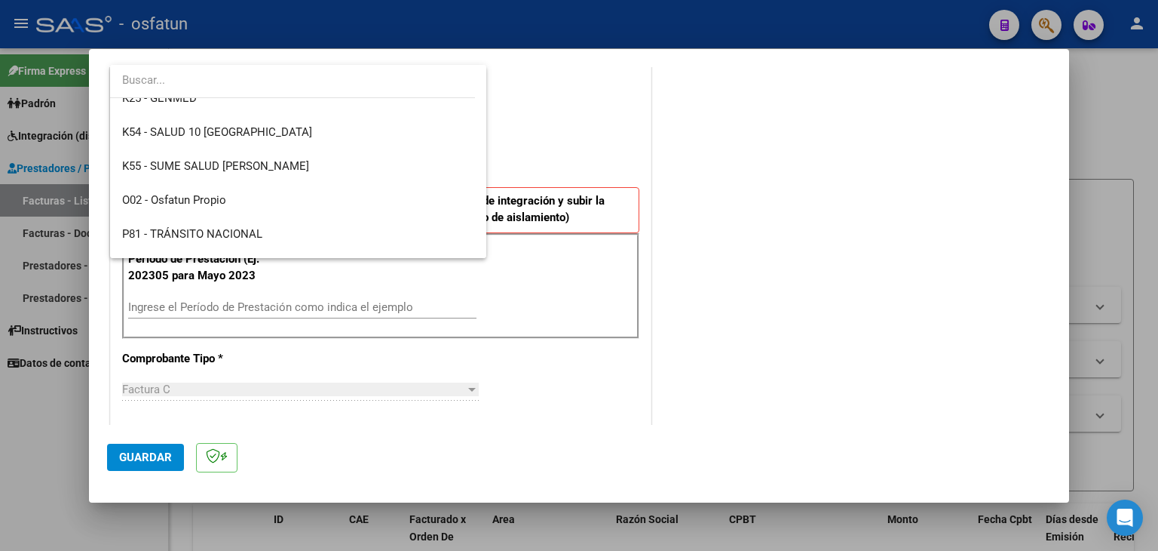
scroll to position [765, 0]
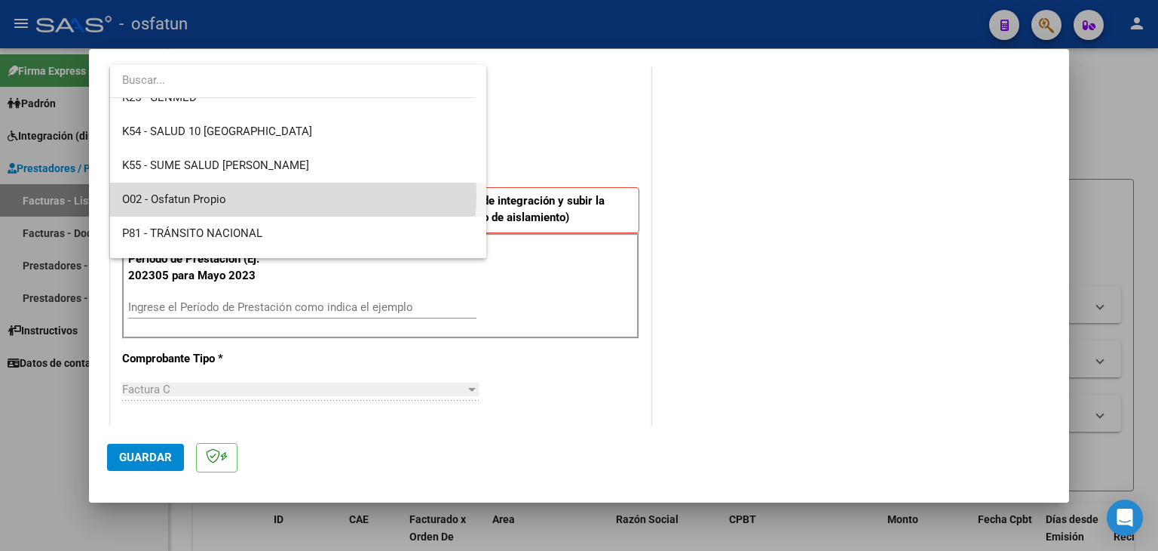
click at [256, 195] on span "O02 - Osfatun Propio" at bounding box center [298, 200] width 353 height 34
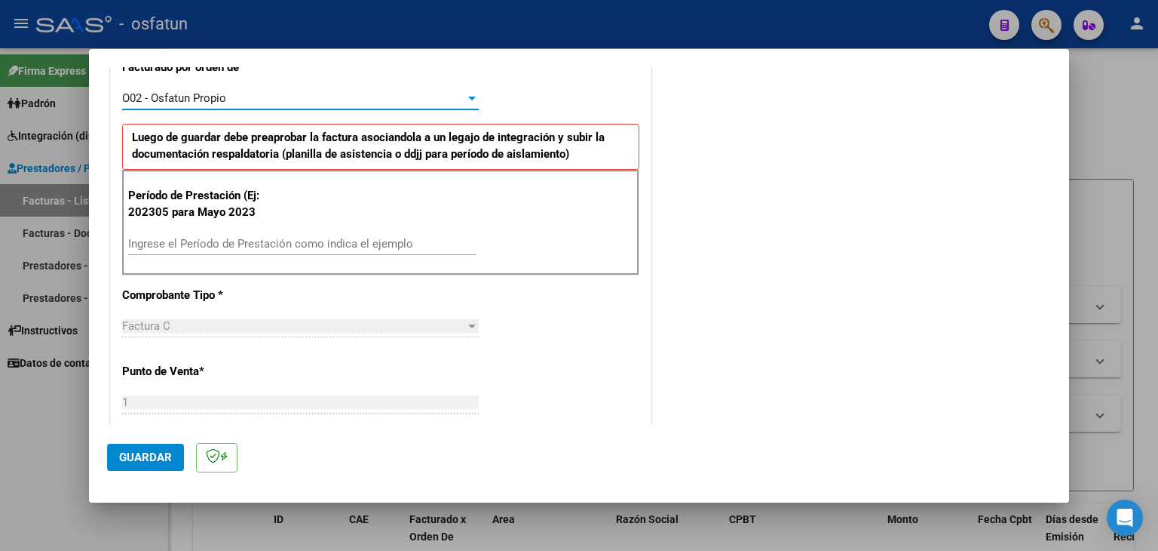
scroll to position [453, 0]
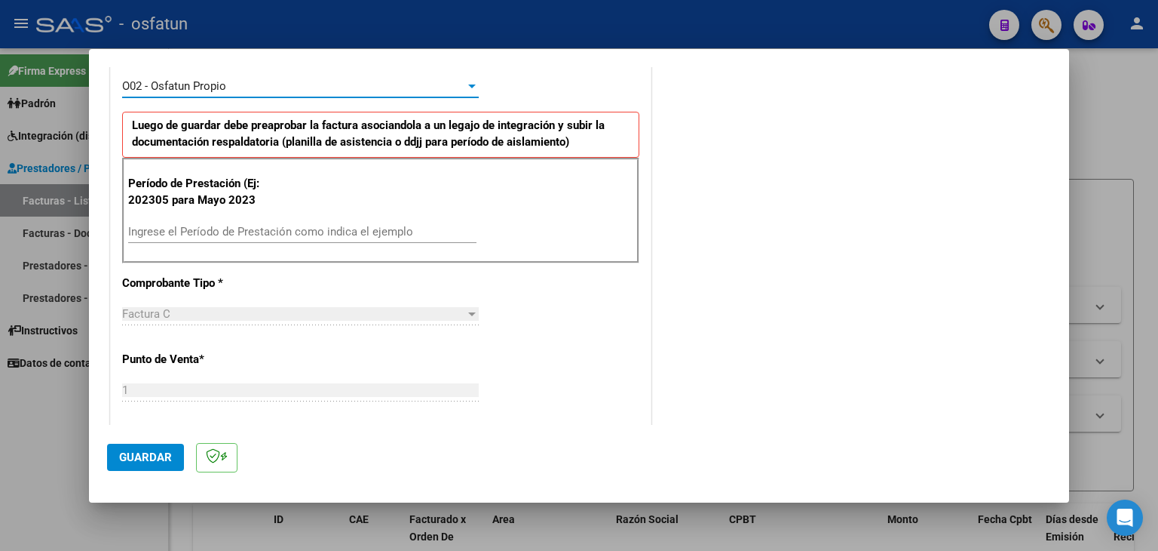
click at [287, 220] on div "Ingrese el Período de Prestación como indica el ejemplo" at bounding box center [302, 231] width 348 height 23
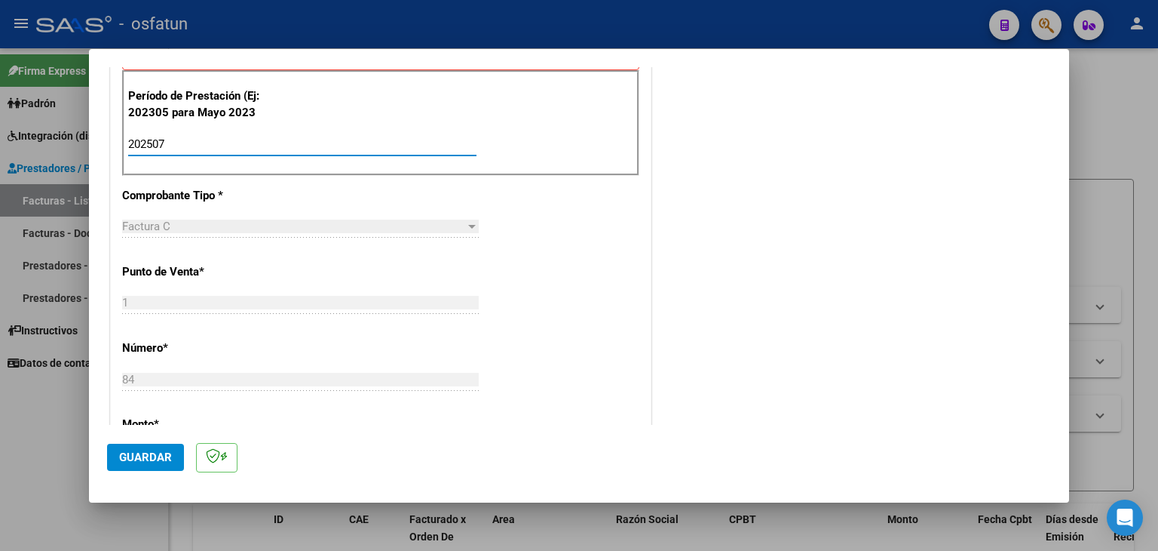
scroll to position [603, 0]
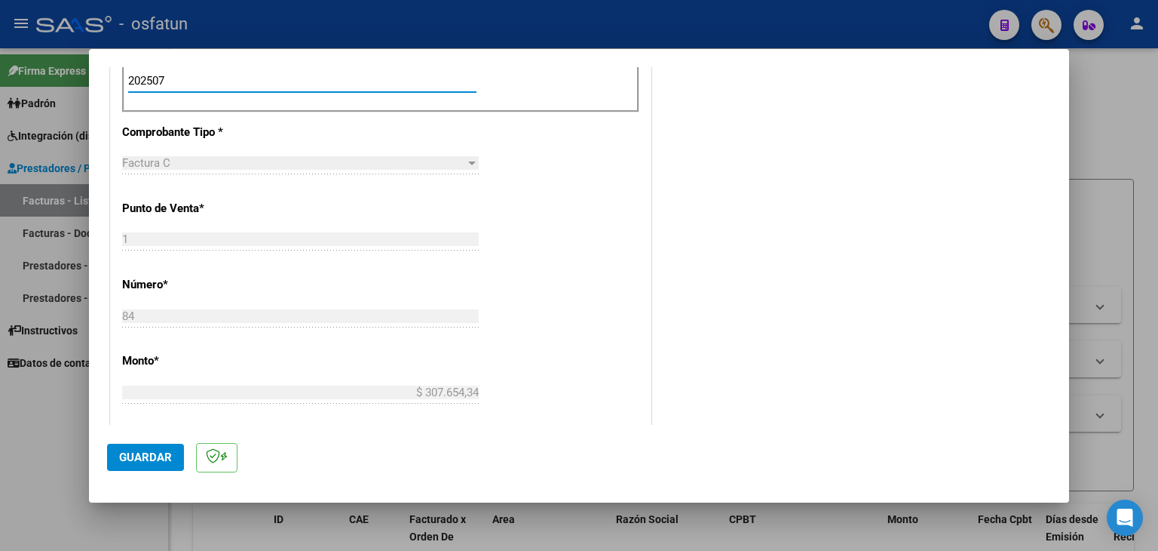
type input "202507"
drag, startPoint x: 134, startPoint y: 447, endPoint x: 169, endPoint y: 434, distance: 37.3
click at [136, 447] on button "Guardar" at bounding box center [145, 456] width 77 height 27
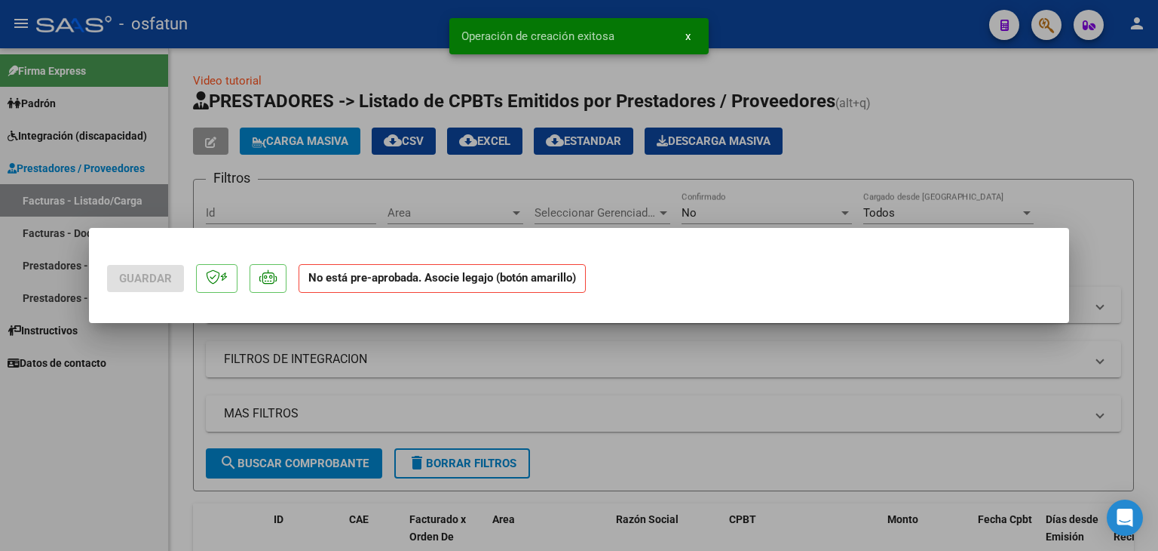
scroll to position [0, 0]
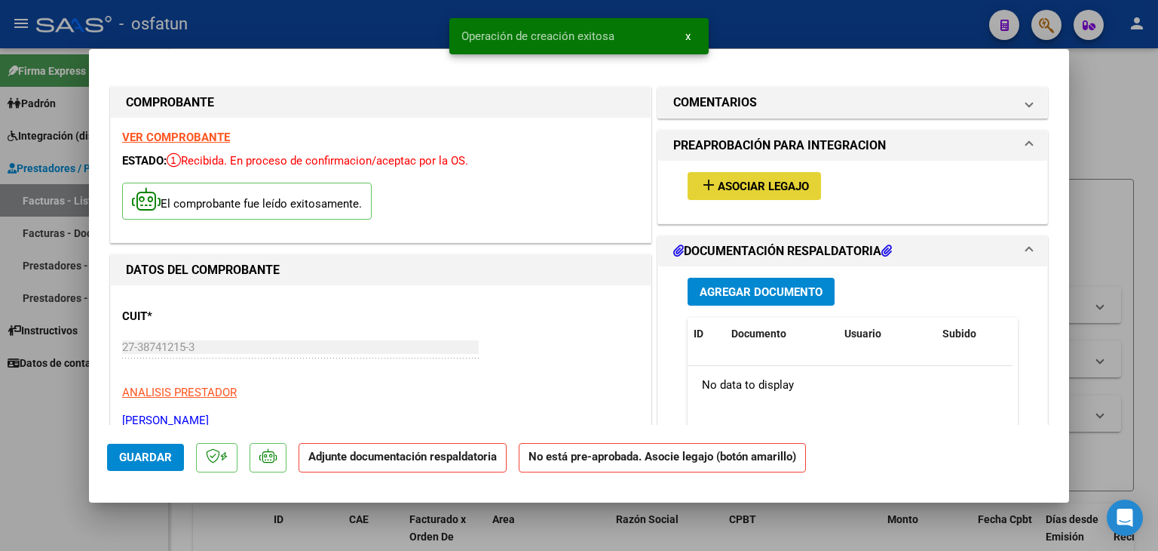
click at [746, 198] on button "add Asociar Legajo" at bounding box center [754, 186] width 133 height 28
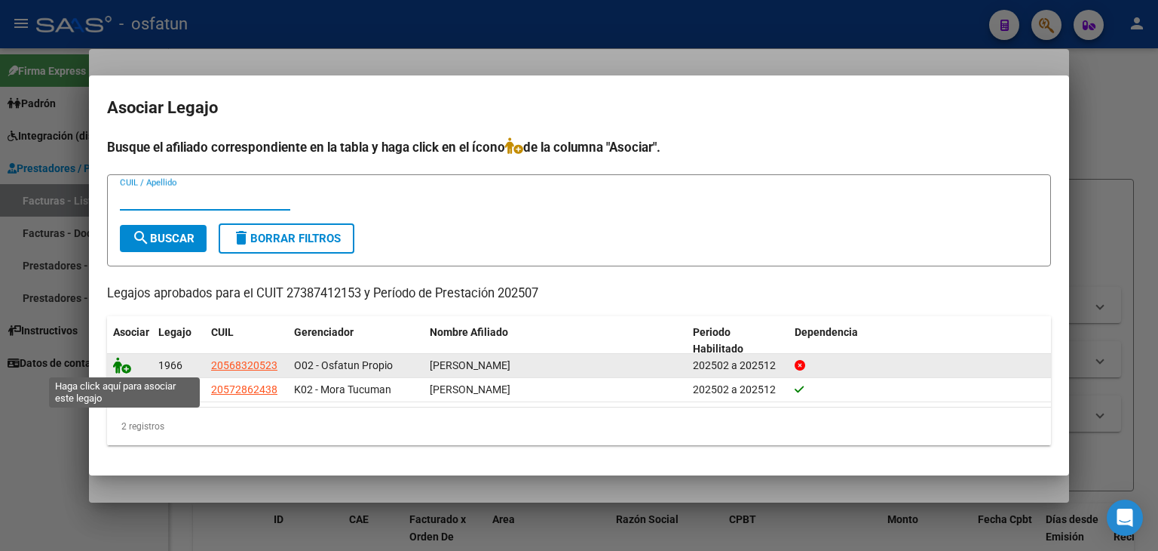
click at [127, 370] on icon at bounding box center [122, 365] width 18 height 17
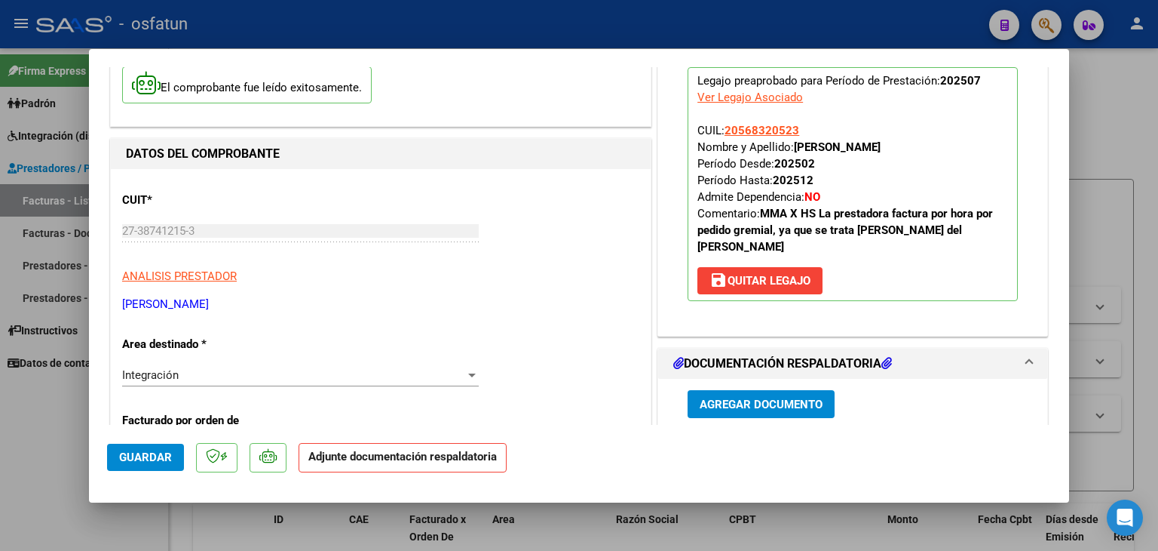
scroll to position [151, 0]
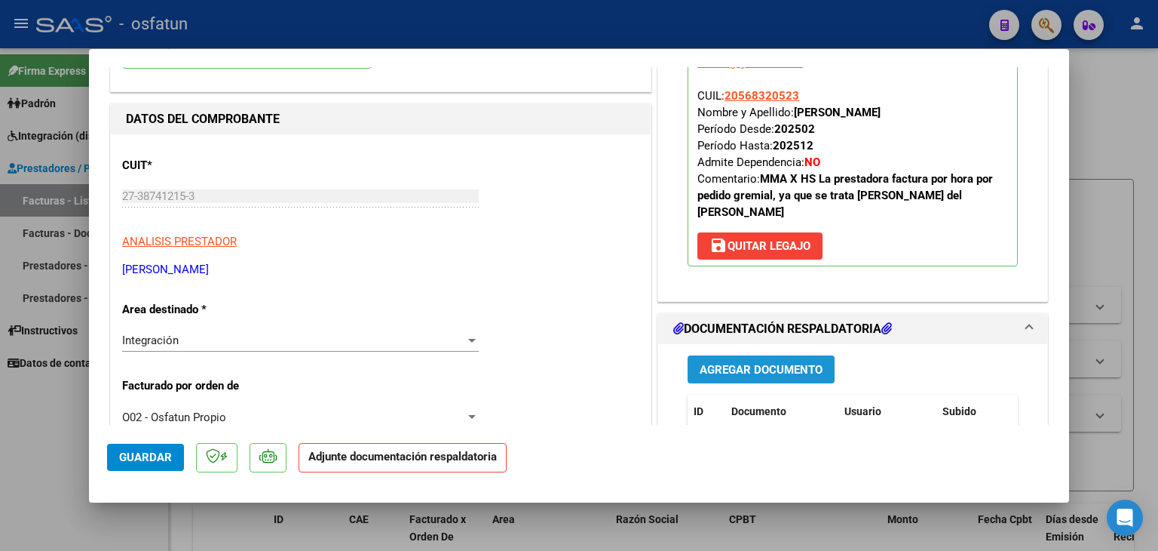
click at [756, 363] on span "Agregar Documento" at bounding box center [761, 370] width 123 height 14
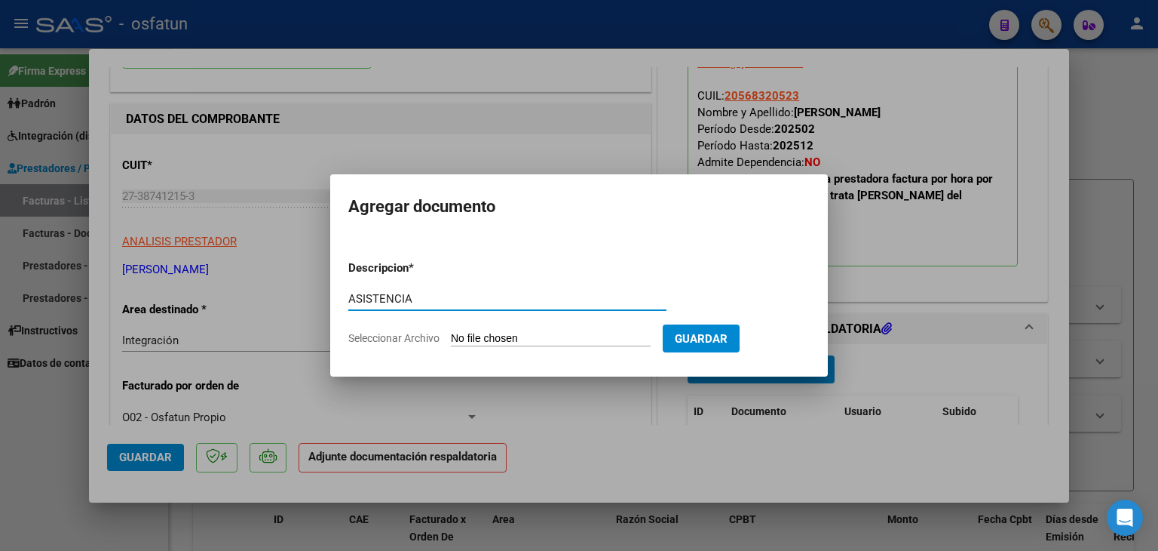
type input "ASISTENCIA"
click at [545, 342] on input "Seleccionar Archivo" at bounding box center [551, 339] width 200 height 14
type input "C:\fakepath\PLANILLA ASISTENCIA - MAESTRA DE AP - [DATE].docx"
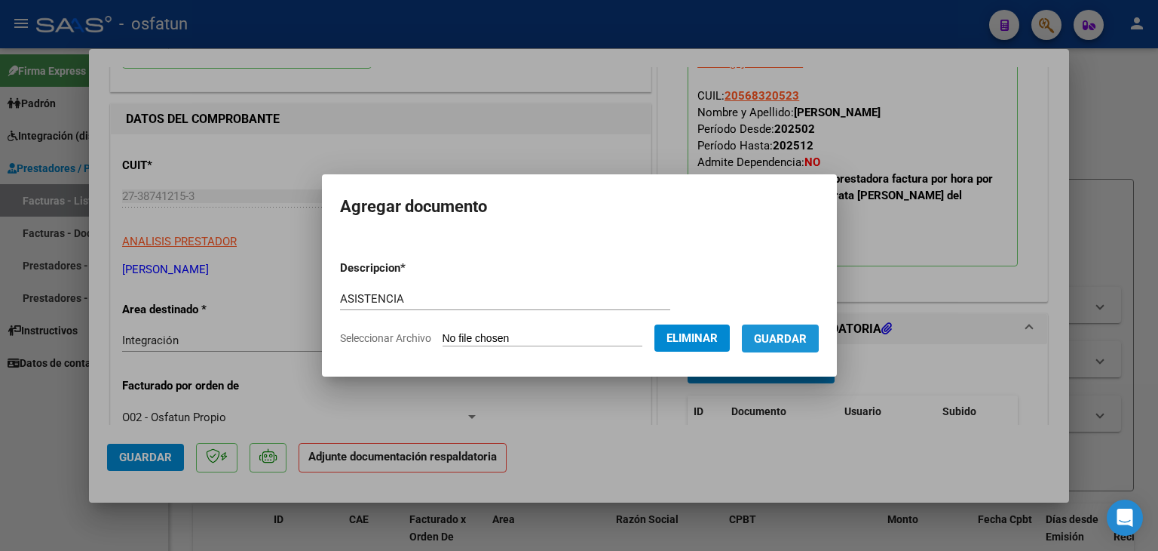
click at [790, 337] on span "Guardar" at bounding box center [780, 339] width 53 height 14
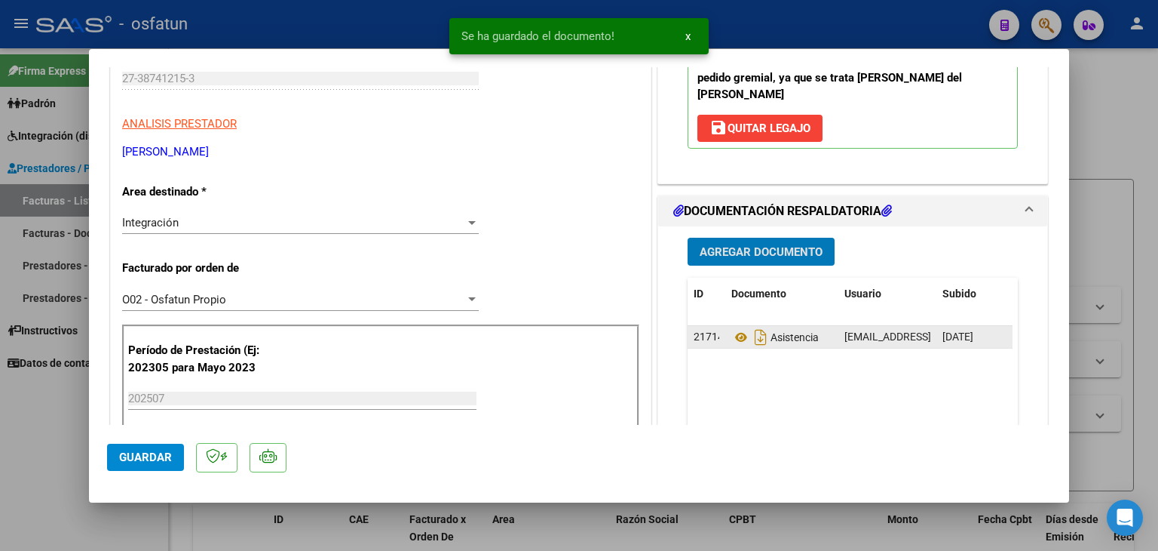
scroll to position [302, 0]
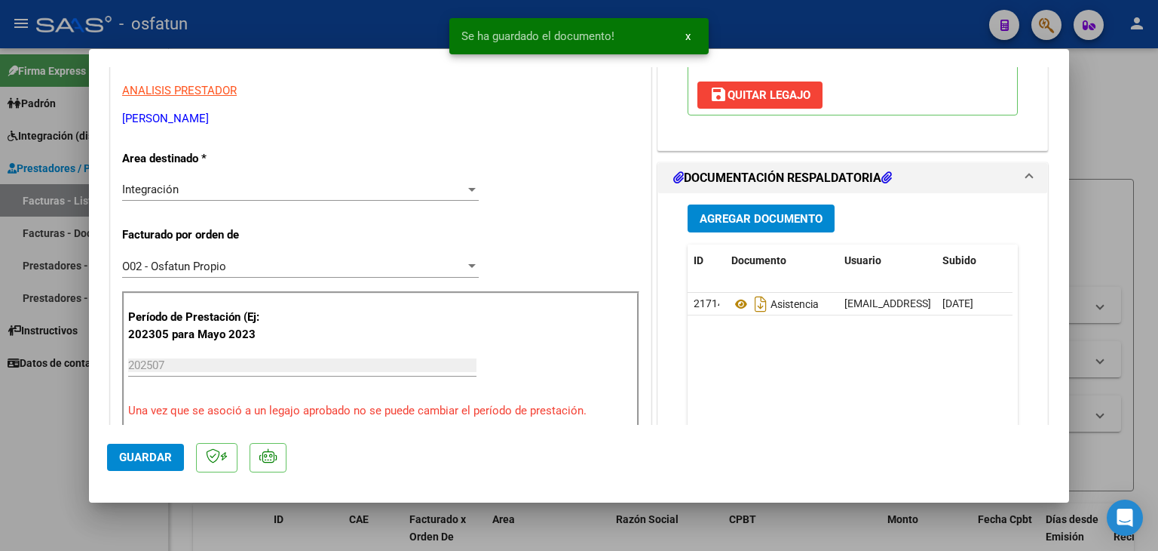
click at [735, 193] on div "Agregar Documento ID Documento Usuario Subido Acción 21714 Asistencia [EMAIL_AD…" at bounding box center [853, 343] width 353 height 301
click at [733, 212] on span "Agregar Documento" at bounding box center [761, 219] width 123 height 14
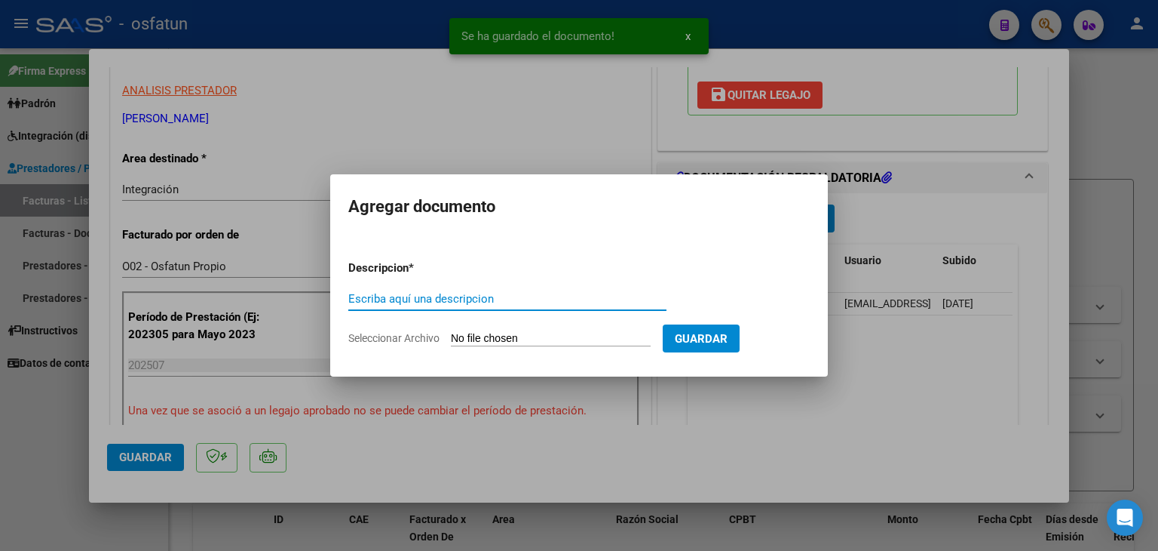
click at [477, 306] on div "Escriba aquí una descripcion" at bounding box center [507, 298] width 318 height 23
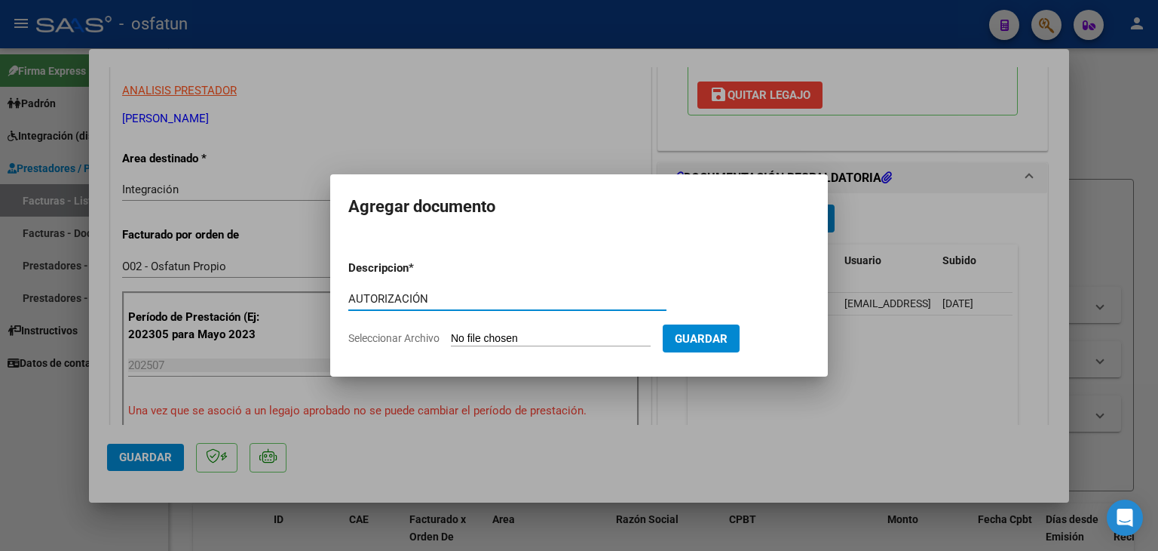
type input "AUTORIZACIÓN"
click at [509, 341] on input "Seleccionar Archivo" at bounding box center [551, 339] width 200 height 14
type input "C:\fakepath\PRESUPUESTO AUTORIZADO - MAESTRA DE AP - 2025.pdf"
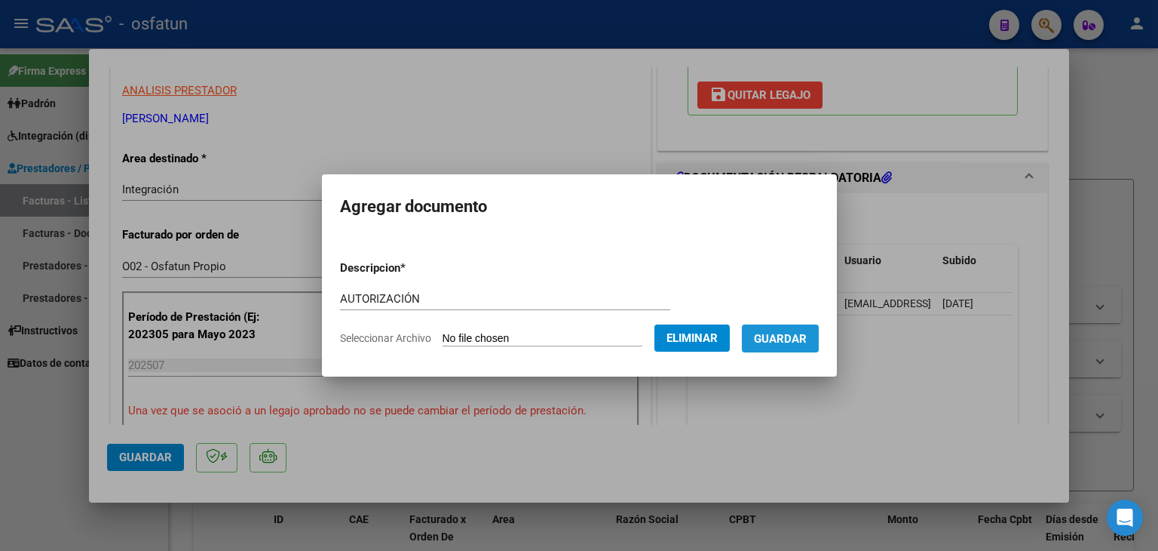
click at [793, 335] on span "Guardar" at bounding box center [780, 339] width 53 height 14
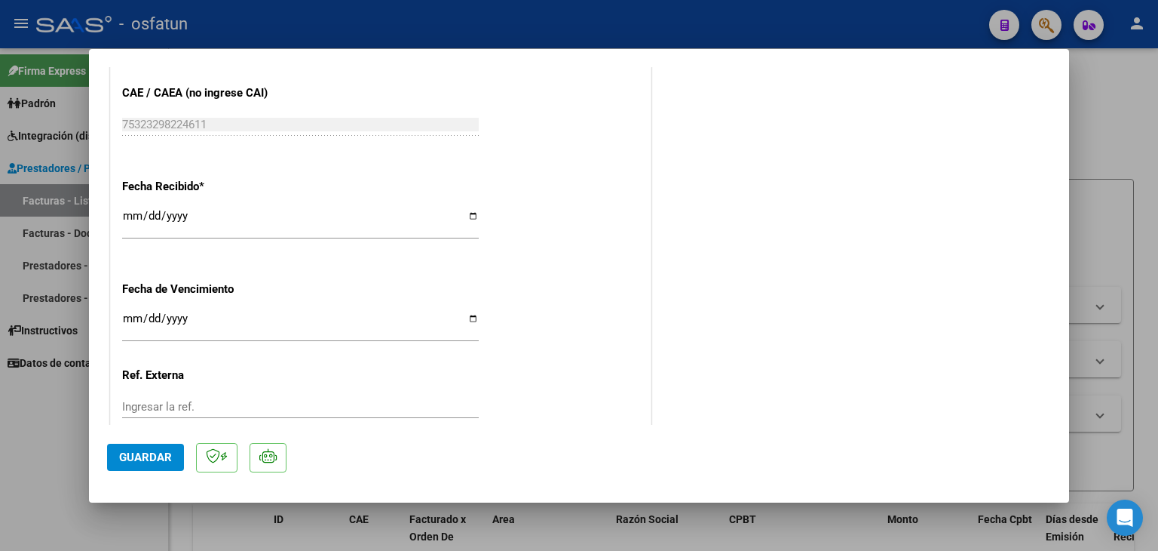
scroll to position [1131, 0]
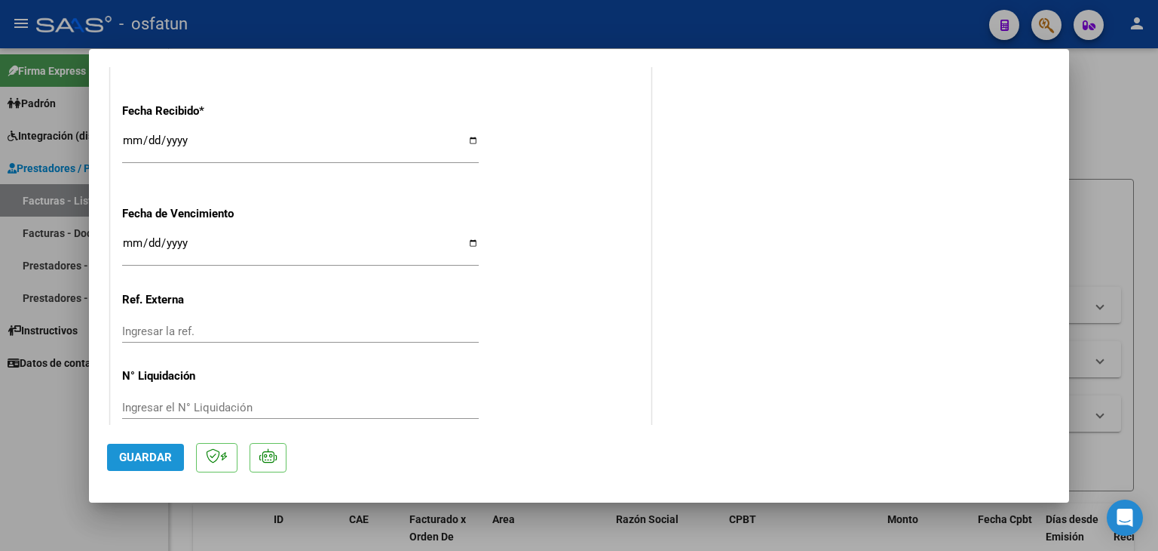
drag, startPoint x: 167, startPoint y: 459, endPoint x: 764, endPoint y: 361, distance: 604.5
click at [168, 459] on span "Guardar" at bounding box center [145, 457] width 53 height 14
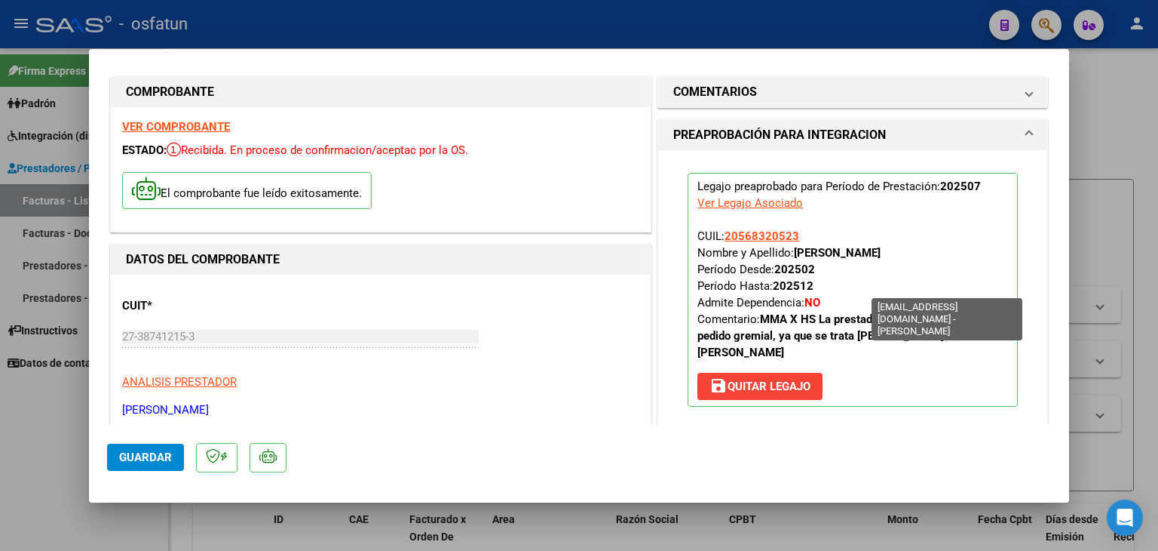
scroll to position [0, 0]
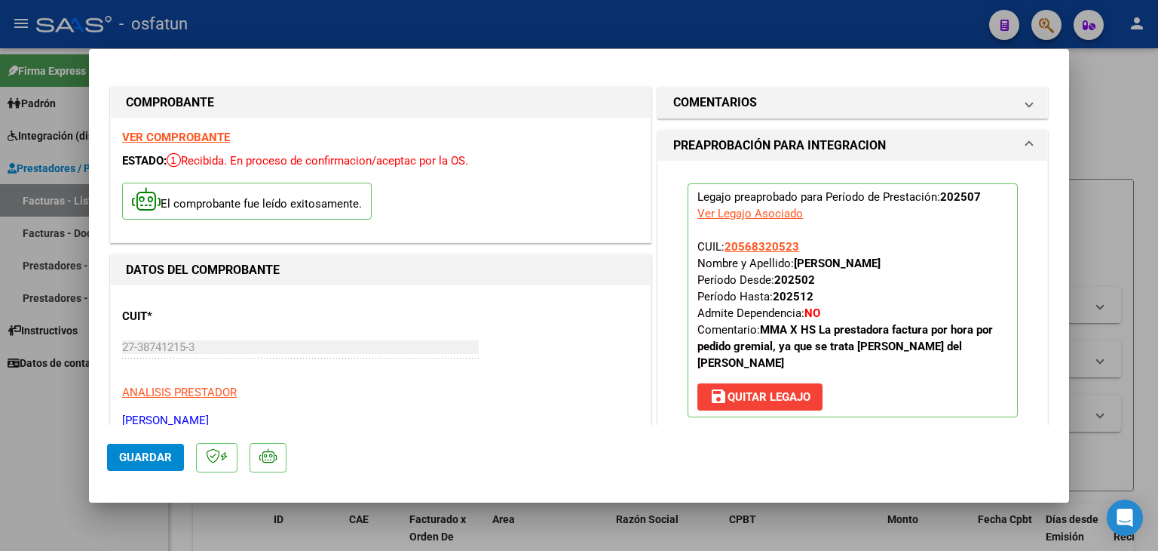
click at [527, 32] on div at bounding box center [579, 275] width 1158 height 551
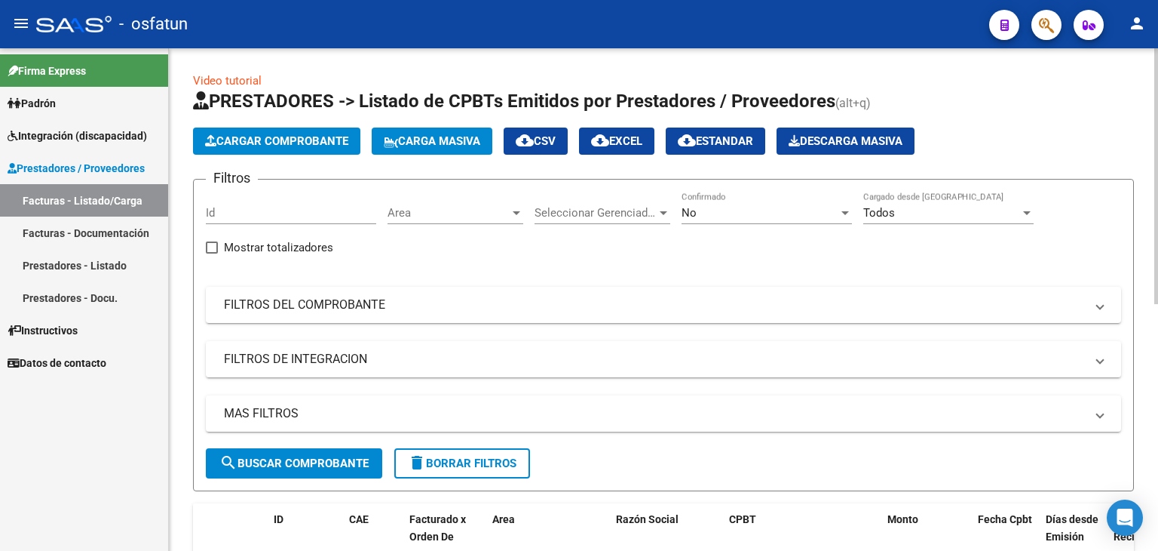
click at [305, 147] on span "Cargar Comprobante" at bounding box center [276, 141] width 143 height 14
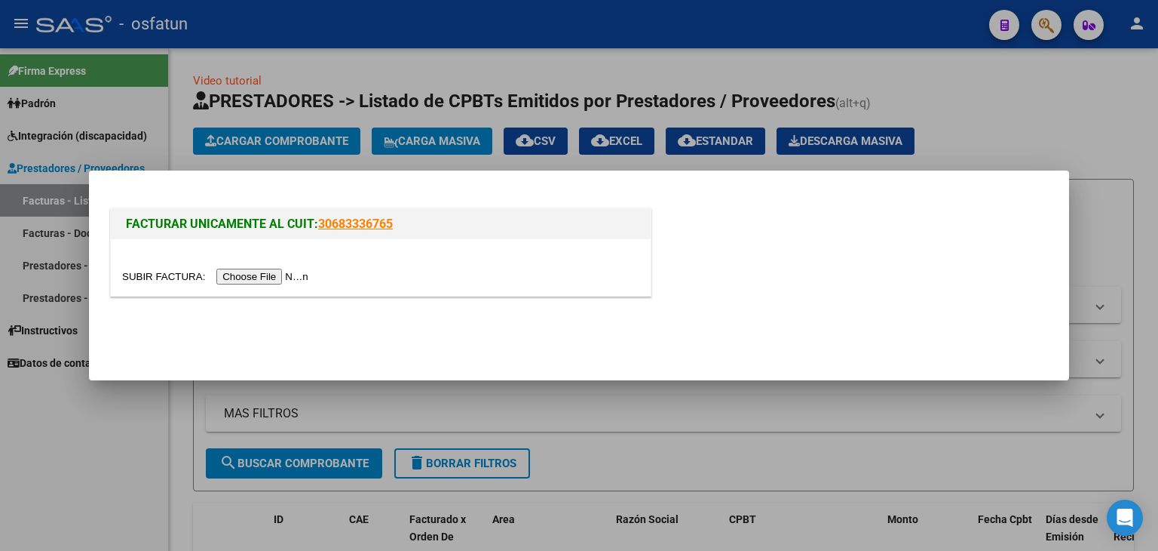
click at [272, 280] on input "file" at bounding box center [217, 277] width 191 height 16
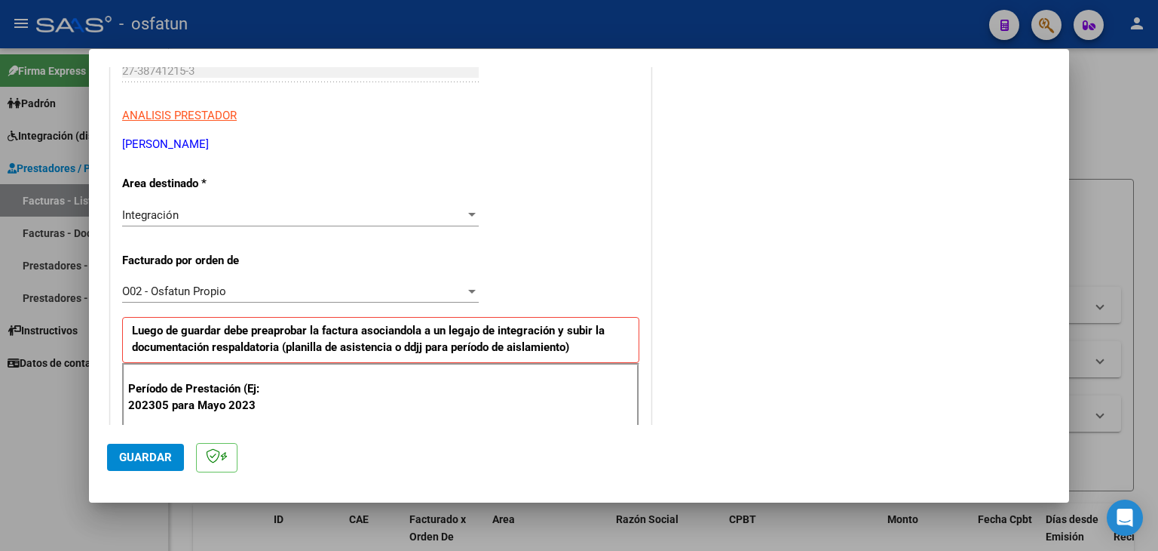
scroll to position [302, 0]
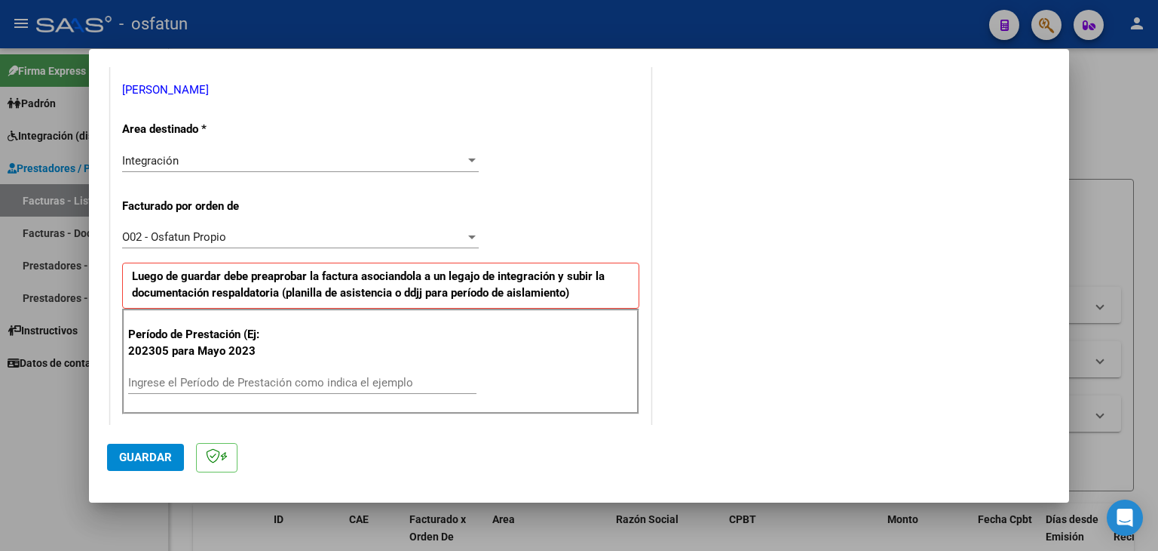
click at [241, 376] on input "Ingrese el Período de Prestación como indica el ejemplo" at bounding box center [302, 383] width 348 height 14
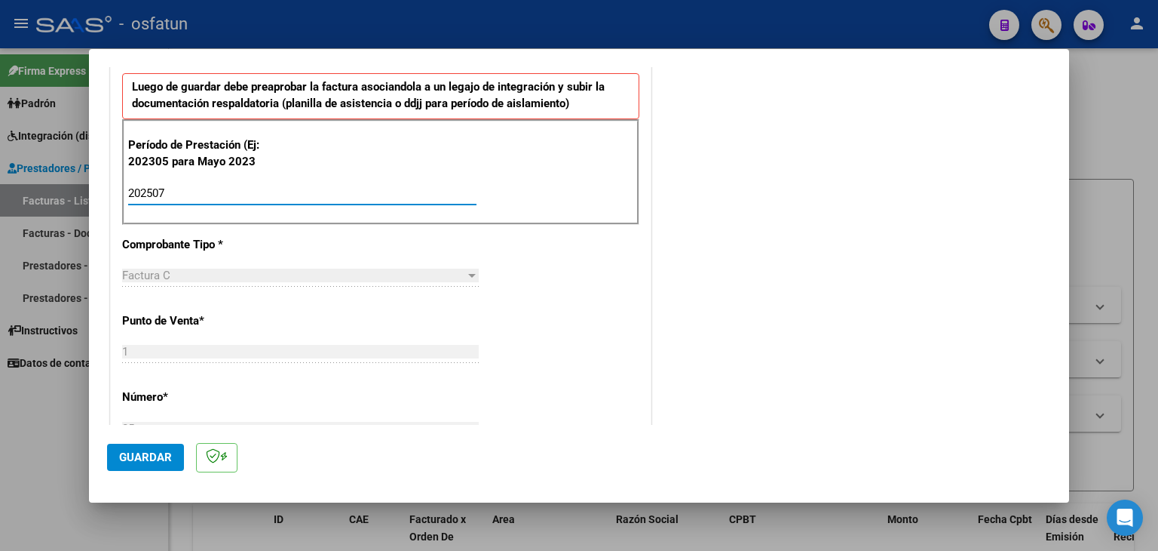
scroll to position [603, 0]
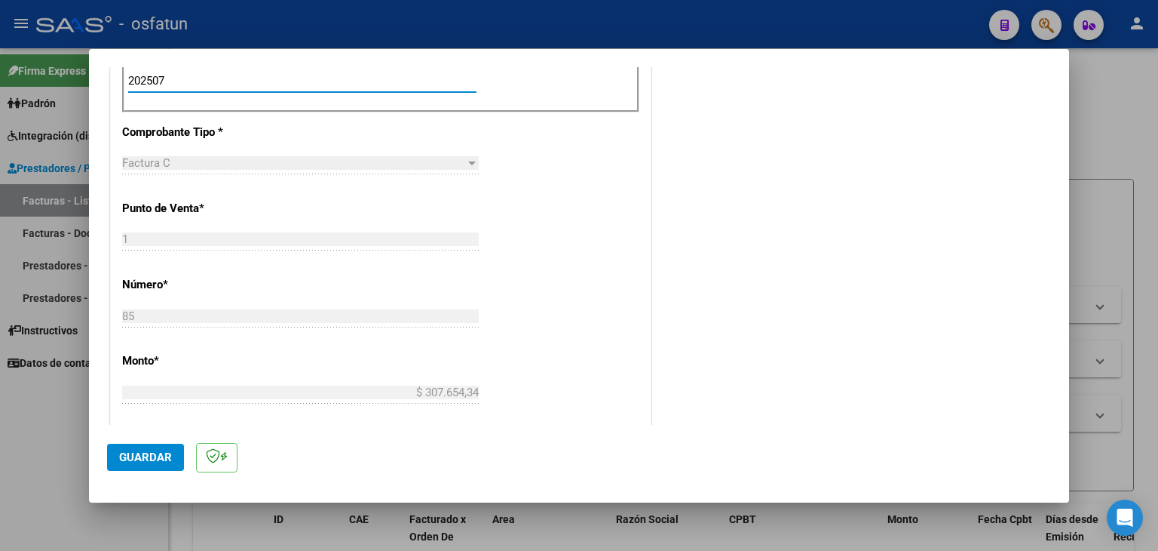
type input "202507"
click at [150, 461] on span "Guardar" at bounding box center [145, 457] width 53 height 14
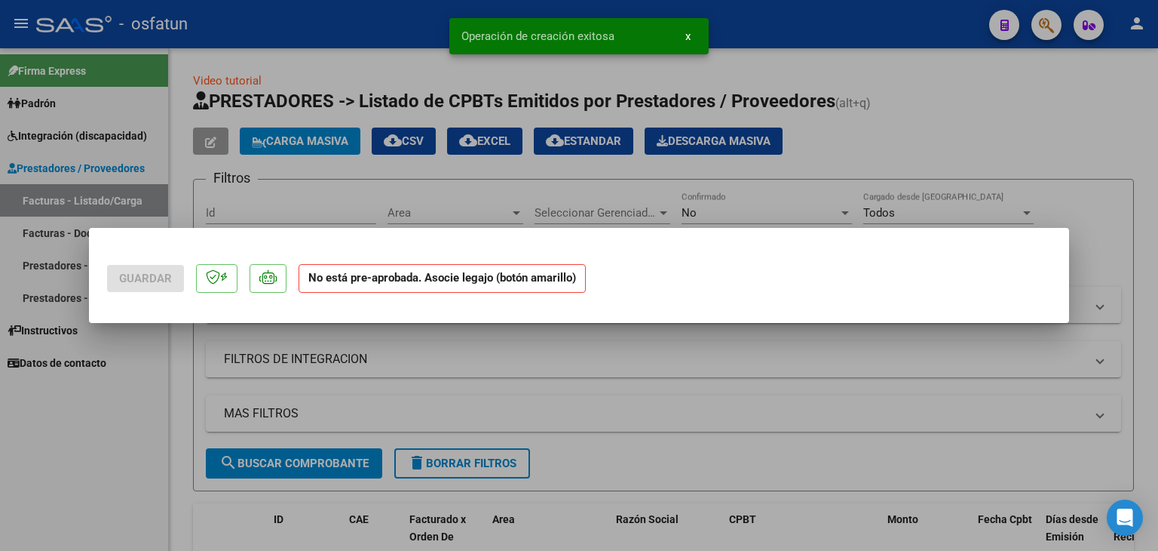
scroll to position [0, 0]
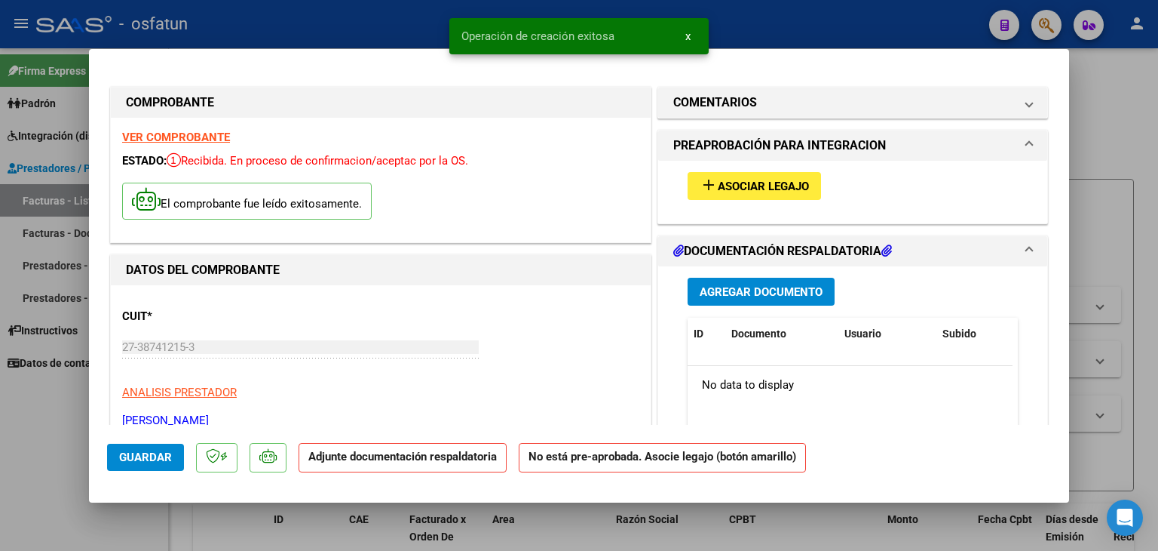
click at [720, 196] on button "add Asociar Legajo" at bounding box center [754, 186] width 133 height 28
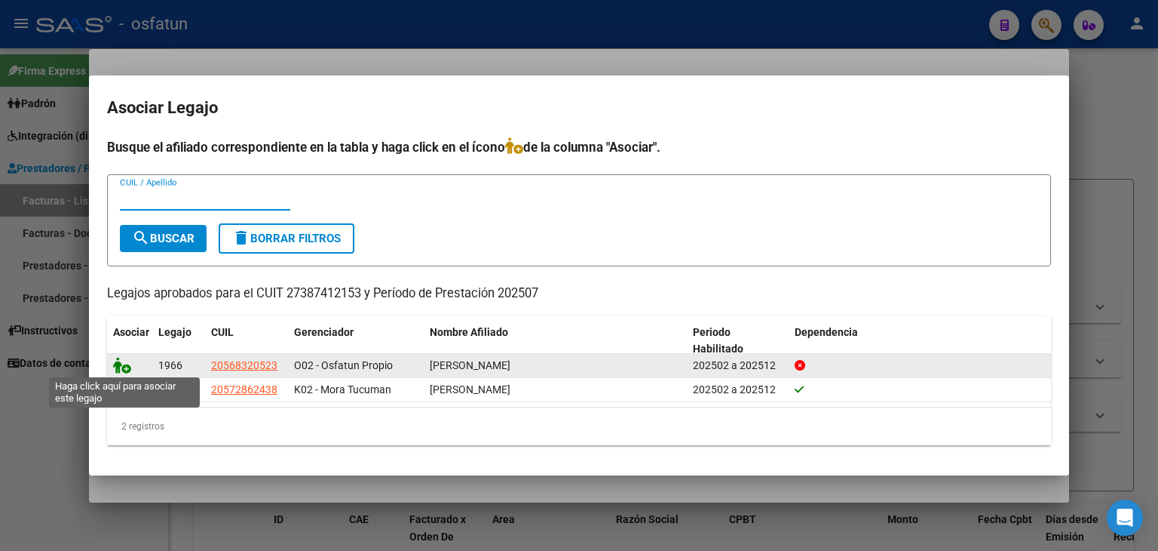
click at [127, 366] on icon at bounding box center [122, 365] width 18 height 17
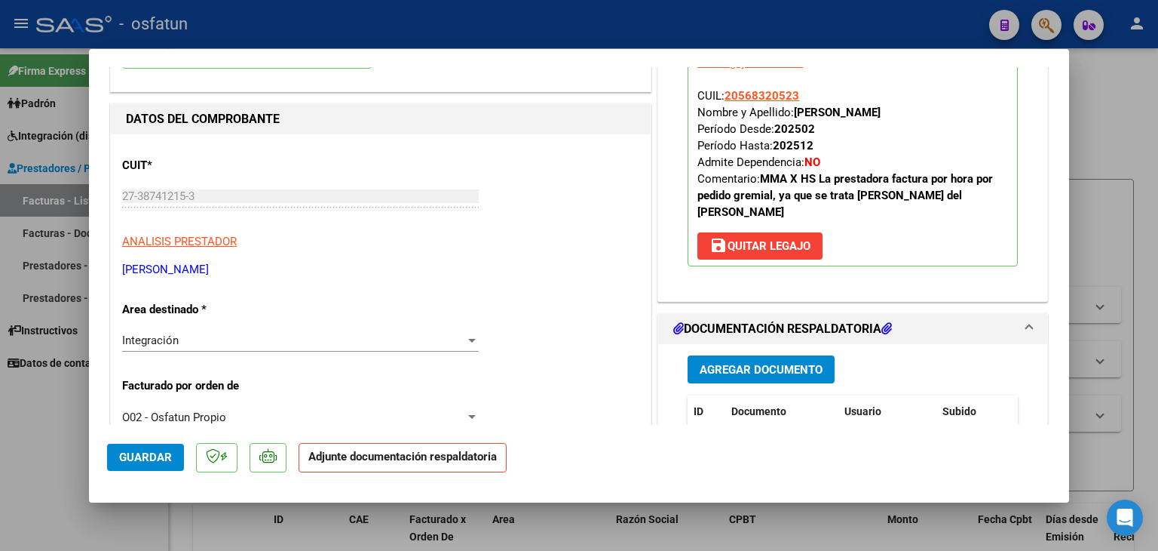
scroll to position [302, 0]
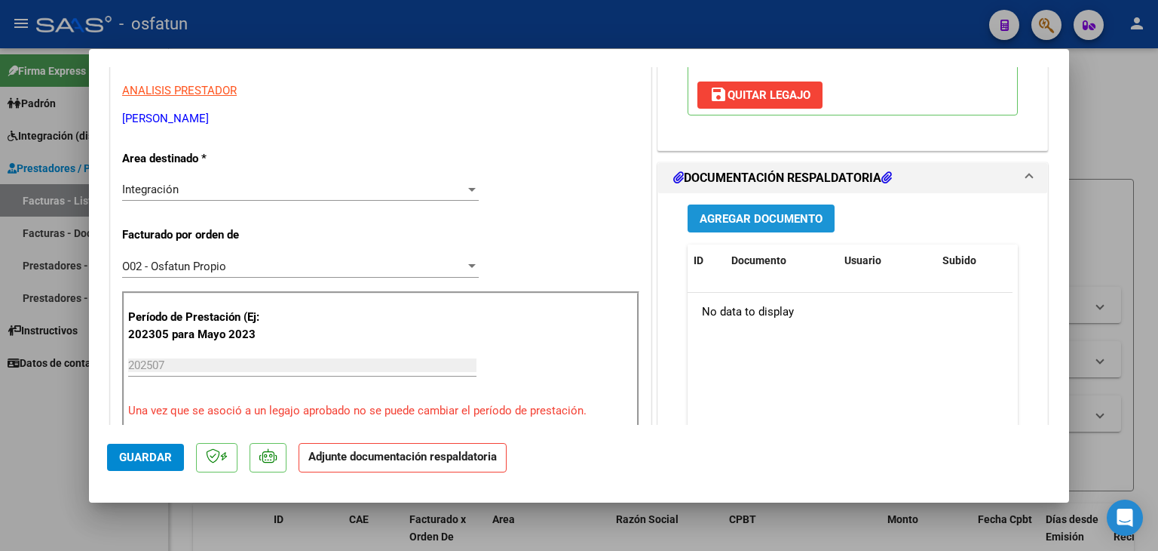
click at [736, 212] on span "Agregar Documento" at bounding box center [761, 219] width 123 height 14
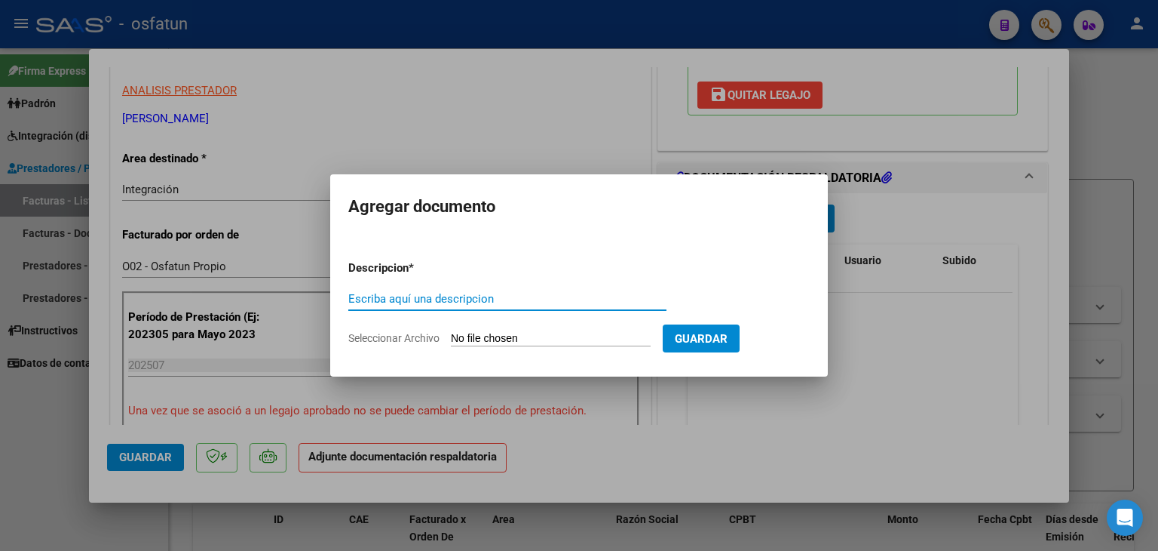
click at [424, 290] on div "Escriba aquí una descripcion" at bounding box center [507, 298] width 318 height 23
click at [434, 297] on input "Escriba aquí una descripcion" at bounding box center [507, 299] width 318 height 14
type input "ASISTENCIA"
click at [523, 342] on input "Seleccionar Archivo" at bounding box center [551, 339] width 200 height 14
type input "C:\fakepath\PLANILLA ASISTENCIA - MAESTRA DE AP - [DATE].docx"
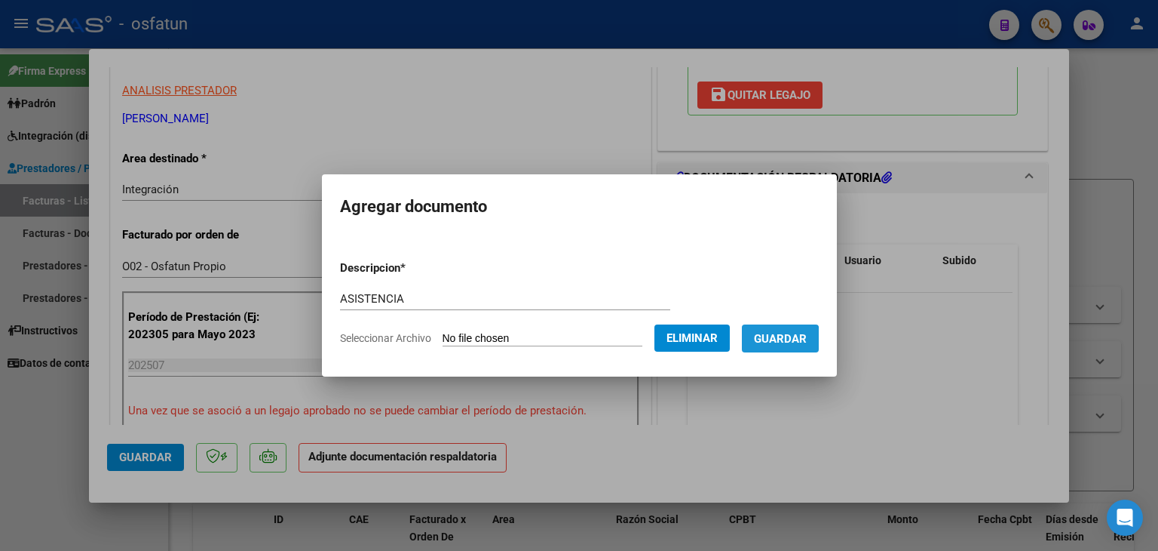
click at [790, 344] on span "Guardar" at bounding box center [780, 339] width 53 height 14
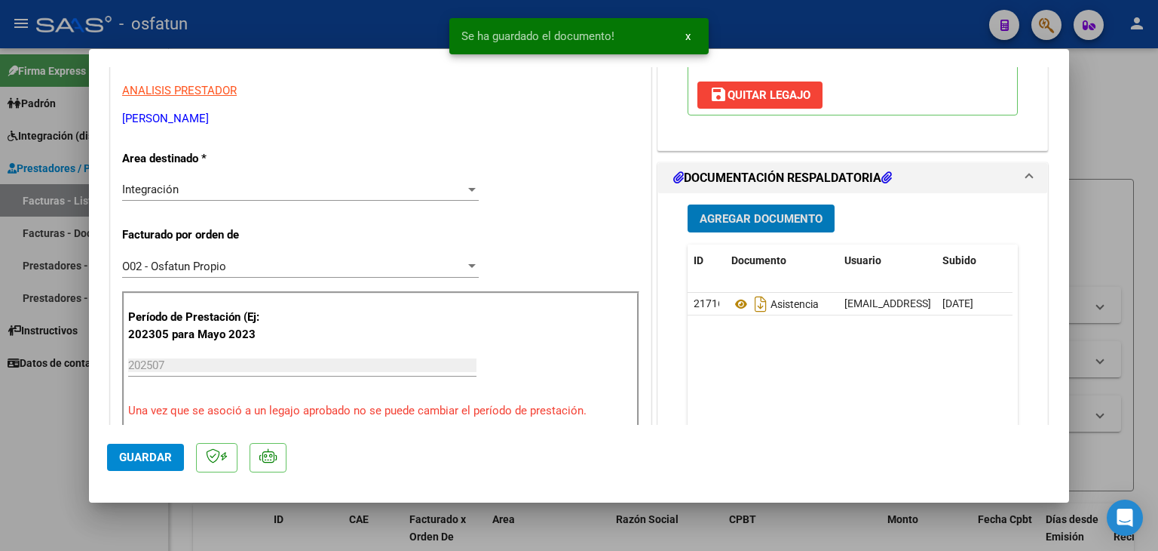
click at [730, 212] on span "Agregar Documento" at bounding box center [761, 219] width 123 height 14
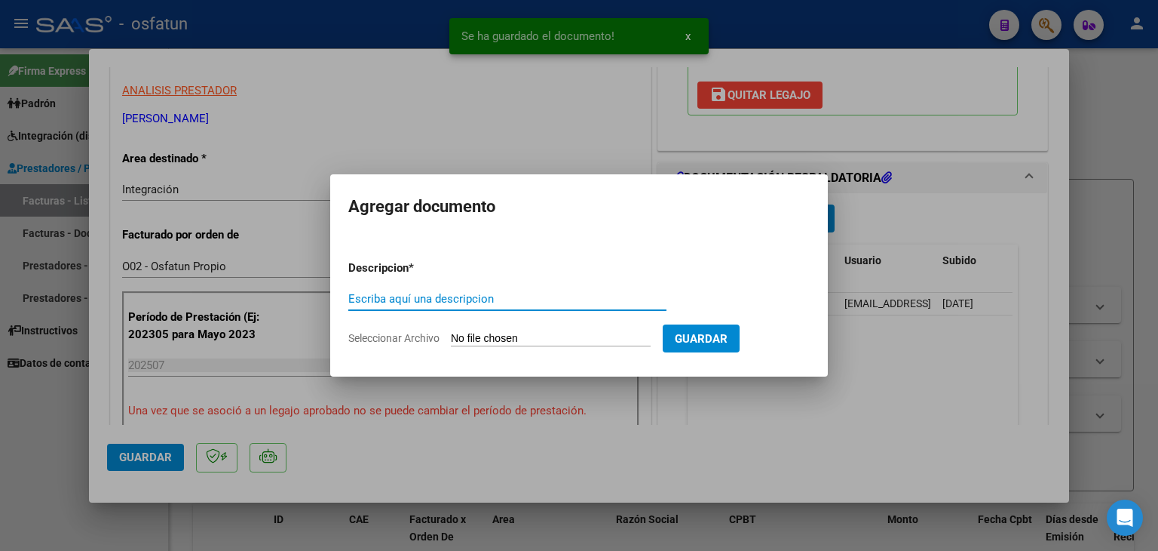
click at [442, 293] on input "Escriba aquí una descripcion" at bounding box center [507, 299] width 318 height 14
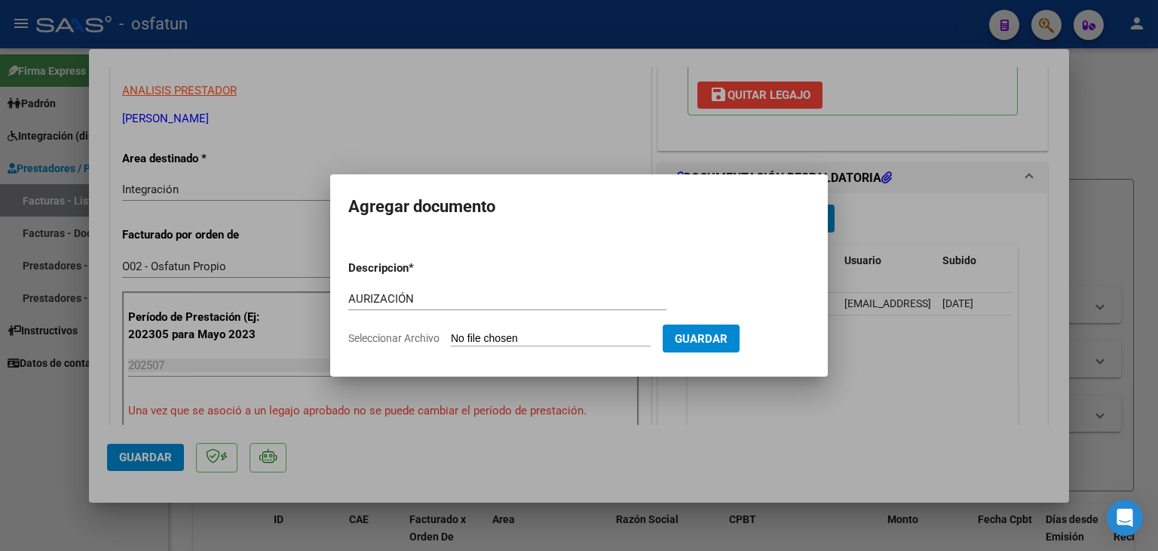
click at [528, 332] on input "Seleccionar Archivo" at bounding box center [551, 339] width 200 height 14
click at [442, 288] on div "AURIZACIÓN Escriba aquí una descripcion" at bounding box center [507, 298] width 318 height 23
type input "AUTORIZACIÓN"
click at [505, 339] on input "Seleccionar Archivo" at bounding box center [551, 339] width 200 height 14
type input "C:\fakepath\PRESUPUESTO AUTORIZADO - MAESTRA DE AP - 2025.pdf"
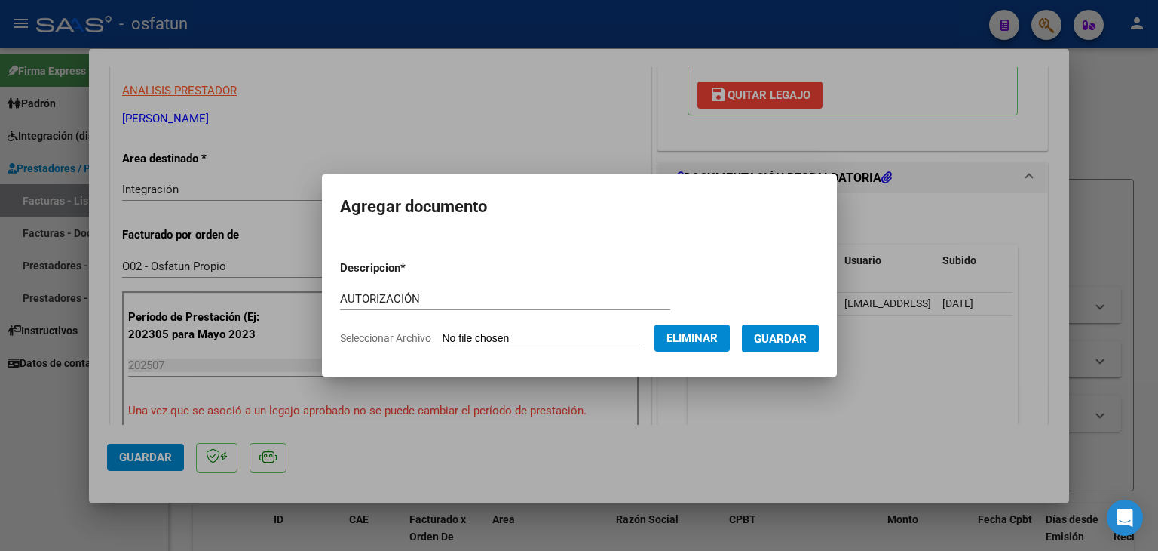
click at [784, 333] on span "Guardar" at bounding box center [780, 339] width 53 height 14
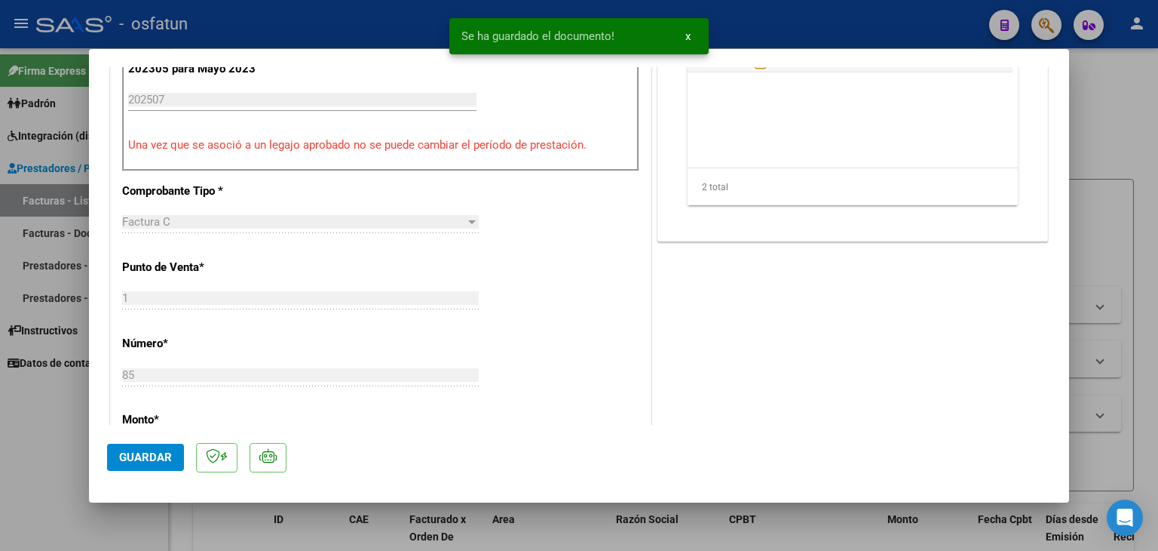
scroll to position [603, 0]
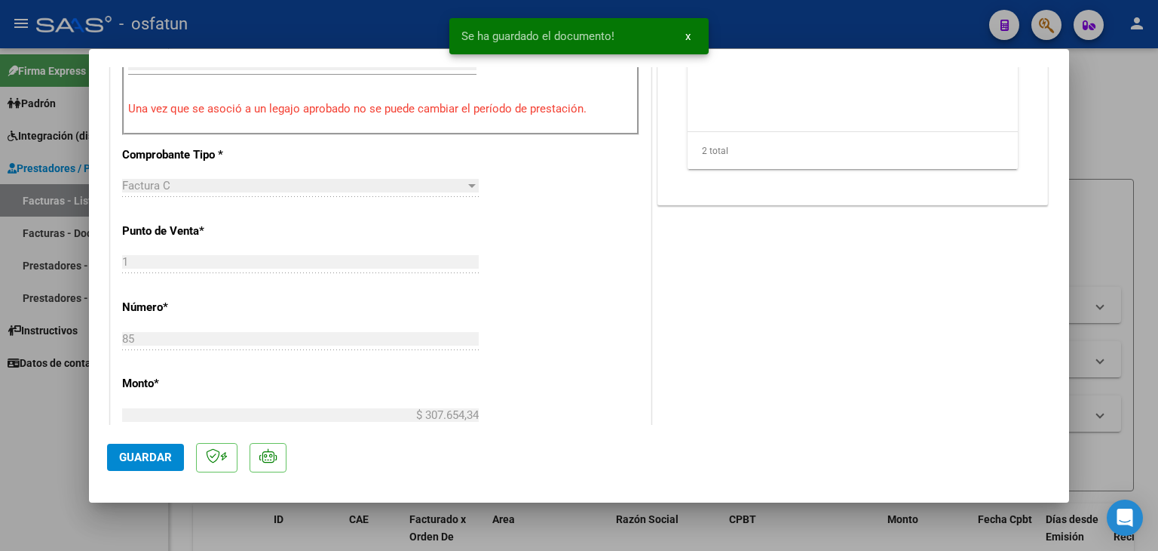
click at [160, 453] on span "Guardar" at bounding box center [145, 457] width 53 height 14
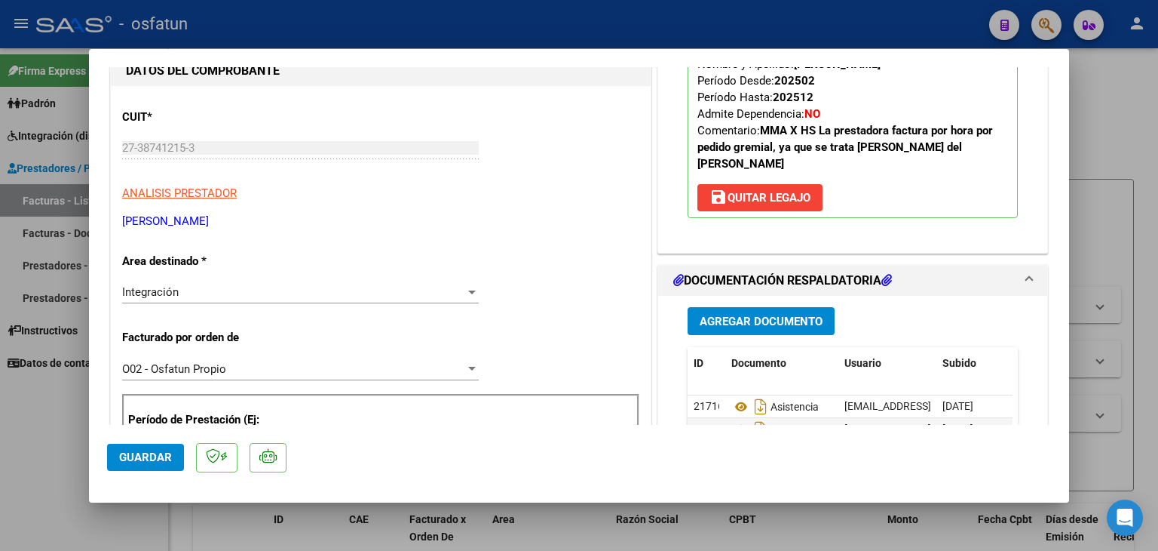
scroll to position [226, 0]
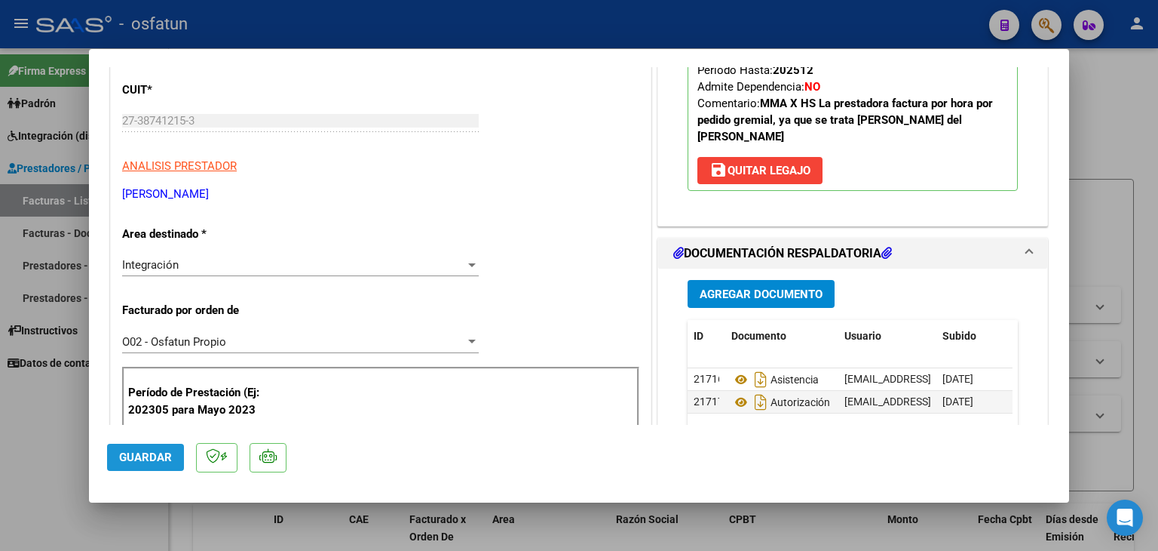
click at [166, 445] on button "Guardar" at bounding box center [145, 456] width 77 height 27
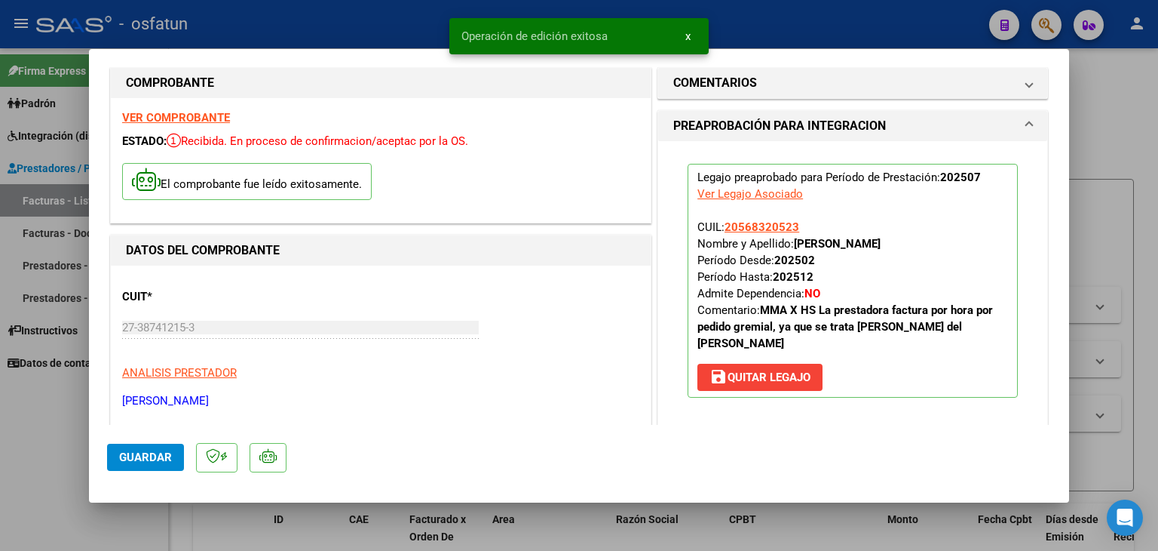
scroll to position [0, 0]
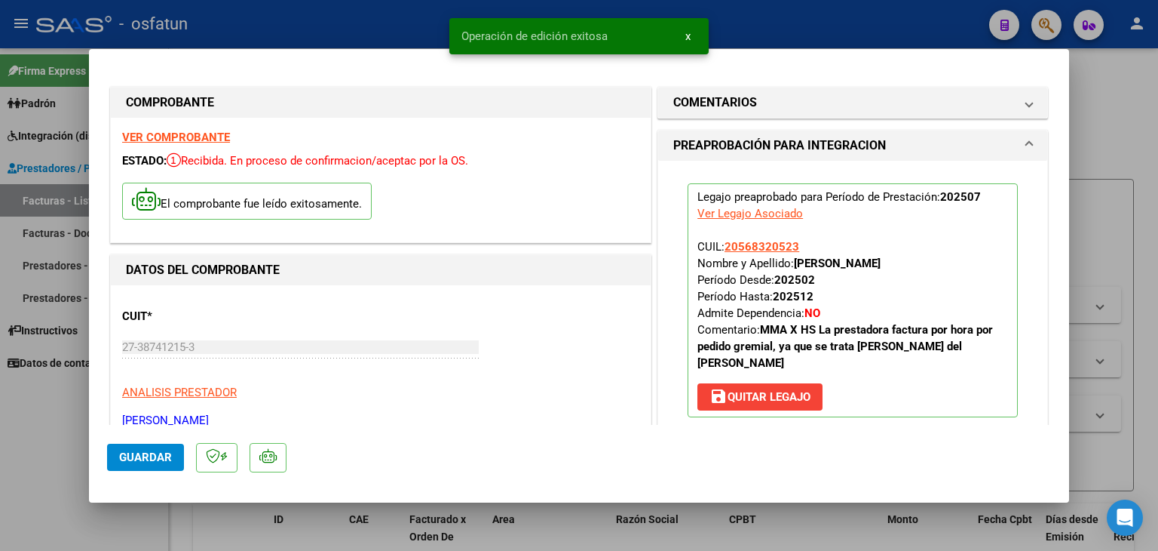
click at [775, 44] on div at bounding box center [579, 275] width 1158 height 551
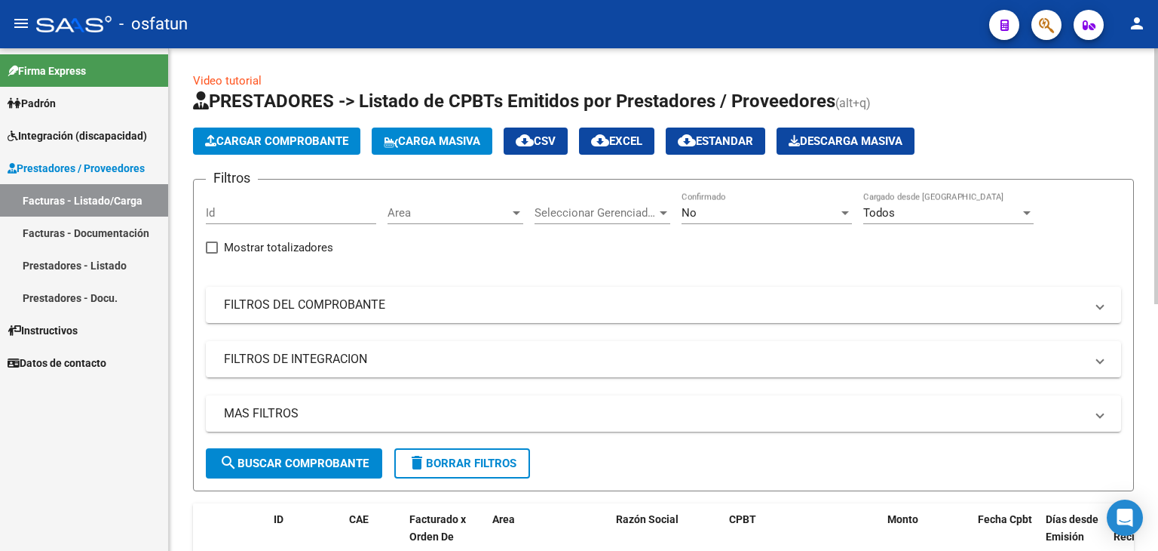
click at [276, 135] on span "Cargar Comprobante" at bounding box center [276, 141] width 143 height 14
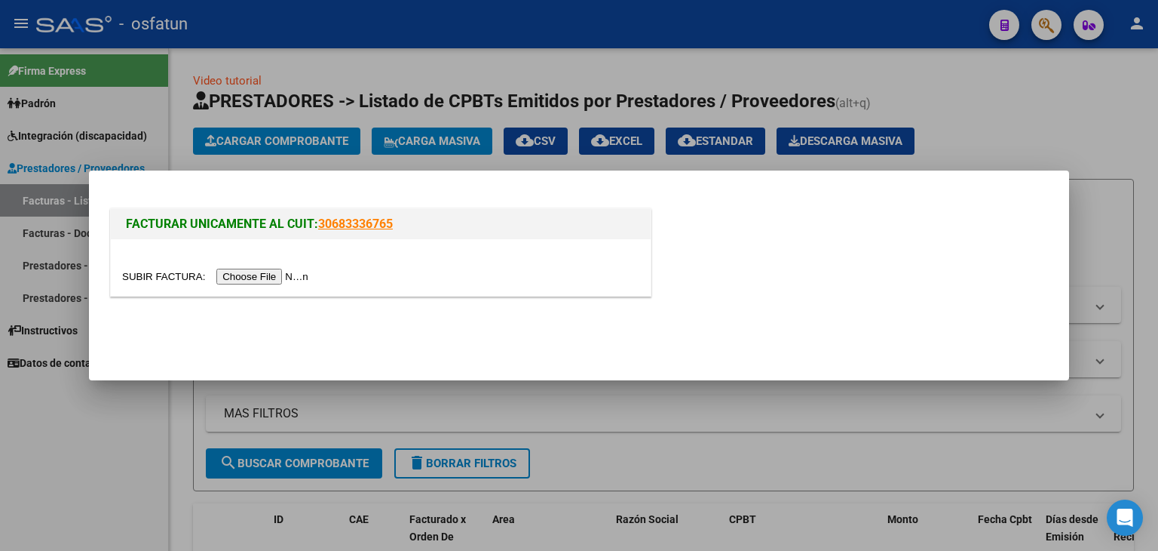
click at [306, 278] on input "file" at bounding box center [217, 277] width 191 height 16
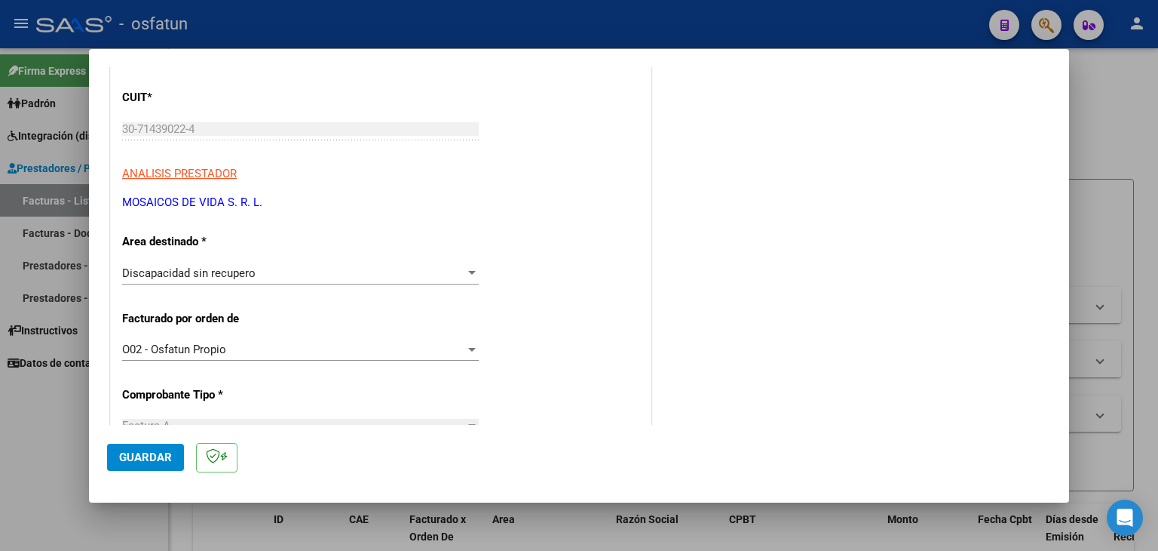
scroll to position [226, 0]
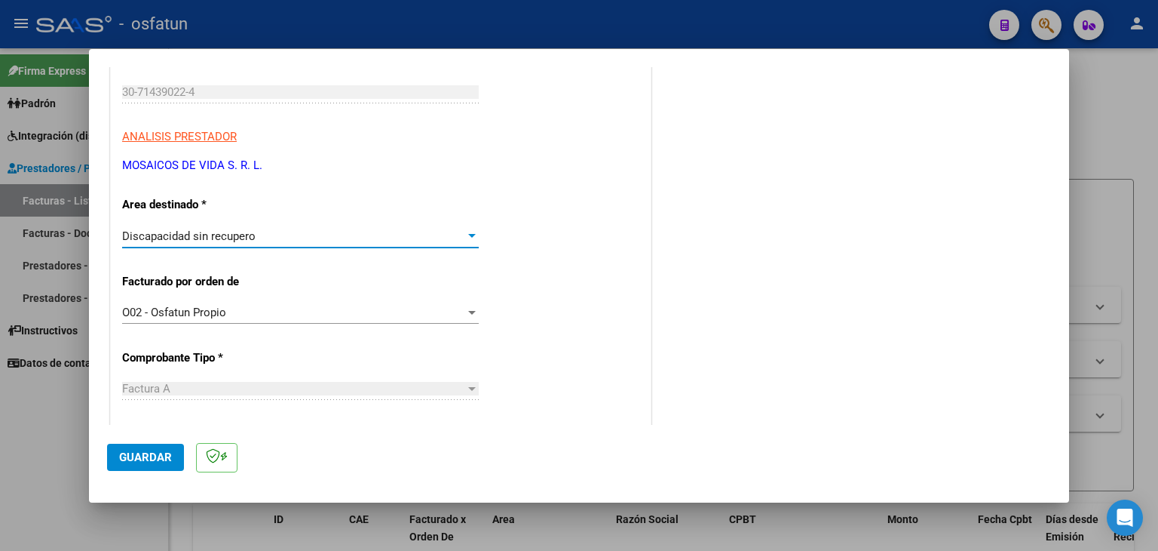
click at [362, 238] on div "Discapacidad sin recupero" at bounding box center [293, 236] width 343 height 14
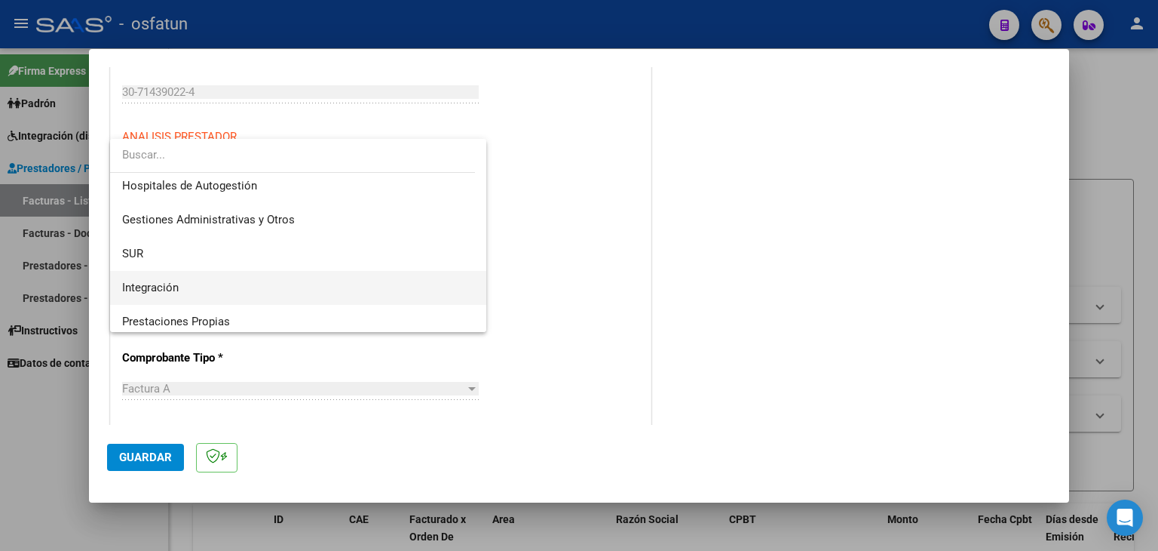
scroll to position [0, 0]
click at [324, 287] on span "Integración" at bounding box center [298, 292] width 353 height 34
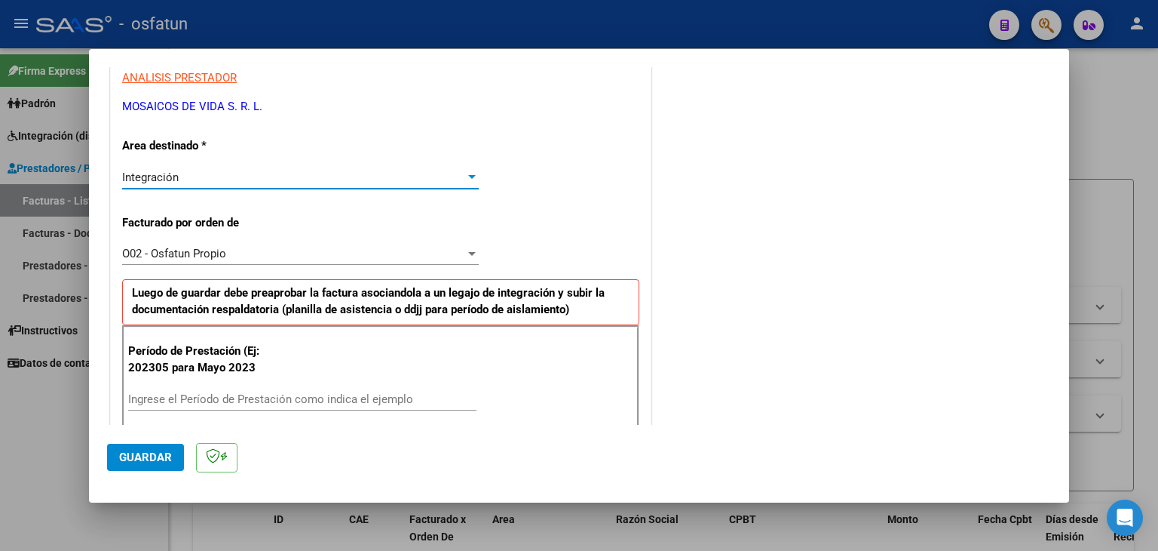
scroll to position [302, 0]
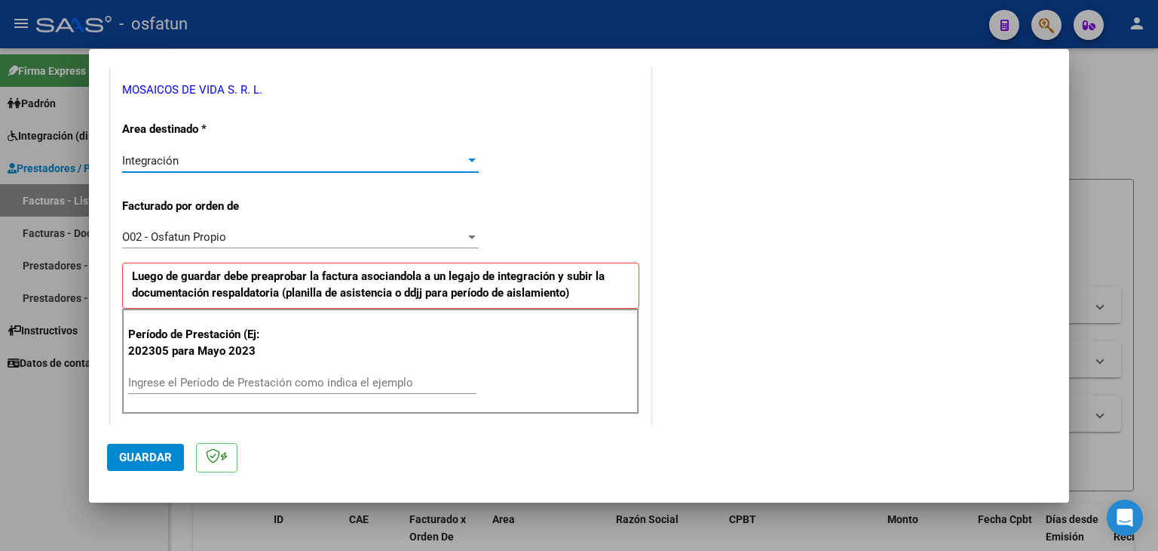
click at [266, 386] on input "Ingrese el Período de Prestación como indica el ejemplo" at bounding box center [302, 383] width 348 height 14
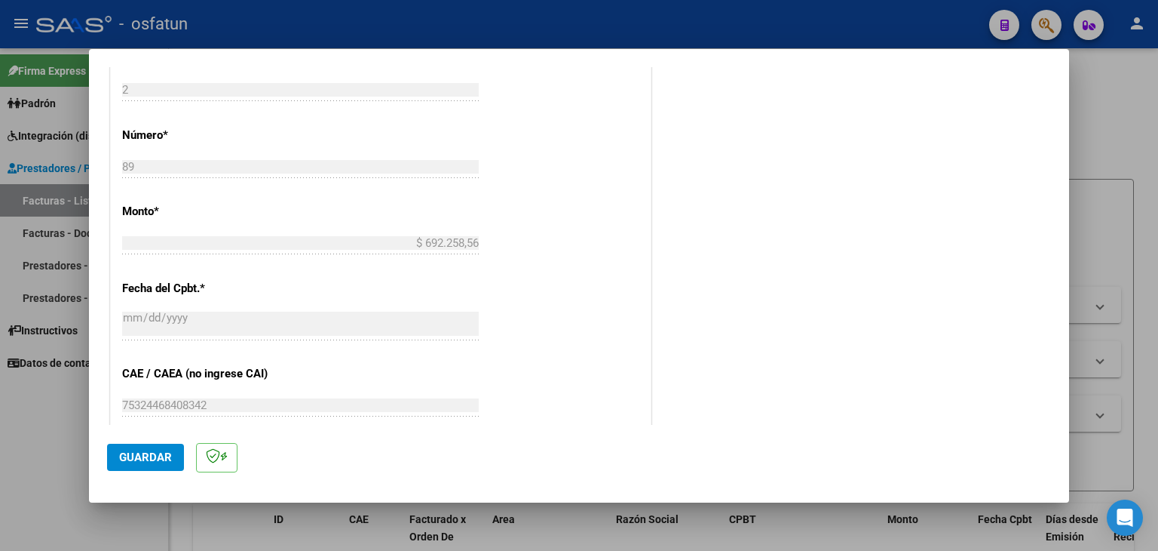
scroll to position [754, 0]
type input "202505"
click at [120, 454] on span "Guardar" at bounding box center [145, 457] width 53 height 14
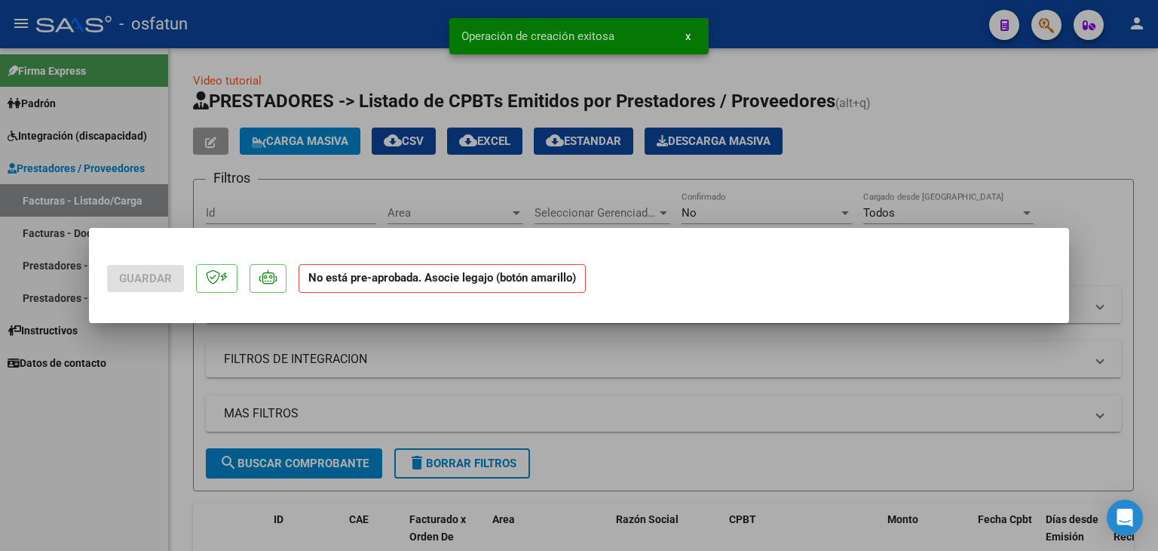
scroll to position [0, 0]
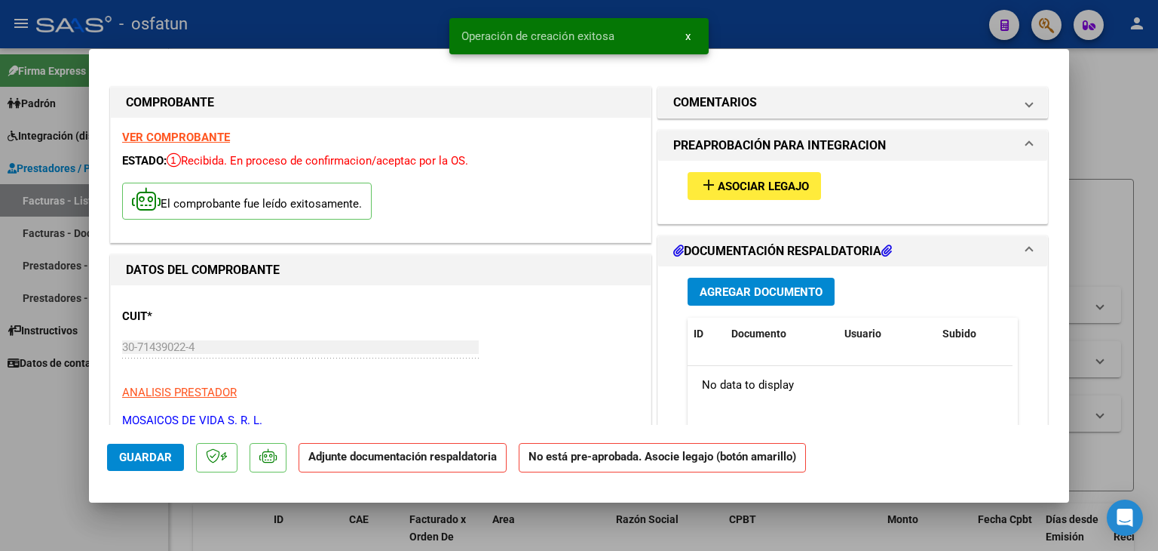
click at [777, 185] on span "Asociar Legajo" at bounding box center [763, 187] width 91 height 14
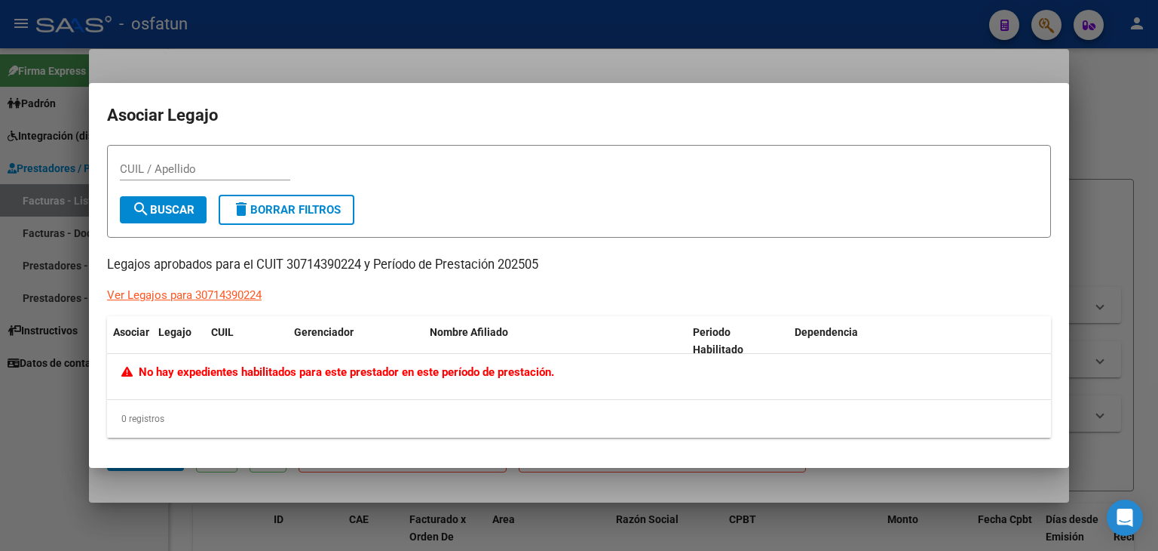
click at [488, 192] on div "CUIL / Apellido" at bounding box center [579, 176] width 919 height 37
click at [432, 45] on div at bounding box center [579, 275] width 1158 height 551
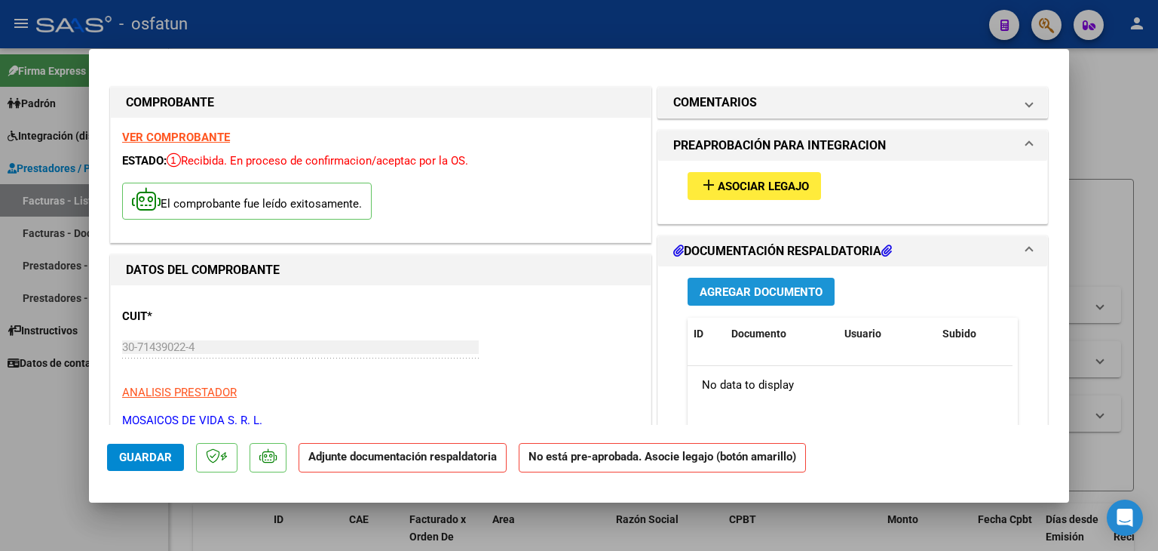
click at [776, 278] on button "Agregar Documento" at bounding box center [761, 292] width 147 height 28
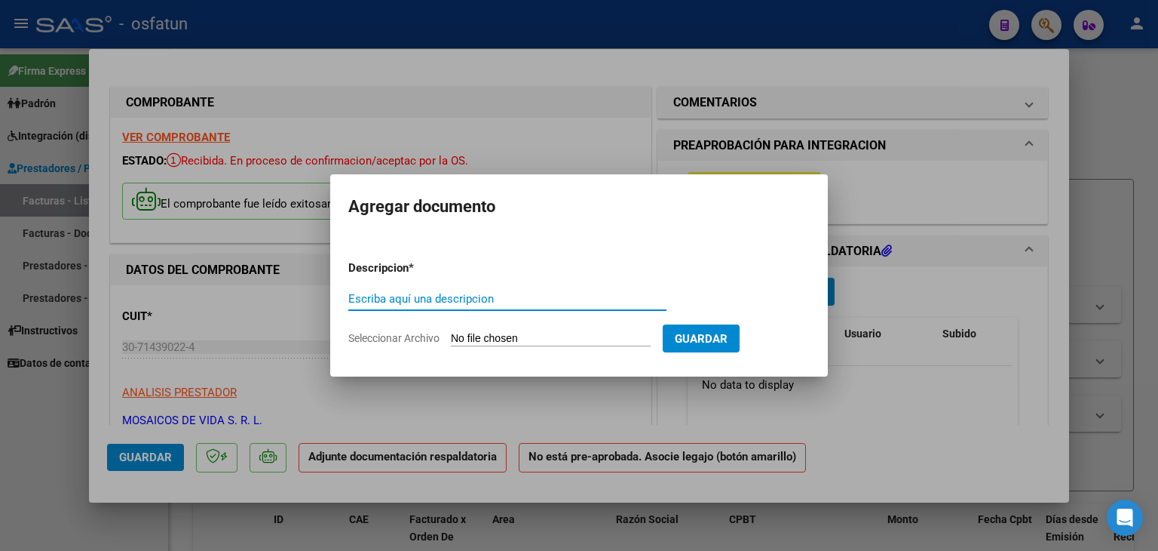
click at [502, 292] on input "Escriba aquí una descripcion" at bounding box center [507, 299] width 318 height 14
type input "ASISTENCIA"
click at [494, 334] on input "Seleccionar Archivo" at bounding box center [551, 339] width 200 height 14
type input "C:\fakepath\PLANILLA ASISTENCIA - JORNADA DOBLE - [DATE].pdf"
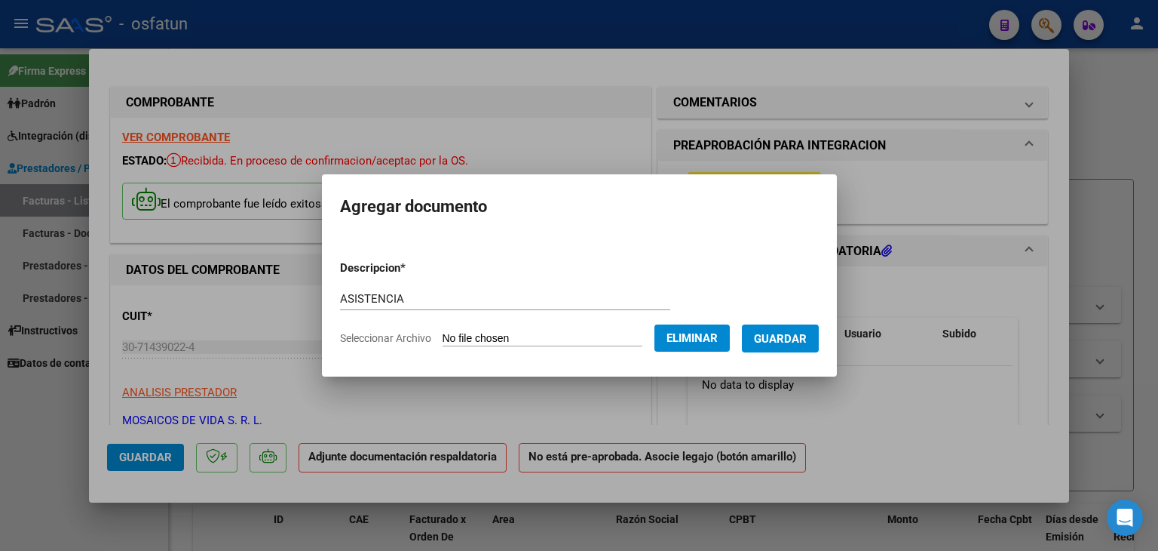
click at [802, 338] on span "Guardar" at bounding box center [780, 339] width 53 height 14
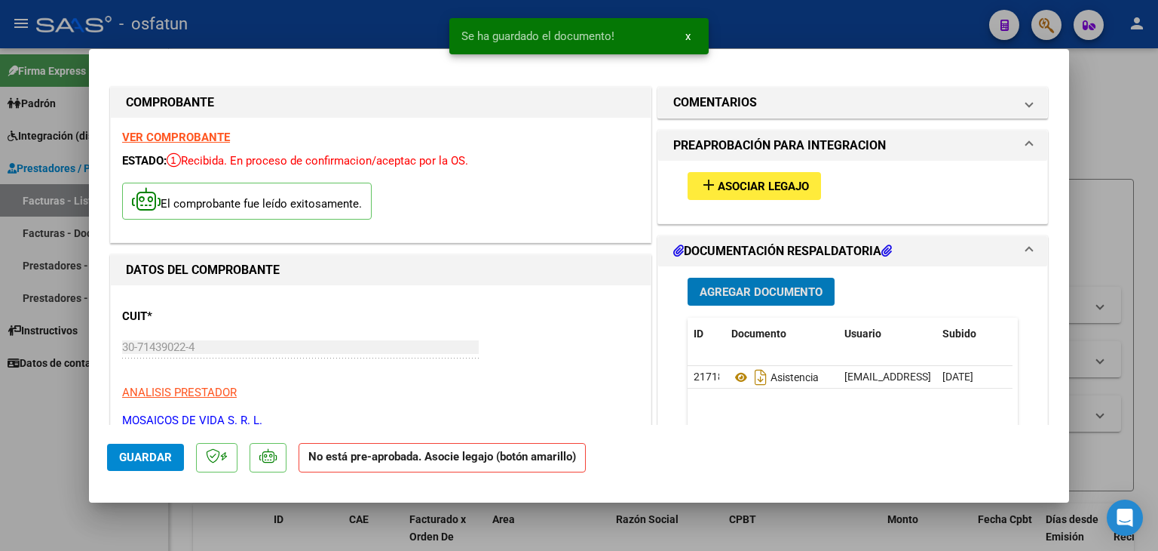
click at [763, 180] on span "Asociar Legajo" at bounding box center [763, 187] width 91 height 14
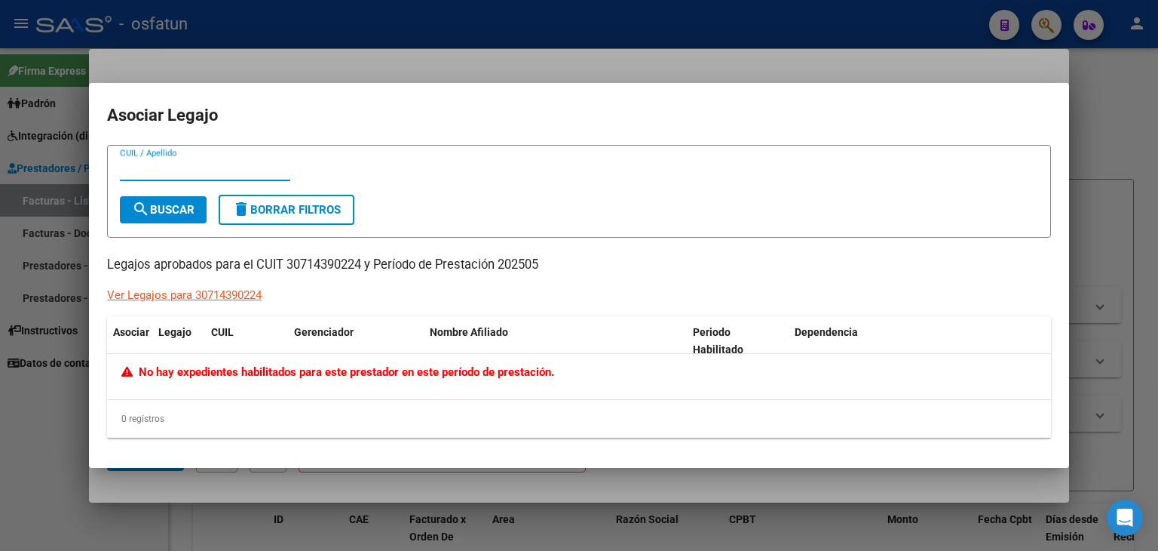
click at [555, 155] on form "CUIL / Apellido search Buscar delete Borrar Filtros" at bounding box center [579, 191] width 944 height 93
click at [588, 46] on div at bounding box center [579, 275] width 1158 height 551
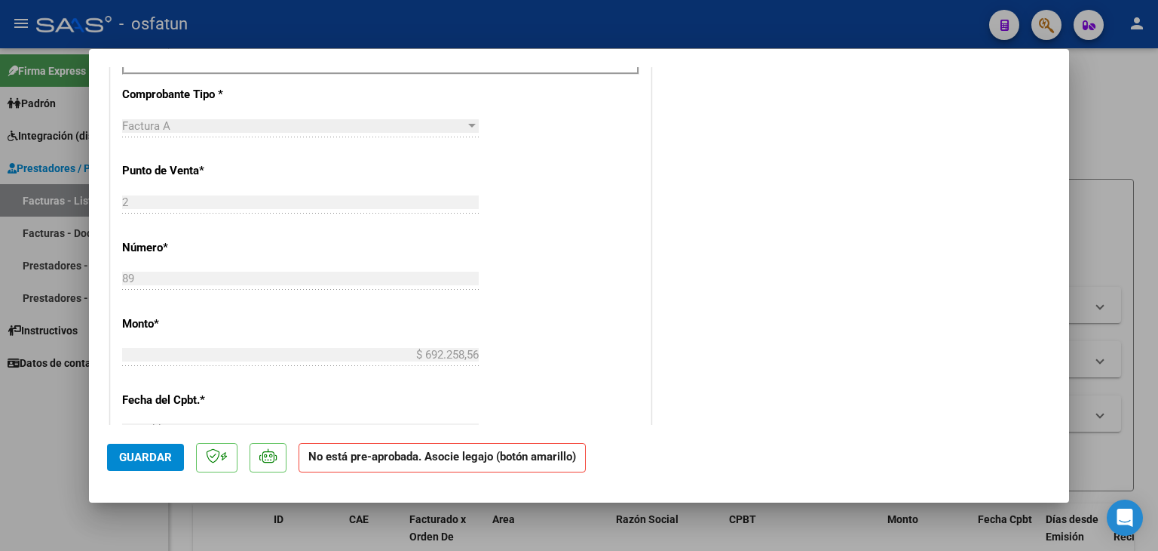
scroll to position [830, 0]
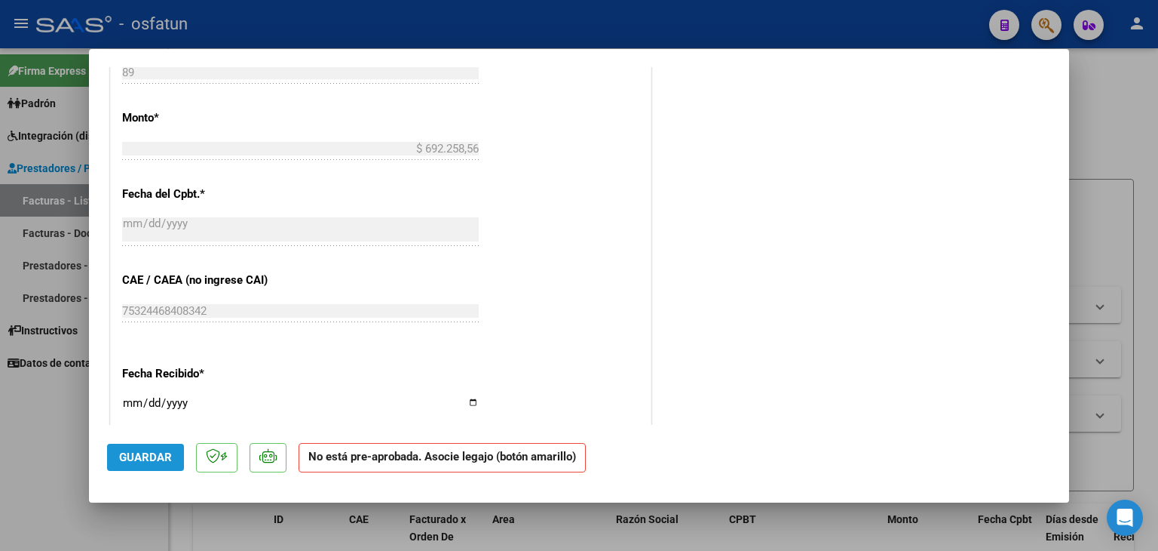
drag, startPoint x: 174, startPoint y: 462, endPoint x: 364, endPoint y: 363, distance: 213.9
click at [175, 462] on button "Guardar" at bounding box center [145, 456] width 77 height 27
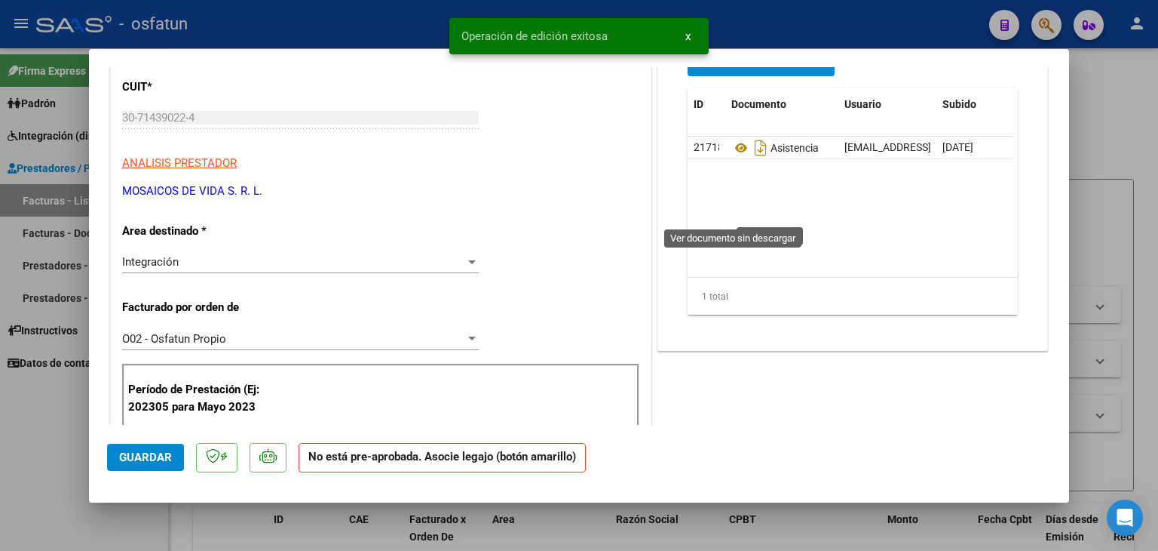
scroll to position [151, 0]
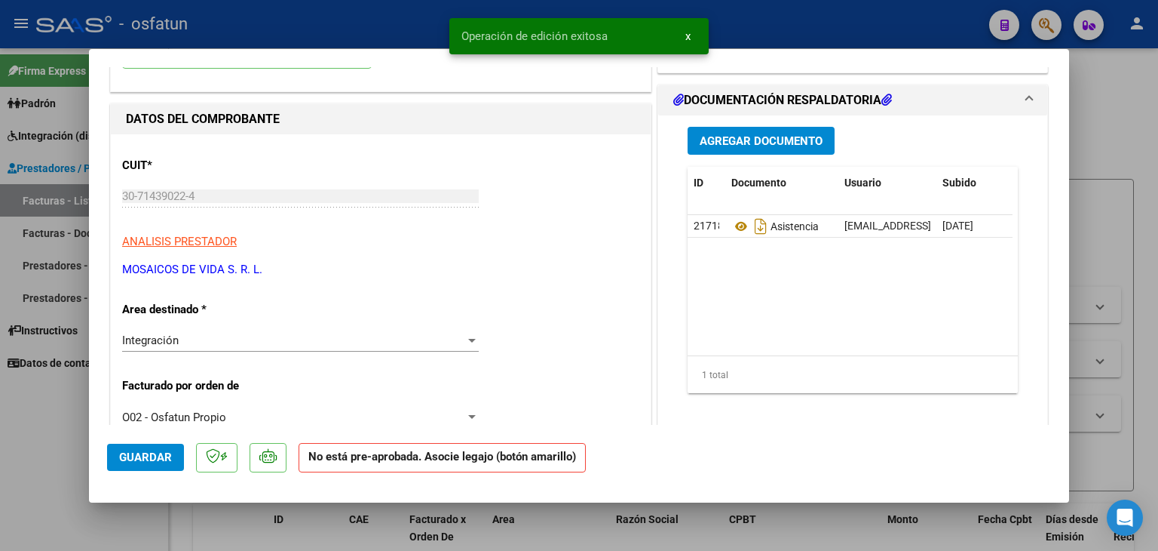
click at [808, 28] on div at bounding box center [579, 275] width 1158 height 551
type input "$ 0,00"
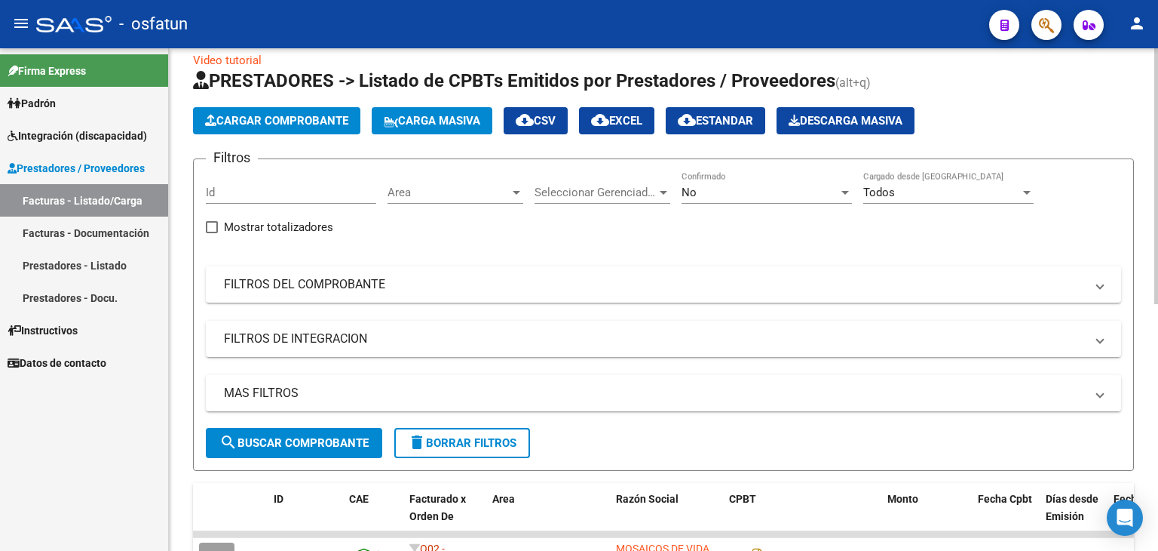
scroll to position [0, 0]
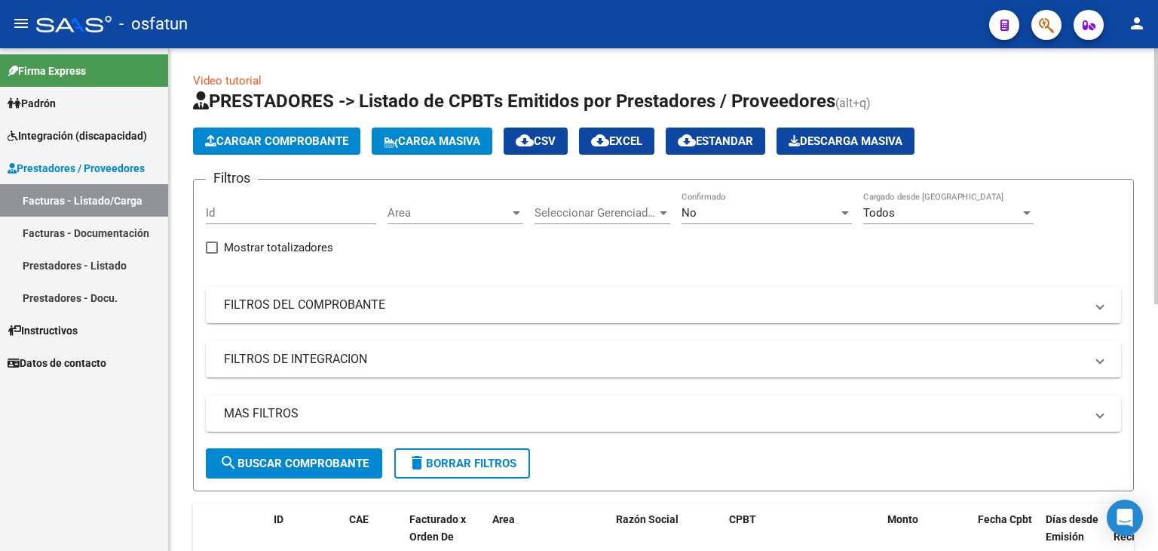
click at [323, 134] on span "Cargar Comprobante" at bounding box center [276, 141] width 143 height 14
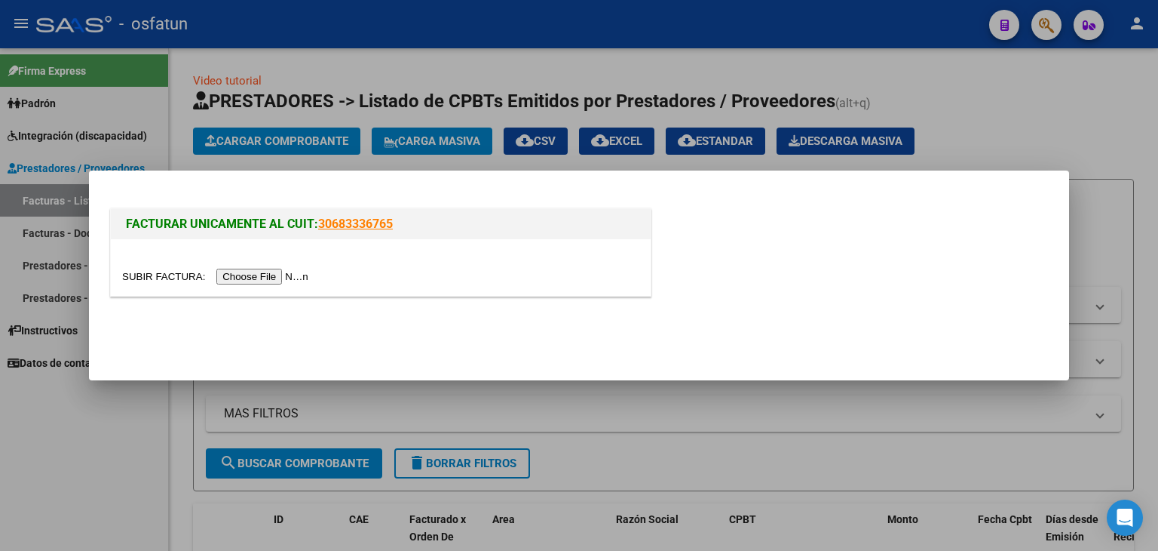
click at [296, 272] on input "file" at bounding box center [217, 277] width 191 height 16
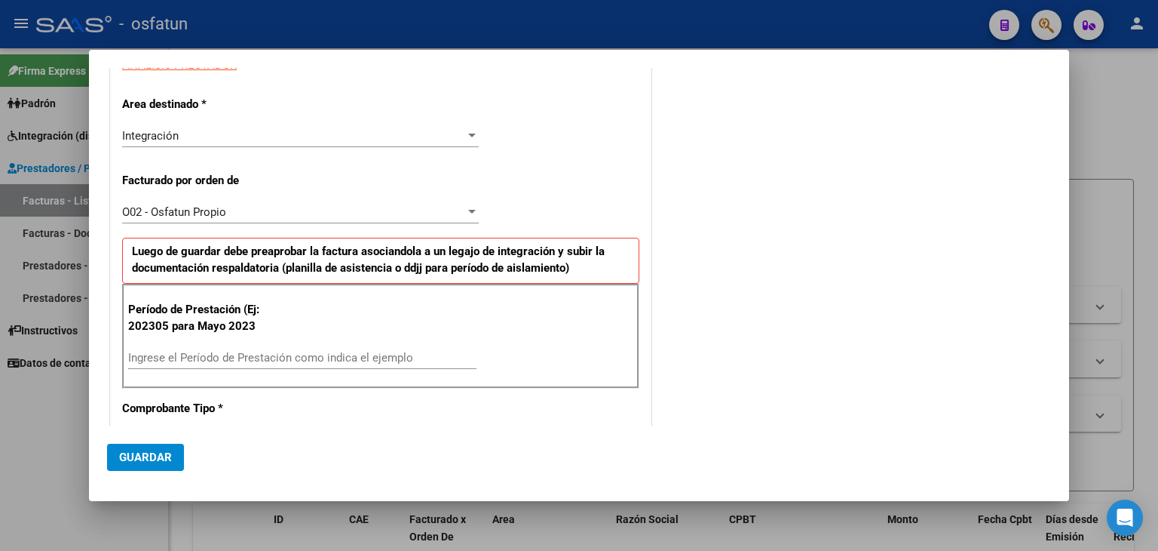
scroll to position [302, 0]
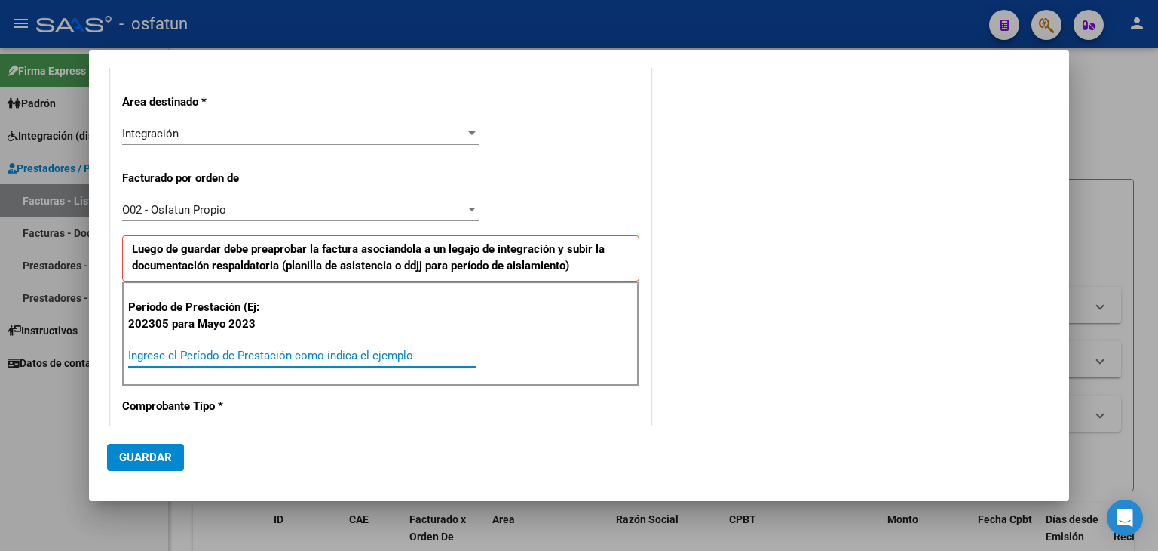
click at [251, 348] on input "Ingrese el Período de Prestación como indica el ejemplo" at bounding box center [302, 355] width 348 height 14
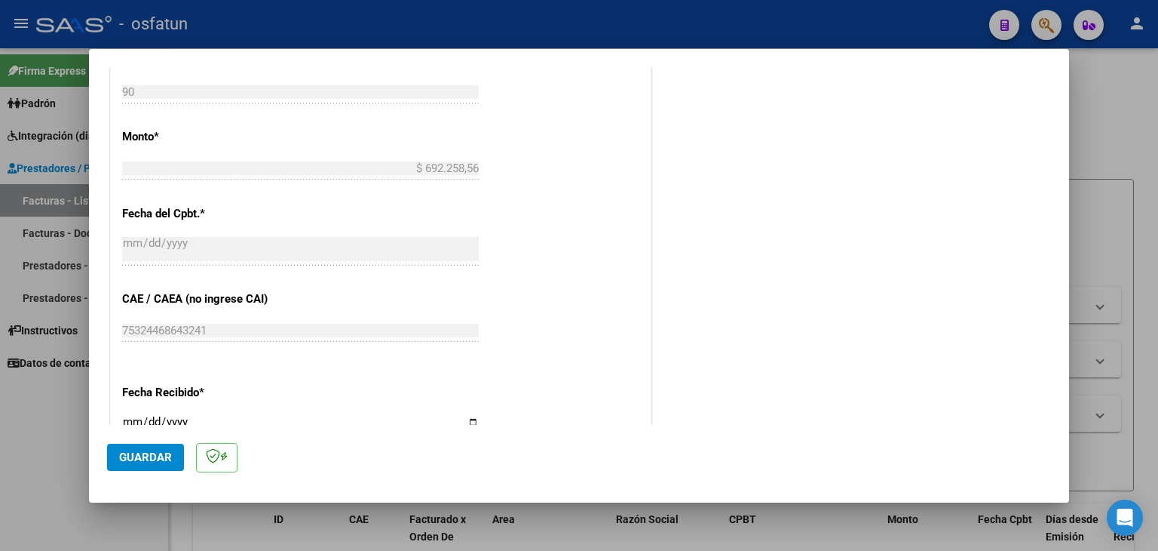
scroll to position [830, 0]
type input "202506"
click at [153, 462] on span "Guardar" at bounding box center [145, 457] width 53 height 14
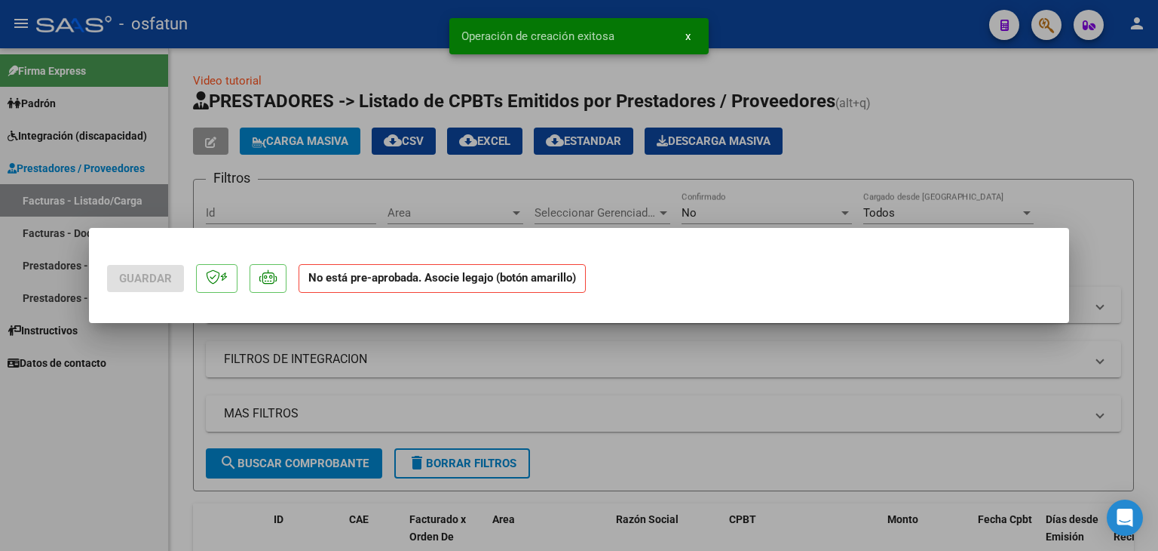
scroll to position [0, 0]
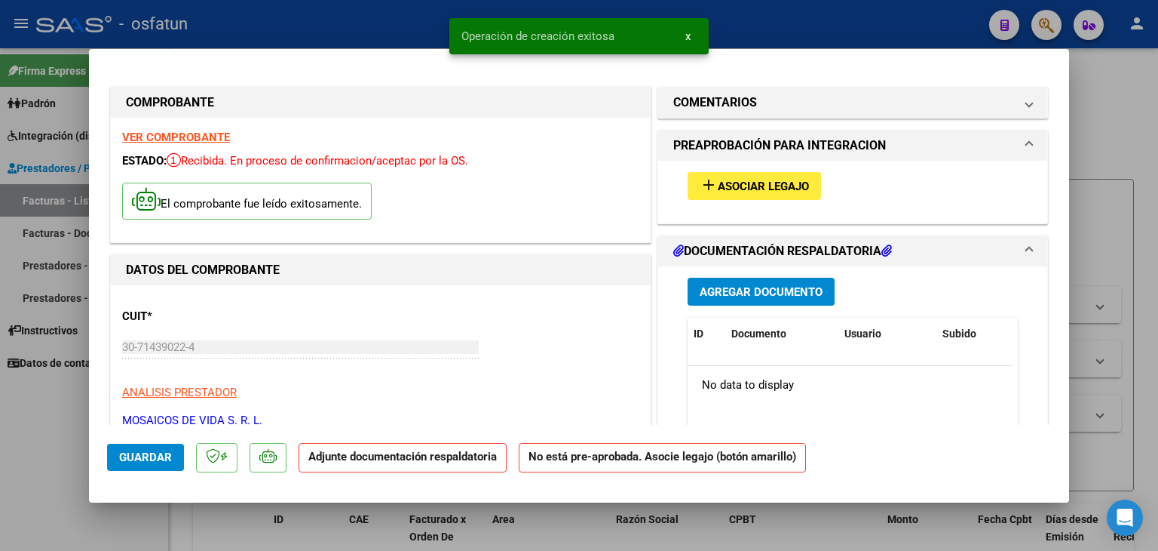
click at [742, 200] on div "add Asociar Legajo" at bounding box center [853, 186] width 353 height 51
click at [756, 183] on span "Asociar Legajo" at bounding box center [763, 187] width 91 height 14
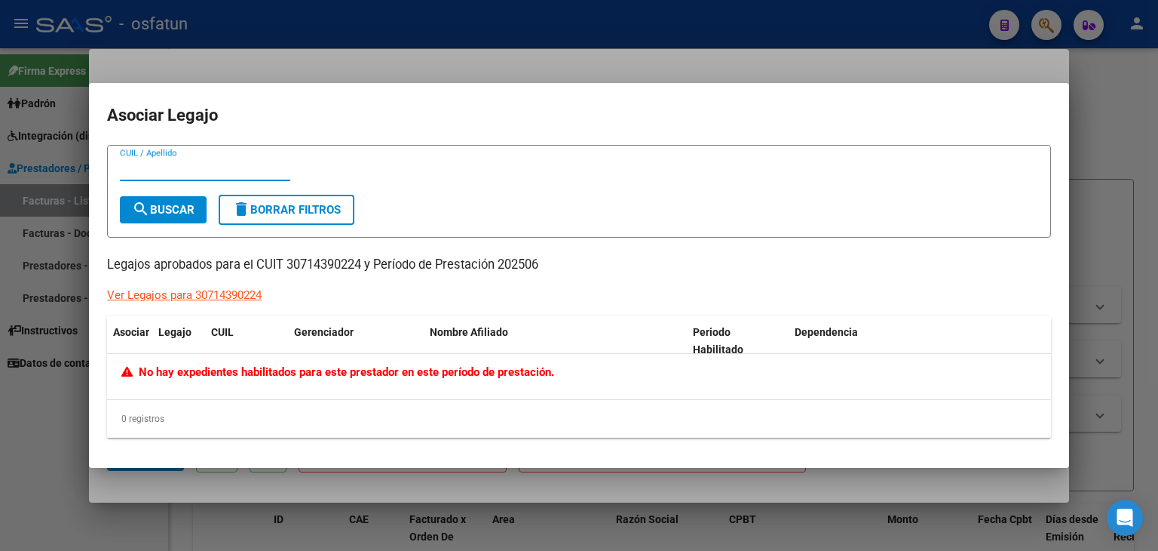
click at [581, 33] on div at bounding box center [579, 275] width 1158 height 551
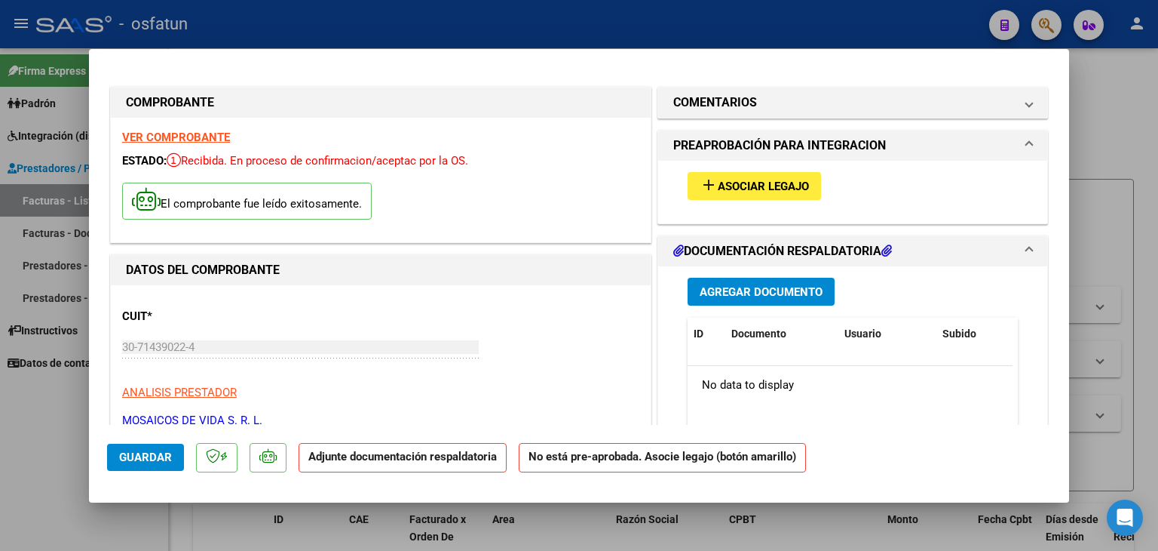
click at [747, 290] on span "Agregar Documento" at bounding box center [761, 292] width 123 height 14
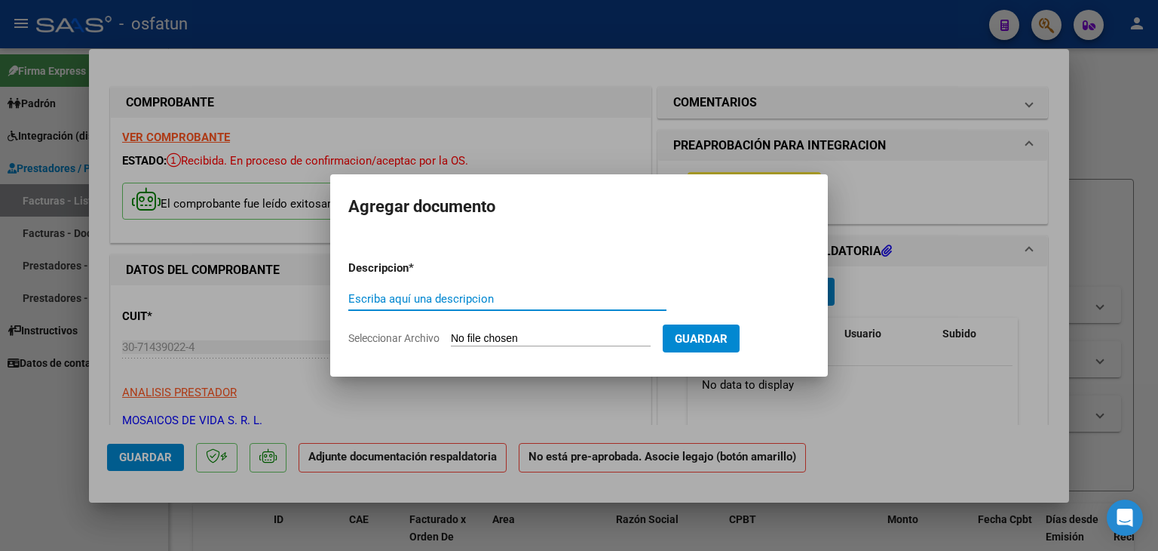
click at [447, 304] on input "Escriba aquí una descripcion" at bounding box center [507, 299] width 318 height 14
type input "ASISTENCIA"
click at [513, 342] on input "Seleccionar Archivo" at bounding box center [551, 339] width 200 height 14
type input "C:\fakepath\PLANILLA ASISTENCIA - JORNADA DOBLE - [DATE].pdf"
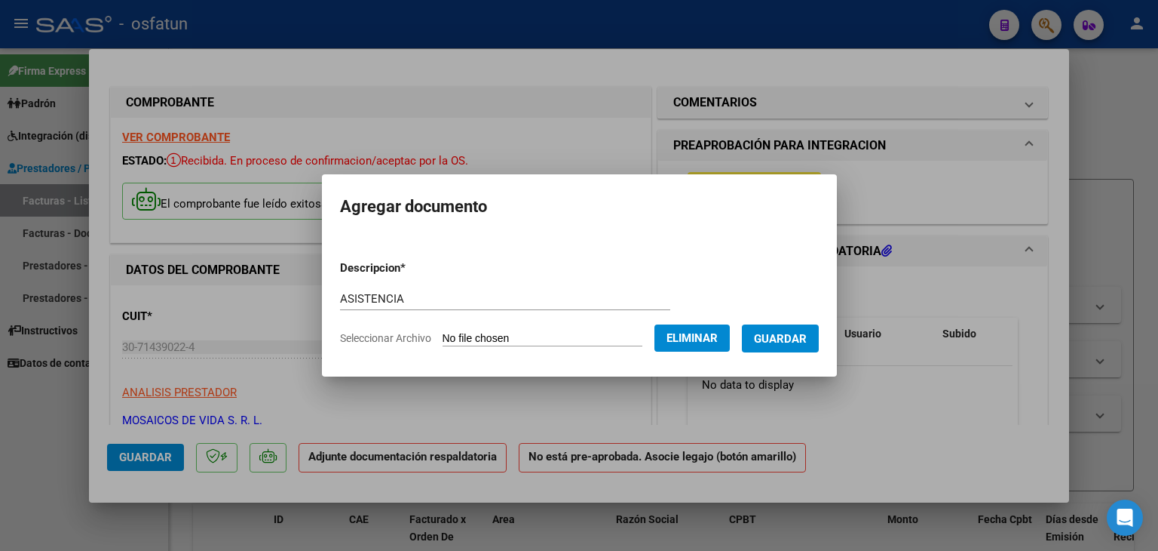
click at [776, 342] on span "Guardar" at bounding box center [780, 339] width 53 height 14
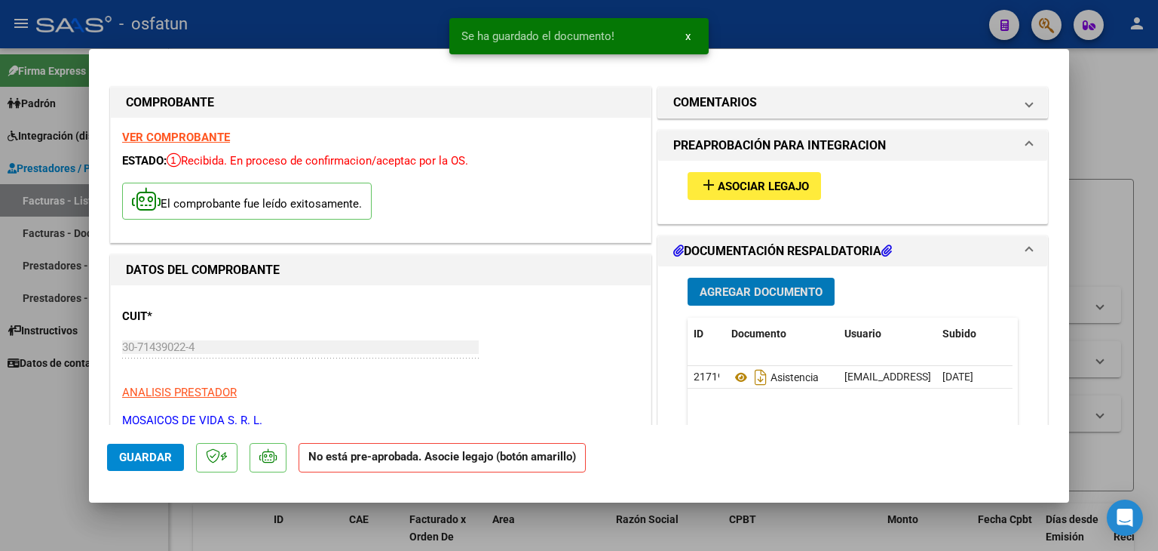
click at [752, 183] on span "Asociar Legajo" at bounding box center [763, 187] width 91 height 14
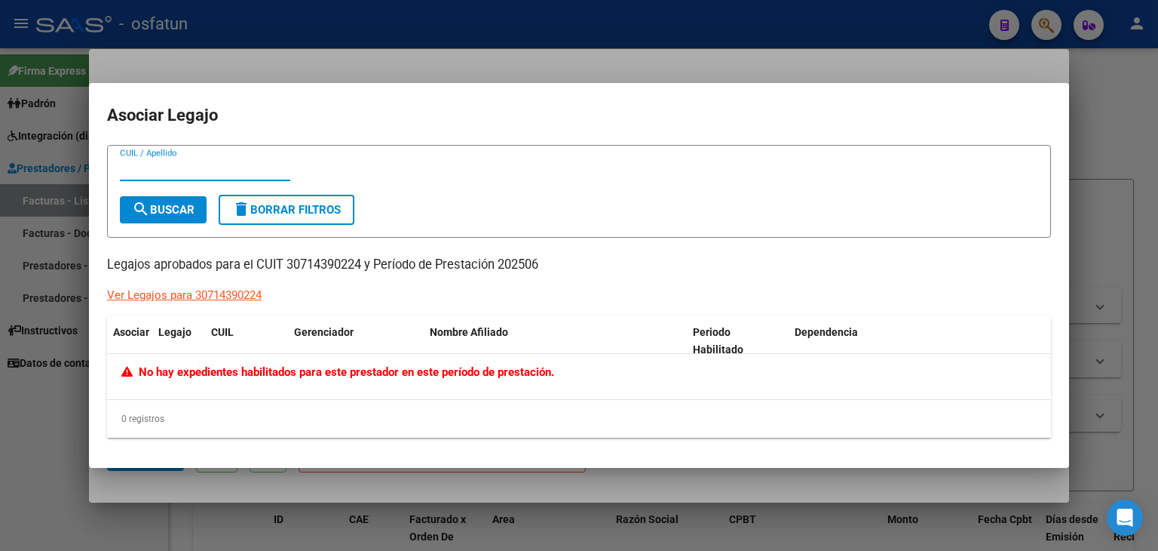
click at [505, 31] on div at bounding box center [579, 275] width 1158 height 551
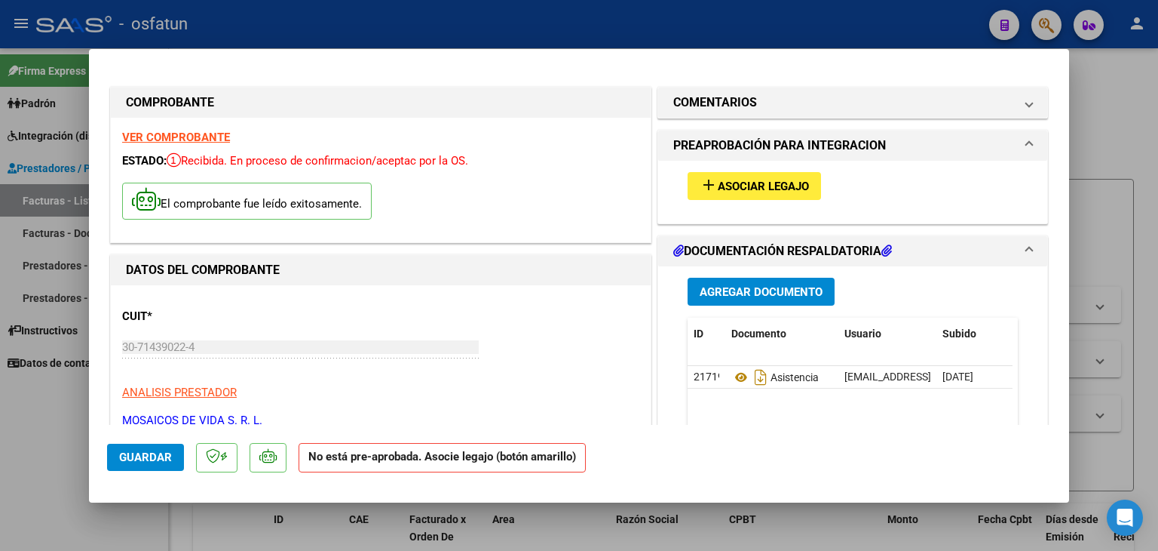
click at [443, 10] on div at bounding box center [579, 275] width 1158 height 551
type input "$ 0,00"
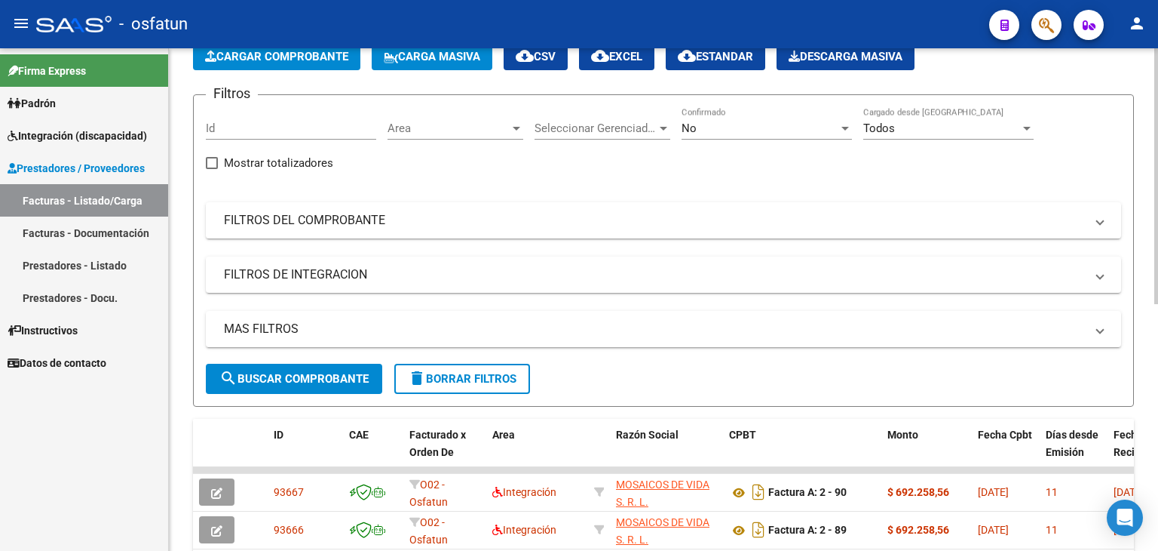
scroll to position [75, 0]
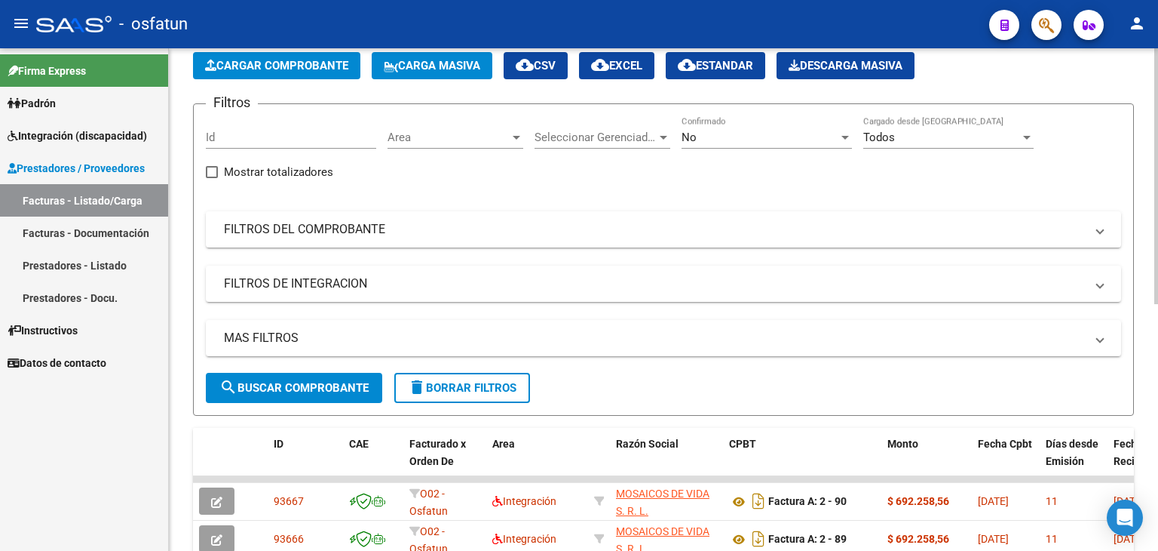
click at [302, 77] on button "Cargar Comprobante" at bounding box center [276, 65] width 167 height 27
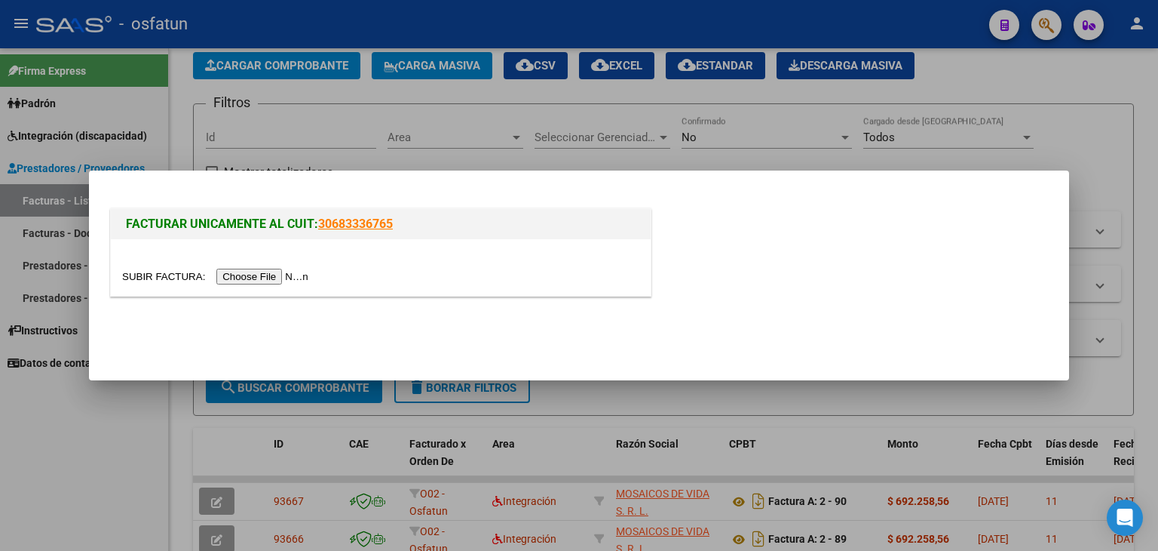
click at [275, 282] on input "file" at bounding box center [217, 277] width 191 height 16
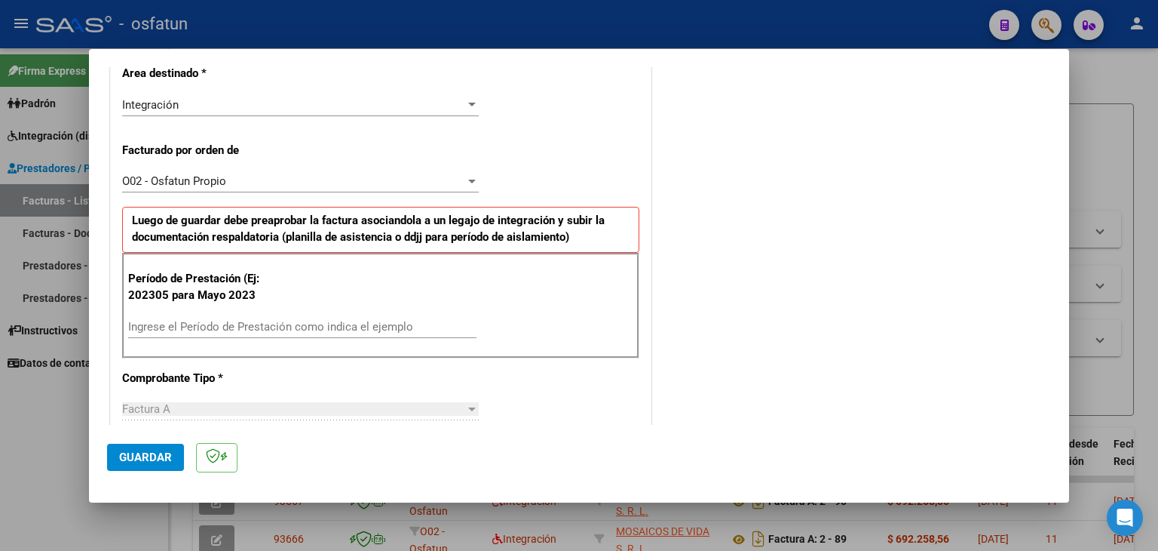
scroll to position [377, 0]
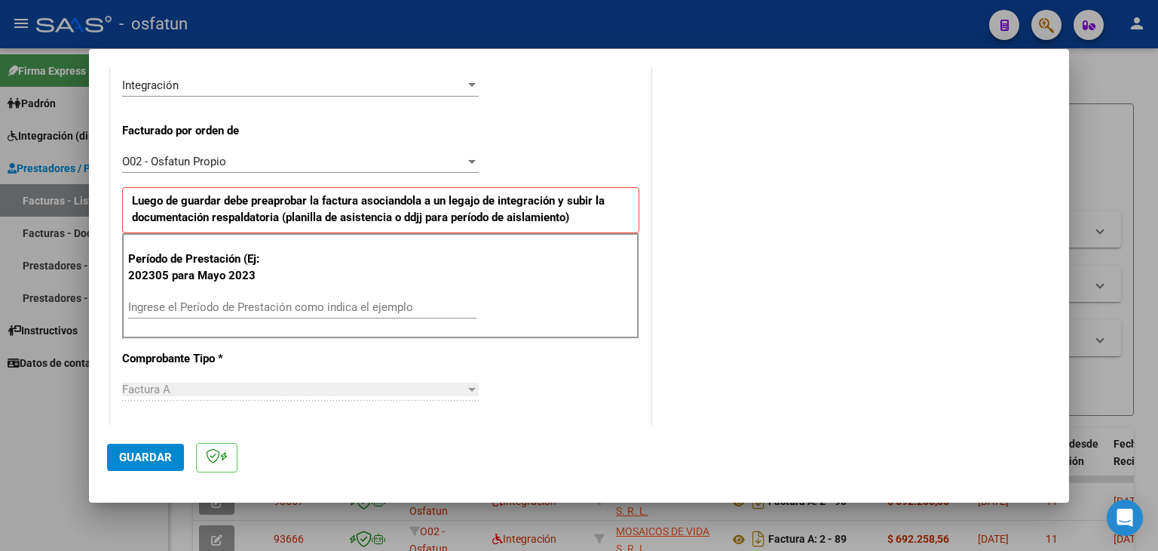
click at [222, 300] on input "Ingrese el Período de Prestación como indica el ejemplo" at bounding box center [302, 307] width 348 height 14
type input "202507"
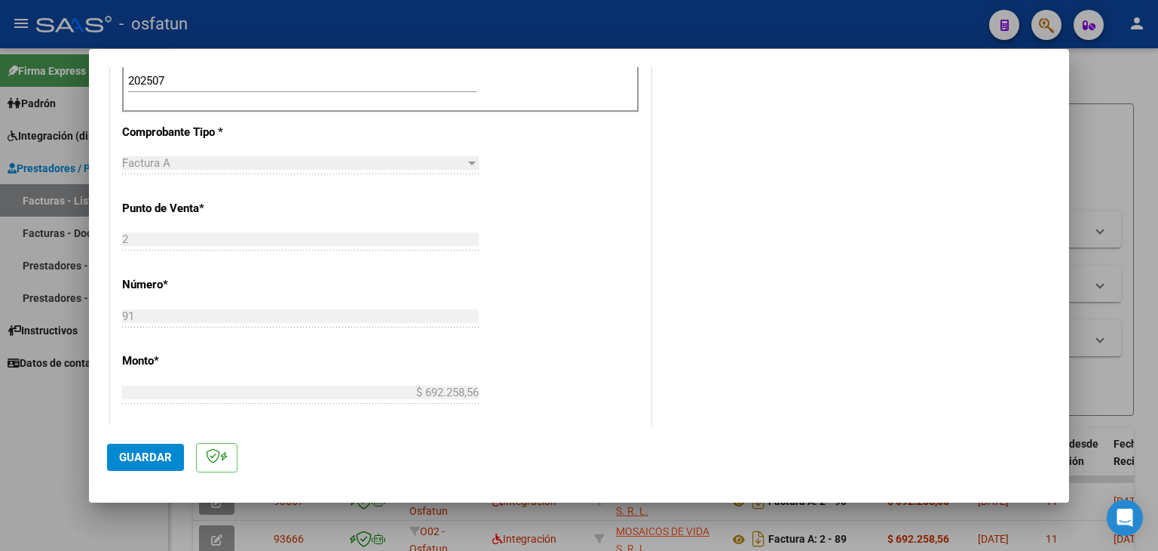
scroll to position [754, 0]
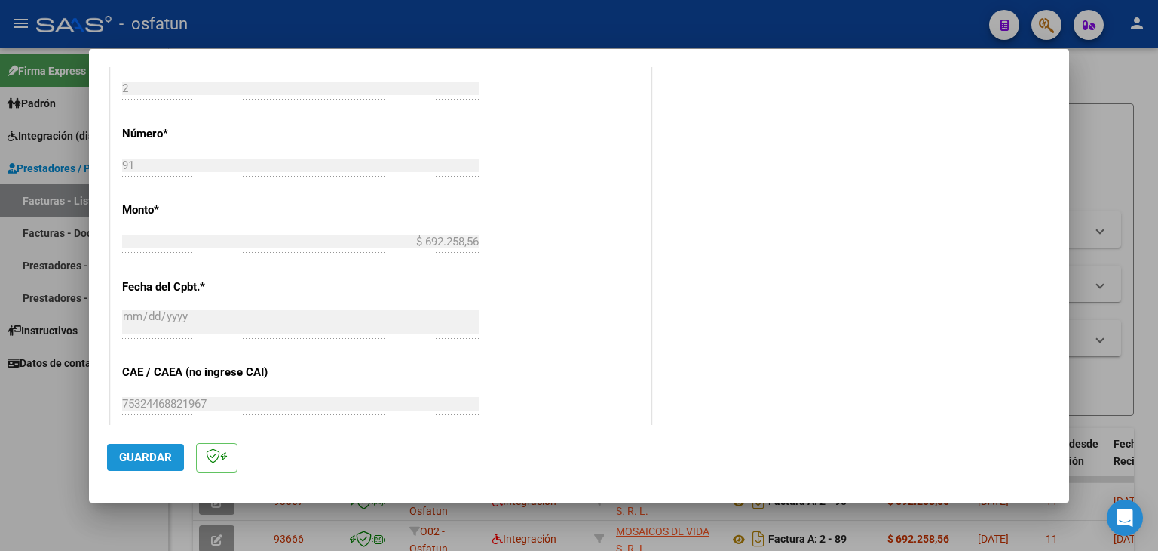
click at [160, 465] on button "Guardar" at bounding box center [145, 456] width 77 height 27
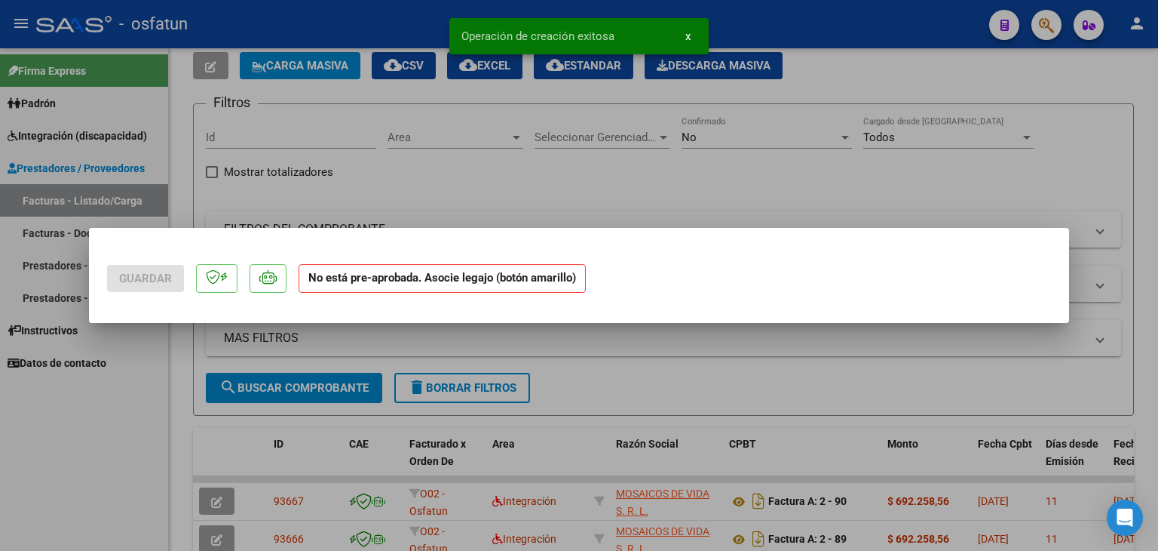
scroll to position [0, 0]
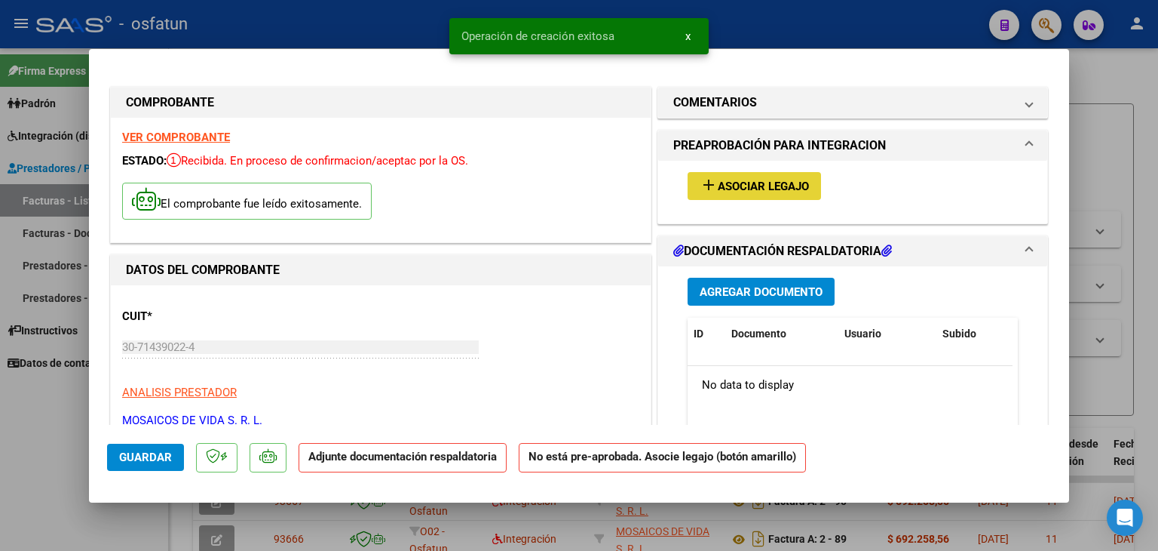
click at [715, 198] on button "add Asociar Legajo" at bounding box center [754, 186] width 133 height 28
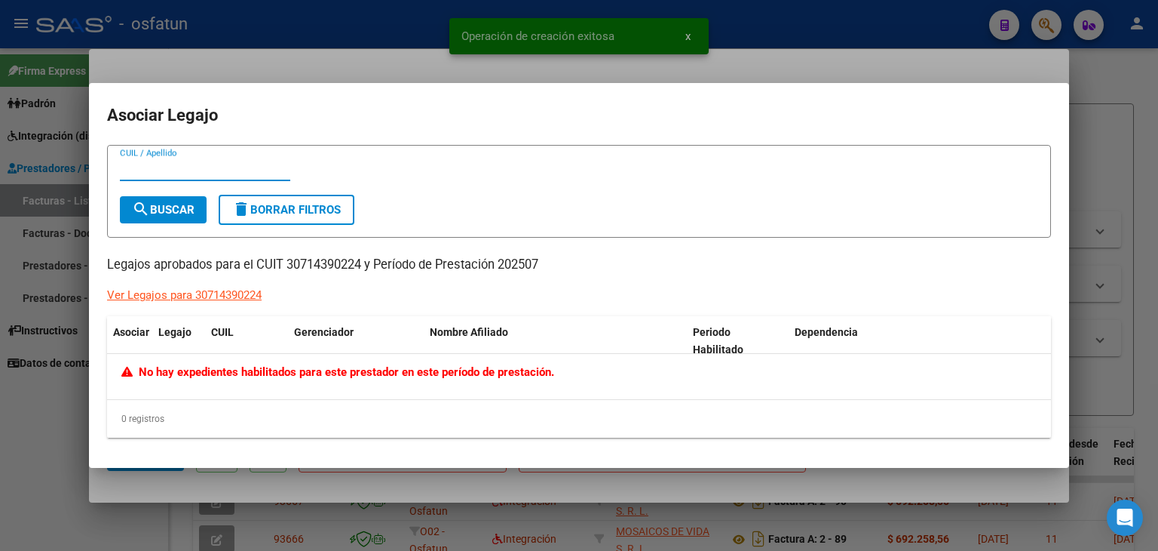
click at [413, 68] on div at bounding box center [579, 275] width 1158 height 551
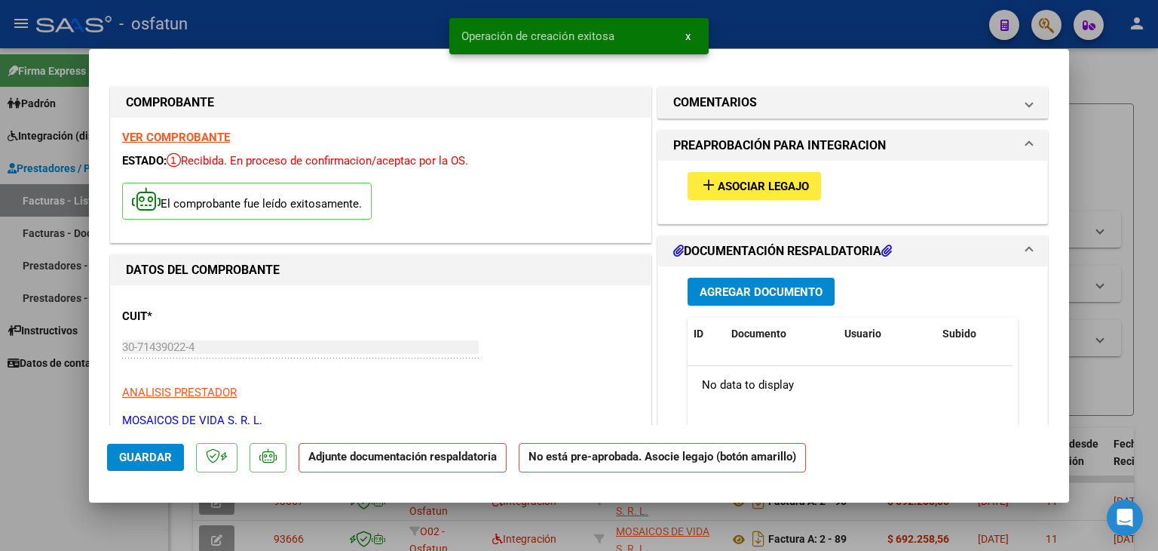
click at [739, 296] on span "Agregar Documento" at bounding box center [761, 292] width 123 height 14
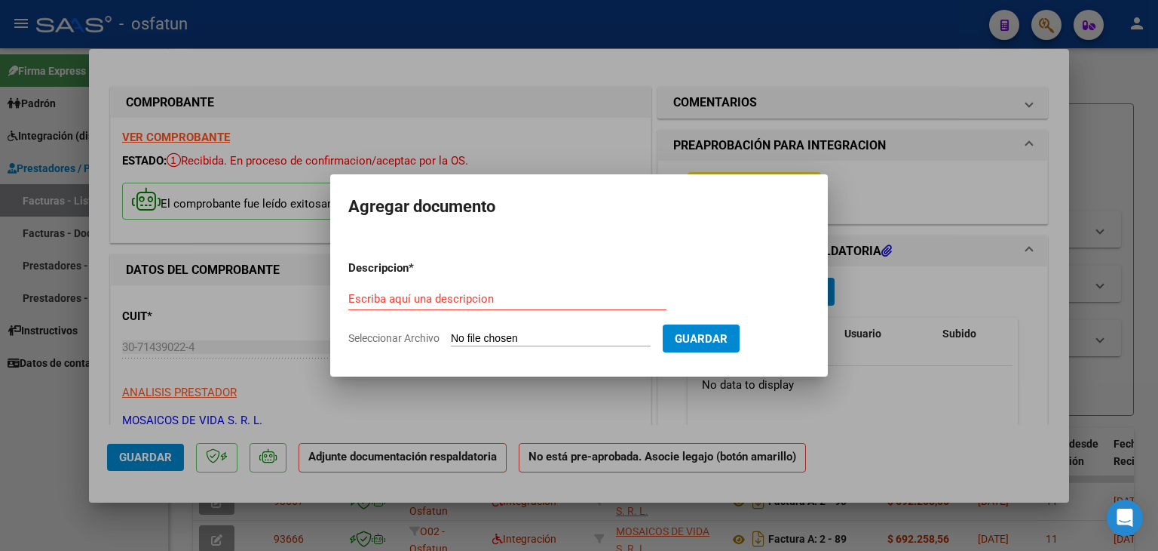
click at [420, 289] on div "Escriba aquí una descripcion" at bounding box center [507, 298] width 318 height 23
type input "ASISTENCIA"
click at [508, 336] on input "Seleccionar Archivo" at bounding box center [551, 339] width 200 height 14
type input "C:\fakepath\PLANILLA ASISTENCIA - JORNADA DOBLE - [DATE].pdf"
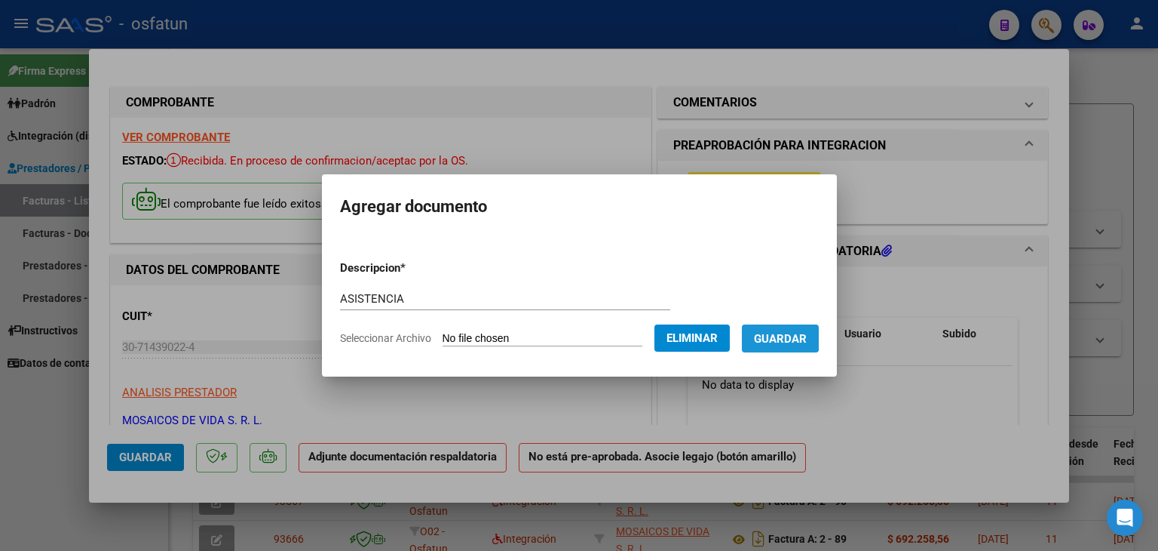
click at [766, 333] on span "Guardar" at bounding box center [780, 339] width 53 height 14
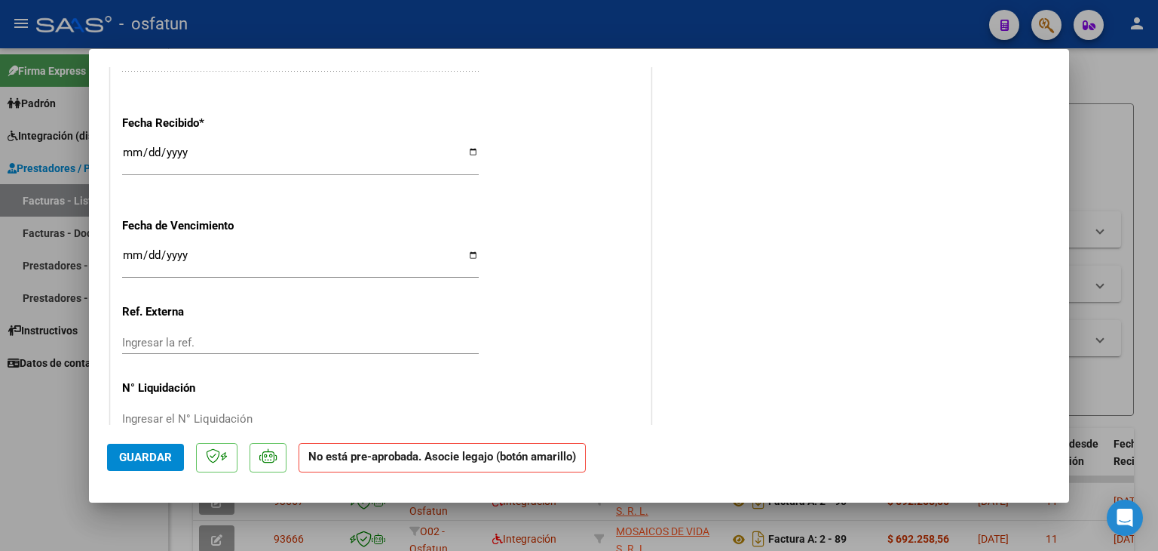
scroll to position [1113, 0]
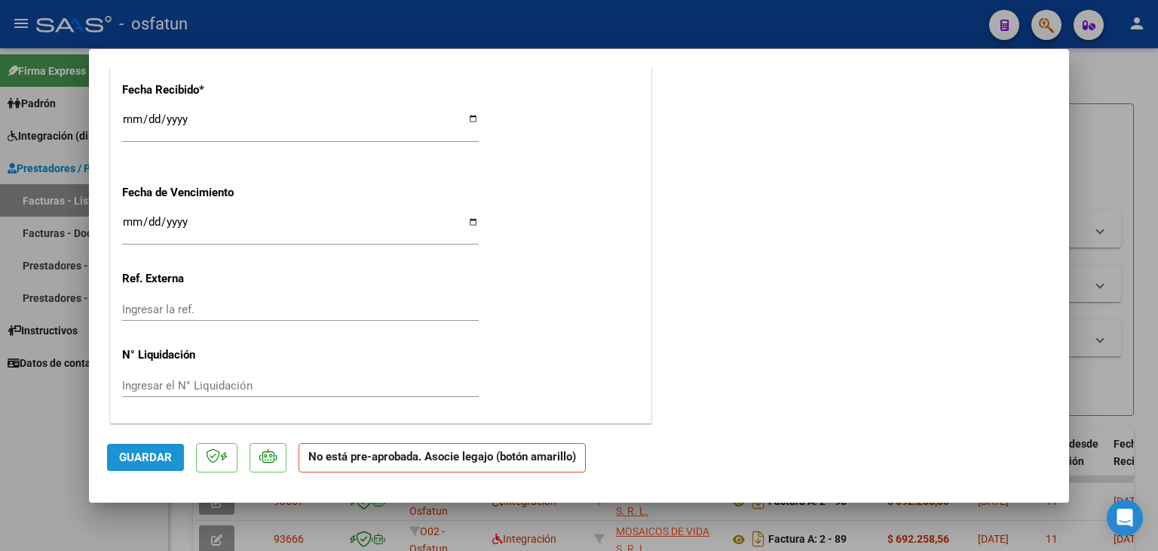
drag, startPoint x: 132, startPoint y: 447, endPoint x: 385, endPoint y: 354, distance: 269.9
click at [135, 447] on button "Guardar" at bounding box center [145, 456] width 77 height 27
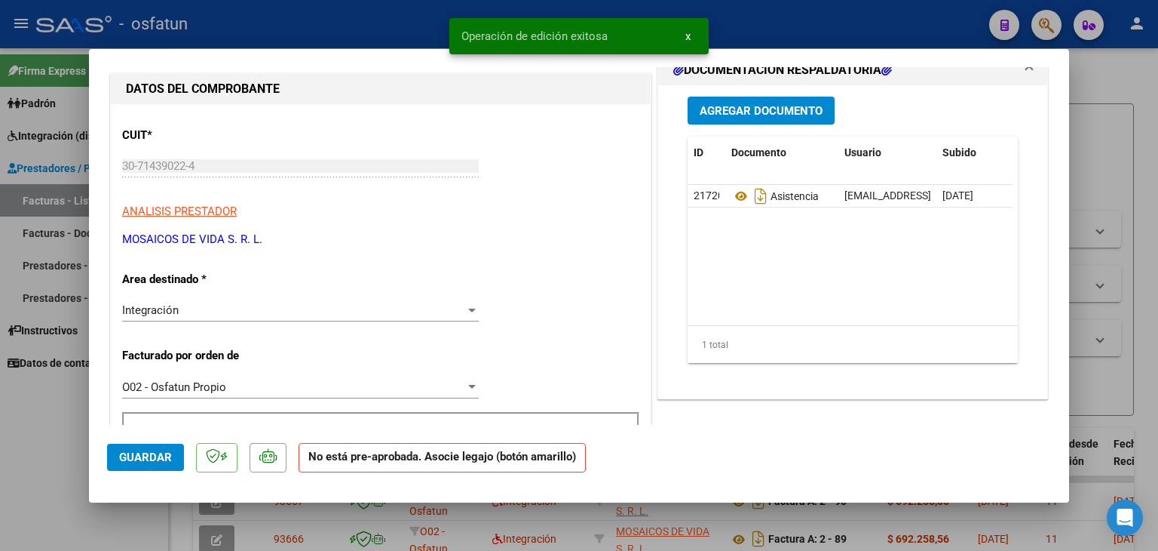
scroll to position [0, 0]
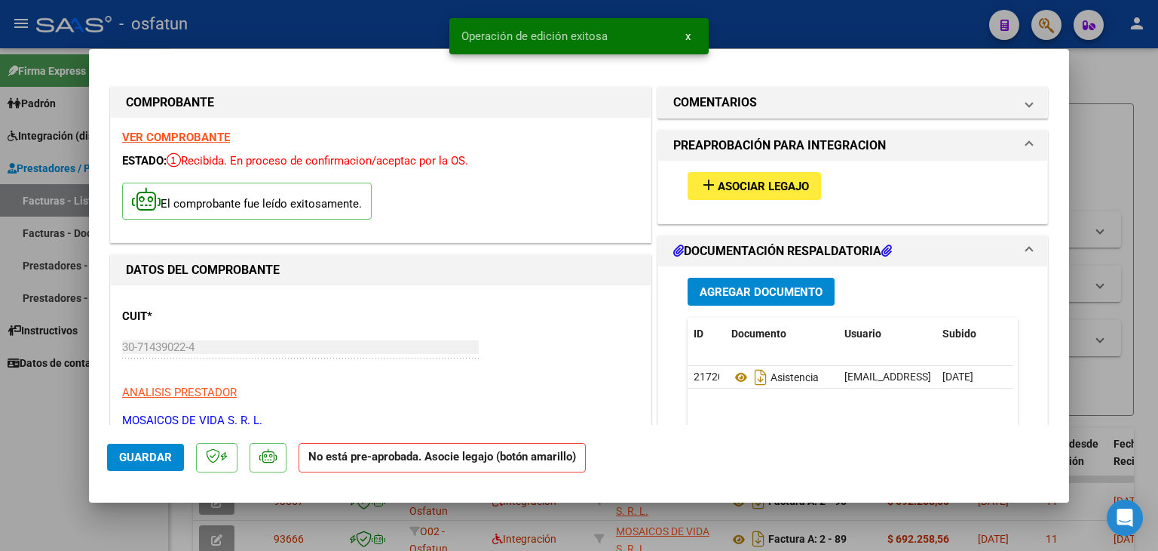
click at [740, 180] on span "Asociar Legajo" at bounding box center [763, 187] width 91 height 14
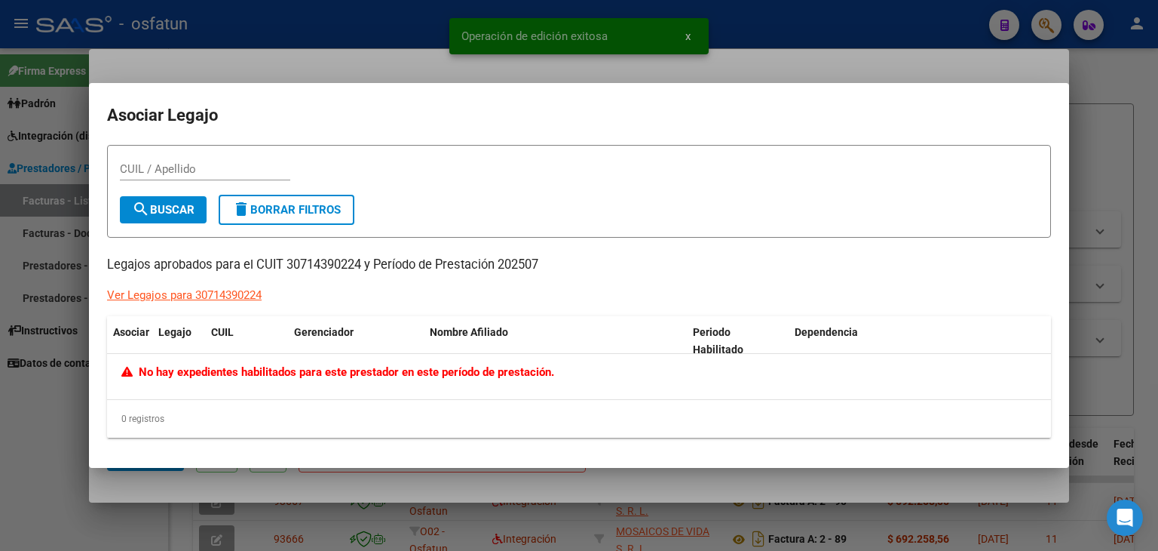
click at [483, 67] on div at bounding box center [579, 275] width 1158 height 551
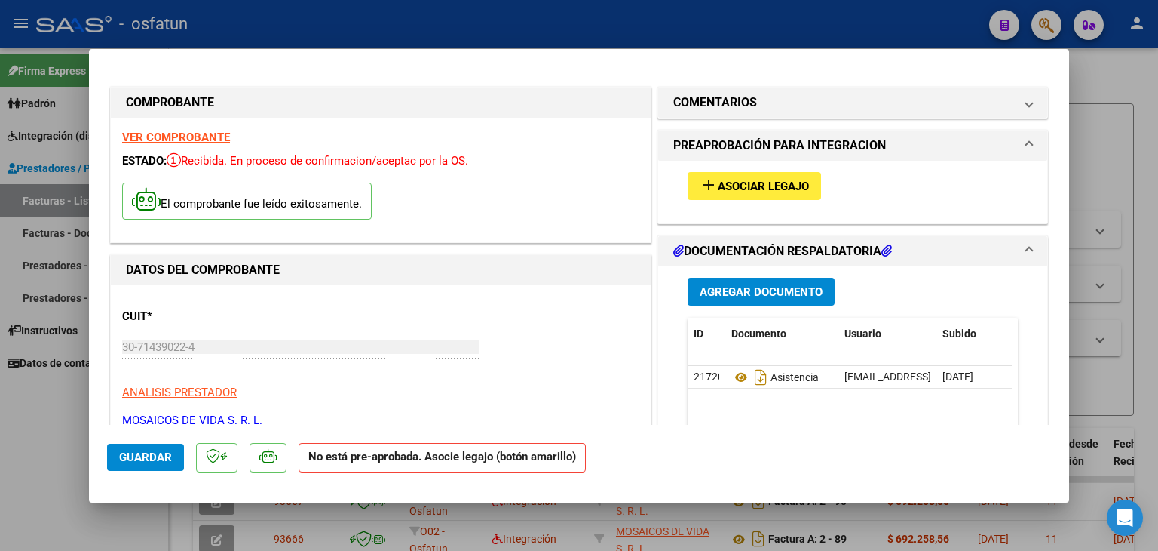
click at [541, 26] on div at bounding box center [579, 275] width 1158 height 551
type input "$ 0,00"
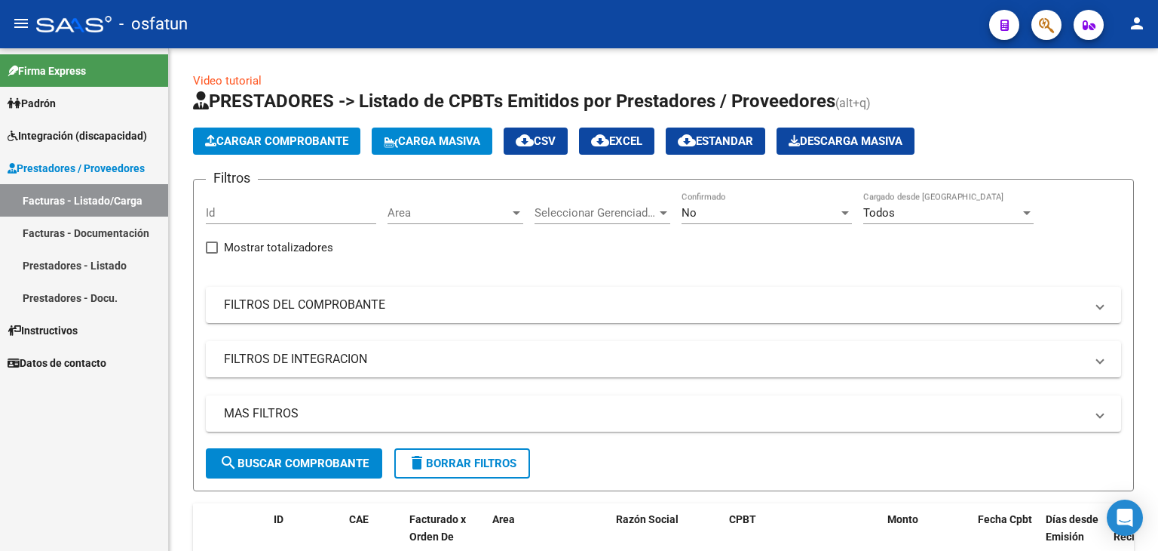
click at [132, 235] on link "Facturas - Documentación" at bounding box center [84, 232] width 168 height 32
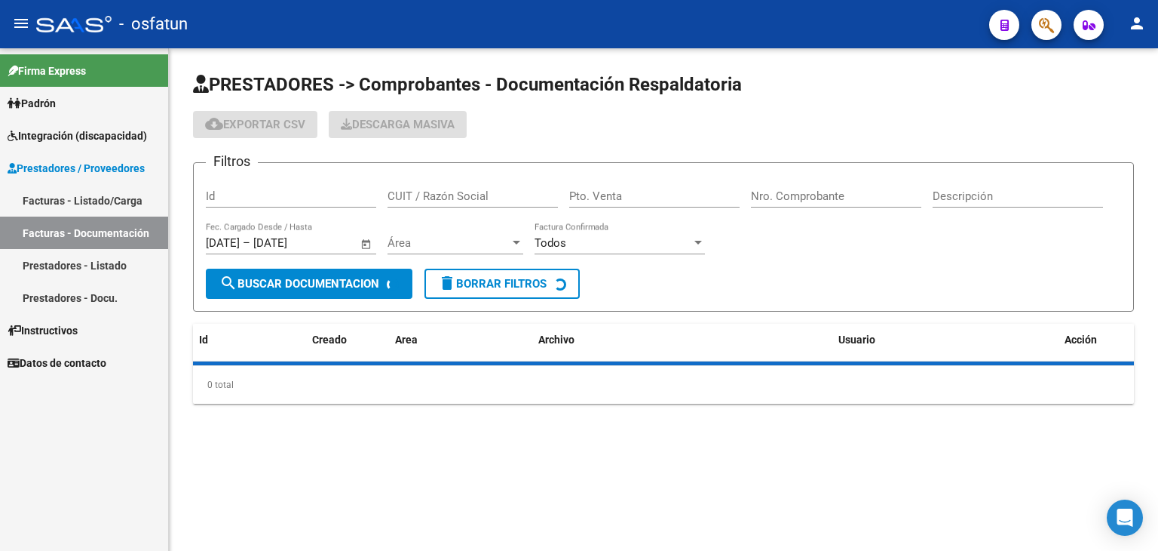
click at [664, 199] on input "Pto. Venta" at bounding box center [654, 196] width 170 height 14
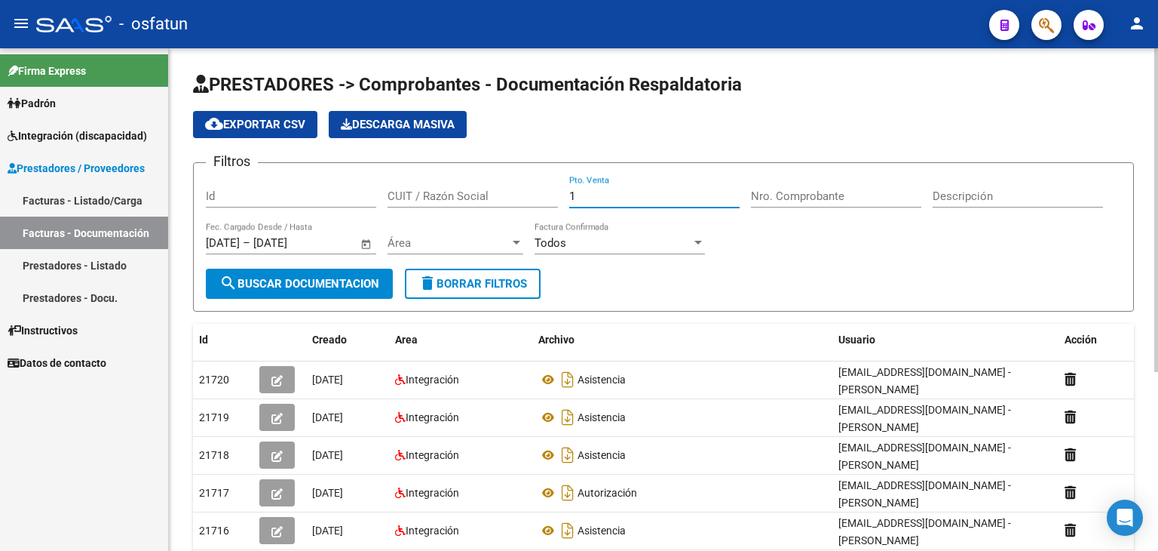
type input "1"
click at [796, 188] on div "Nro. Comprobante" at bounding box center [836, 191] width 170 height 32
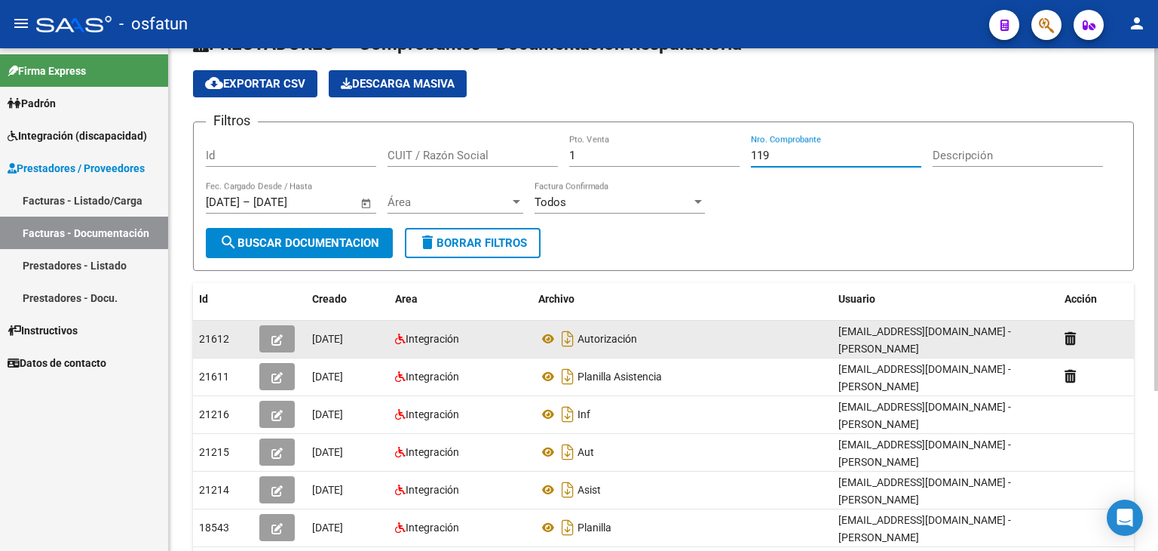
scroll to position [75, 0]
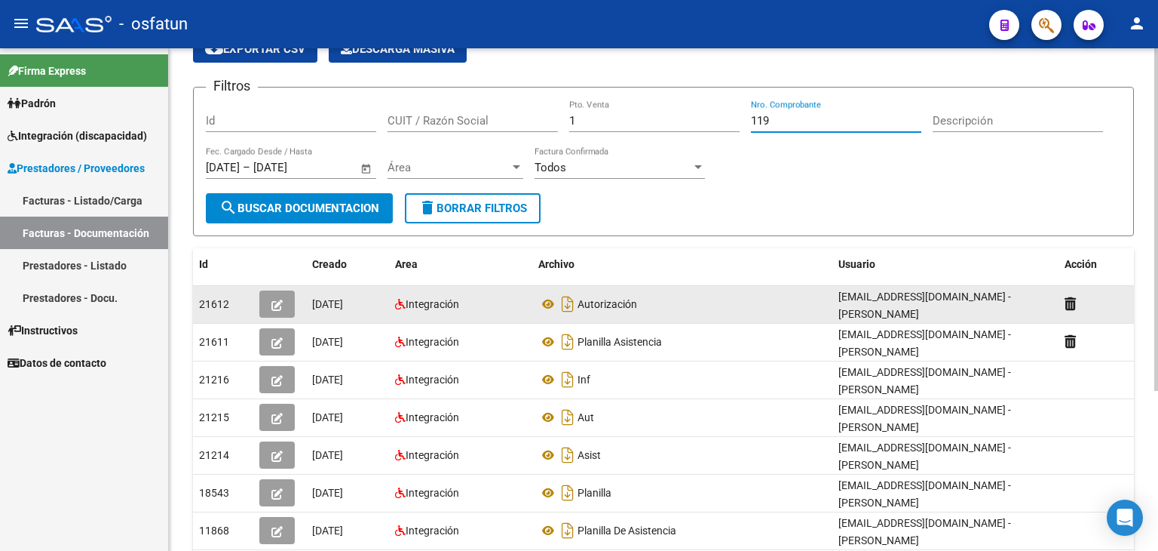
type input "119"
click at [274, 303] on icon "button" at bounding box center [277, 304] width 11 height 11
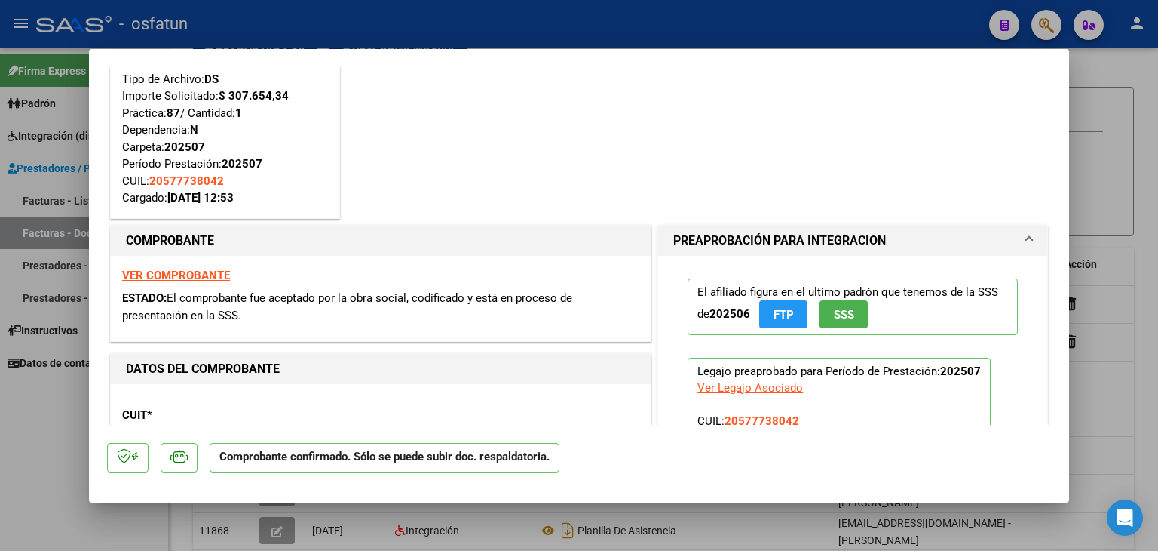
click at [181, 277] on strong "VER COMPROBANTE" at bounding box center [176, 276] width 108 height 14
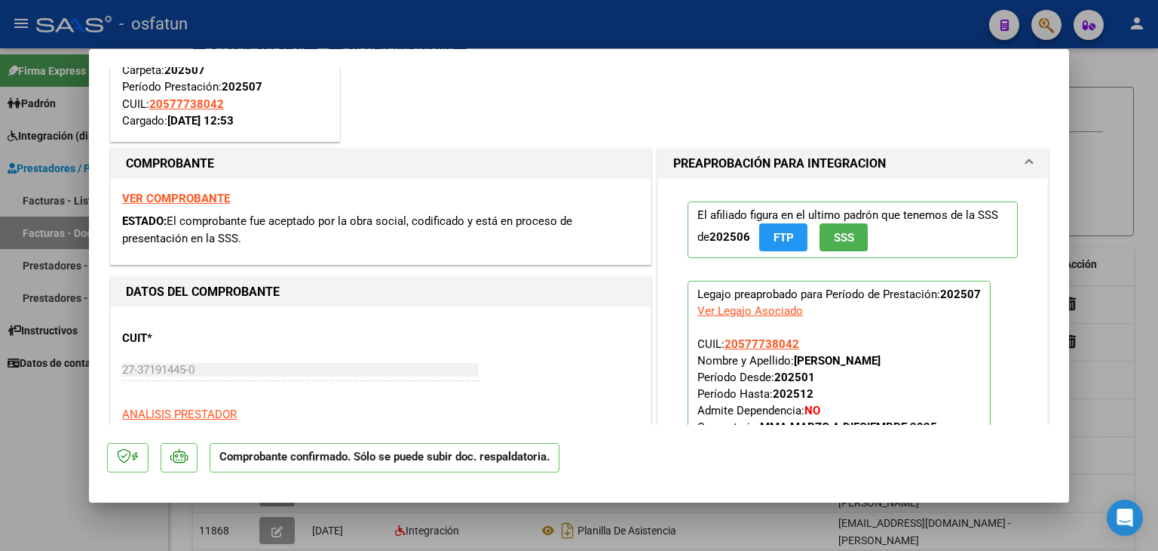
scroll to position [0, 0]
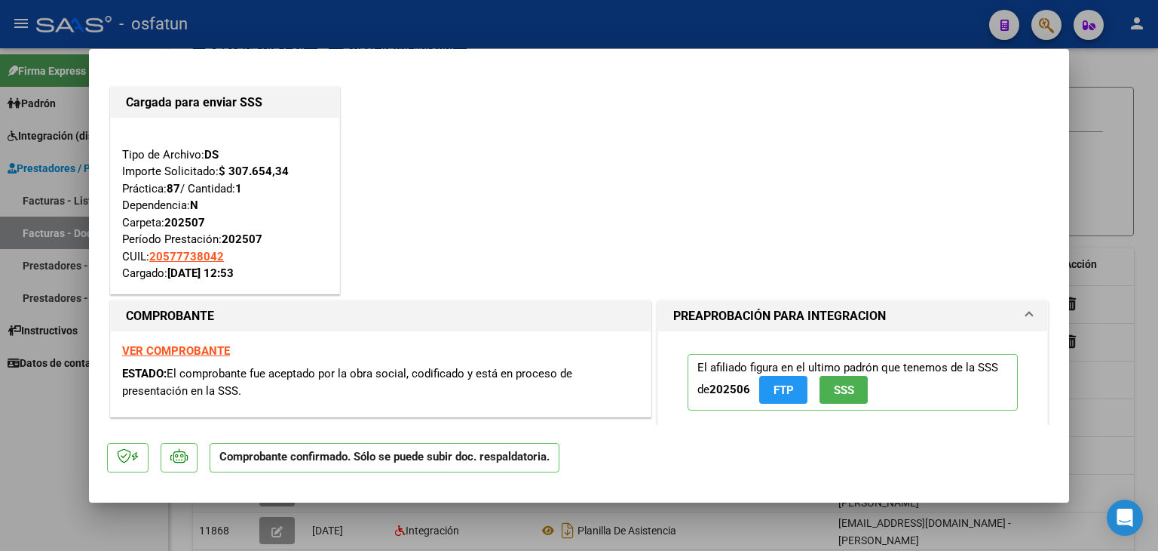
click at [592, 38] on div at bounding box center [579, 275] width 1158 height 551
type input "$ 0,00"
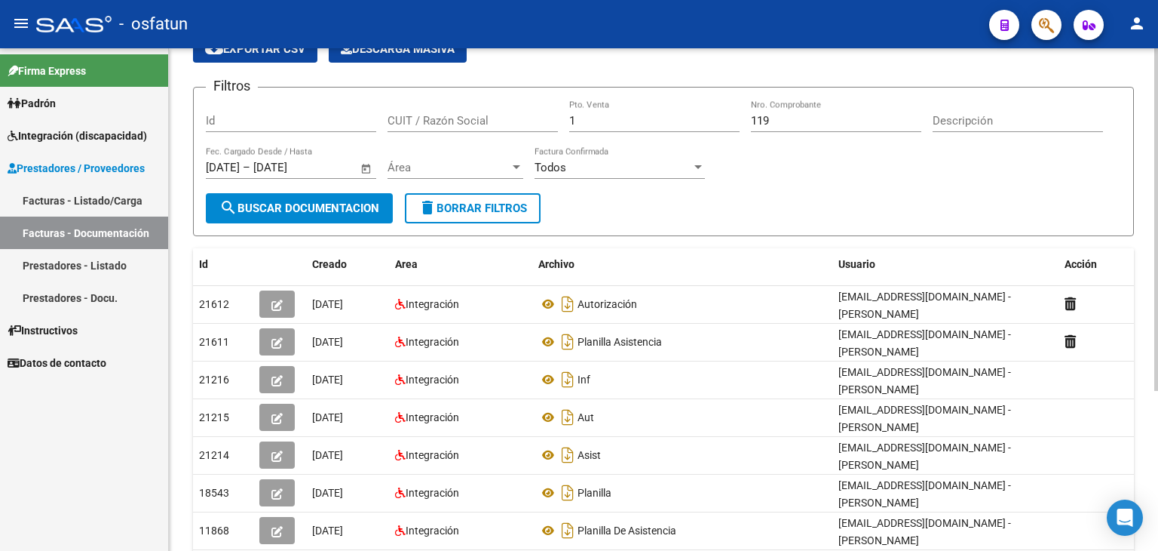
drag, startPoint x: 87, startPoint y: 205, endPoint x: 176, endPoint y: 213, distance: 88.6
click at [87, 204] on link "Facturas - Listado/Carga" at bounding box center [84, 200] width 168 height 32
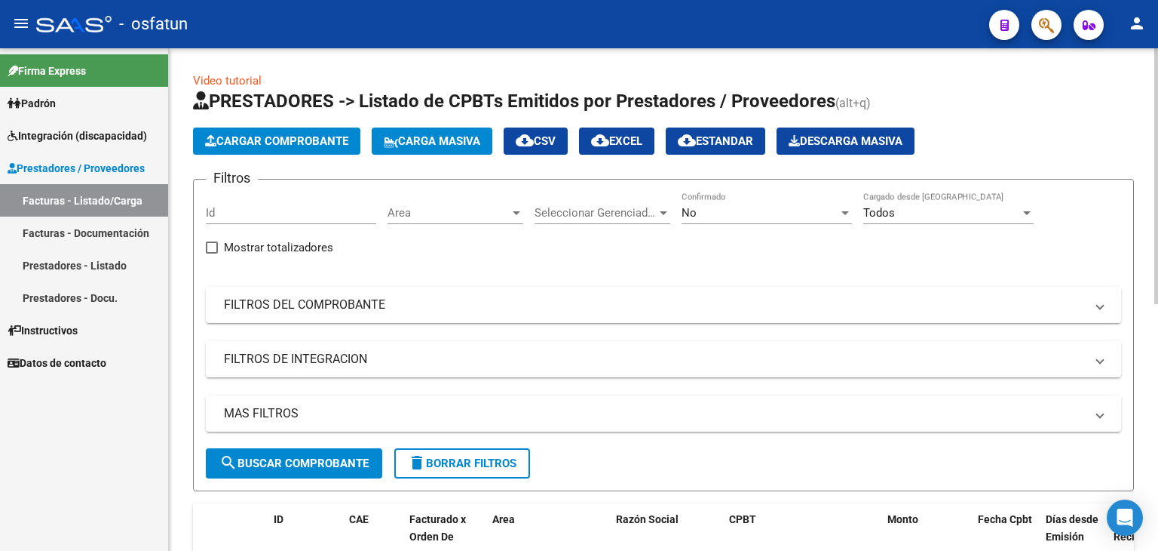
click at [311, 137] on span "Cargar Comprobante" at bounding box center [276, 141] width 143 height 14
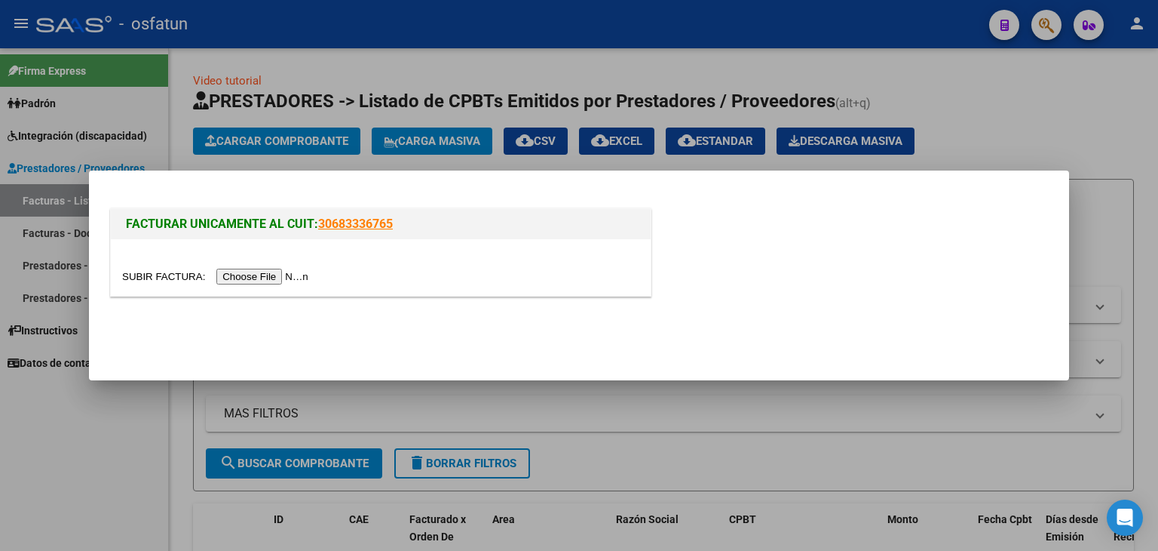
click at [294, 269] on input "file" at bounding box center [217, 277] width 191 height 16
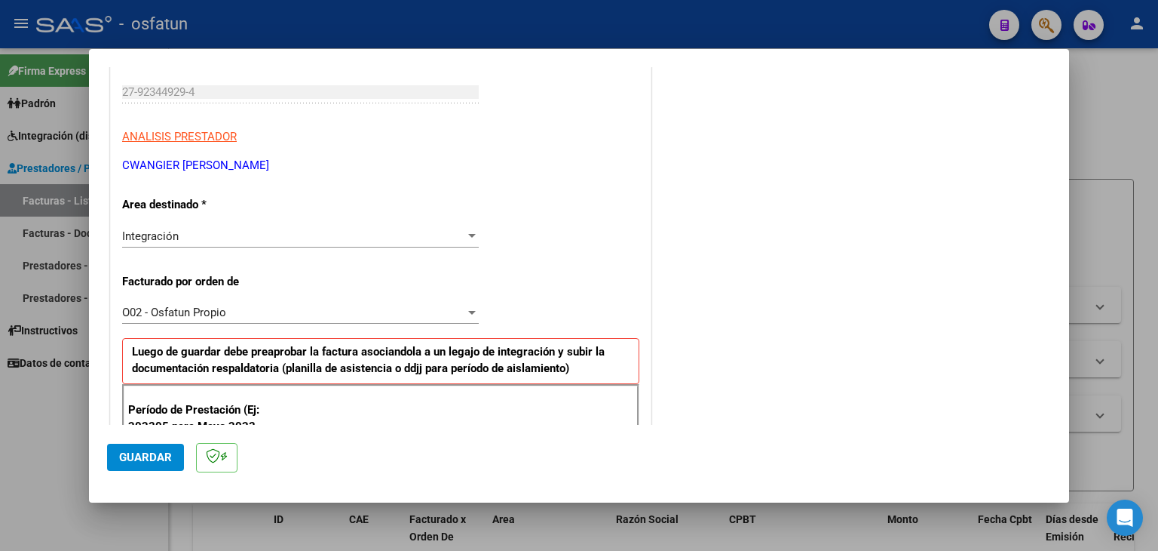
scroll to position [377, 0]
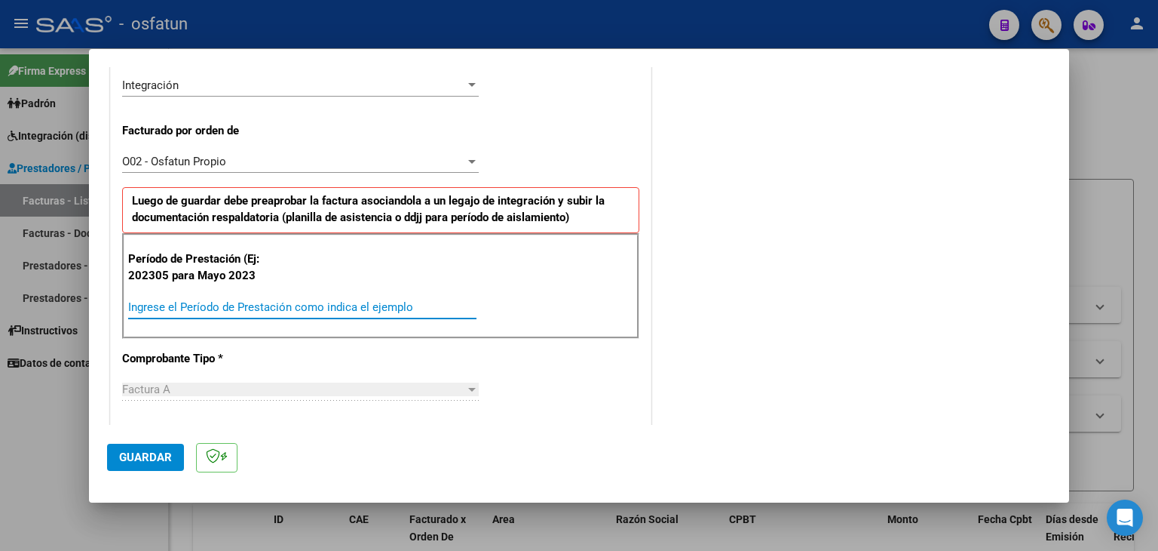
click at [250, 303] on input "Ingrese el Período de Prestación como indica el ejemplo" at bounding box center [302, 307] width 348 height 14
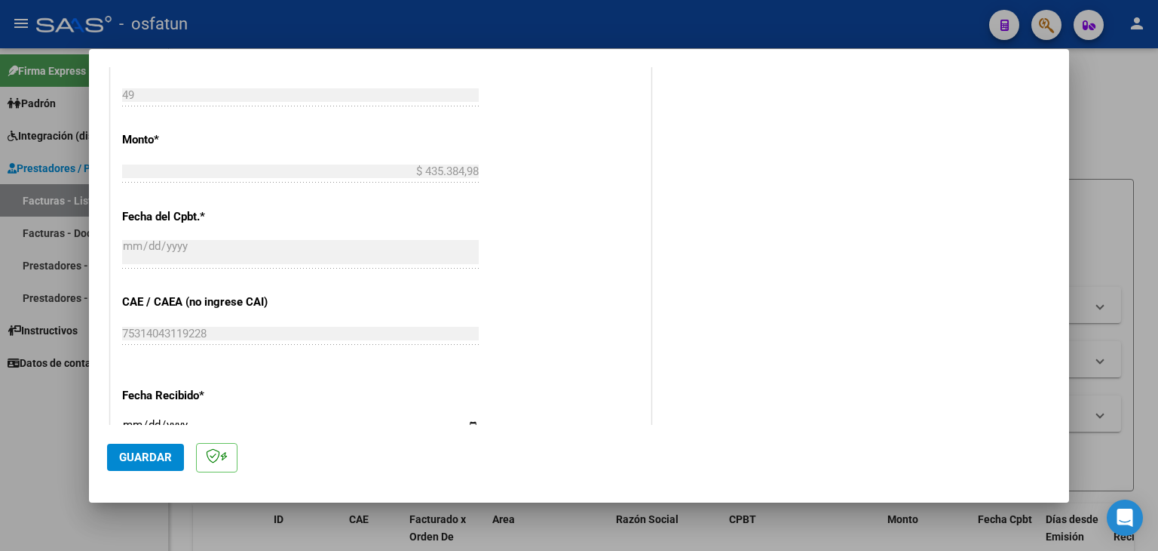
scroll to position [830, 0]
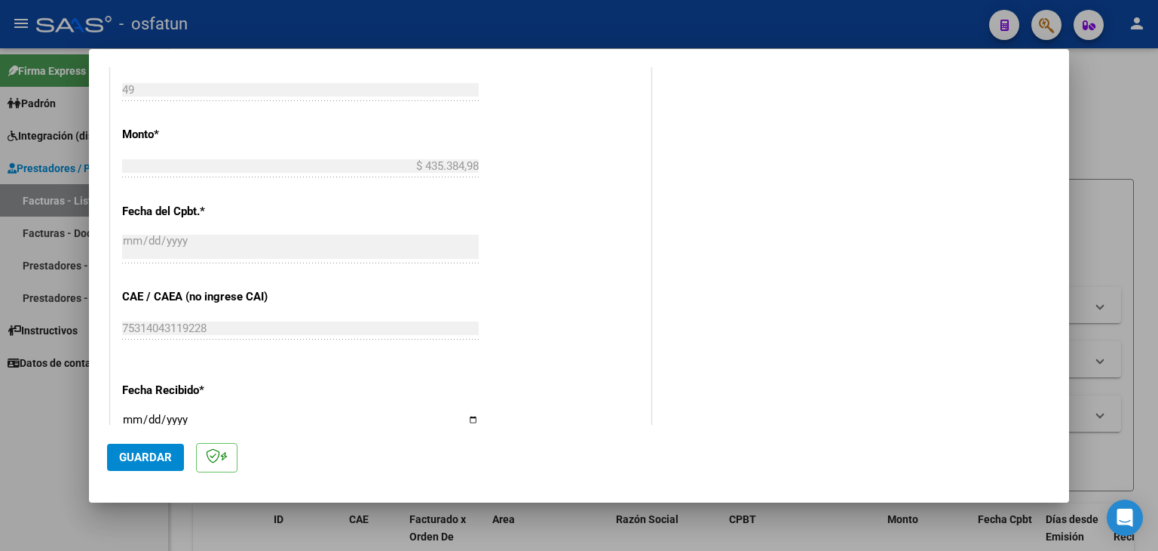
type input "202507"
click at [158, 462] on span "Guardar" at bounding box center [145, 457] width 53 height 14
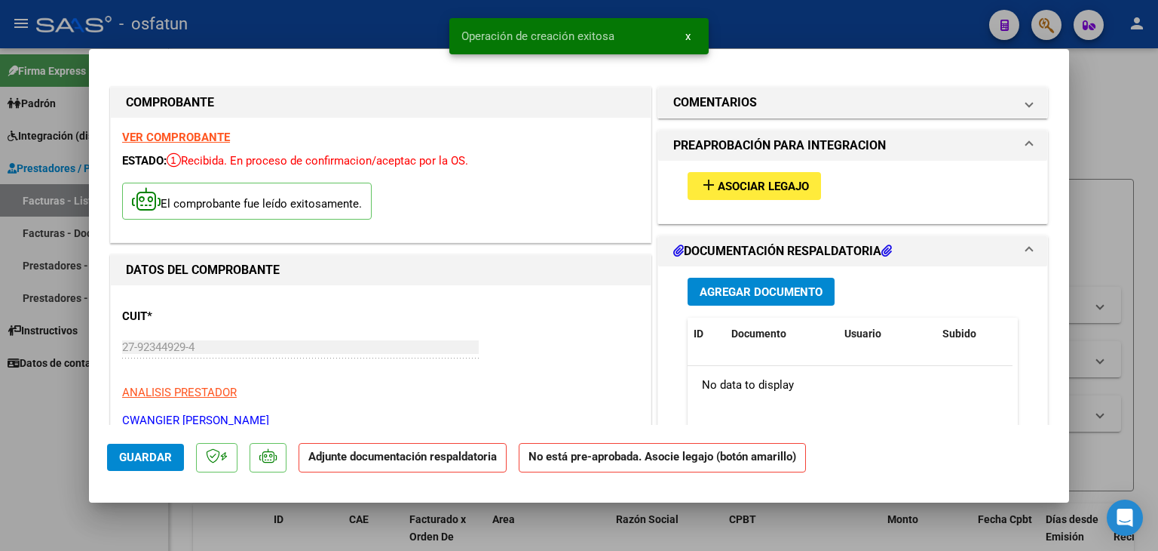
click at [733, 185] on span "Asociar Legajo" at bounding box center [763, 187] width 91 height 14
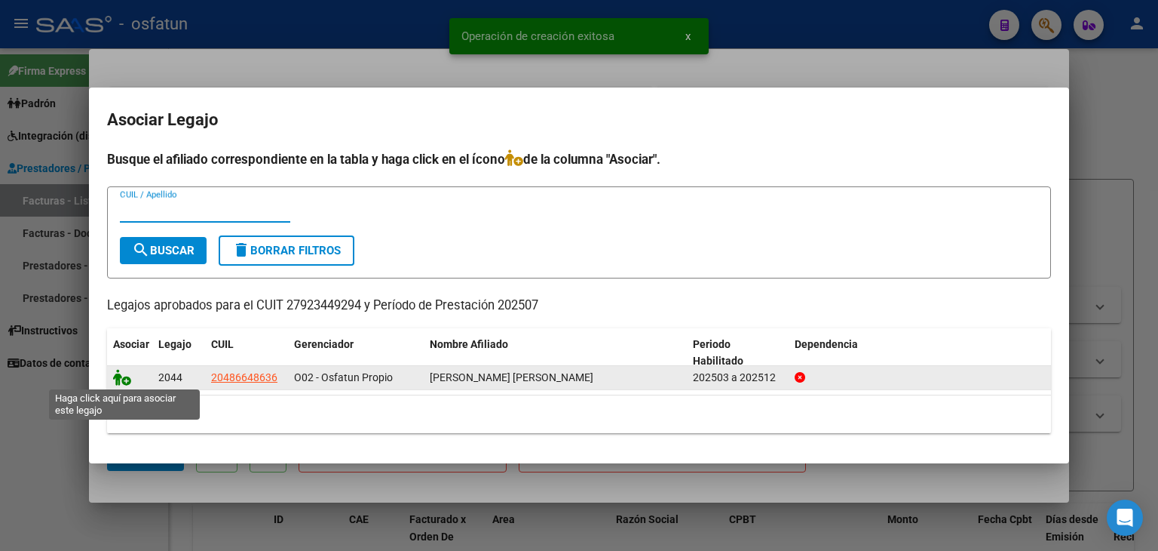
click at [125, 373] on icon at bounding box center [122, 377] width 18 height 17
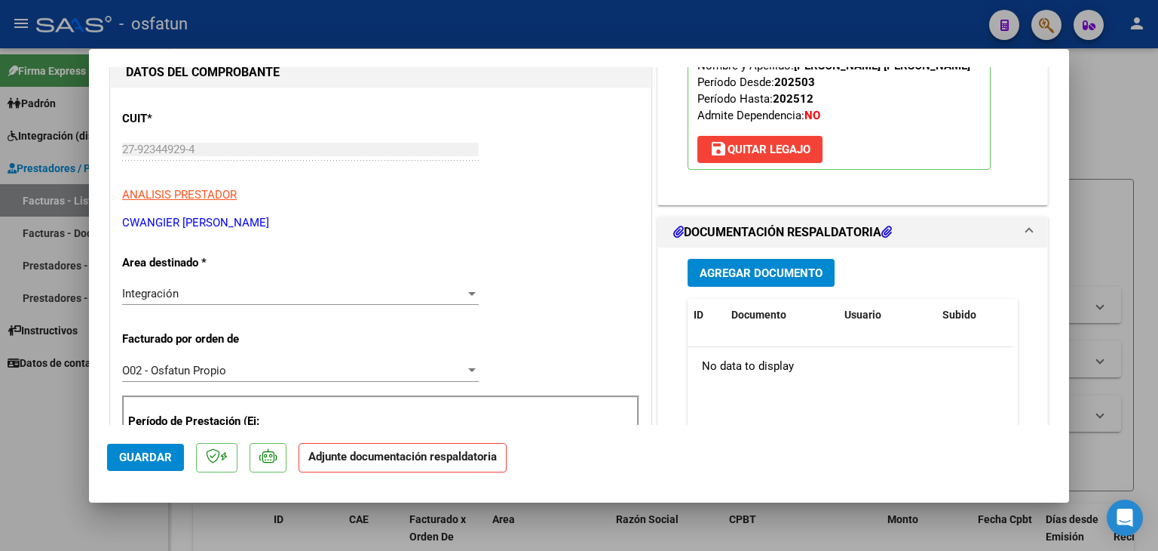
scroll to position [226, 0]
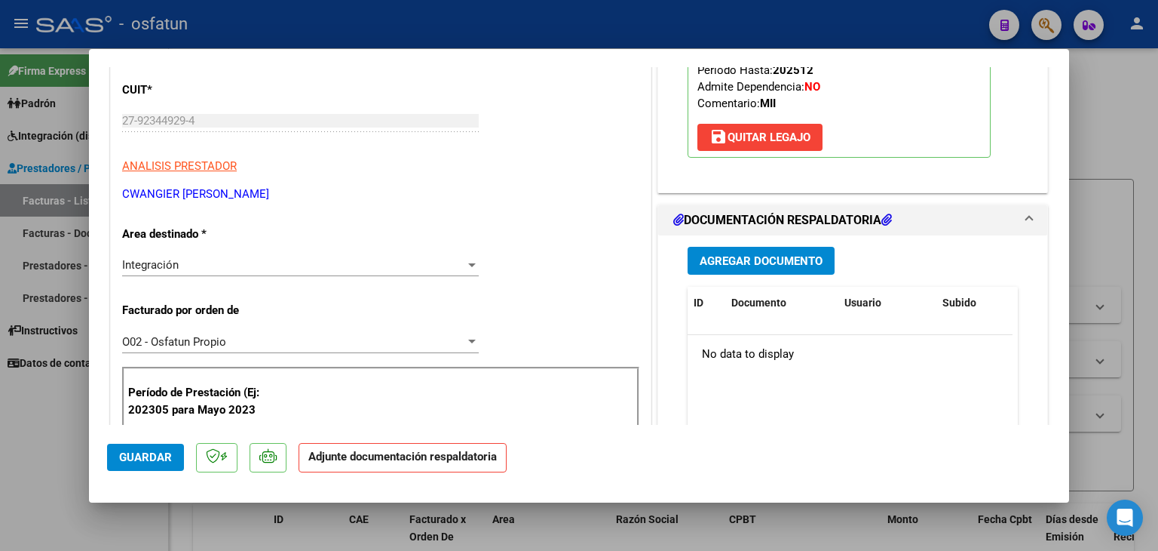
click at [712, 255] on span "Agregar Documento" at bounding box center [761, 261] width 123 height 14
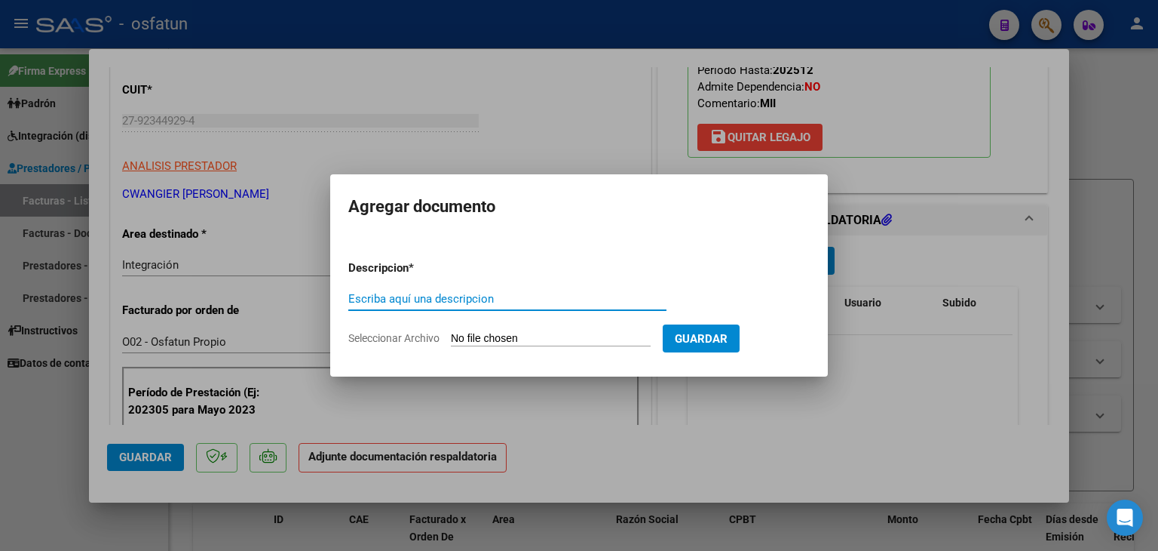
click at [479, 294] on input "Escriba aquí una descripcion" at bounding box center [507, 299] width 318 height 14
type input "ASISTENCIA"
click at [537, 341] on input "Seleccionar Archivo" at bounding box center [551, 339] width 200 height 14
type input "C:\fakepath\PLANILLA ASISTENCIA - MOD INT INT - [DATE].pdf"
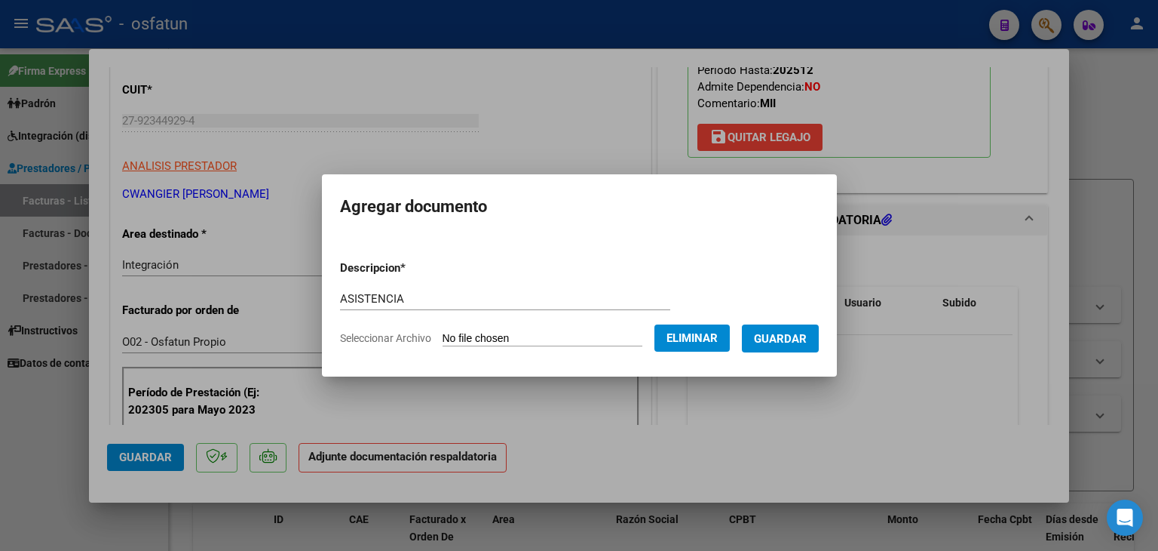
click at [792, 340] on span "Guardar" at bounding box center [780, 339] width 53 height 14
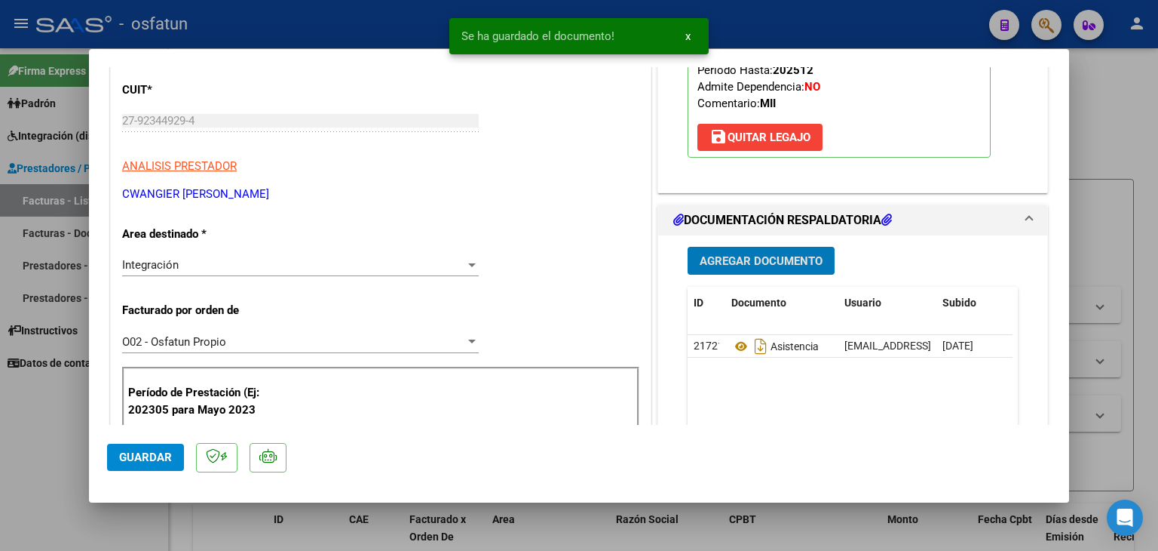
click at [717, 266] on span "Agregar Documento" at bounding box center [761, 261] width 123 height 14
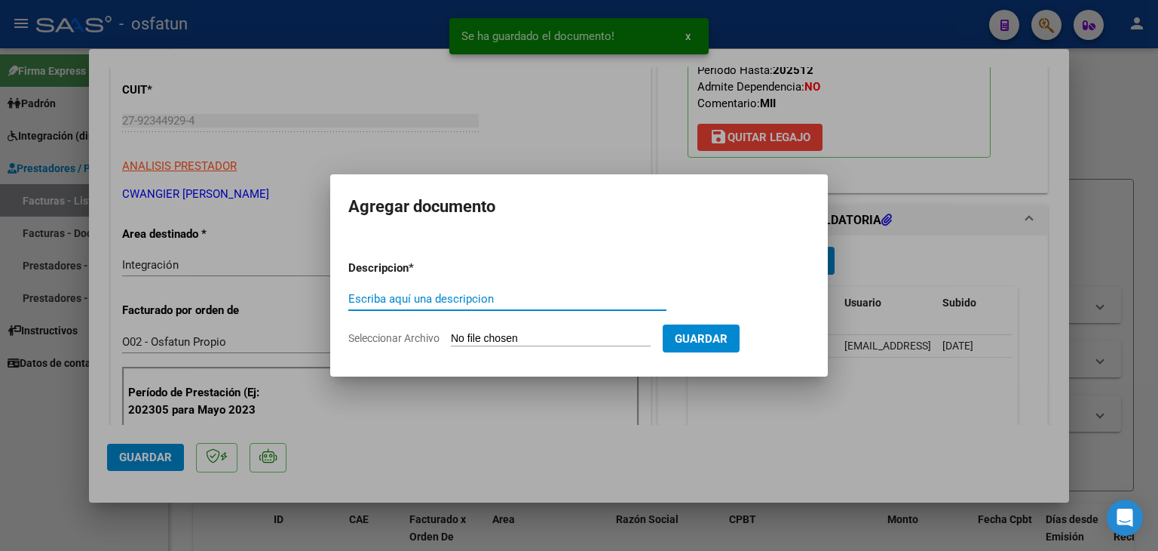
click at [463, 300] on input "Escriba aquí una descripcion" at bounding box center [507, 299] width 318 height 14
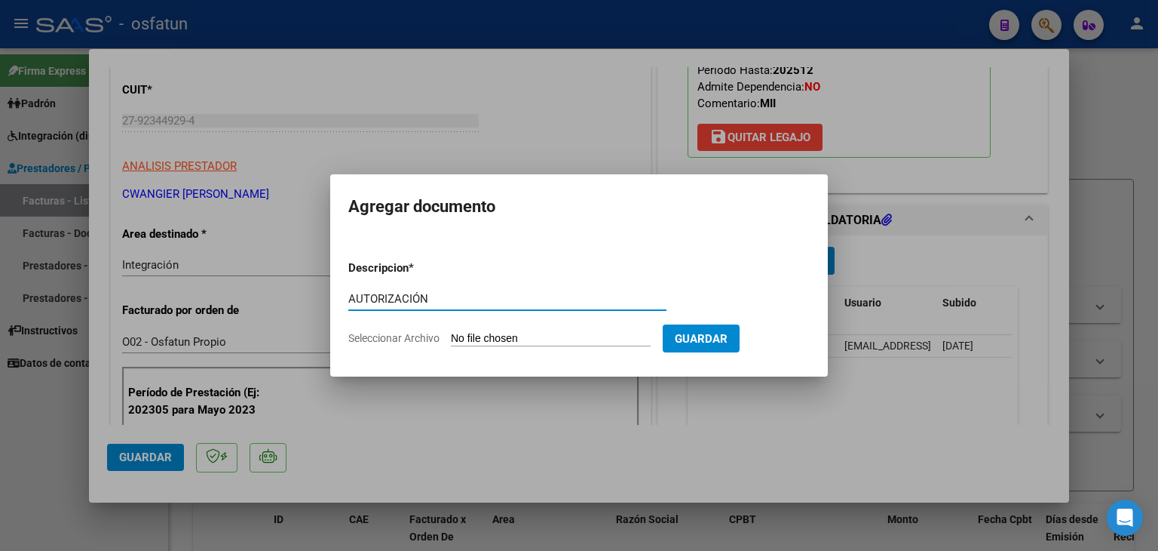
type input "AUTORIZACIÓN"
click at [486, 332] on input "Seleccionar Archivo" at bounding box center [551, 339] width 200 height 14
type input "C:\fakepath\PRESUPUESTO AUTORIZADO - MOD INT INT - 2025.pdf"
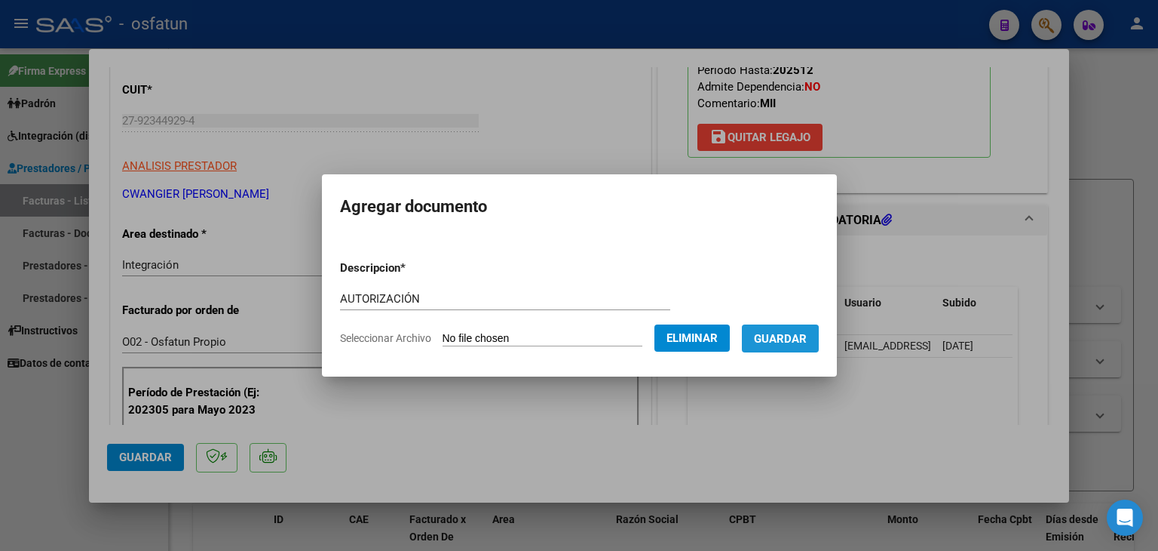
click at [770, 351] on button "Guardar" at bounding box center [780, 338] width 77 height 28
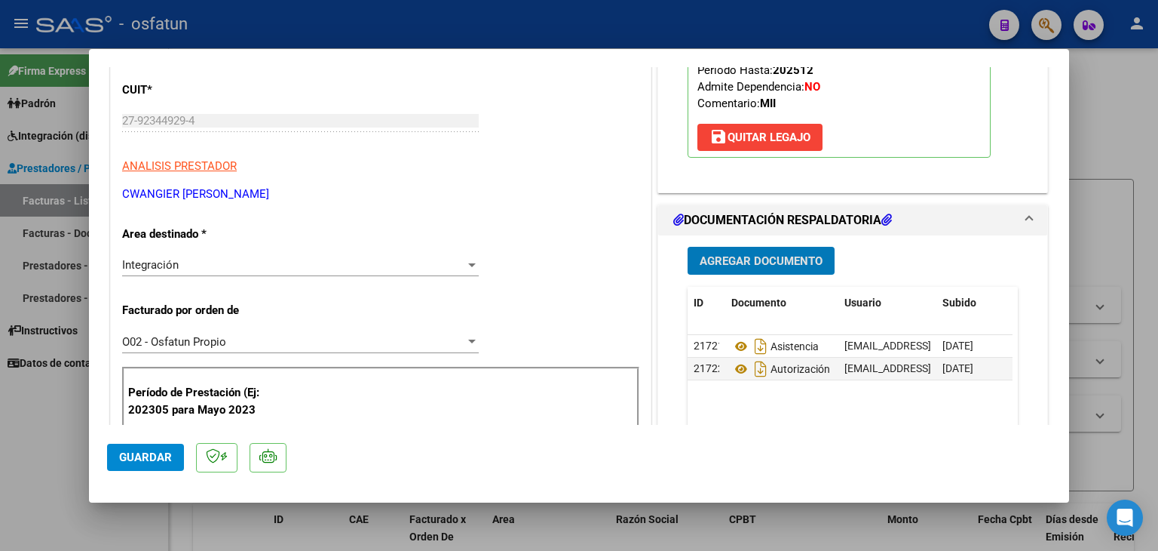
scroll to position [0, 0]
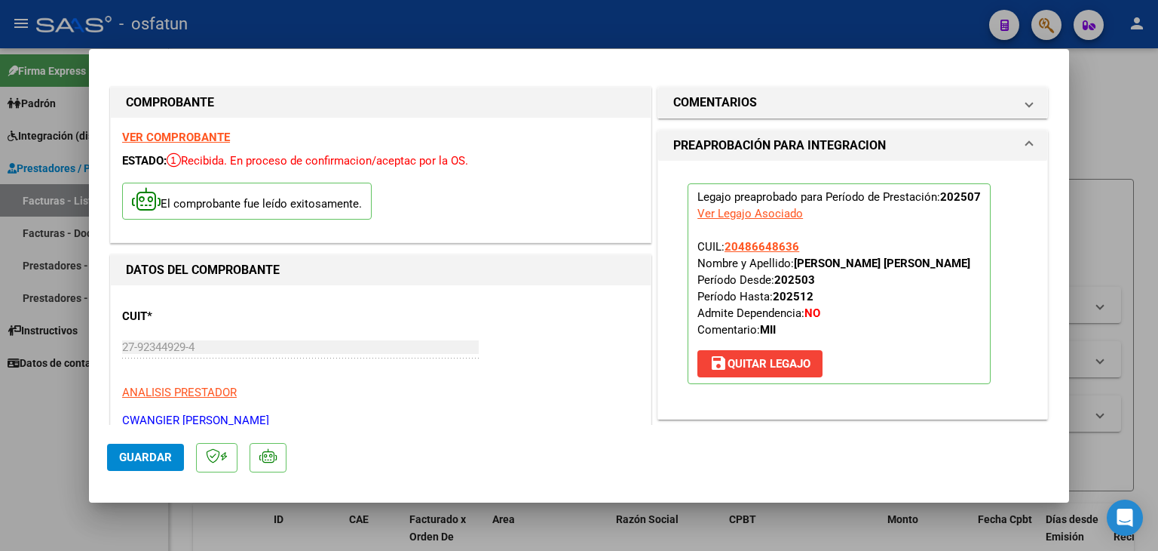
click at [516, 39] on div at bounding box center [579, 275] width 1158 height 551
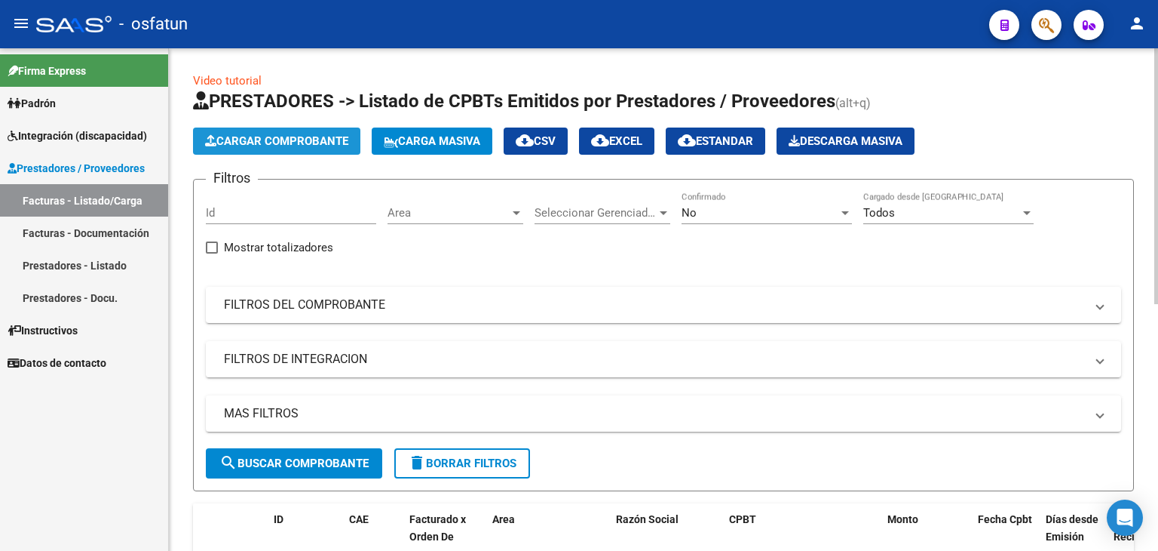
click at [281, 140] on span "Cargar Comprobante" at bounding box center [276, 141] width 143 height 14
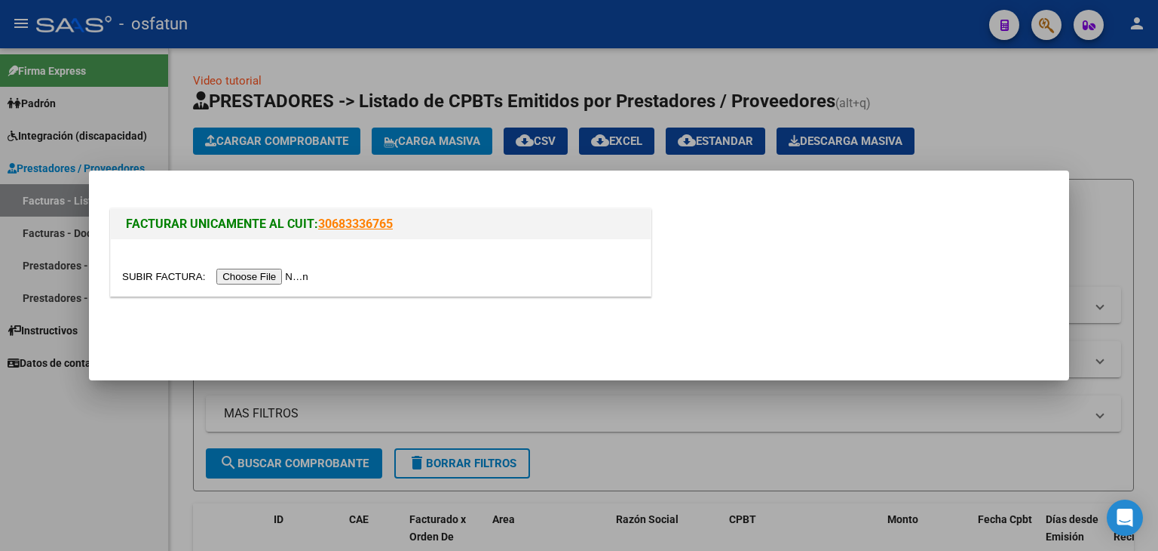
click at [252, 271] on input "file" at bounding box center [217, 277] width 191 height 16
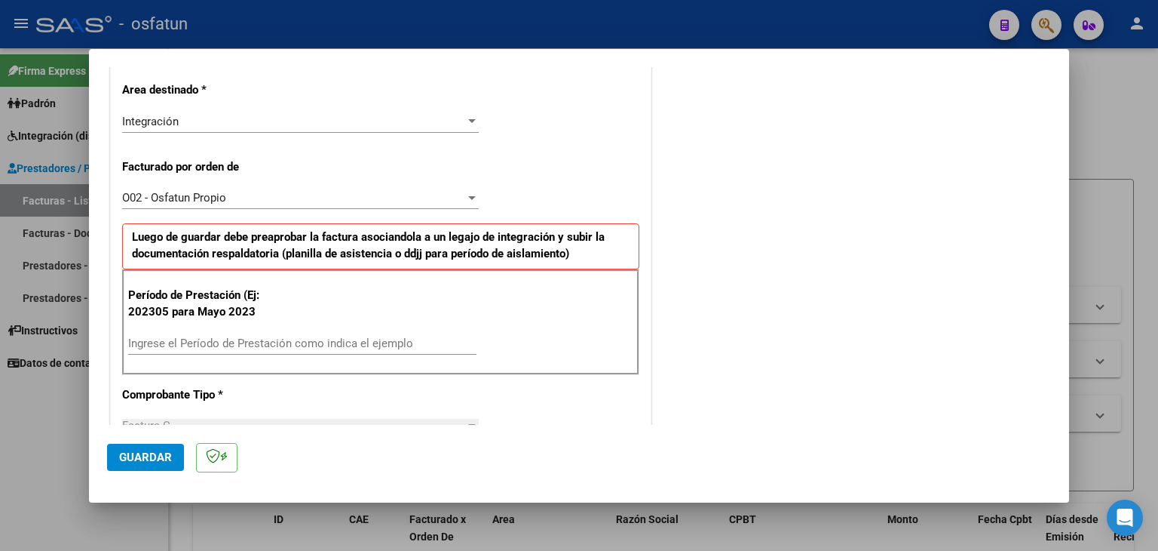
scroll to position [377, 0]
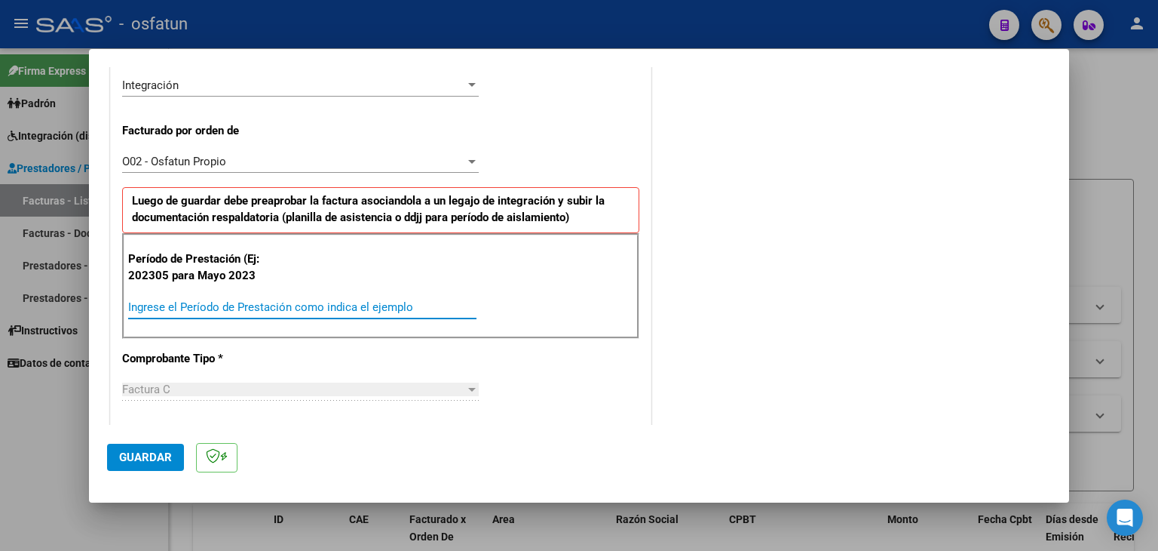
click at [322, 302] on input "Ingrese el Período de Prestación como indica el ejemplo" at bounding box center [302, 307] width 348 height 14
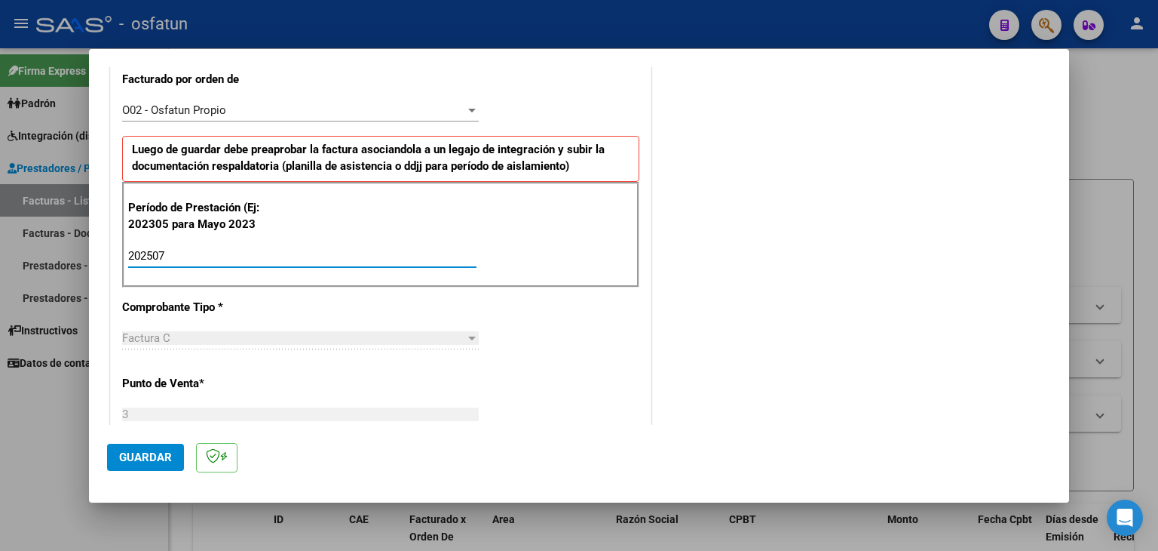
type input "202507"
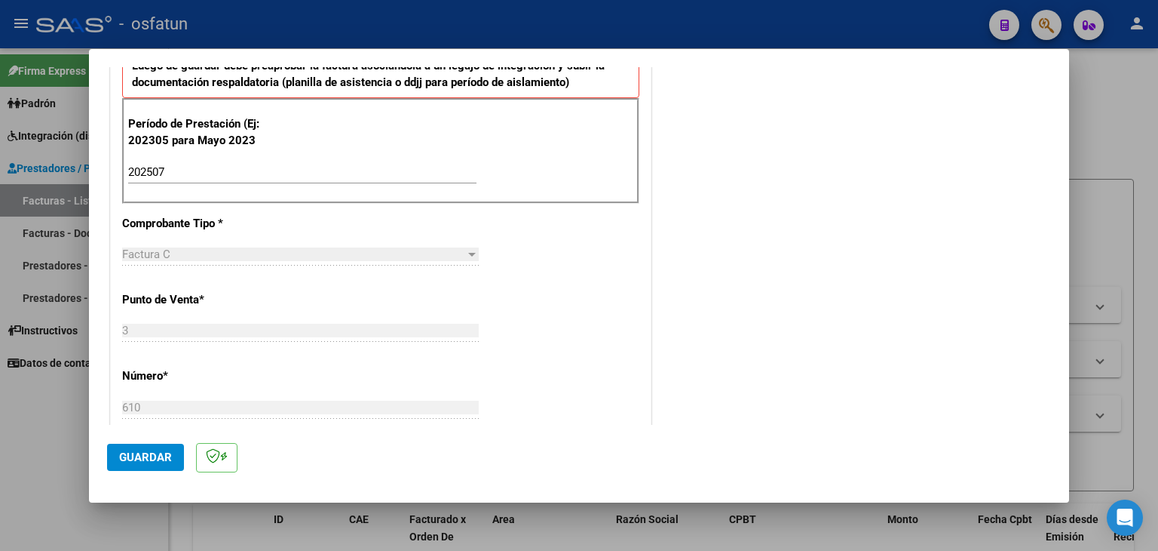
scroll to position [528, 0]
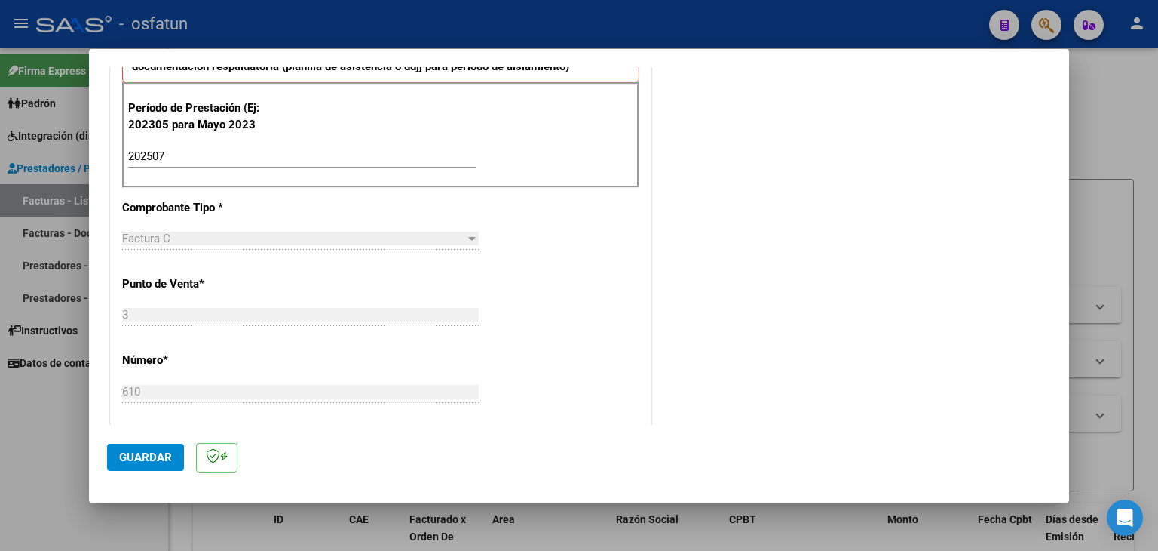
click at [151, 450] on span "Guardar" at bounding box center [145, 457] width 53 height 14
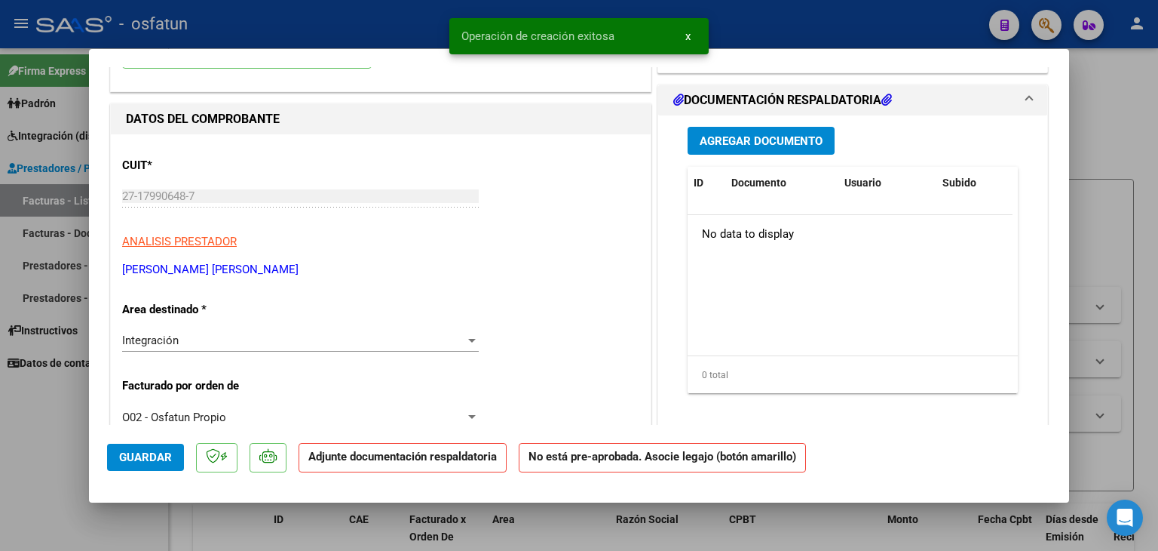
scroll to position [0, 0]
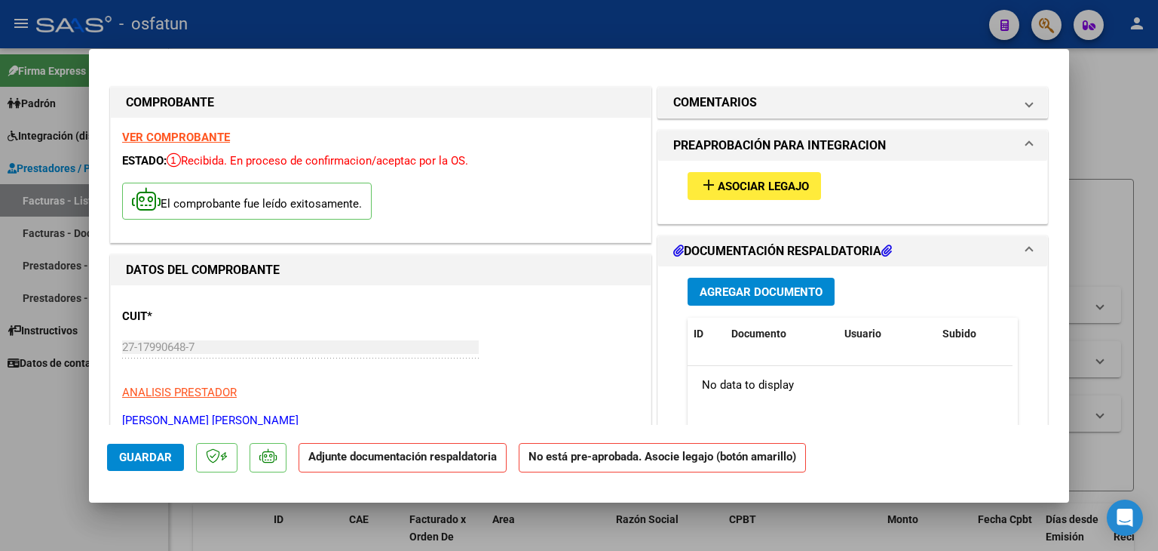
click at [733, 176] on button "add Asociar Legajo" at bounding box center [754, 186] width 133 height 28
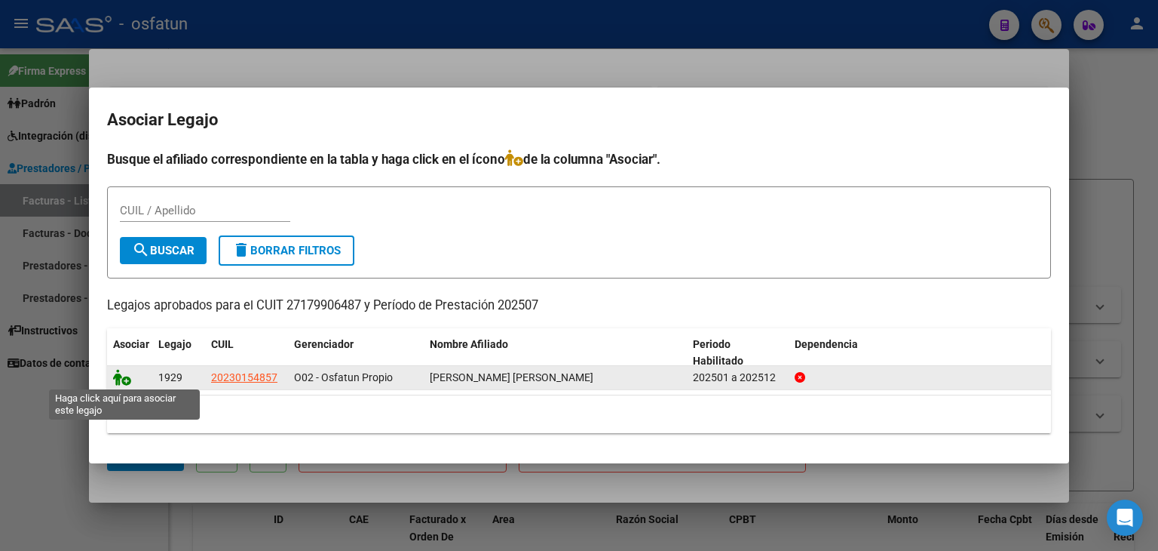
click at [124, 370] on icon at bounding box center [122, 377] width 18 height 17
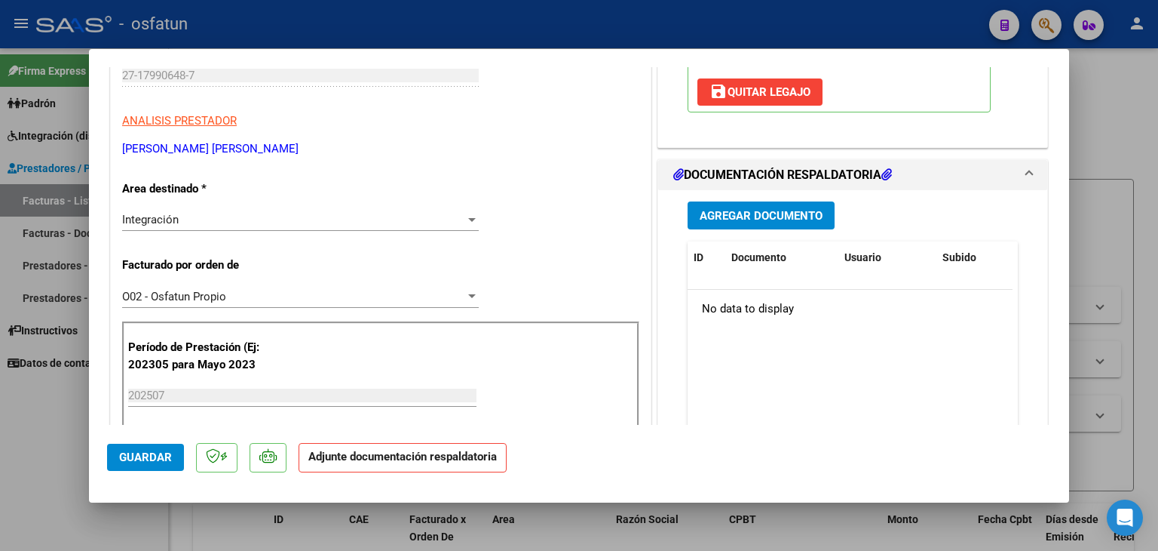
scroll to position [377, 0]
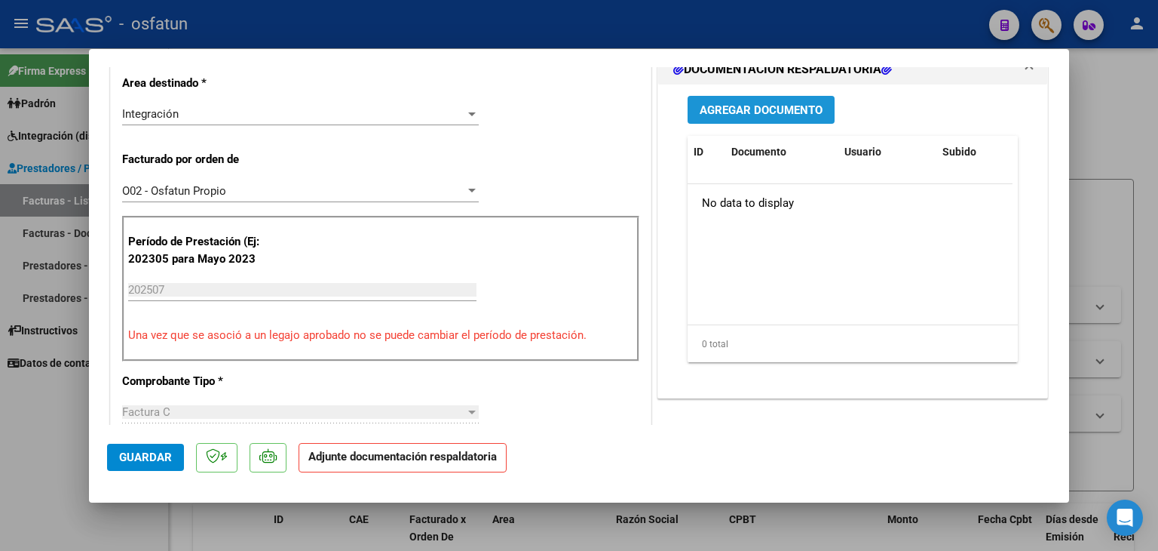
click at [770, 98] on button "Agregar Documento" at bounding box center [761, 110] width 147 height 28
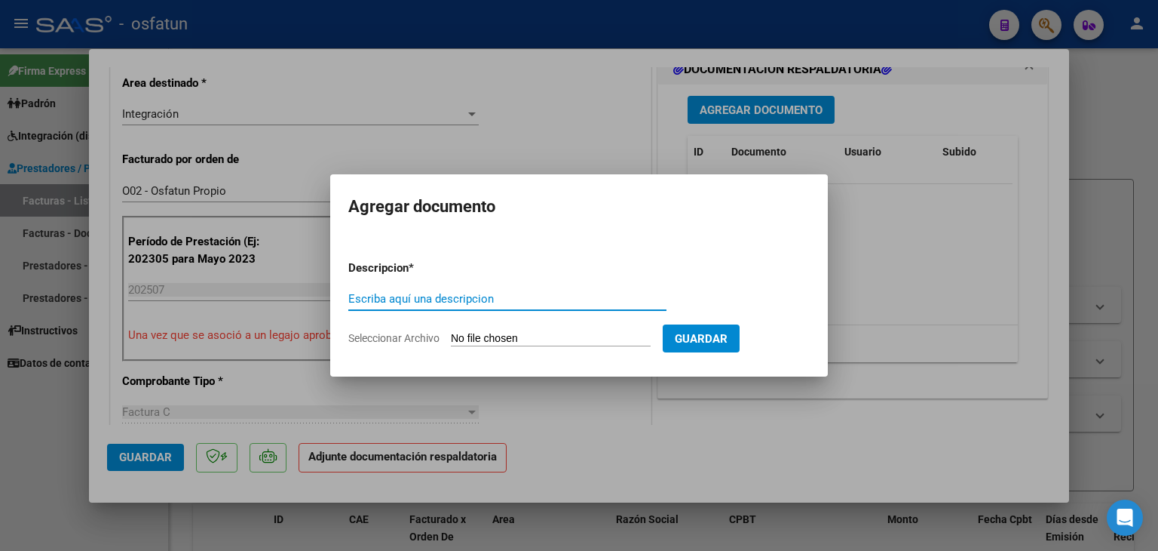
click at [459, 298] on input "Escriba aquí una descripcion" at bounding box center [507, 299] width 318 height 14
type input "ASISTENCIA"
click at [518, 332] on input "Seleccionar Archivo" at bounding box center [551, 339] width 200 height 14
type input "C:\fakepath\PRESUESTO AUTORIZADO - FONO - 2025.pdf"
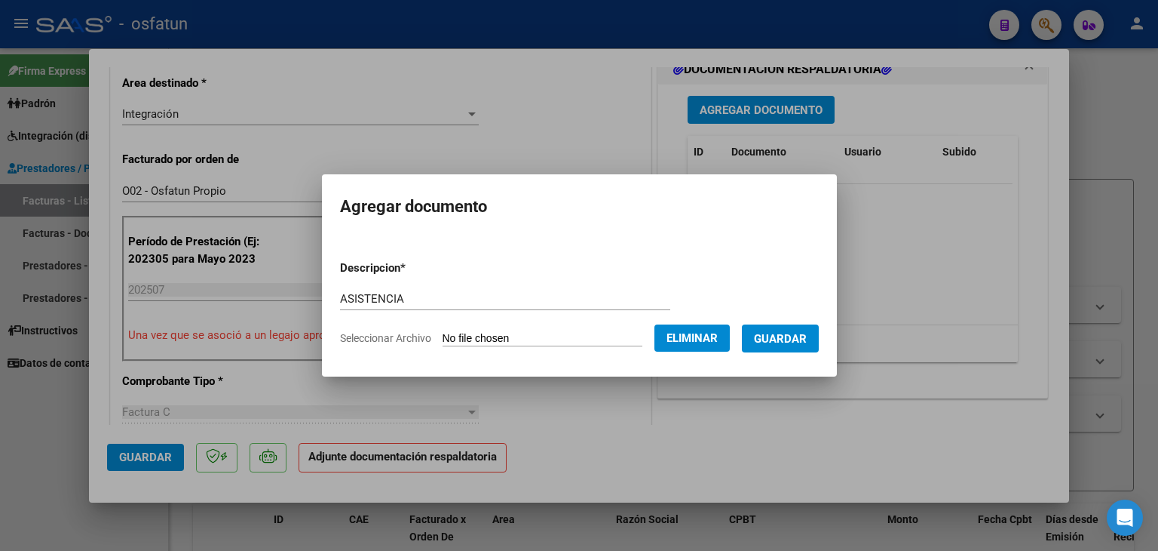
click at [468, 331] on app-file-uploader "Seleccionar Archivo Eliminar" at bounding box center [541, 338] width 402 height 14
click at [492, 283] on form "Descripcion * ASISTENCIA Escriba aquí una descripcion Seleccionar Archivo Elimi…" at bounding box center [579, 303] width 479 height 110
click at [496, 315] on div "ASISTENCIA Escriba aquí una descripcion" at bounding box center [505, 305] width 330 height 37
click at [685, 323] on form "Descripcion * ASISTENCIA Escriba aquí una descripcion Seleccionar Archivo Elimi…" at bounding box center [579, 303] width 479 height 110
click at [695, 335] on span "Eliminar" at bounding box center [692, 338] width 51 height 14
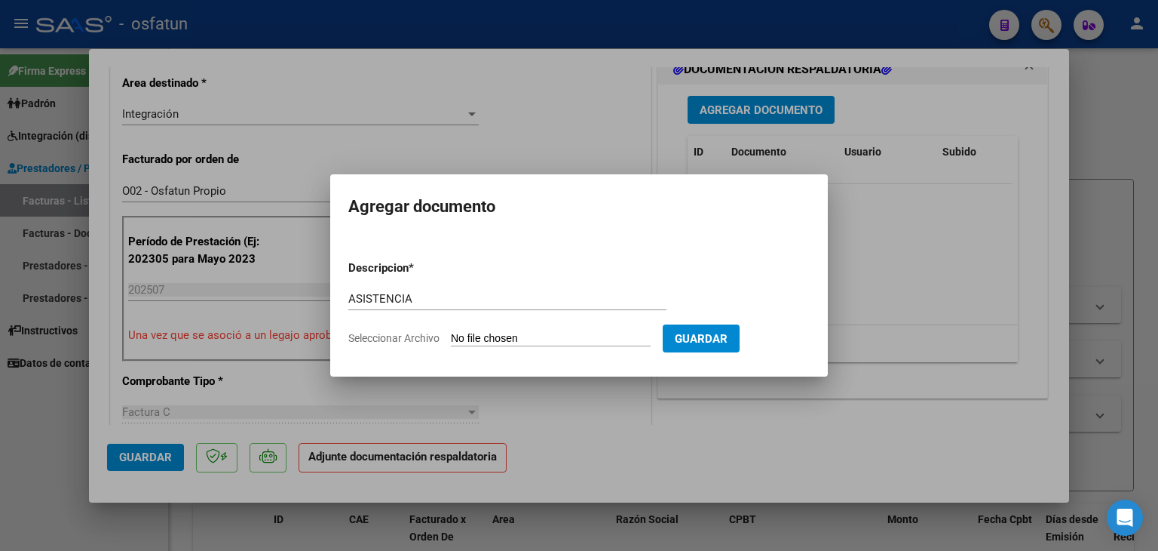
click at [529, 336] on input "Seleccionar Archivo" at bounding box center [551, 339] width 200 height 14
type input "C:\fakepath\PLANILLA ASISTENCIA - FONO - [DATE].jpg"
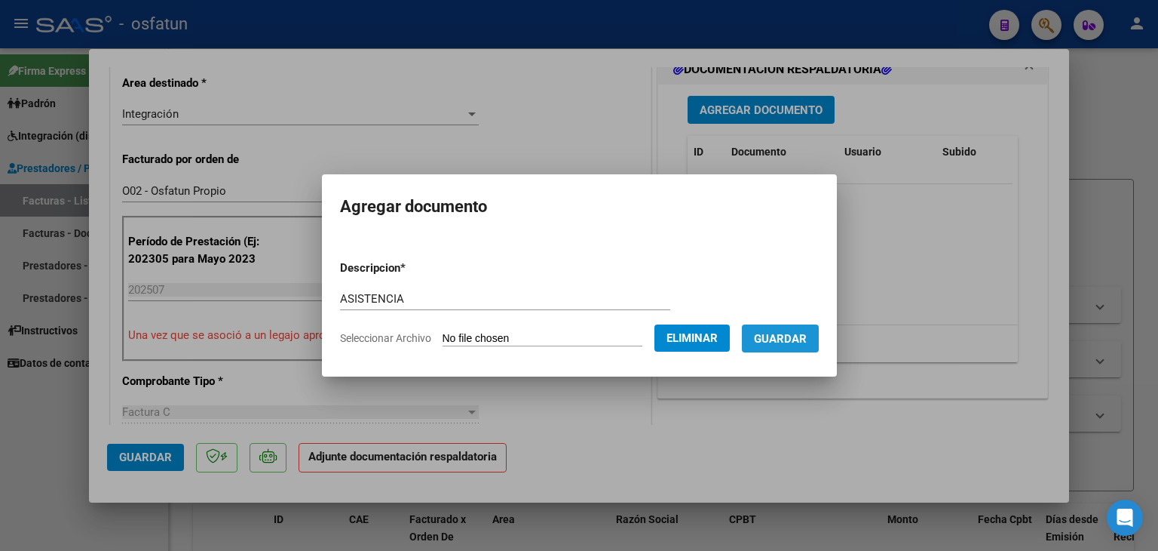
click at [801, 346] on button "Guardar" at bounding box center [780, 338] width 77 height 28
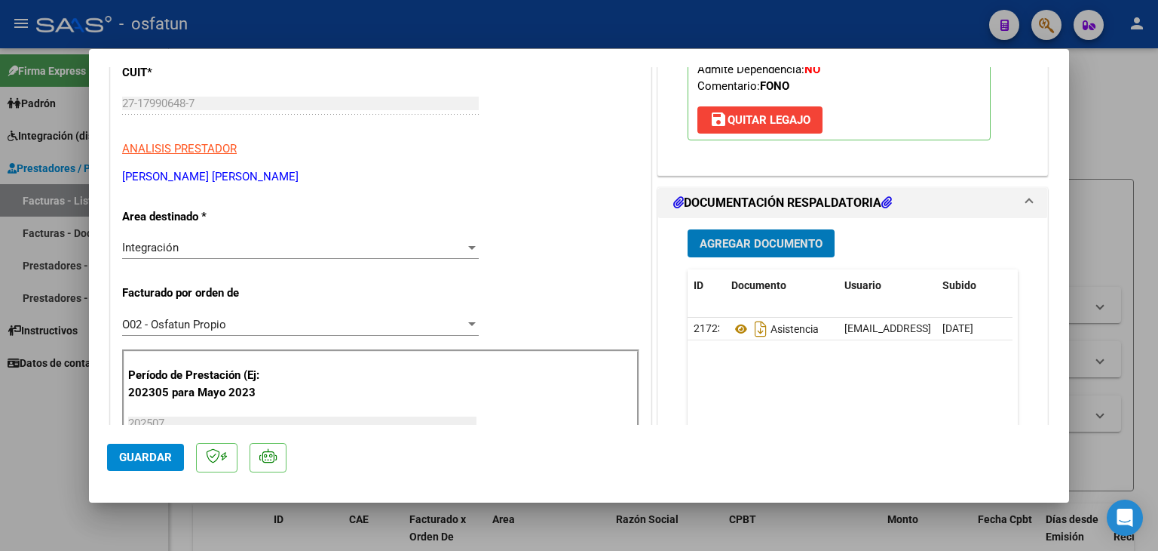
scroll to position [226, 0]
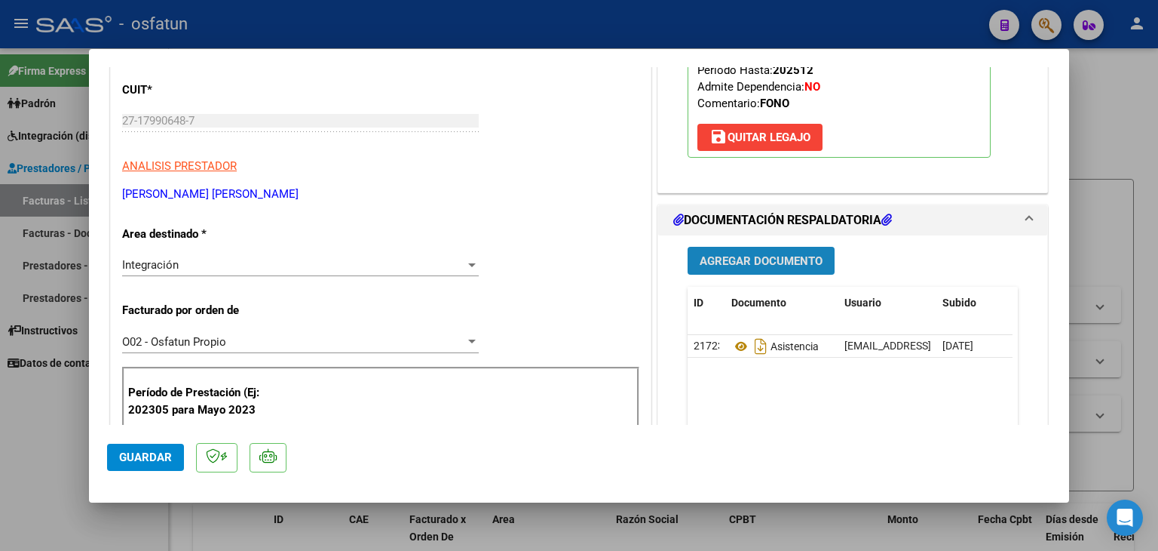
click at [760, 267] on button "Agregar Documento" at bounding box center [761, 261] width 147 height 28
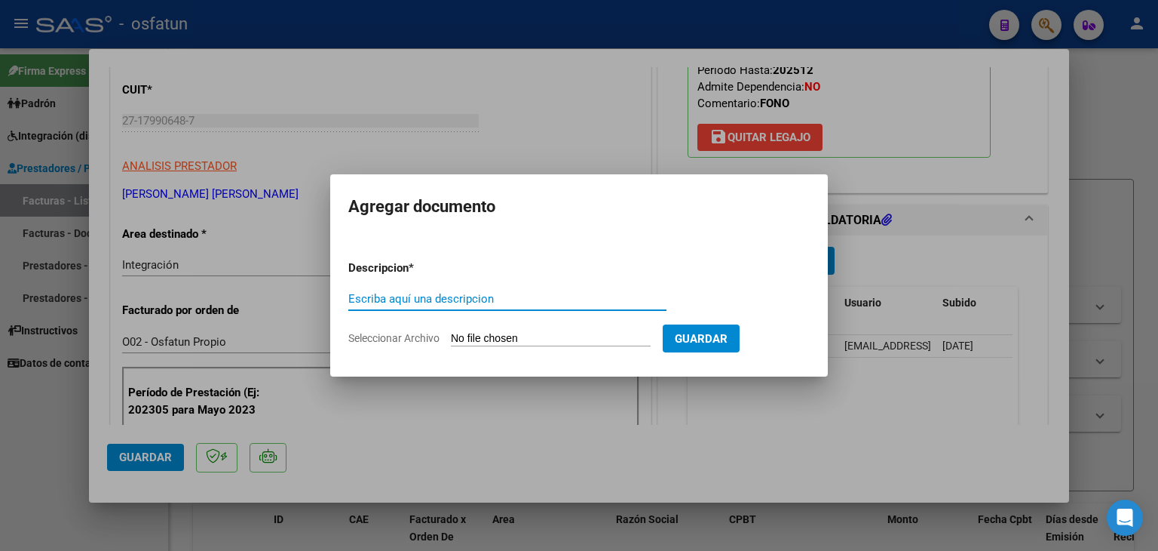
click at [453, 302] on input "Escriba aquí una descripcion" at bounding box center [507, 299] width 318 height 14
type input "A"
type input "AUTORIZACIÓN"
click at [499, 336] on input "Seleccionar Archivo" at bounding box center [551, 339] width 200 height 14
type input "C:\fakepath\PRESUESTO AUTORIZADO - FONO - 2025.pdf"
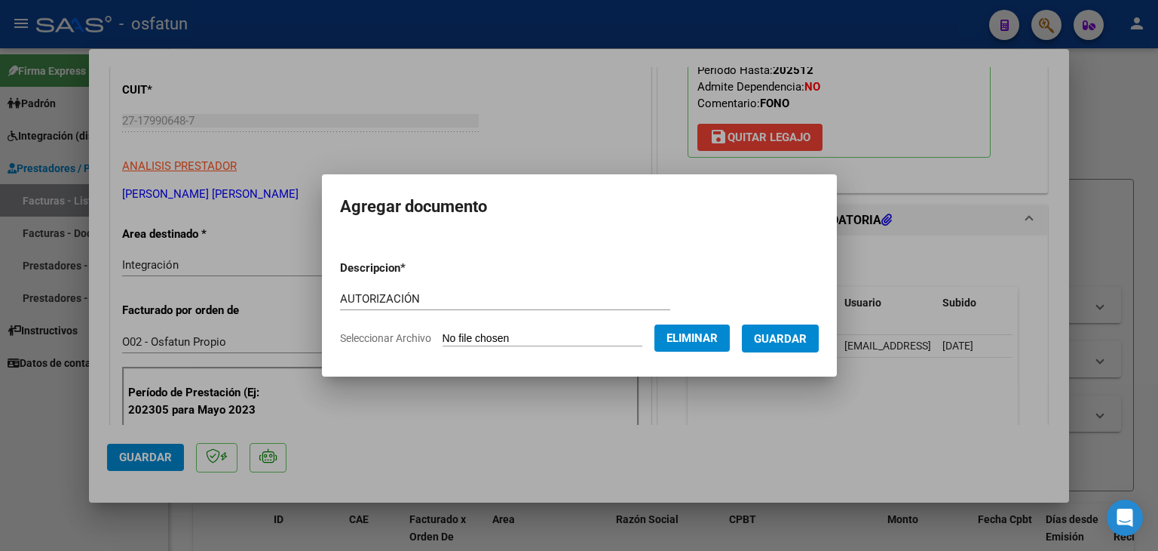
click at [784, 341] on span "Guardar" at bounding box center [780, 339] width 53 height 14
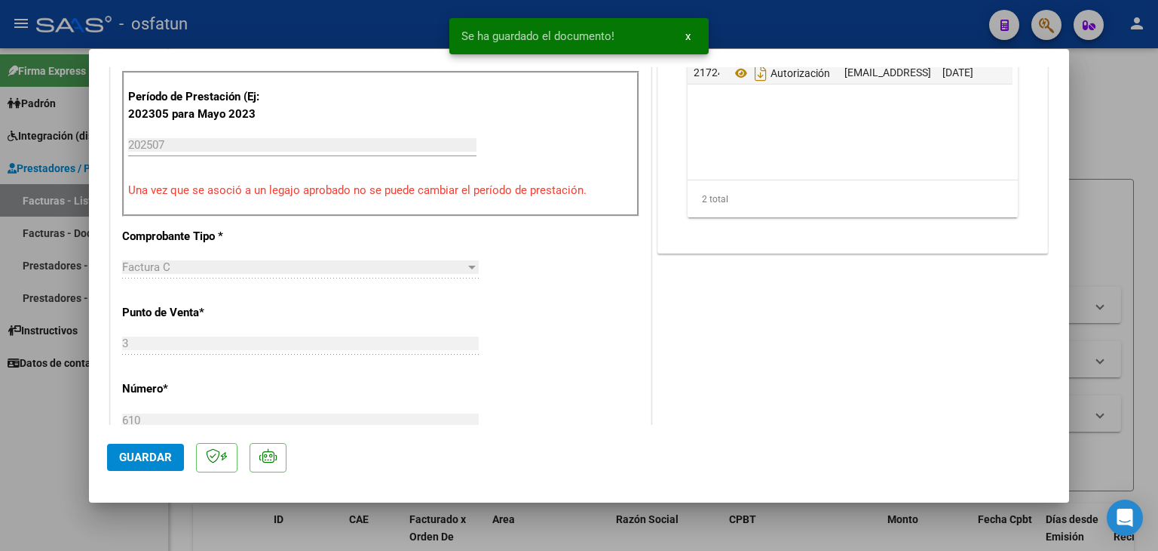
scroll to position [528, 0]
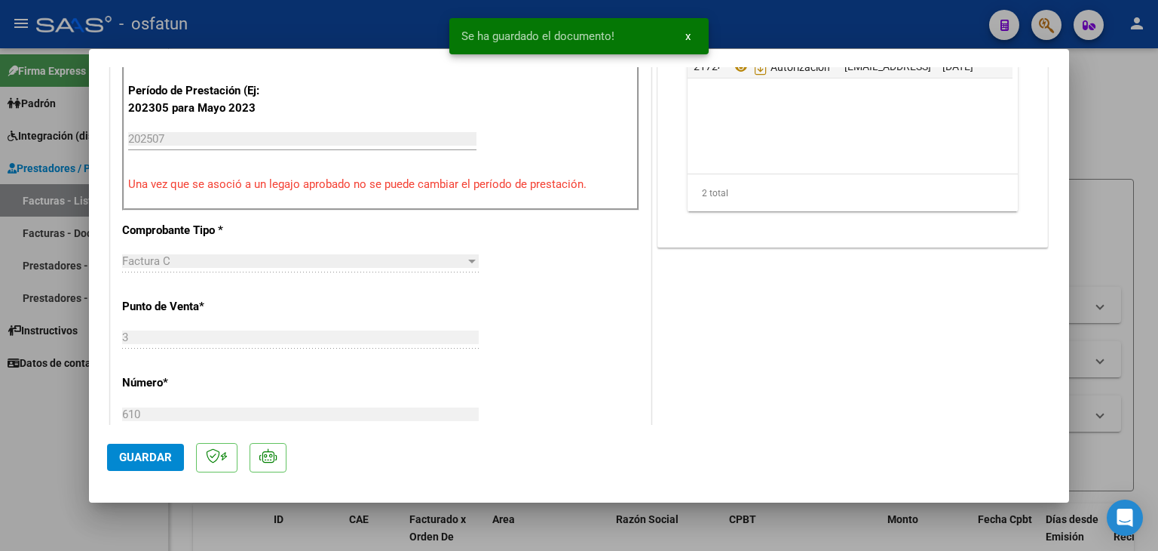
drag, startPoint x: 141, startPoint y: 451, endPoint x: 273, endPoint y: 414, distance: 137.1
click at [142, 453] on span "Guardar" at bounding box center [145, 457] width 53 height 14
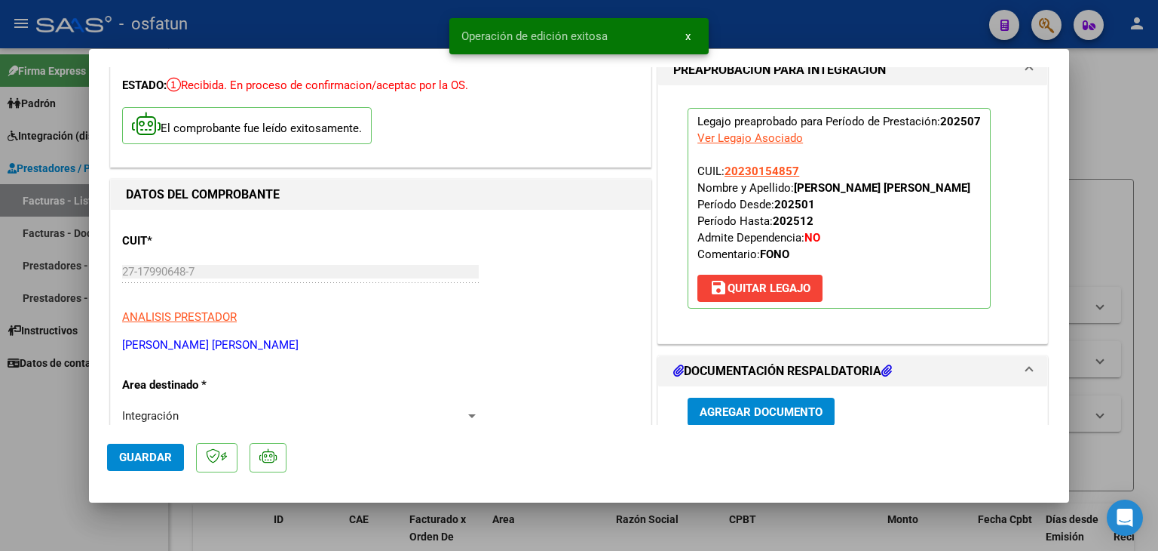
scroll to position [0, 0]
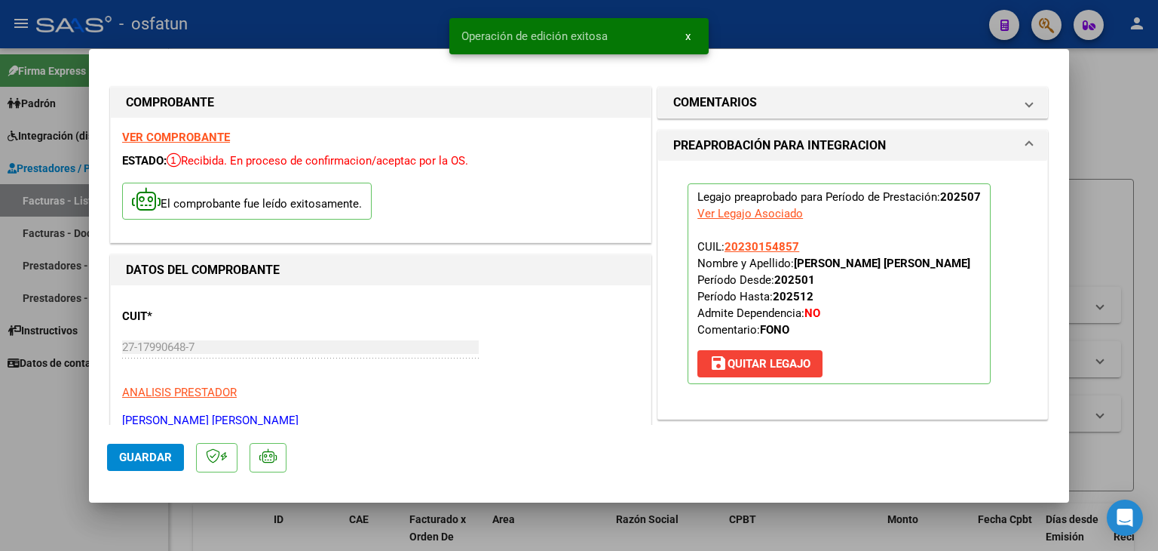
click at [753, 11] on div at bounding box center [579, 275] width 1158 height 551
type input "$ 0,00"
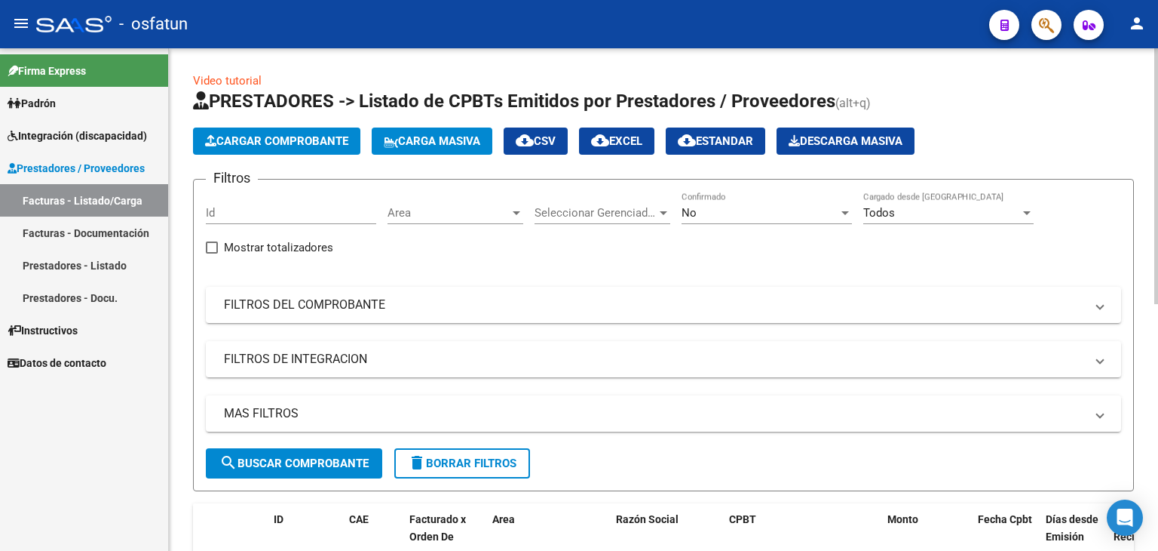
click at [276, 146] on span "Cargar Comprobante" at bounding box center [276, 141] width 143 height 14
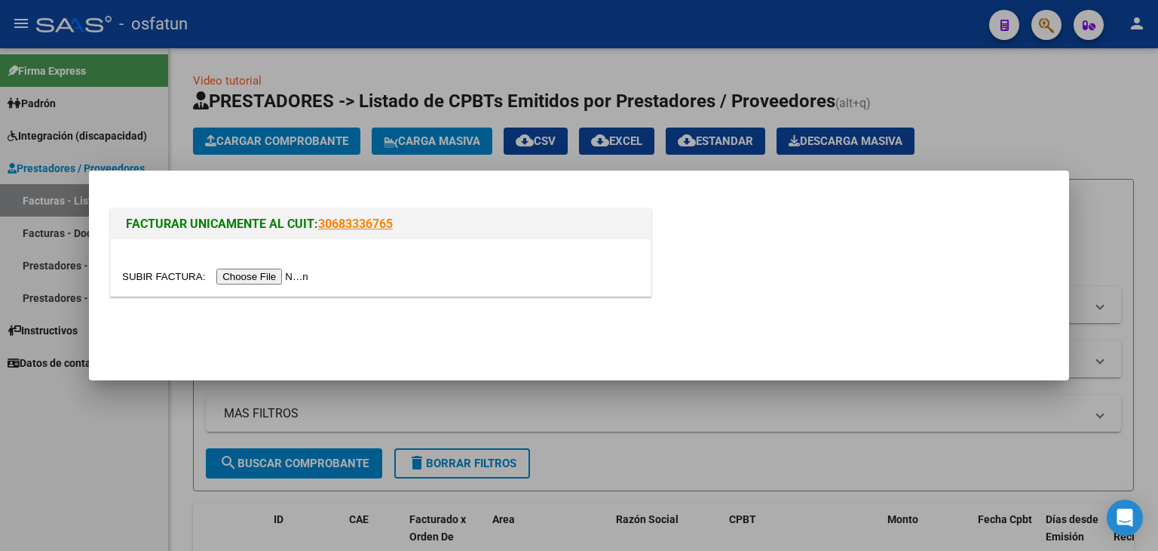
click at [284, 281] on input "file" at bounding box center [217, 277] width 191 height 16
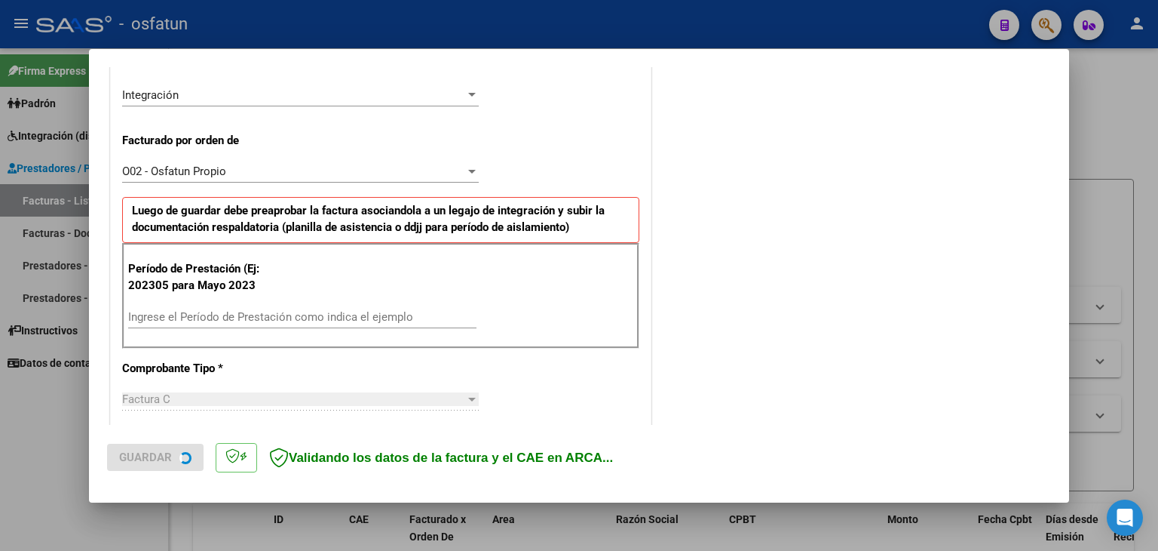
scroll to position [377, 0]
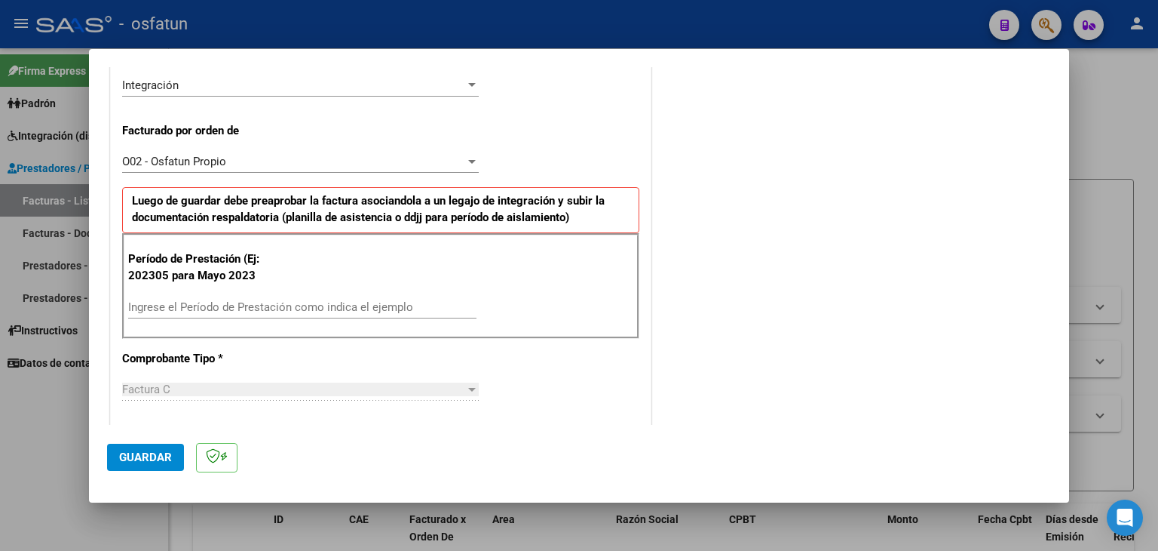
click at [284, 312] on div "Ingrese el Período de Prestación como indica el ejemplo" at bounding box center [302, 307] width 348 height 23
click at [299, 300] on input "Ingrese el Período de Prestación como indica el ejemplo" at bounding box center [302, 307] width 348 height 14
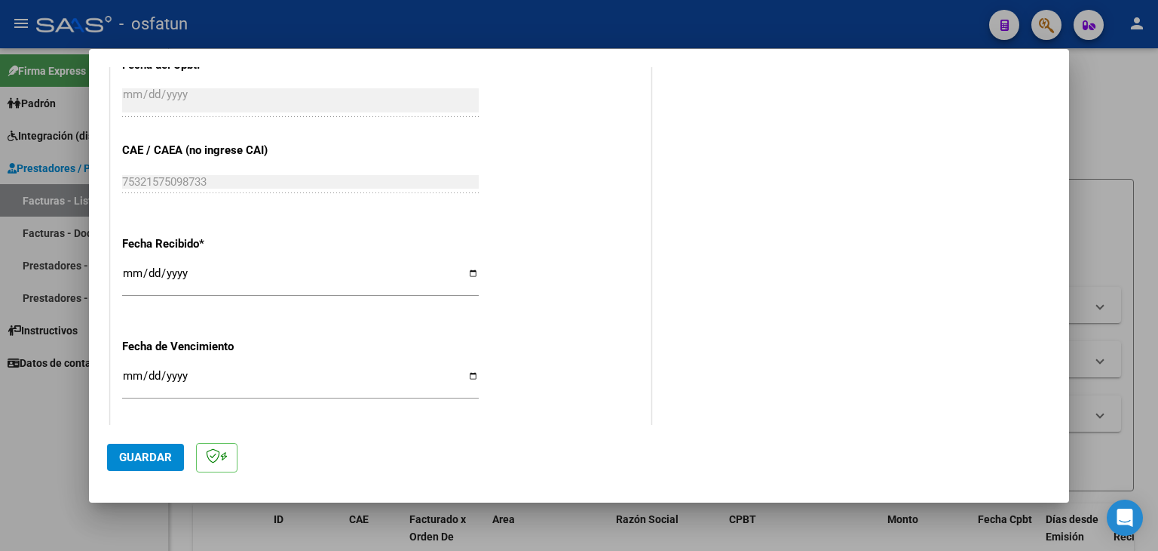
scroll to position [980, 0]
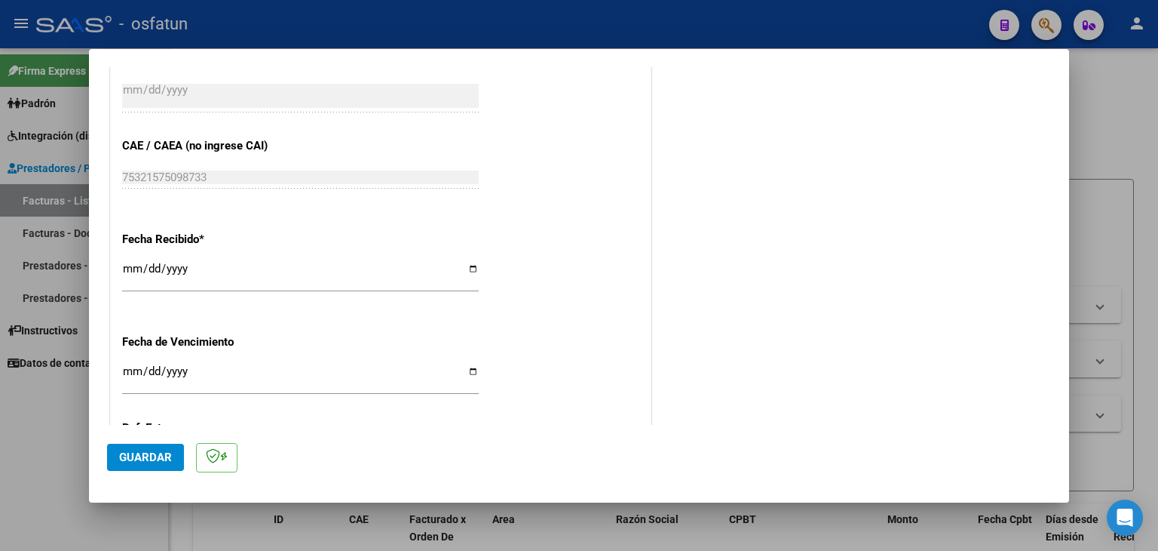
type input "202507"
click at [167, 459] on span "Guardar" at bounding box center [145, 457] width 53 height 14
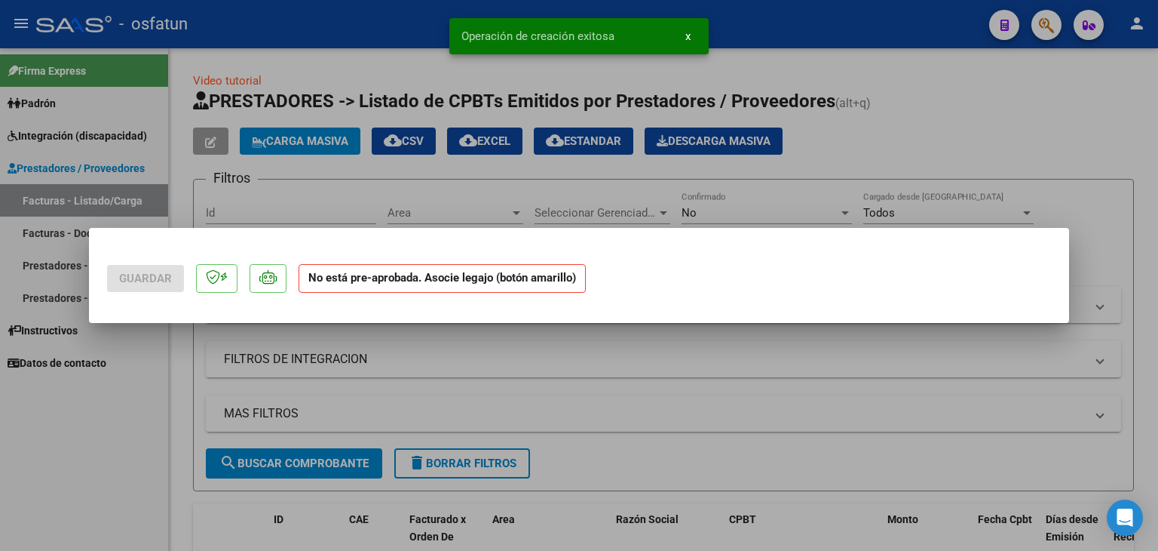
scroll to position [0, 0]
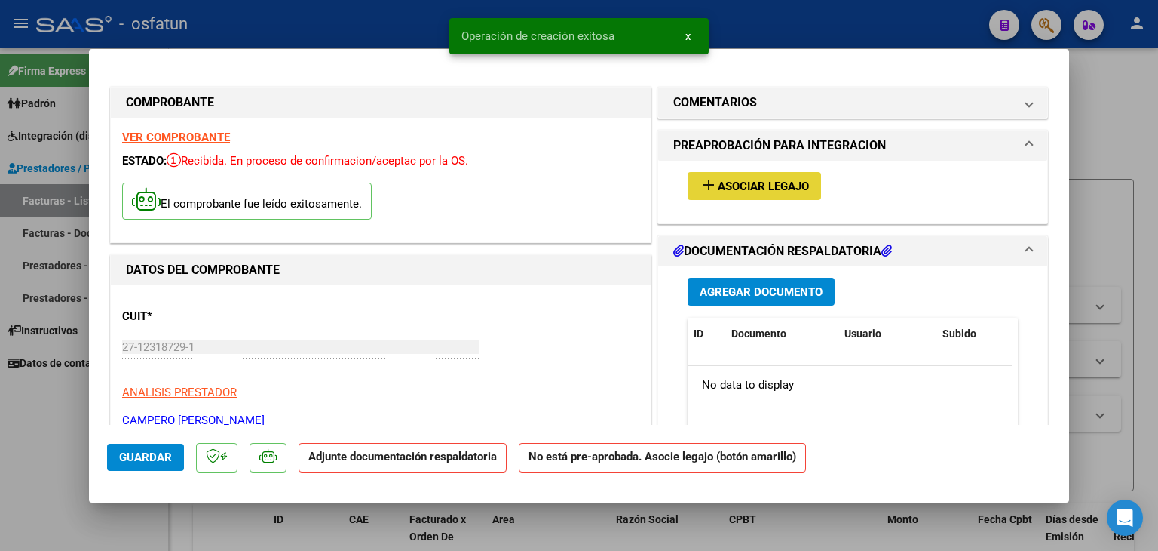
click at [760, 182] on span "Asociar Legajo" at bounding box center [763, 187] width 91 height 14
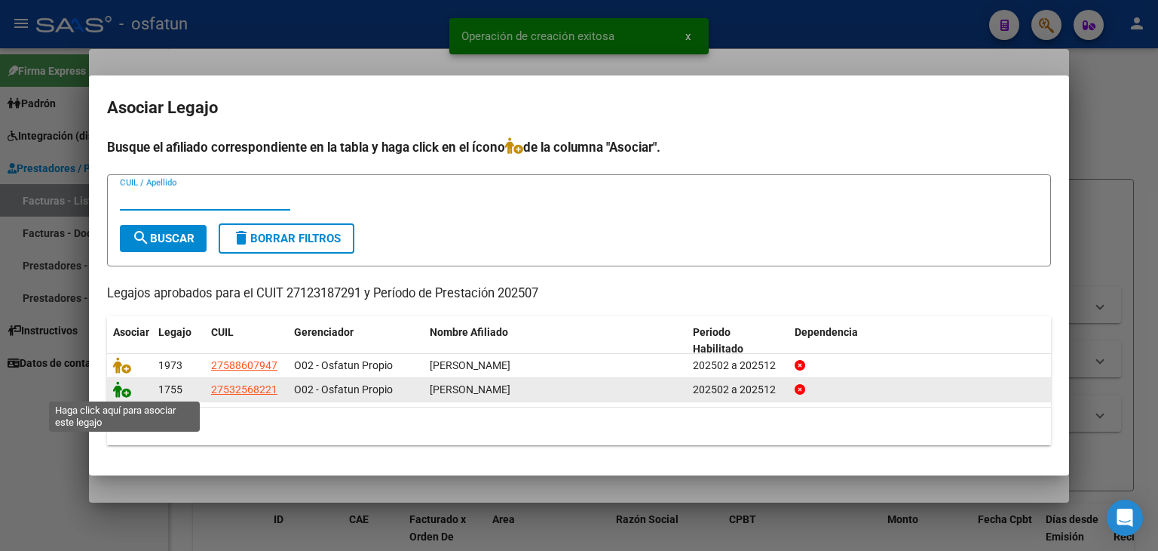
click at [113, 388] on icon at bounding box center [122, 389] width 18 height 17
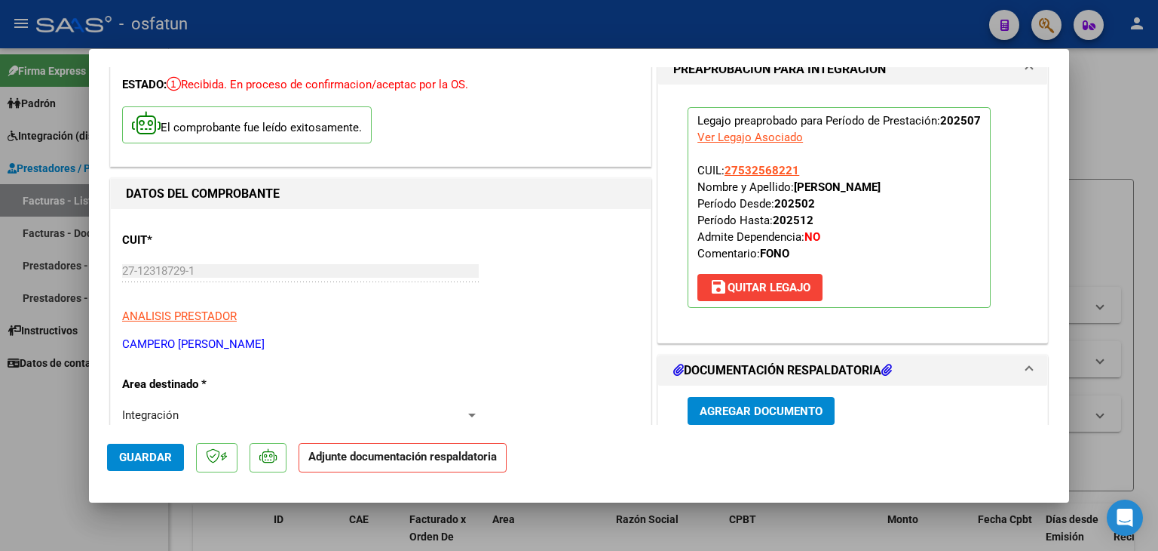
scroll to position [226, 0]
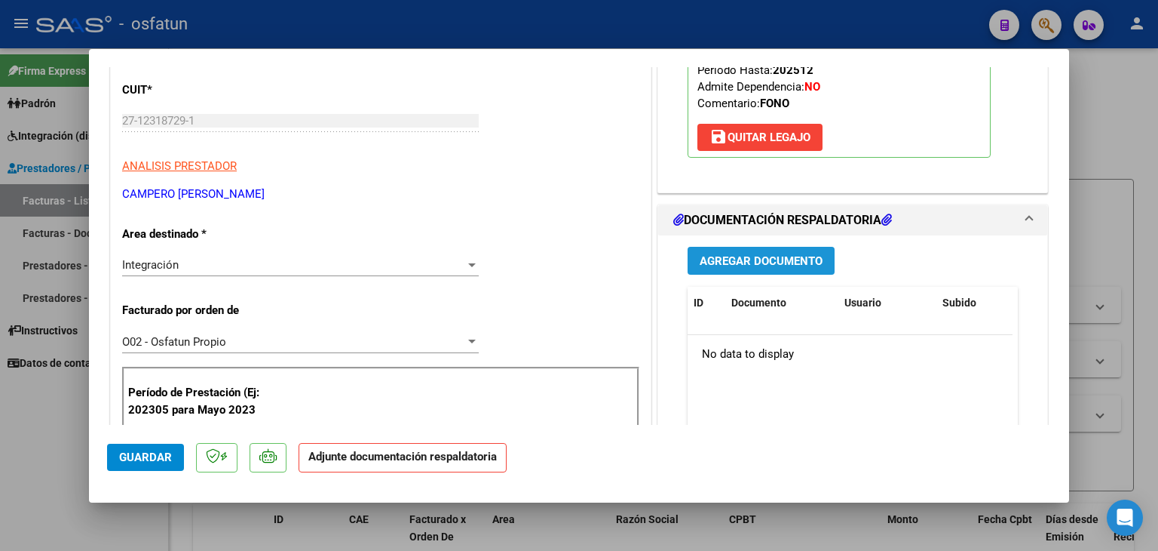
click at [753, 268] on button "Agregar Documento" at bounding box center [761, 261] width 147 height 28
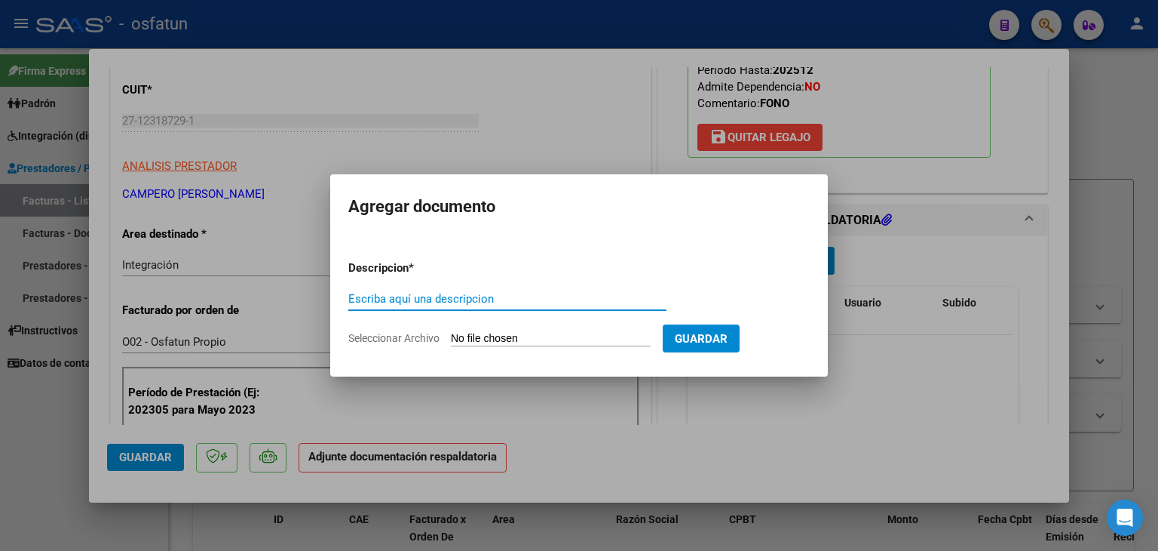
click at [446, 300] on input "Escriba aquí una descripcion" at bounding box center [507, 299] width 318 height 14
type input "ASISTENCIA"
click at [489, 342] on input "Seleccionar Archivo" at bounding box center [551, 339] width 200 height 14
type input "C:\fakepath\PLANILLA ASISTENCIA - FONO - [DATE].pdf"
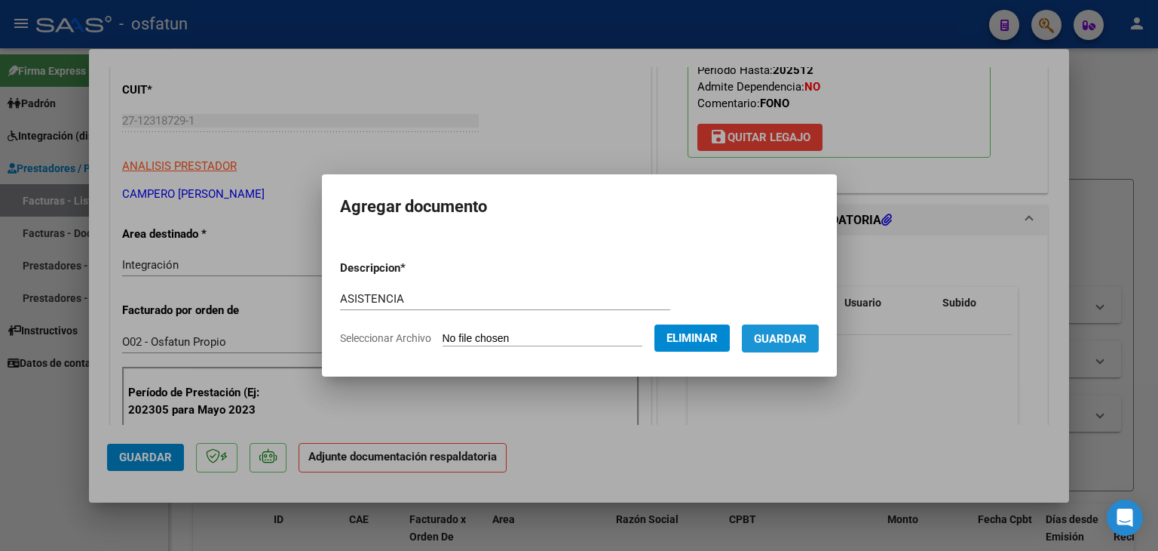
click at [781, 344] on span "Guardar" at bounding box center [780, 339] width 53 height 14
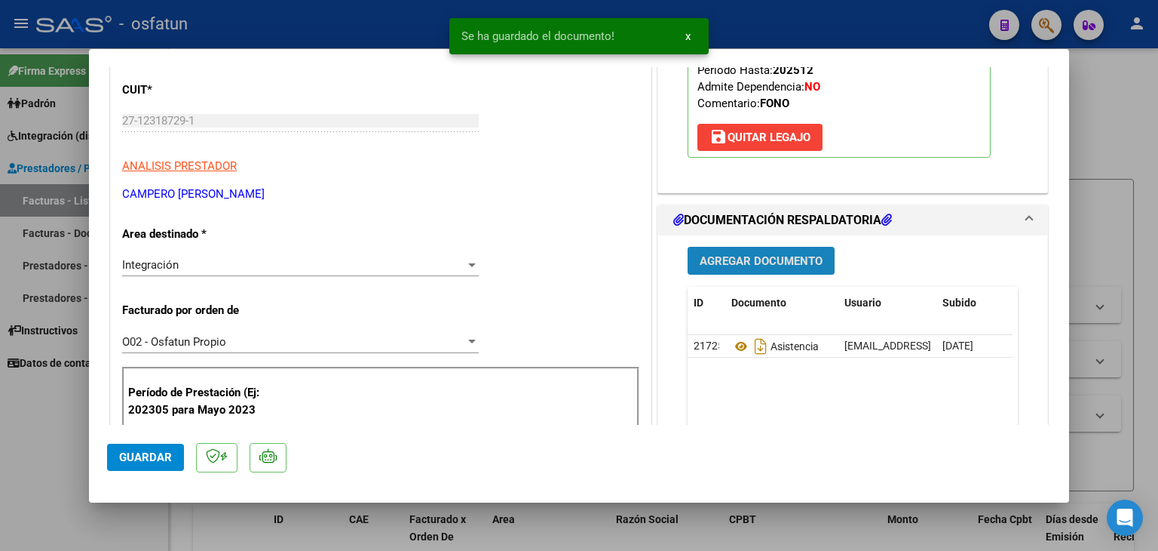
click at [700, 262] on span "Agregar Documento" at bounding box center [761, 261] width 123 height 14
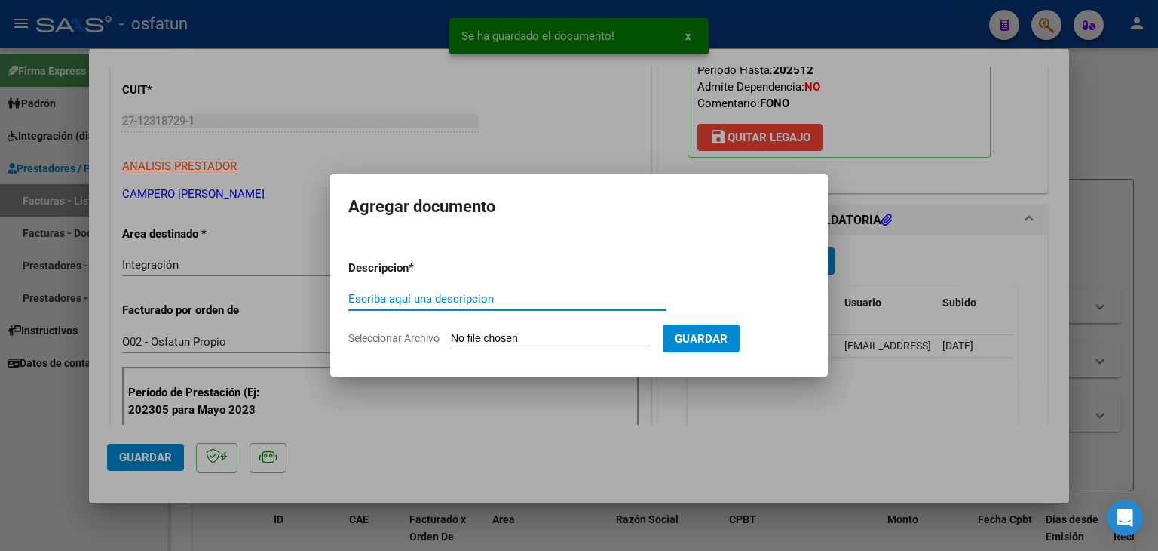
click at [489, 293] on input "Escriba aquí una descripcion" at bounding box center [507, 299] width 318 height 14
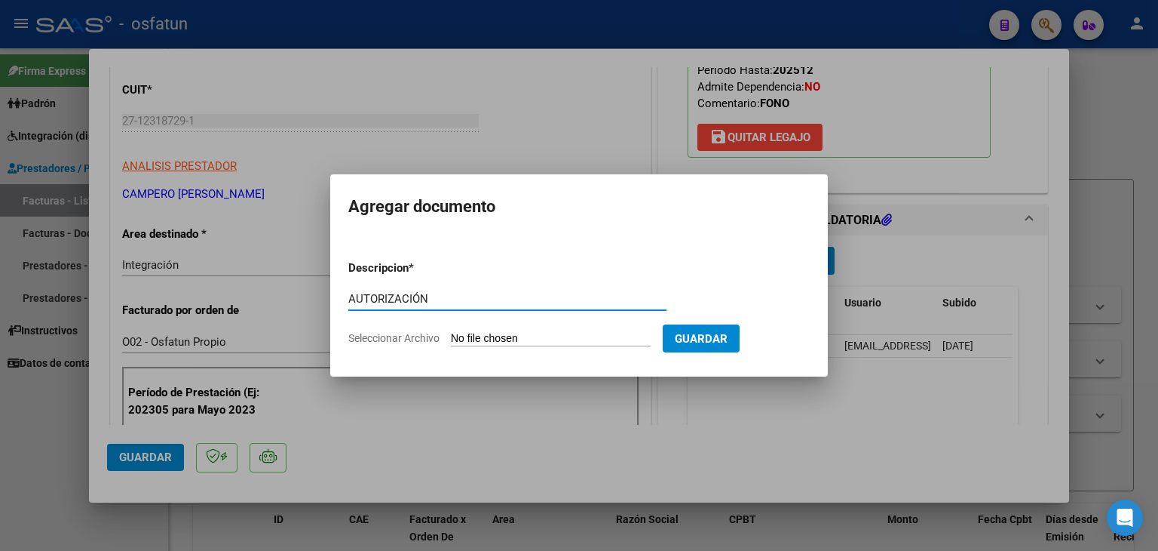
type input "AUTORIZACIÓN"
click at [539, 342] on input "Seleccionar Archivo" at bounding box center [551, 339] width 200 height 14
type input "C:\fakepath\PRESUPUESTO AUTORIZADO - FONO - 2025.pdf"
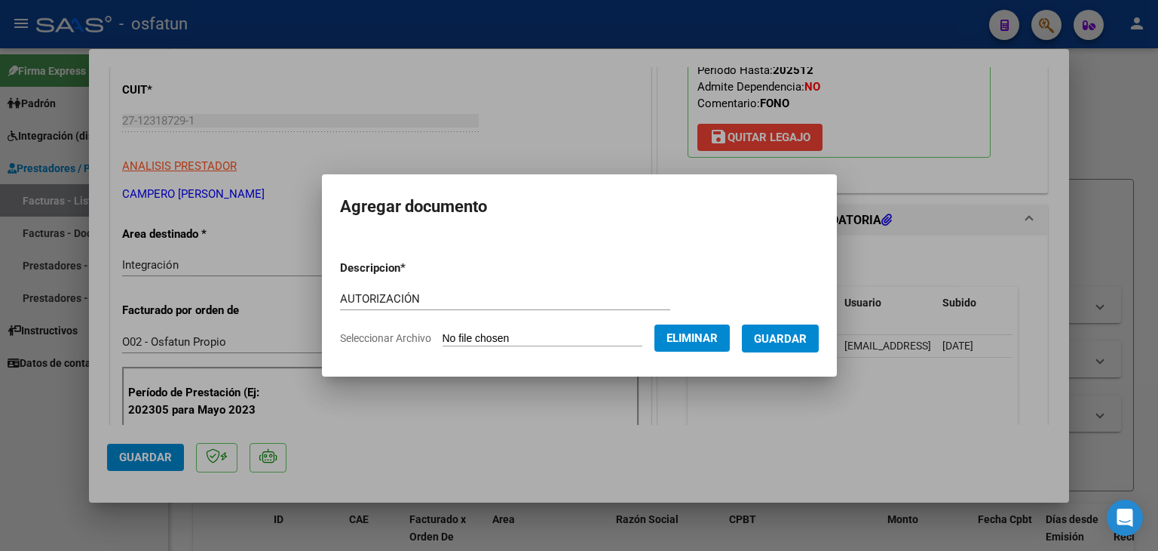
click at [786, 342] on span "Guardar" at bounding box center [780, 339] width 53 height 14
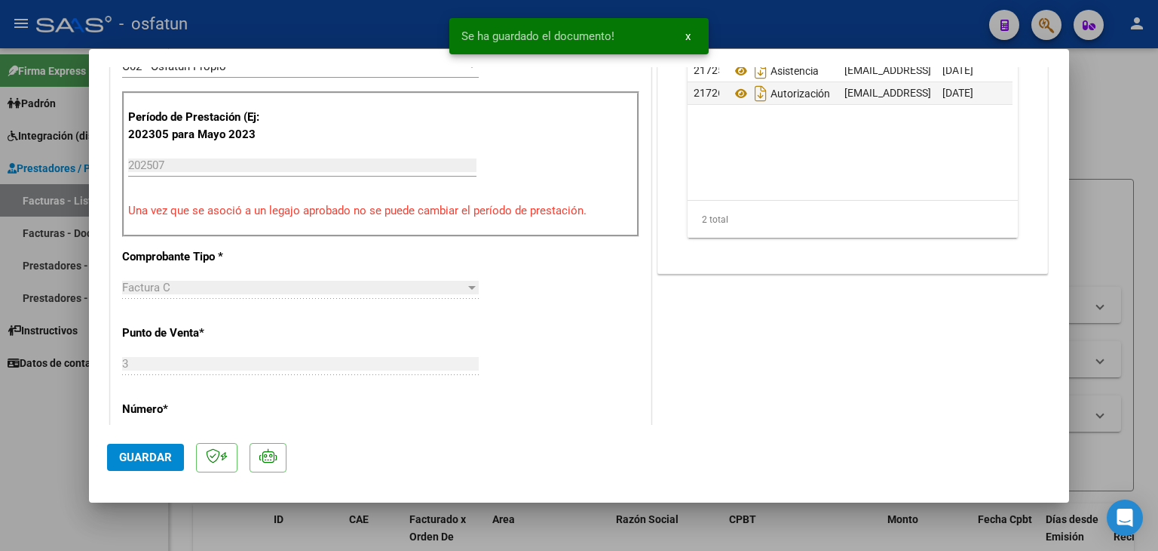
scroll to position [528, 0]
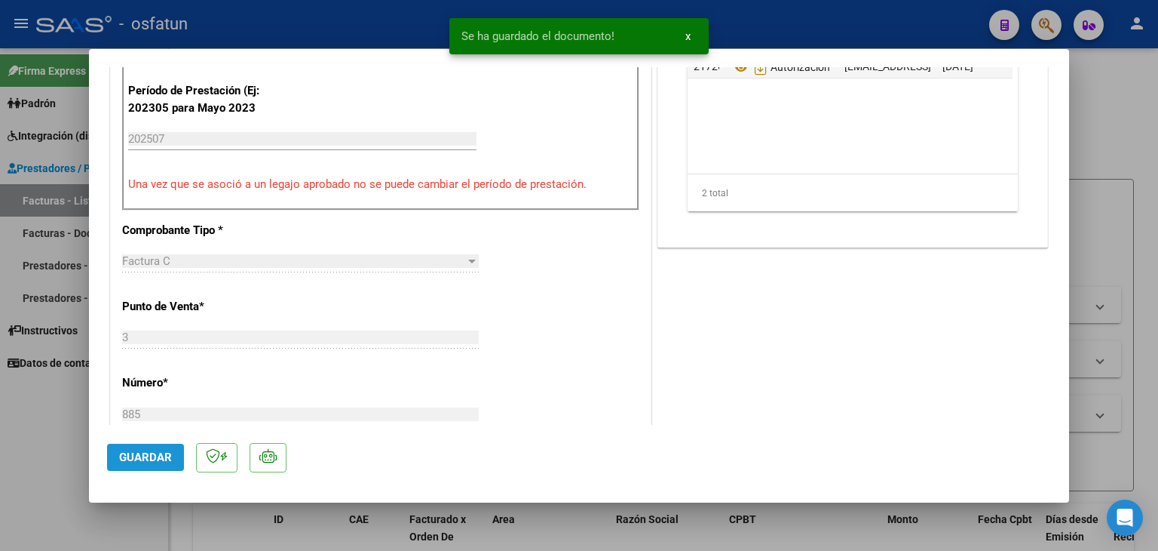
click at [151, 462] on span "Guardar" at bounding box center [145, 457] width 53 height 14
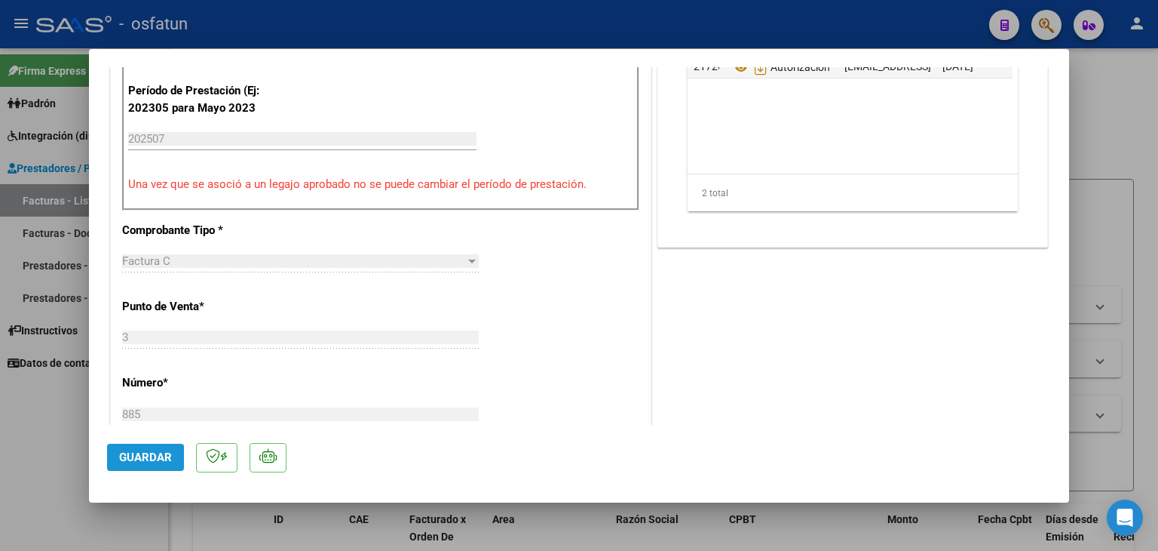
drag, startPoint x: 140, startPoint y: 459, endPoint x: 574, endPoint y: 313, distance: 458.4
click at [141, 459] on span "Guardar" at bounding box center [145, 457] width 53 height 14
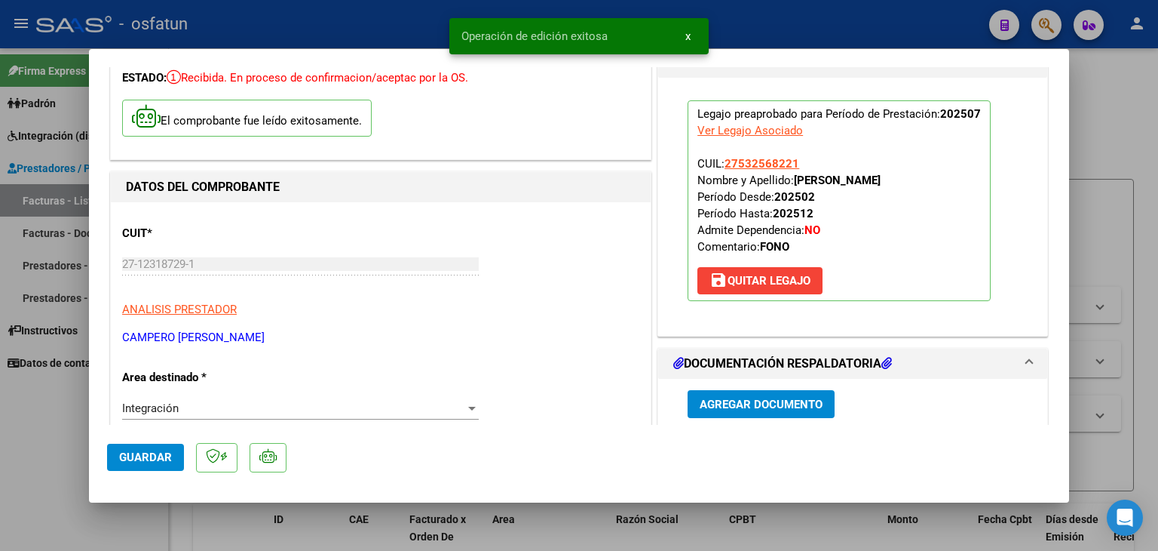
scroll to position [0, 0]
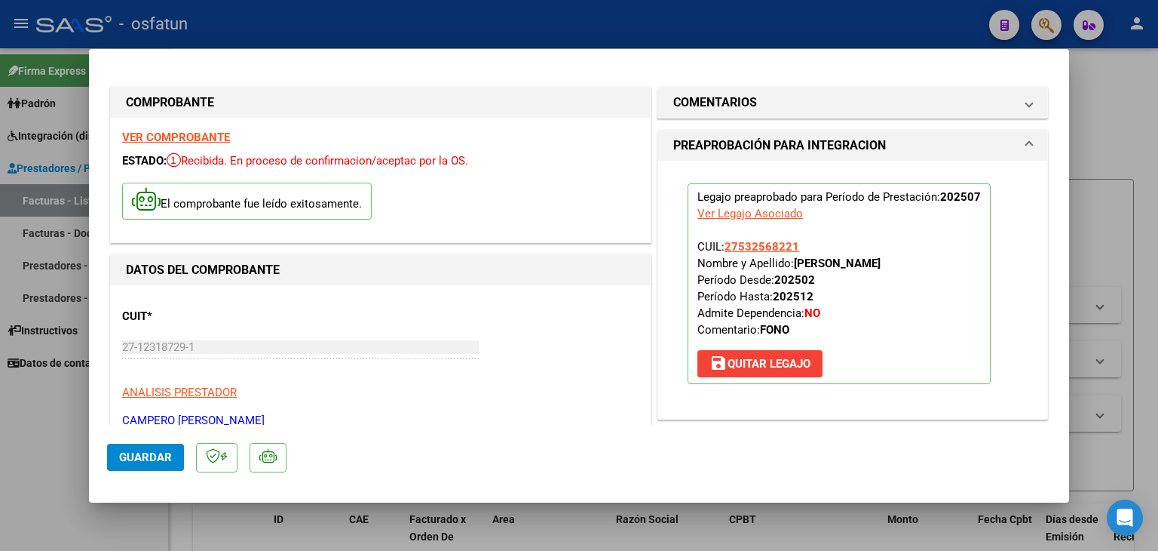
click at [655, 27] on div at bounding box center [579, 275] width 1158 height 551
type input "$ 0,00"
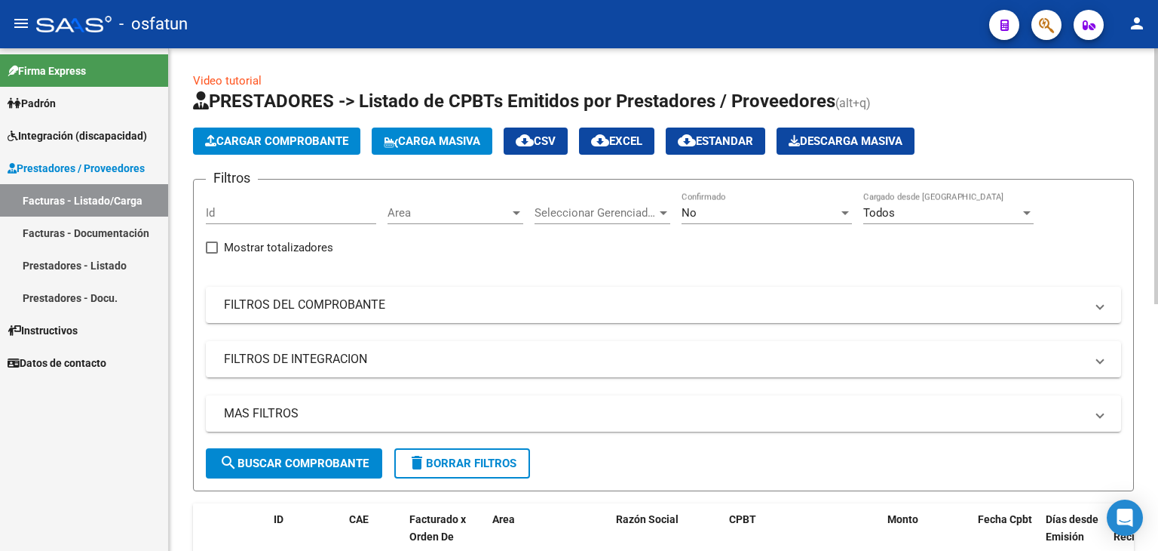
drag, startPoint x: 124, startPoint y: 230, endPoint x: 169, endPoint y: 239, distance: 45.4
click at [124, 230] on link "Facturas - Documentación" at bounding box center [84, 232] width 168 height 32
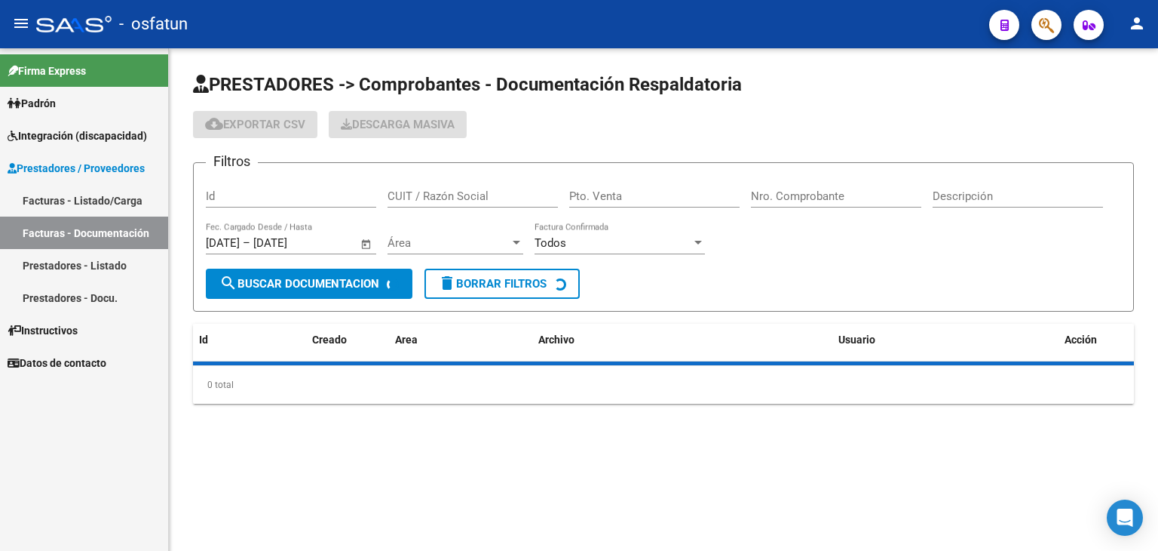
click at [607, 189] on input "Pto. Venta" at bounding box center [654, 196] width 170 height 14
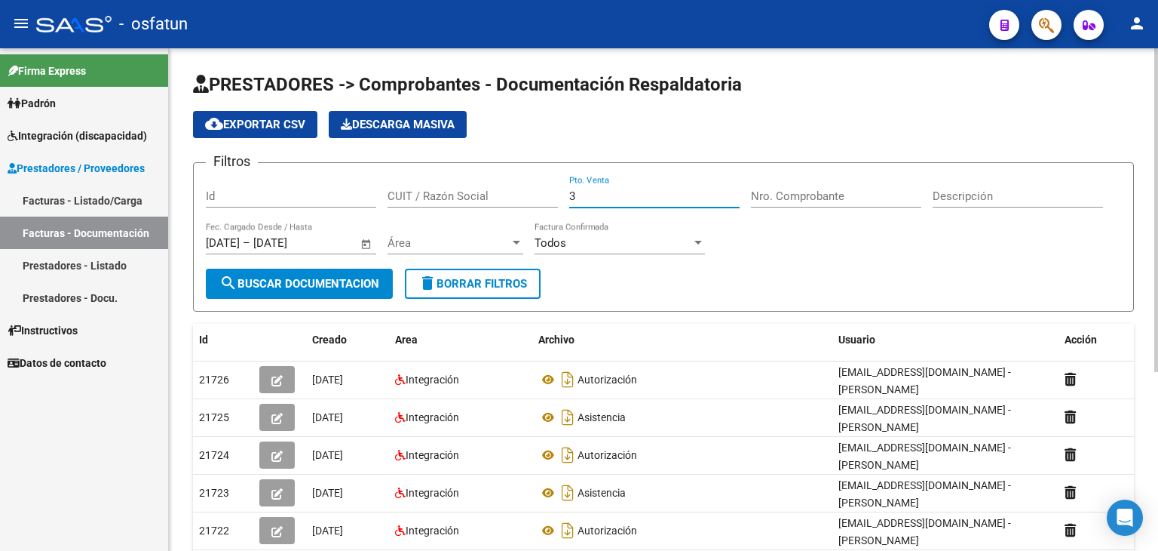
type input "3"
click at [783, 191] on input "Nro. Comprobante" at bounding box center [836, 196] width 170 height 14
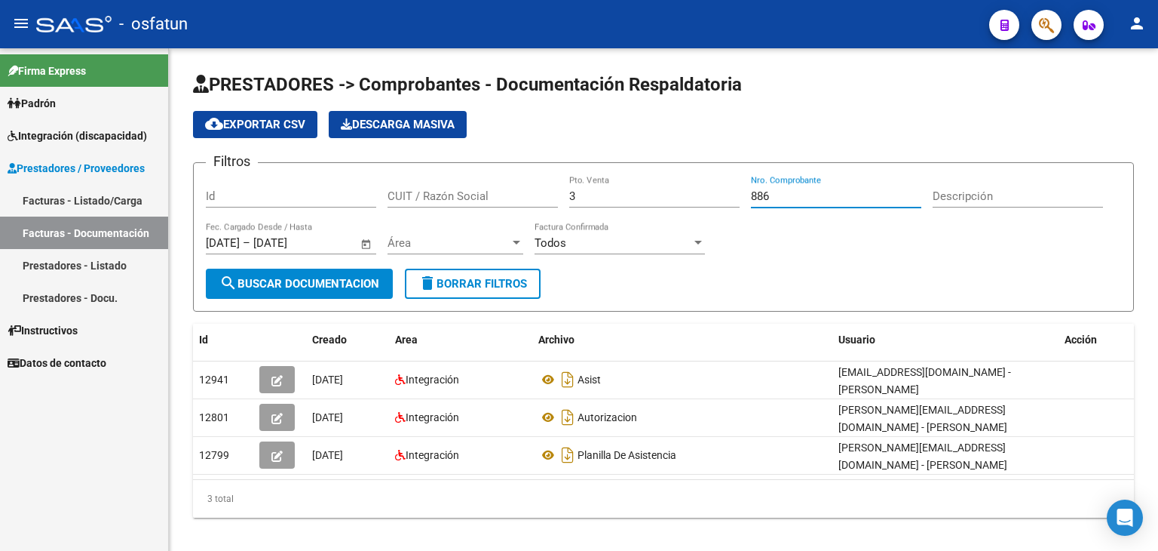
type input "886"
drag, startPoint x: 109, startPoint y: 197, endPoint x: 172, endPoint y: 361, distance: 176.2
click at [109, 197] on link "Facturas - Listado/Carga" at bounding box center [84, 200] width 168 height 32
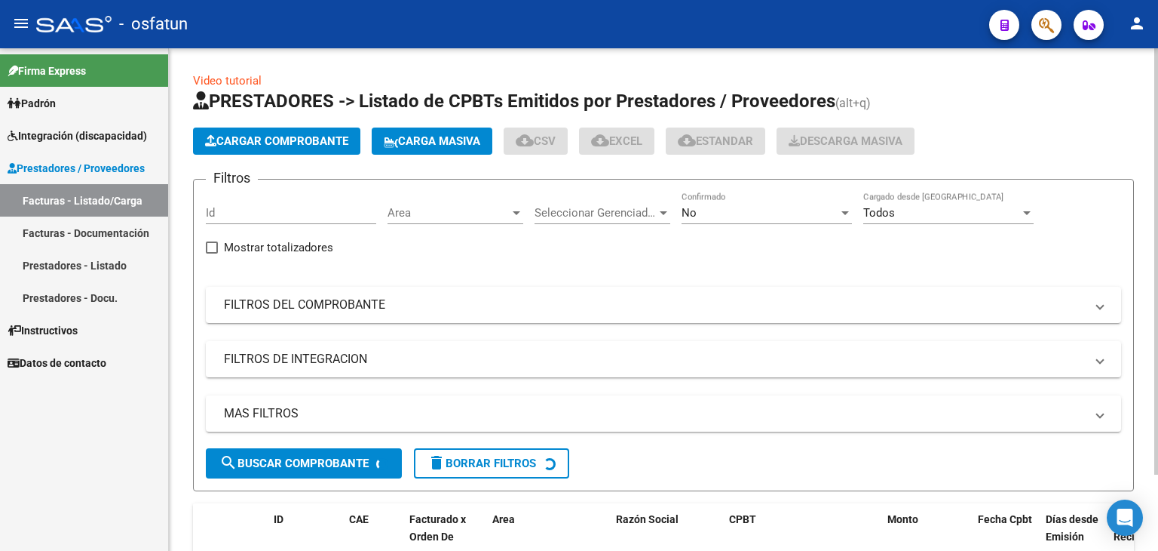
click at [254, 150] on button "Cargar Comprobante" at bounding box center [276, 140] width 167 height 27
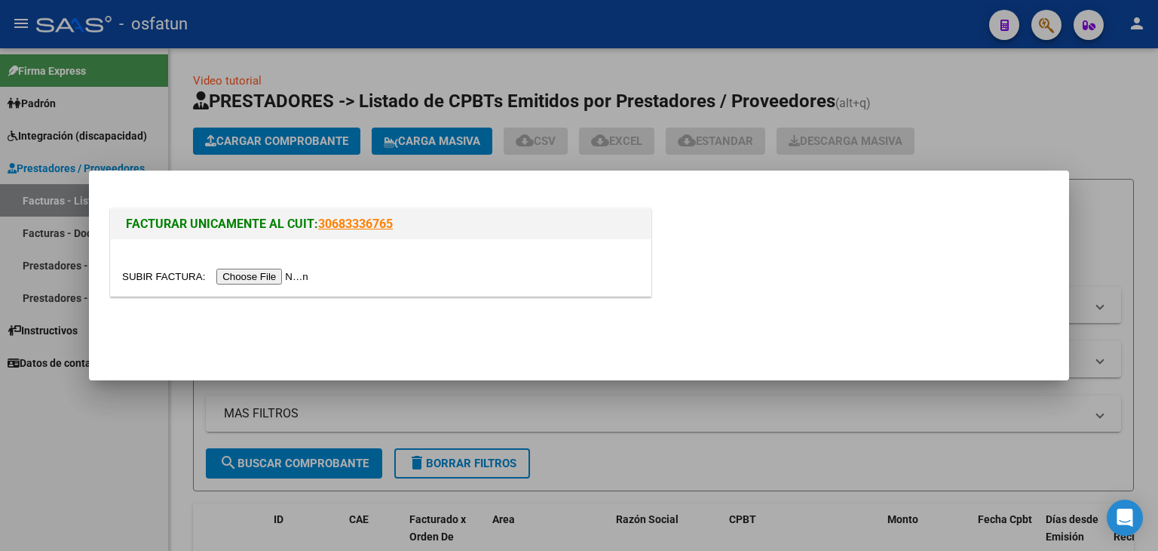
click at [290, 272] on input "file" at bounding box center [217, 277] width 191 height 16
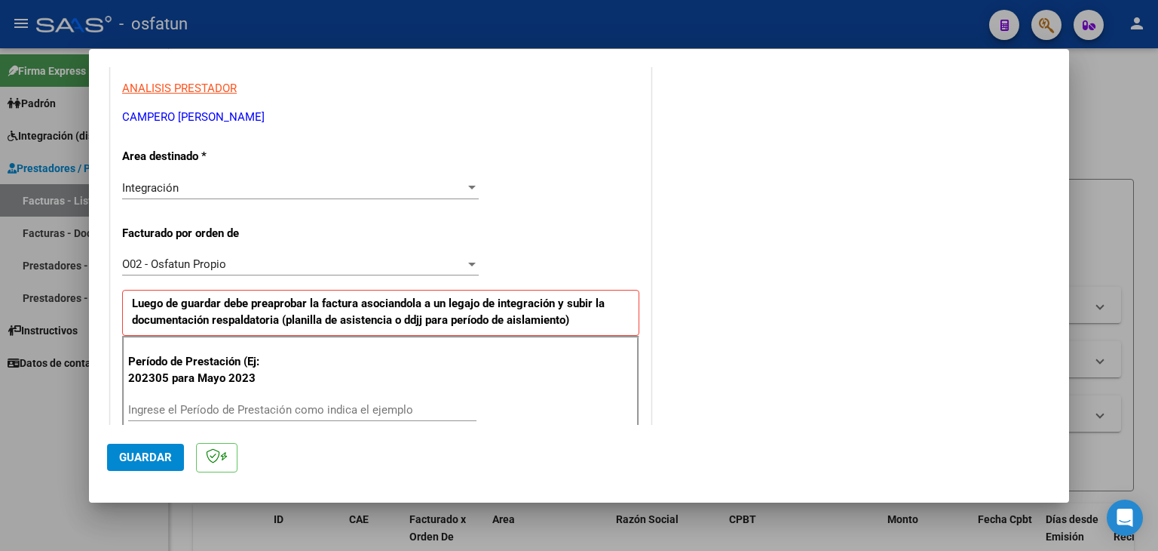
scroll to position [302, 0]
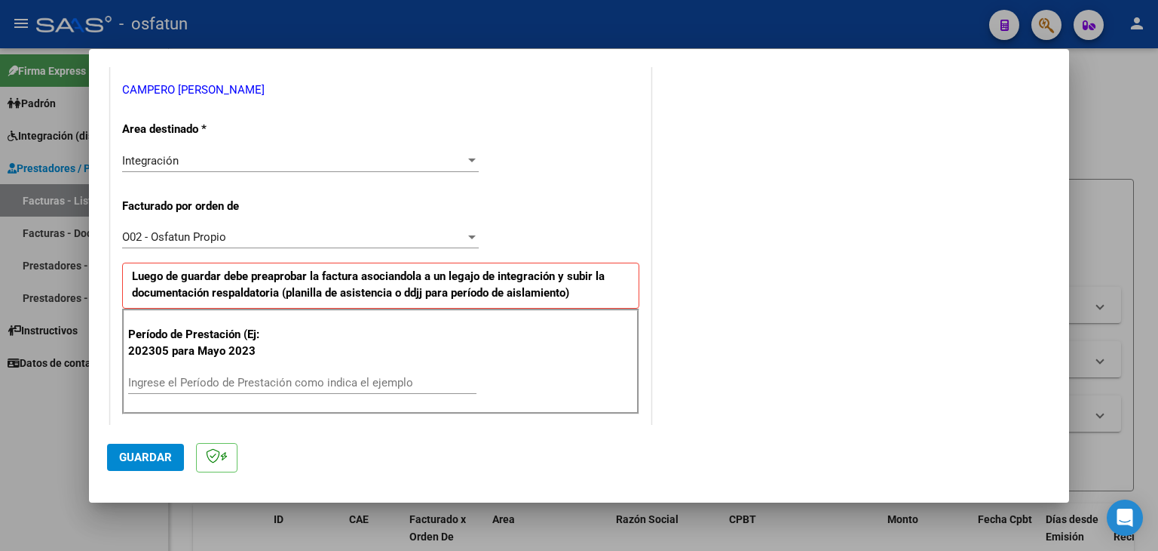
click at [327, 384] on input "Ingrese el Período de Prestación como indica el ejemplo" at bounding box center [302, 383] width 348 height 14
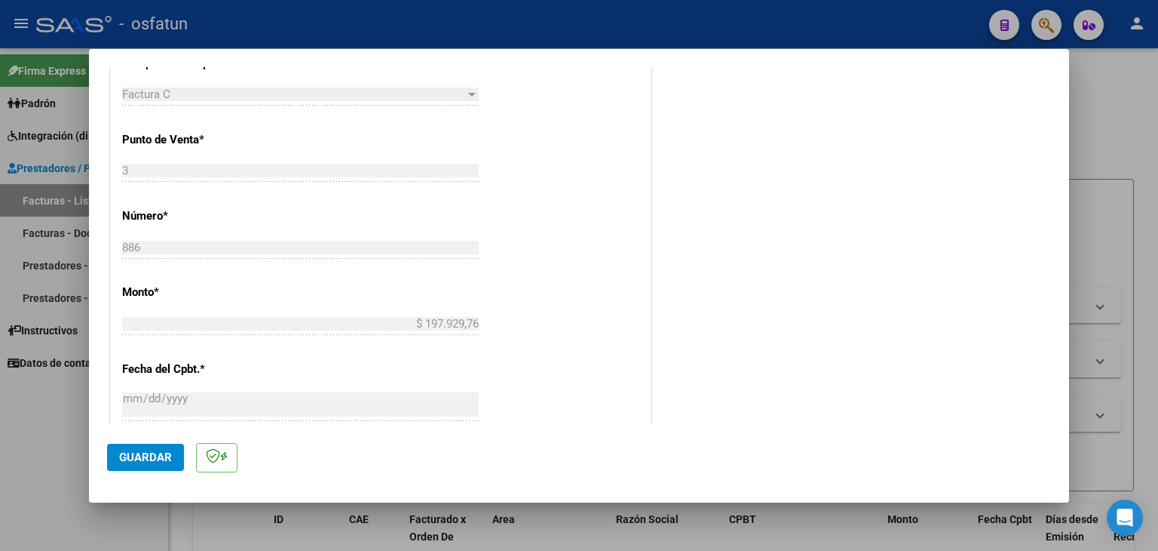
scroll to position [754, 0]
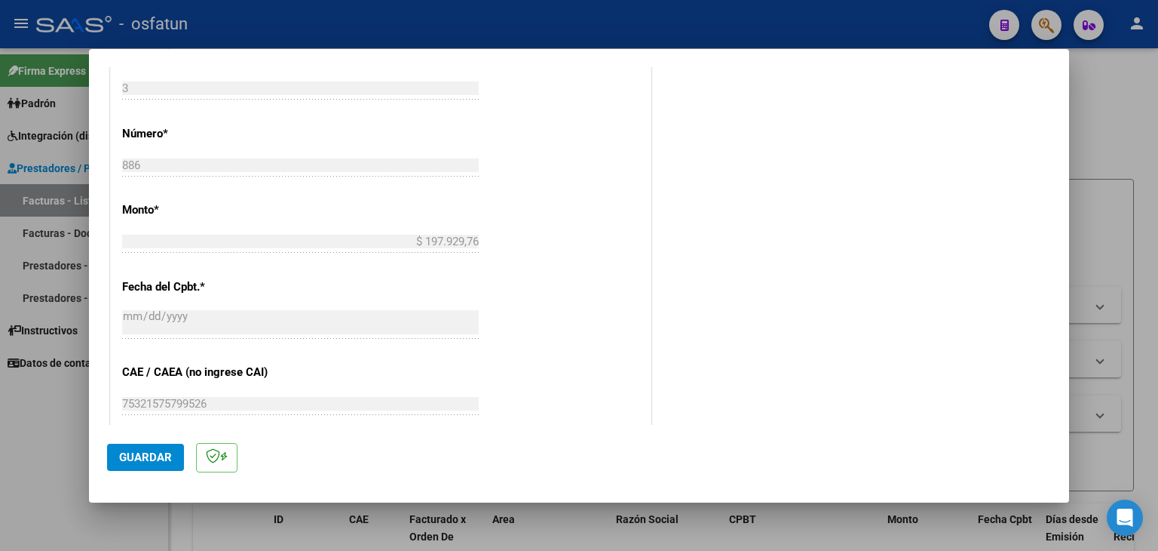
type input "202507"
click at [166, 449] on button "Guardar" at bounding box center [145, 456] width 77 height 27
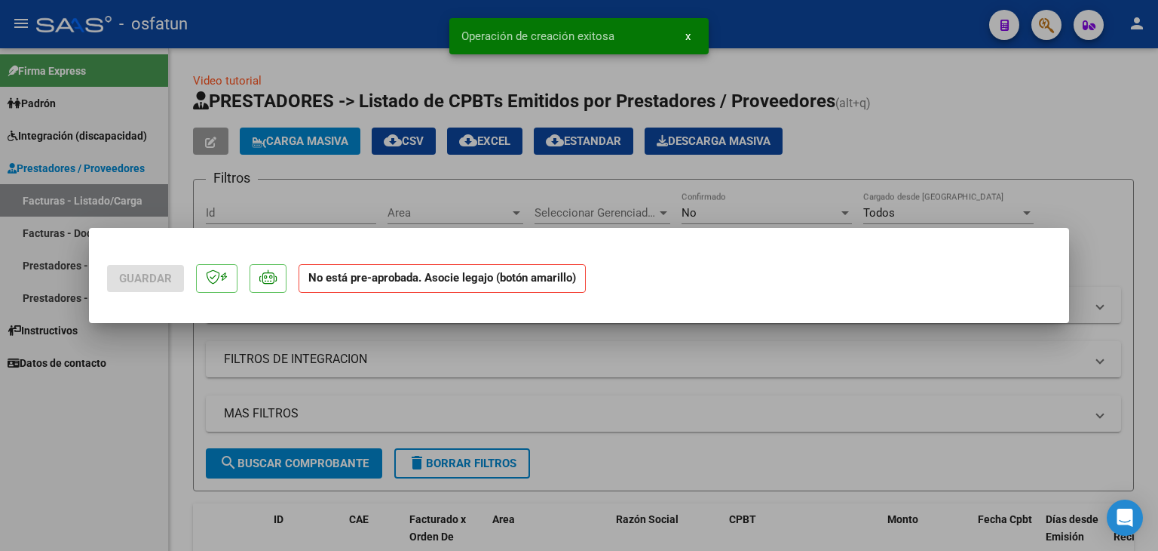
scroll to position [0, 0]
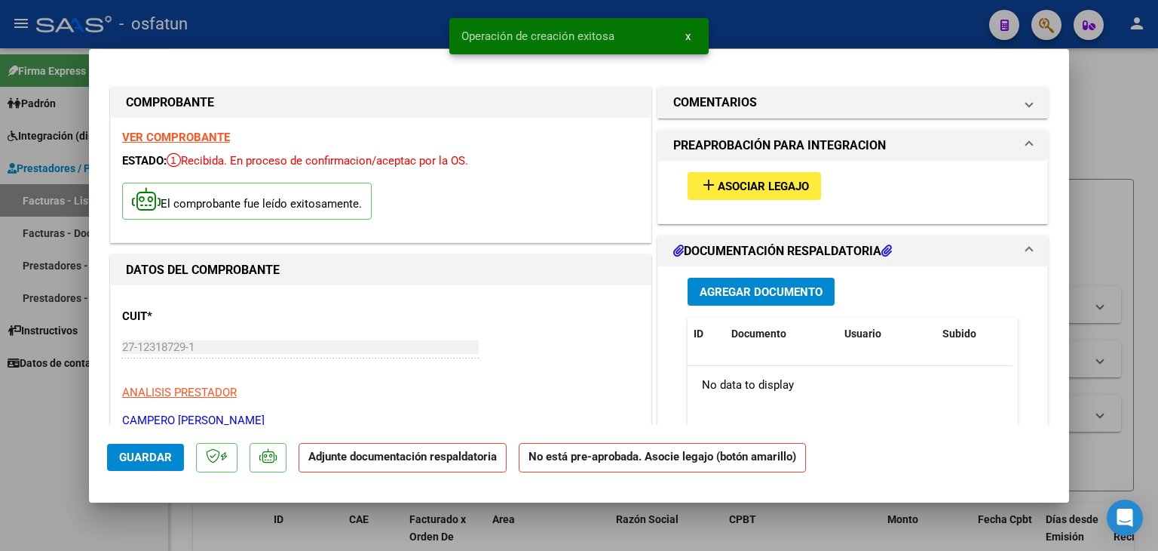
click at [748, 194] on button "add Asociar Legajo" at bounding box center [754, 186] width 133 height 28
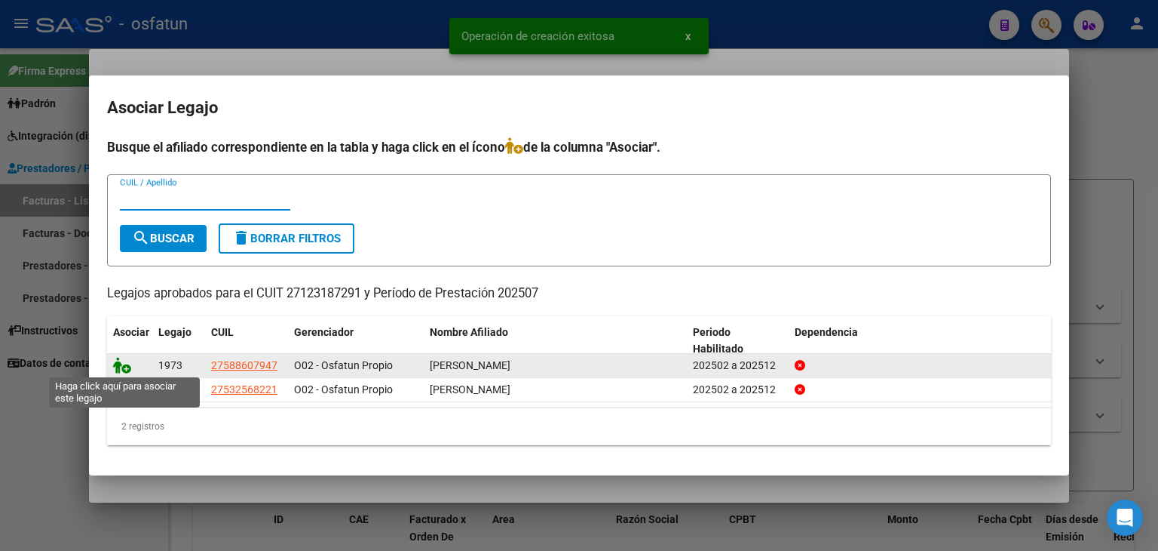
click at [118, 369] on icon at bounding box center [122, 365] width 18 height 17
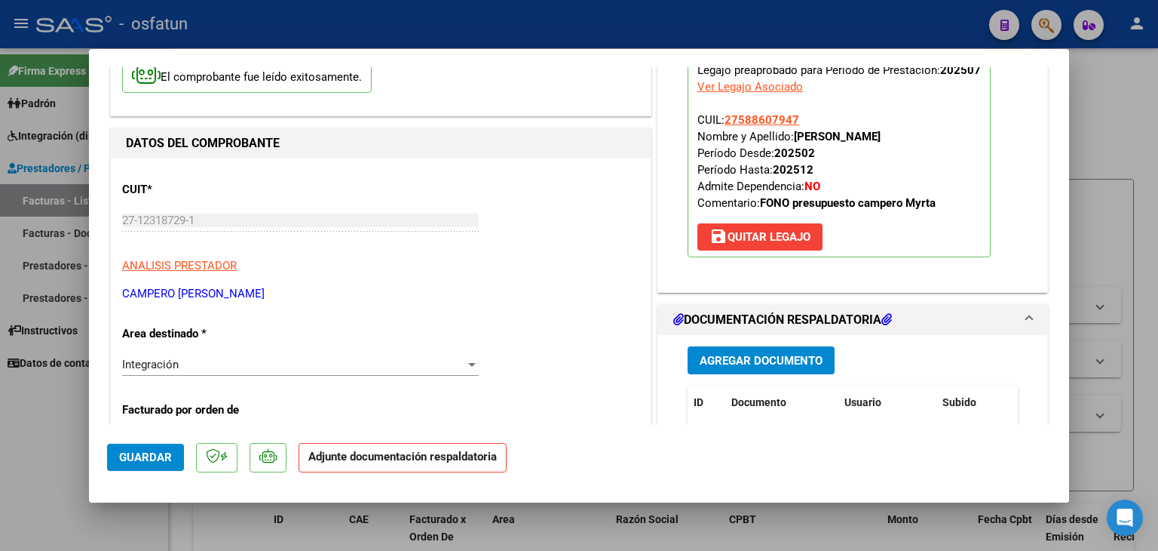
scroll to position [151, 0]
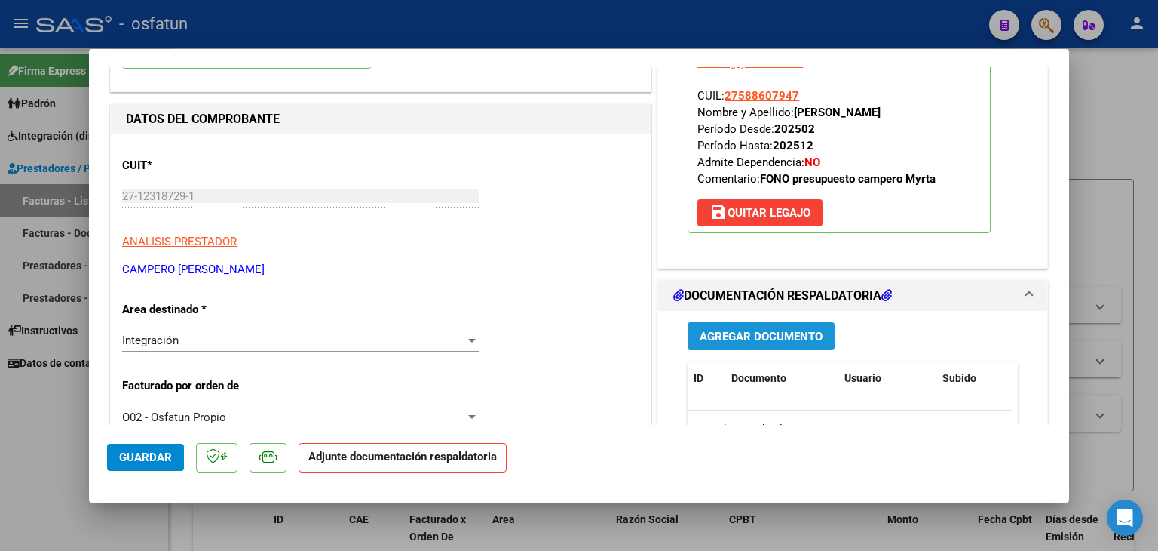
click at [749, 342] on span "Agregar Documento" at bounding box center [761, 337] width 123 height 14
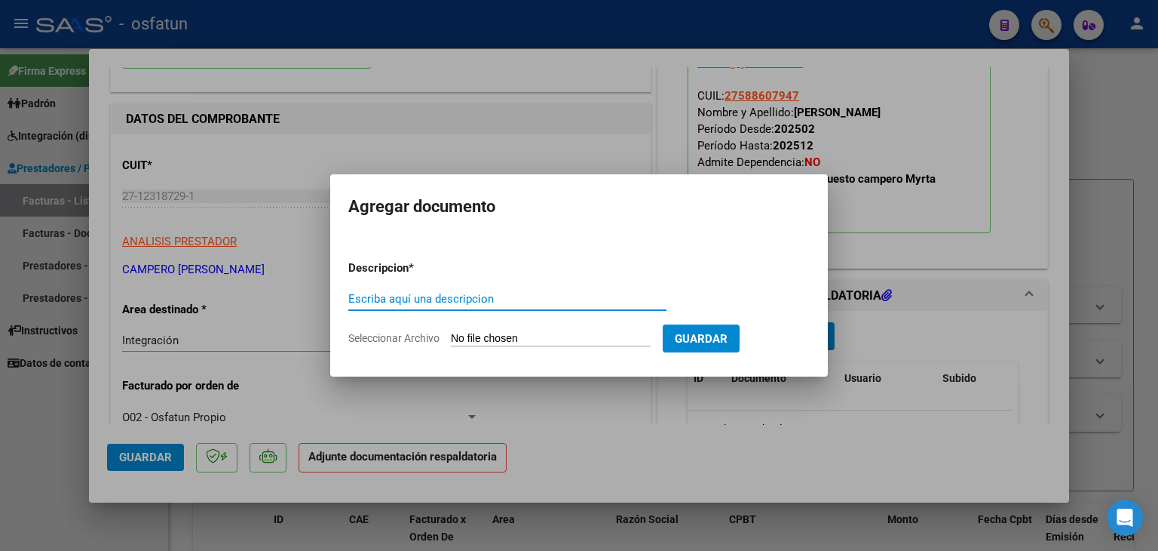
click at [450, 304] on input "Escriba aquí una descripcion" at bounding box center [507, 299] width 318 height 14
type input "ASISTENCIA"
click at [543, 331] on app-file-uploader "Seleccionar Archivo" at bounding box center [505, 338] width 315 height 14
click at [540, 342] on input "Seleccionar Archivo" at bounding box center [551, 339] width 200 height 14
type input "C:\fakepath\PLANILLA ASISTENCIA - FONO - [DATE].pdf"
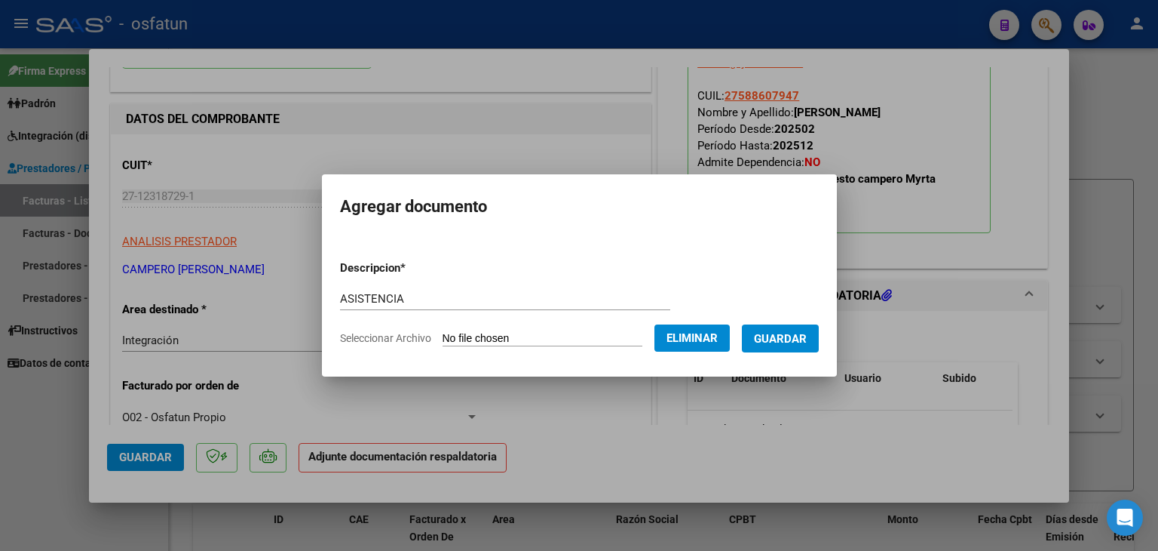
click at [781, 346] on button "Guardar" at bounding box center [780, 338] width 77 height 28
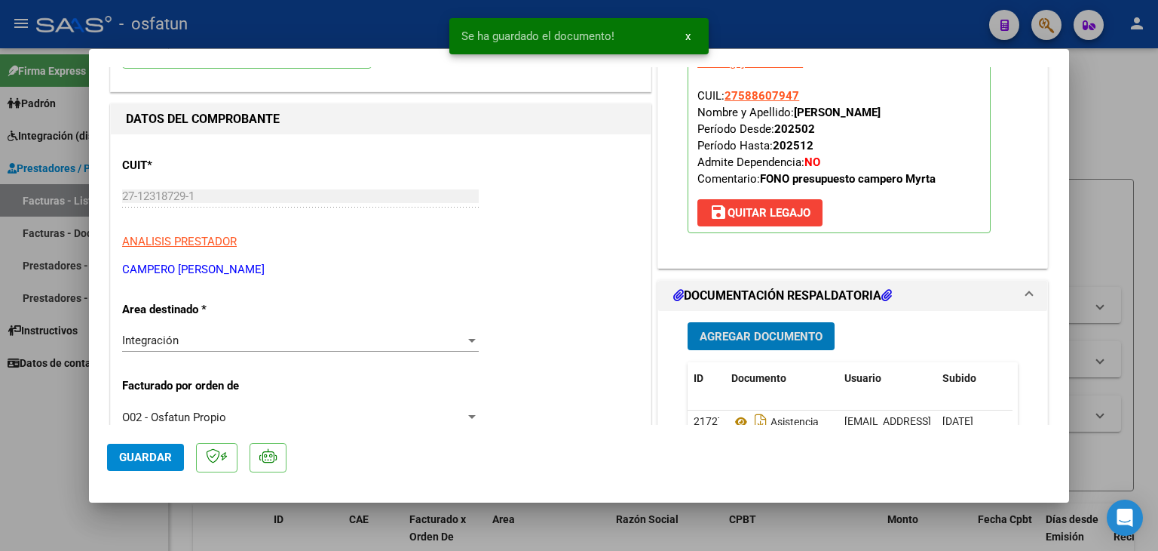
click at [731, 336] on span "Agregar Documento" at bounding box center [761, 337] width 123 height 14
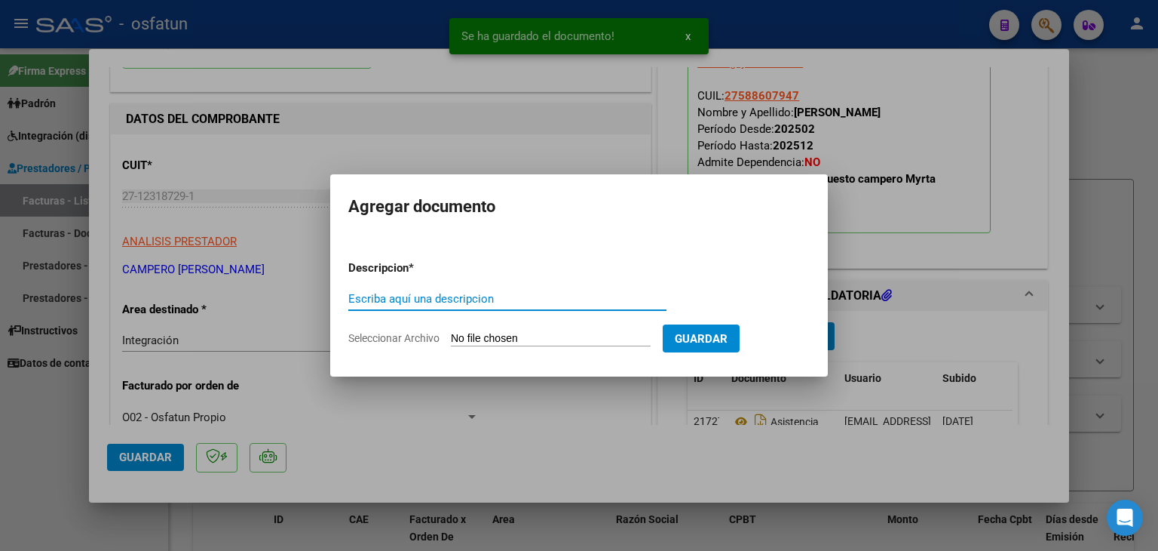
click at [444, 299] on input "Escriba aquí una descripcion" at bounding box center [507, 299] width 318 height 14
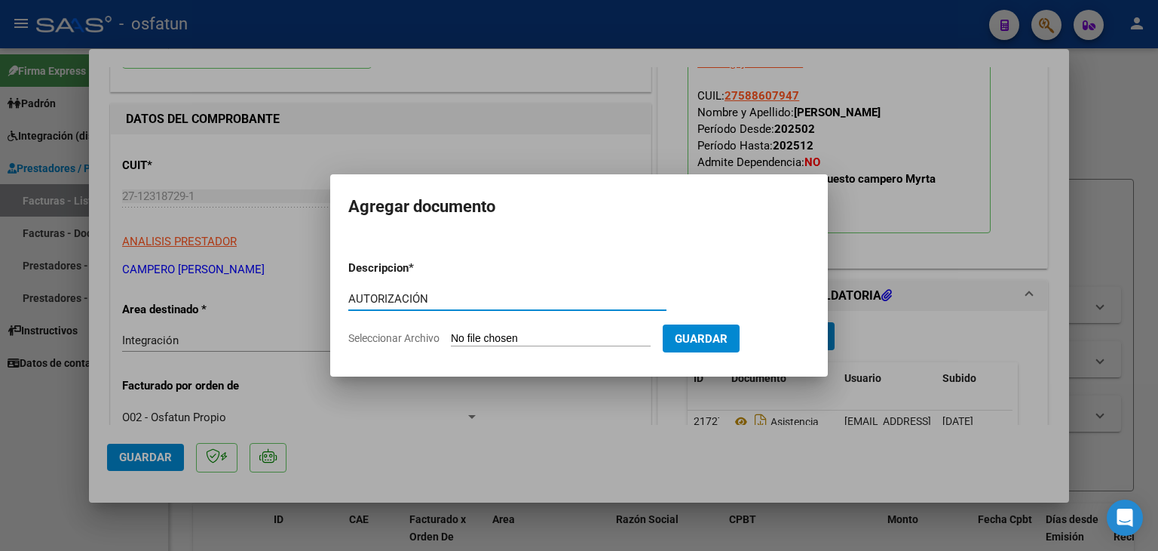
type input "AUTORIZACIÓN"
click at [524, 342] on input "Seleccionar Archivo" at bounding box center [551, 339] width 200 height 14
click at [534, 335] on input "Seleccionar Archivo" at bounding box center [551, 339] width 200 height 14
type input "C:\fakepath\PRESUPUESTO AUTORIZADO - FONO - 2025.pdf"
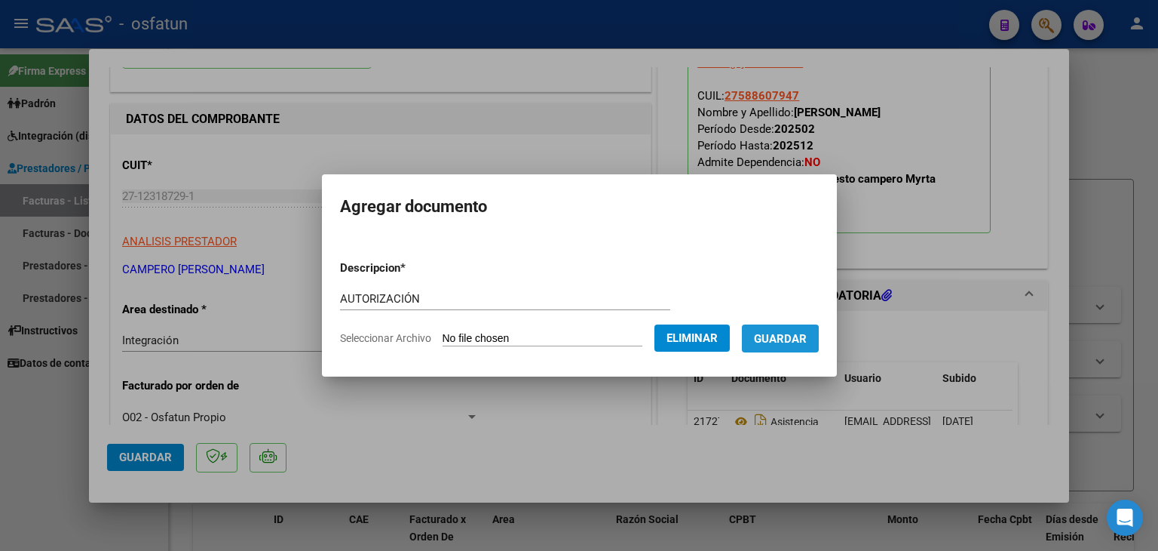
click at [792, 342] on span "Guardar" at bounding box center [780, 339] width 53 height 14
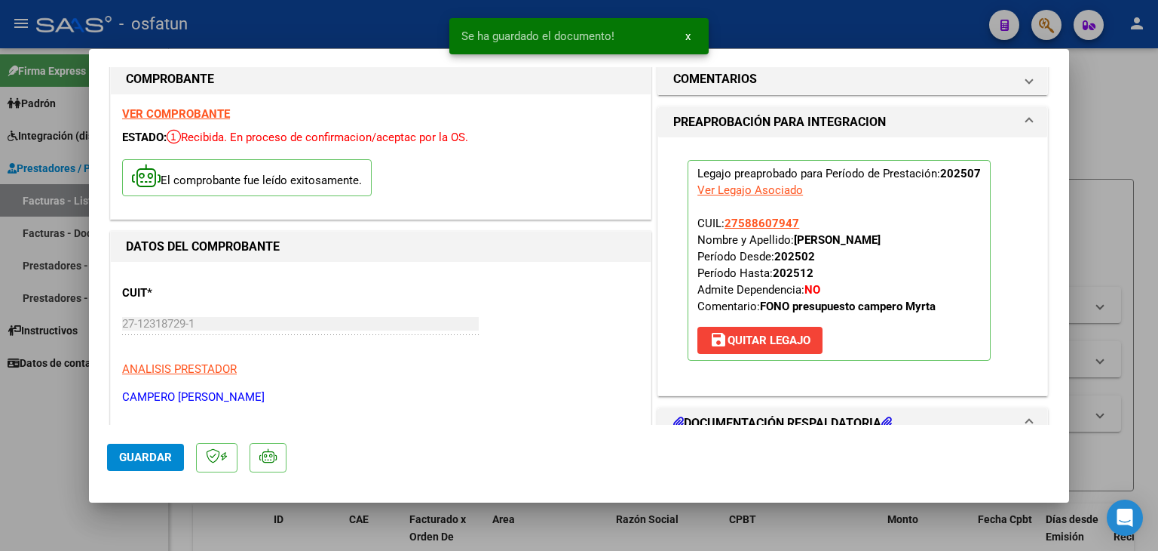
scroll to position [0, 0]
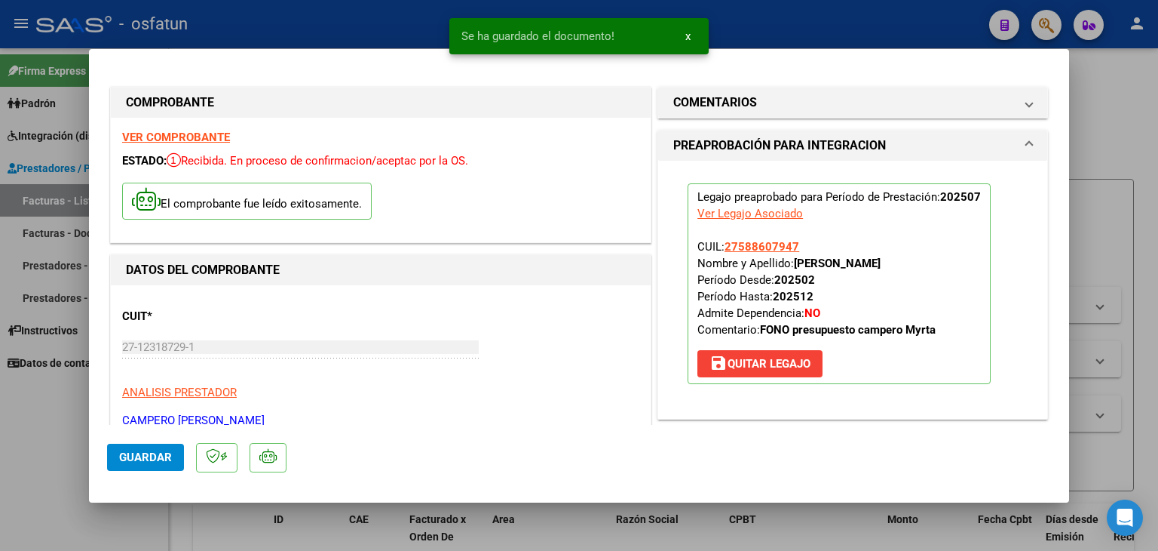
click at [825, 7] on div at bounding box center [579, 275] width 1158 height 551
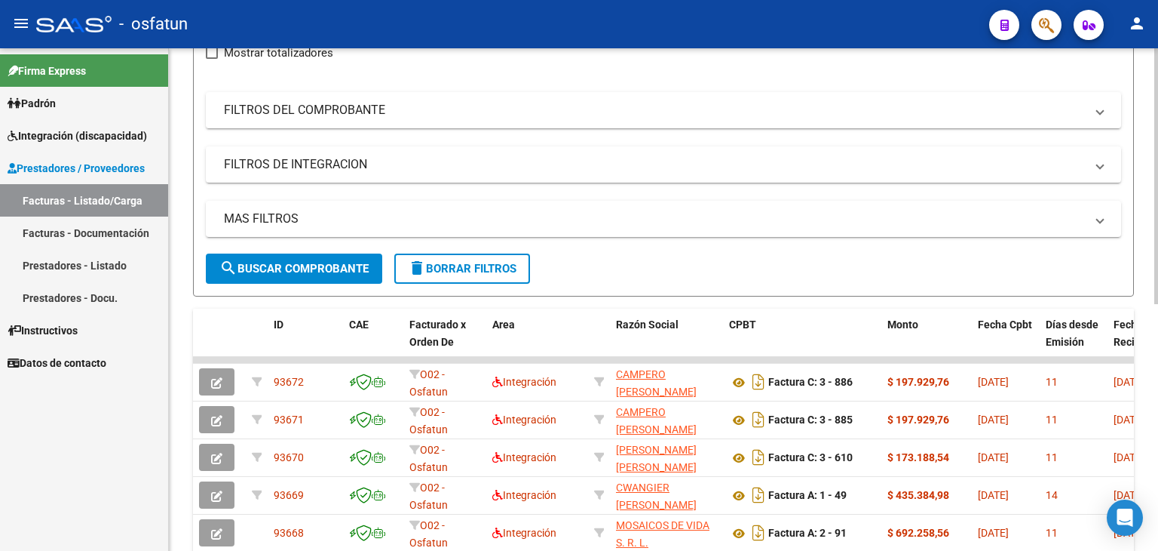
scroll to position [302, 0]
